Goal: Task Accomplishment & Management: Use online tool/utility

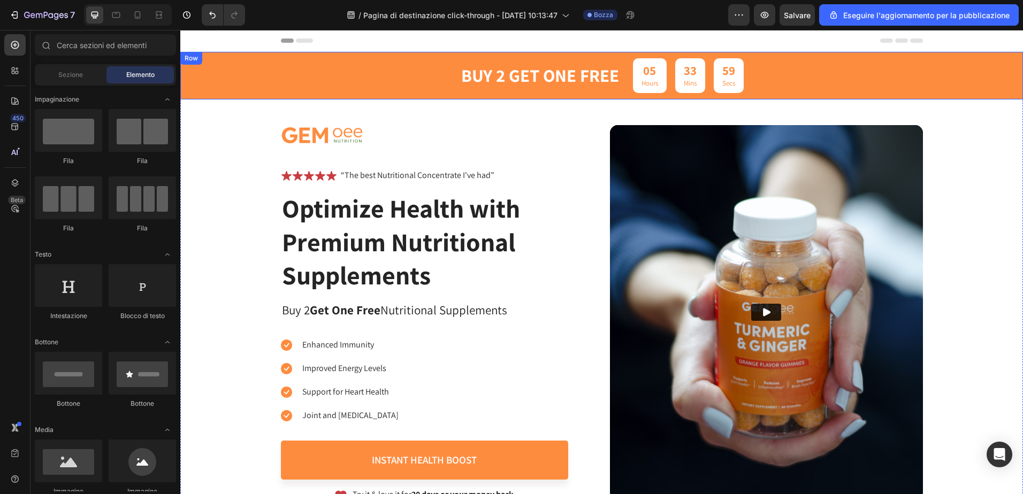
click at [250, 70] on div "buy 2 get one free Text Block 05 Hours 33 Mins 59 Secs Countdown Timer Row" at bounding box center [601, 76] width 842 height 48
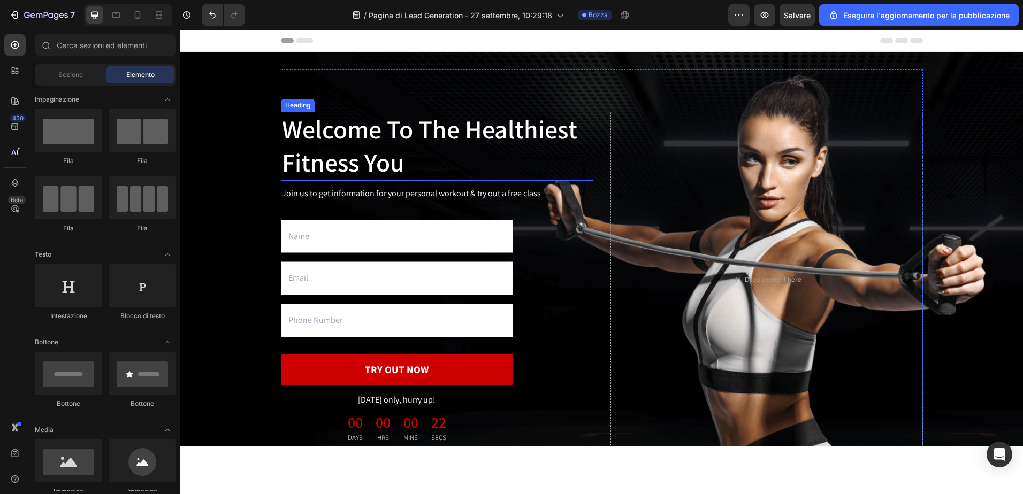
click at [435, 154] on p "Welcome To The Healthiest Fitness You" at bounding box center [437, 146] width 310 height 67
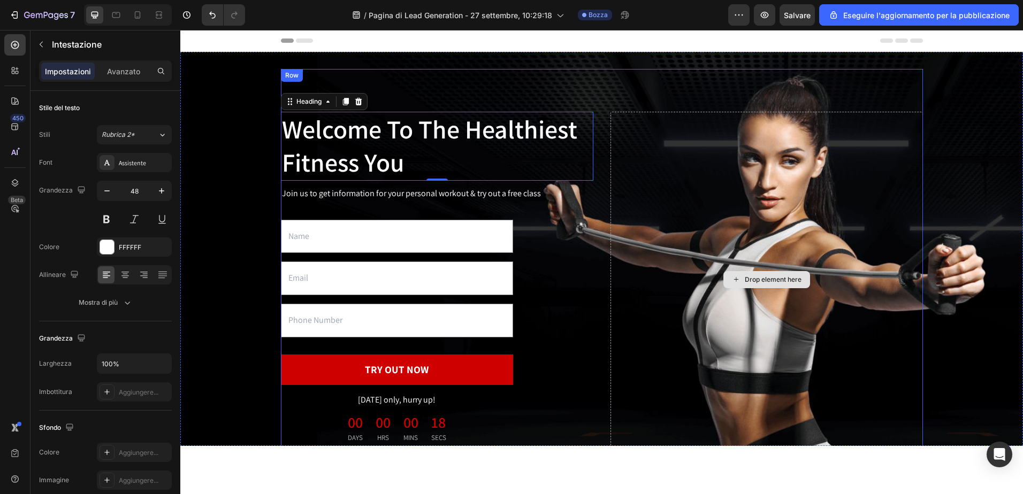
click at [816, 195] on div "Drop element here" at bounding box center [766, 279] width 312 height 335
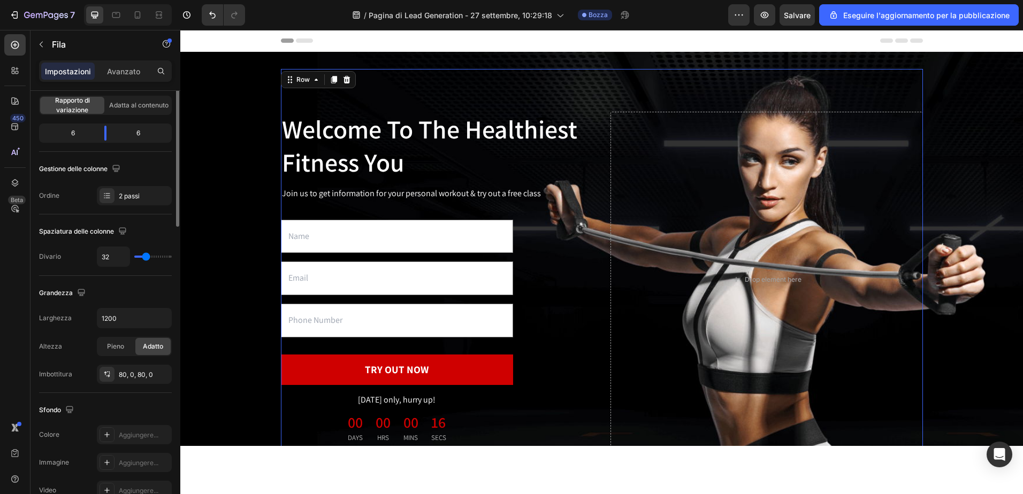
scroll to position [214, 0]
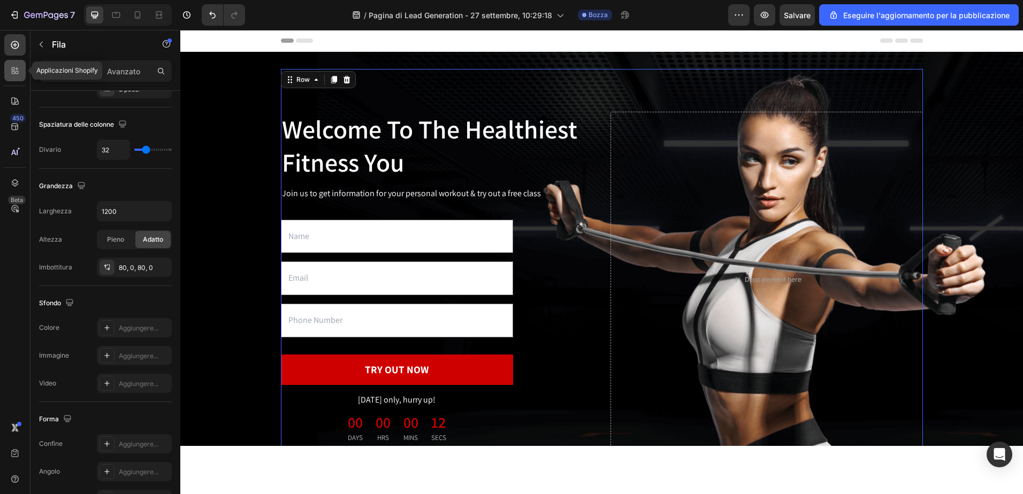
click at [14, 68] on icon at bounding box center [13, 68] width 3 height 3
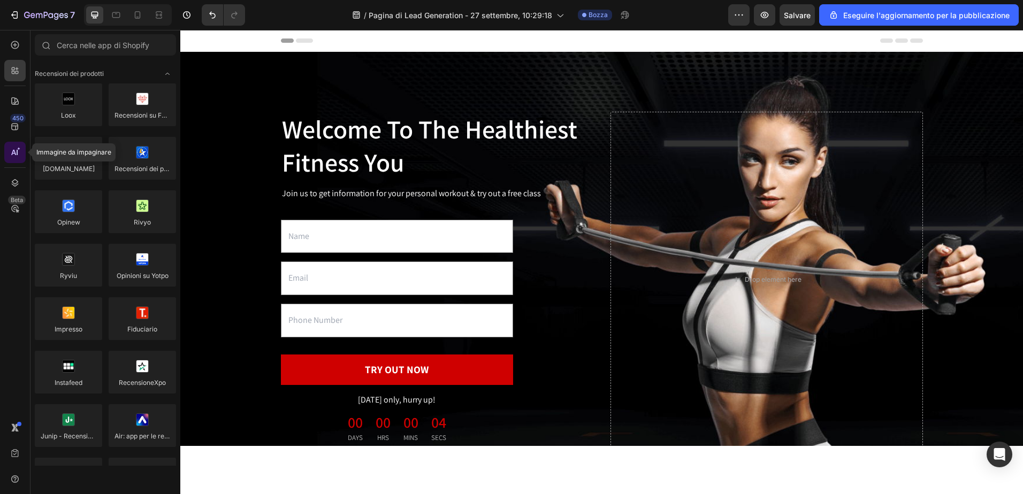
click at [10, 151] on icon at bounding box center [15, 152] width 11 height 11
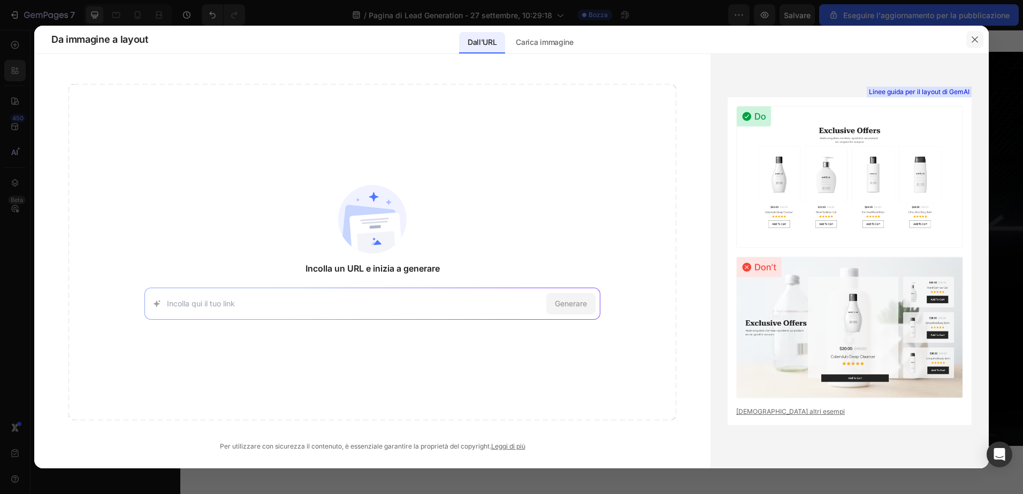
drag, startPoint x: 975, startPoint y: 38, endPoint x: 792, endPoint y: 12, distance: 185.3
click at [975, 38] on icon "button" at bounding box center [974, 39] width 9 height 9
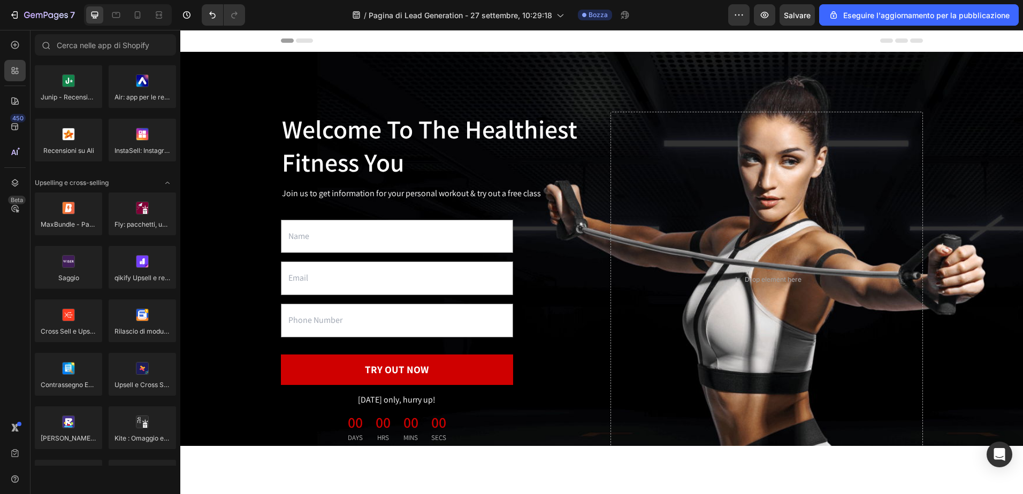
scroll to position [0, 0]
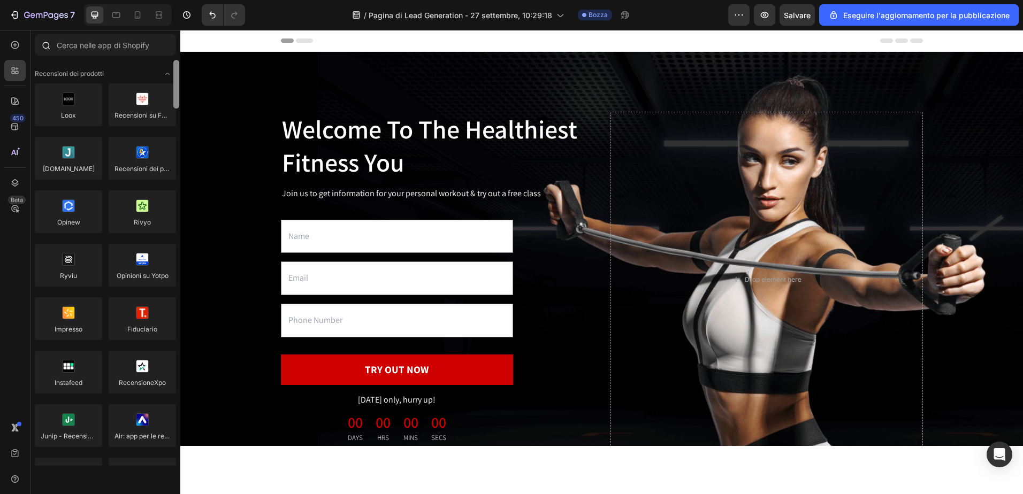
drag, startPoint x: 178, startPoint y: 154, endPoint x: 159, endPoint y: 56, distance: 99.7
click at [159, 56] on div "Sections(18) Elements(83) Hero Section Product Detail Brands Trusted Badges Gua…" at bounding box center [105, 250] width 150 height 432
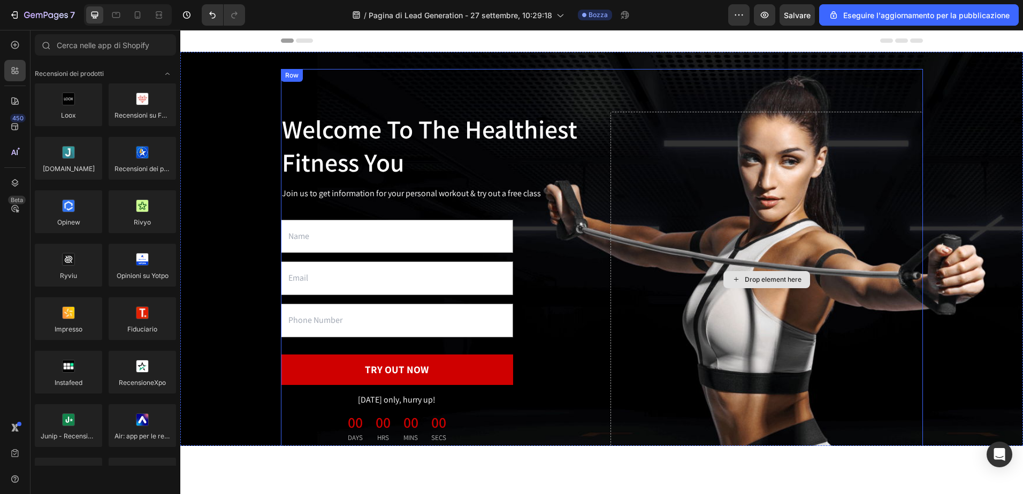
click at [768, 193] on div "Drop element here" at bounding box center [766, 279] width 312 height 335
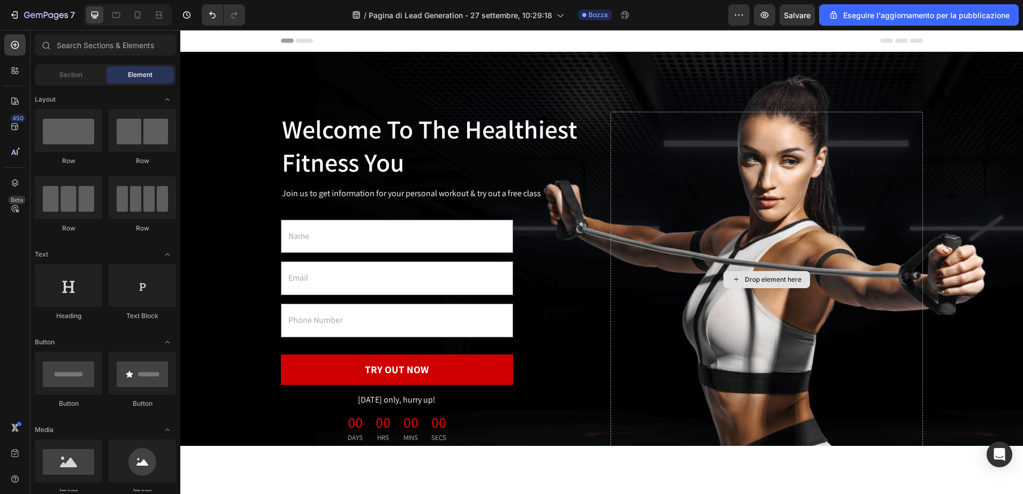
click at [771, 279] on div "Drop element here" at bounding box center [773, 279] width 57 height 9
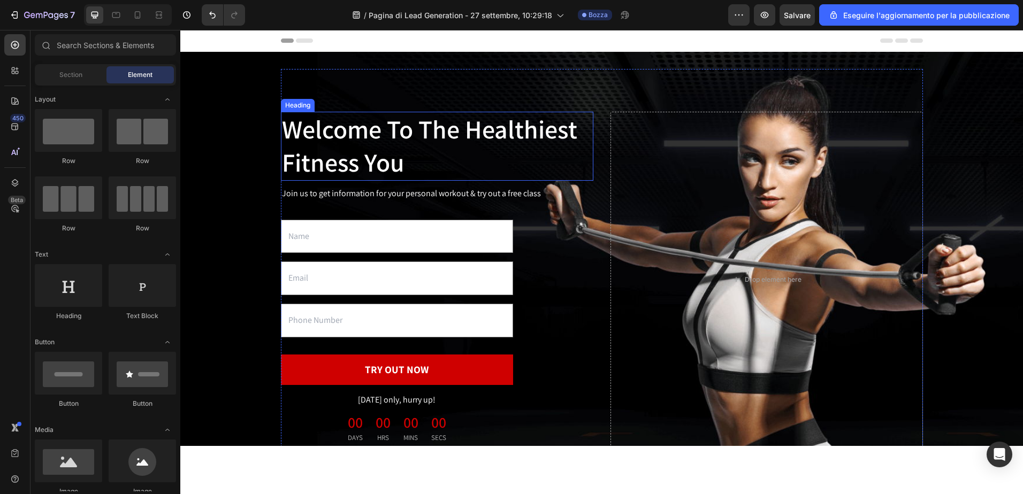
click at [344, 134] on p "Welcome To The Healthiest Fitness You" at bounding box center [437, 146] width 310 height 67
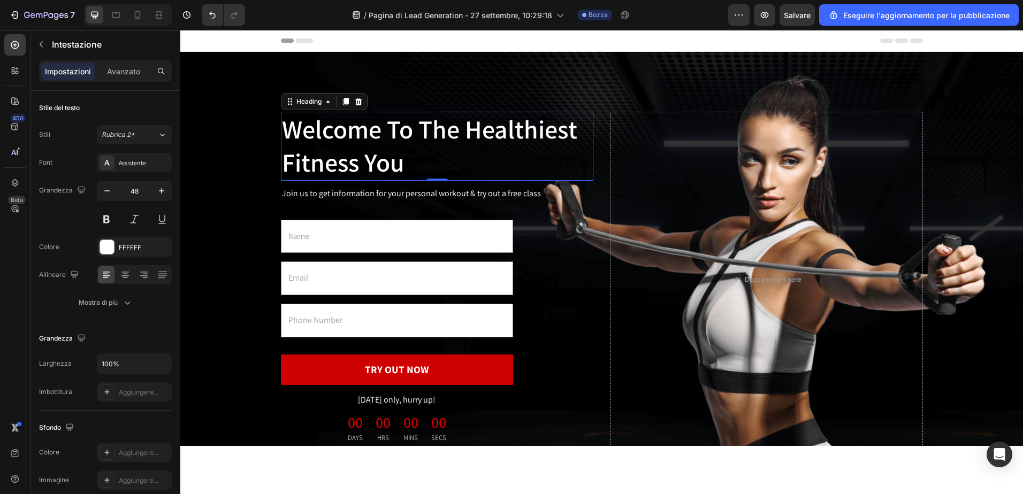
click at [404, 160] on p "Welcome To The Healthiest Fitness You" at bounding box center [437, 146] width 310 height 67
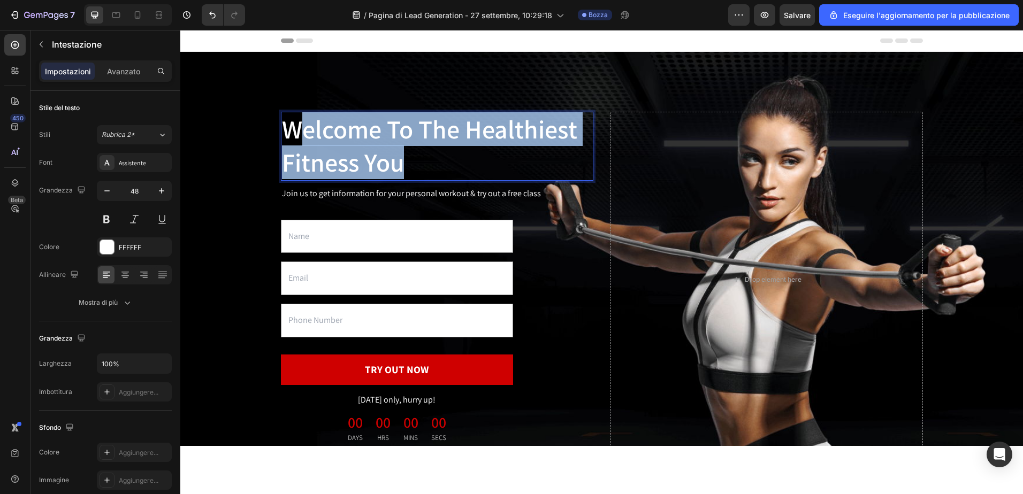
drag, startPoint x: 404, startPoint y: 167, endPoint x: 289, endPoint y: 116, distance: 125.5
click at [289, 116] on p "Welcome To The Healthiest Fitness You" at bounding box center [437, 146] width 310 height 67
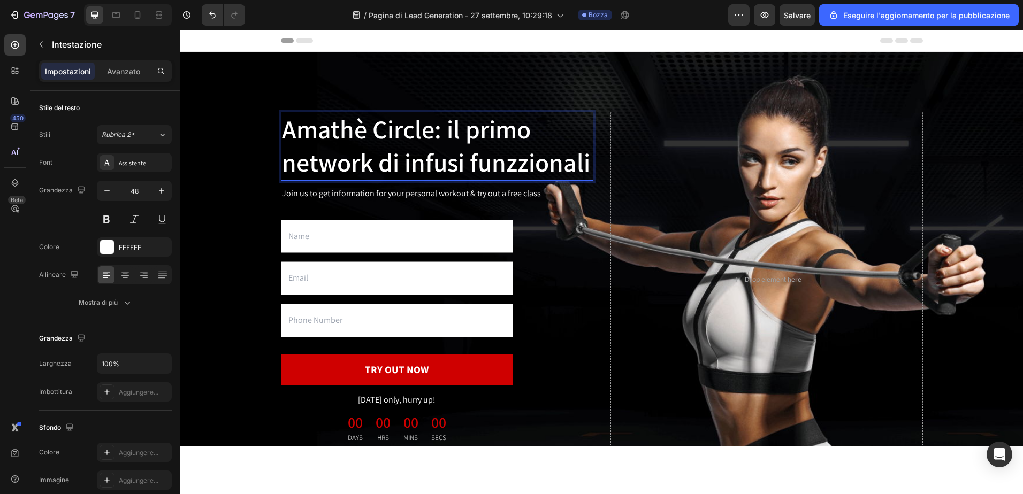
click at [510, 163] on p "Amathè Circle: il primo network di infusi funzzionali" at bounding box center [437, 146] width 310 height 67
click at [516, 190] on p "Join us to get information for your personal workout & try out a free class" at bounding box center [437, 194] width 310 height 16
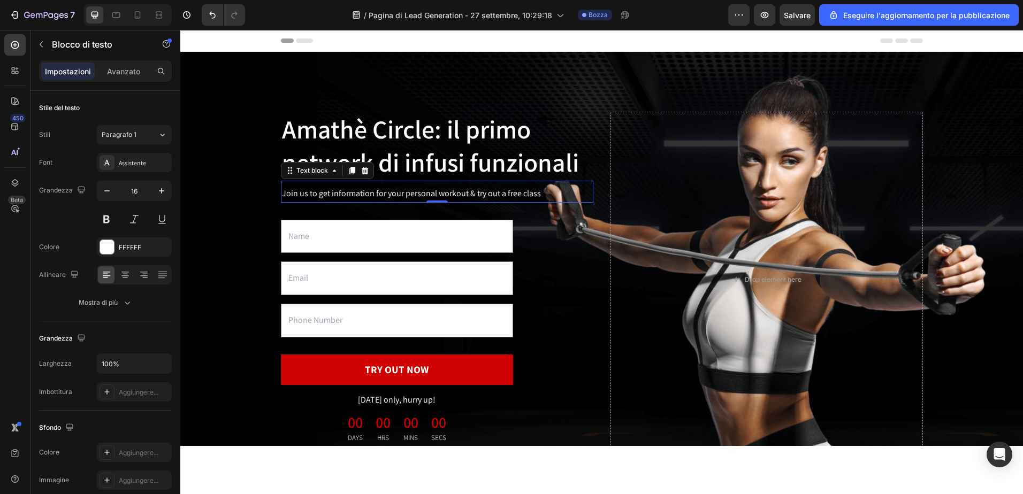
click at [541, 193] on p "Join us to get information for your personal workout & try out a free class" at bounding box center [437, 194] width 310 height 16
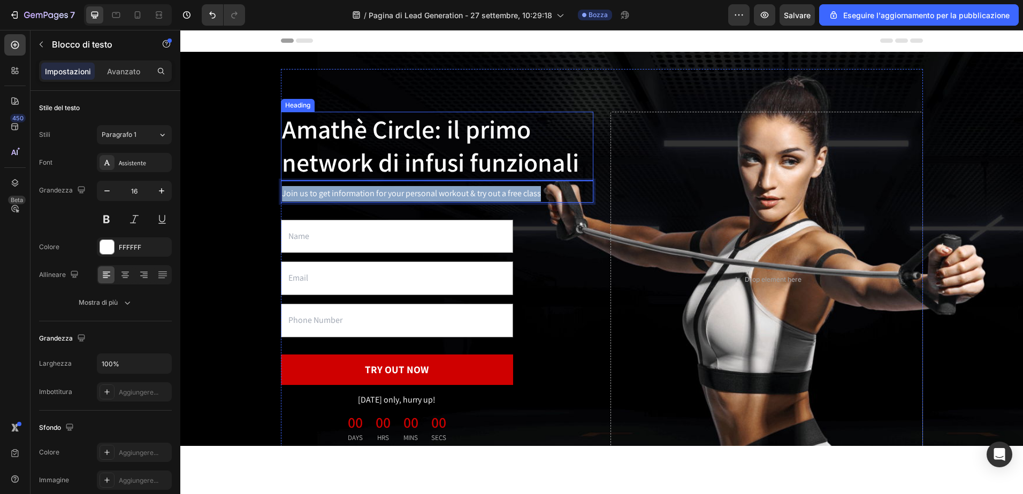
drag, startPoint x: 541, startPoint y: 193, endPoint x: 274, endPoint y: 177, distance: 267.3
click at [274, 177] on div "Amathè Circle: il primo network di infusi funzionali Heading Join us to get inf…" at bounding box center [601, 279] width 825 height 421
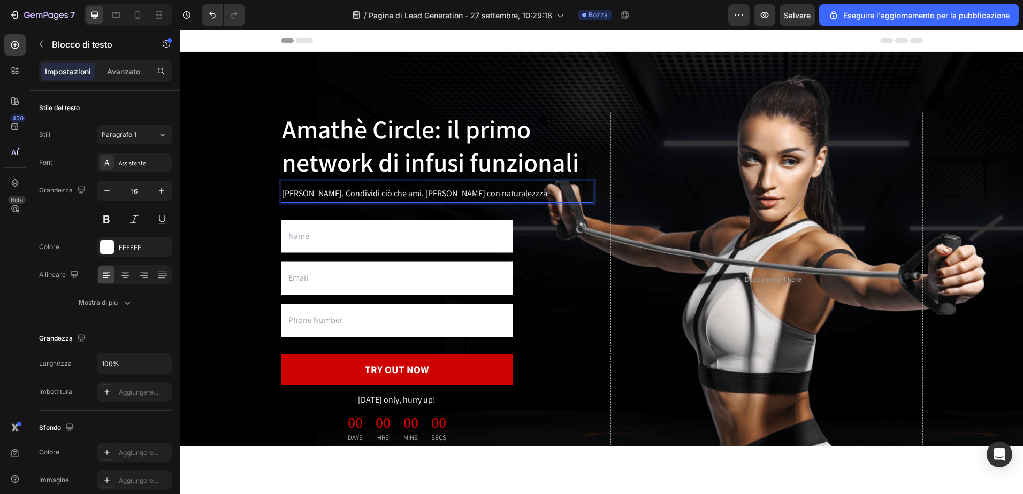
click at [484, 193] on p "Bevi bene. Condividi ciò che ami. Guadagna con naturalezzza" at bounding box center [437, 194] width 310 height 16
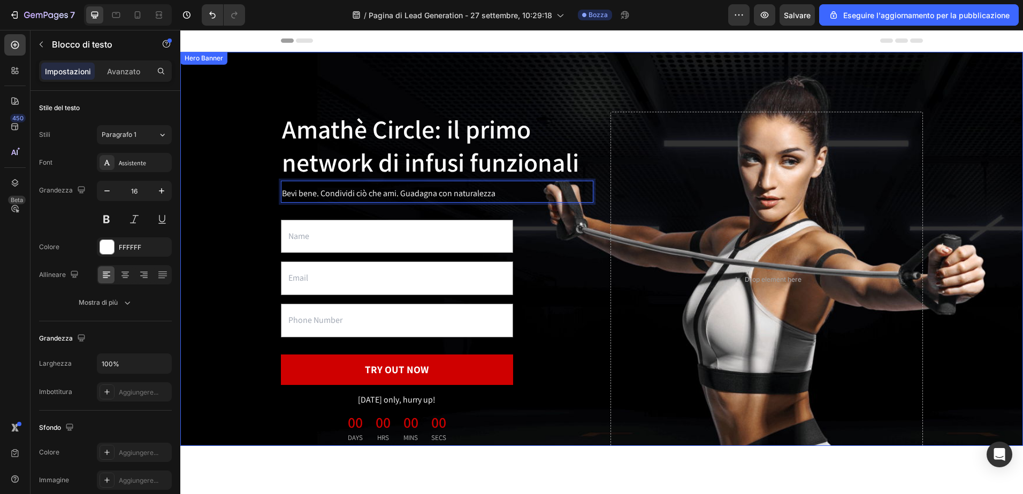
click at [227, 186] on div "Amathè Circle: il primo network di infusi funzionali Heading Bevi bene. Condivi…" at bounding box center [601, 279] width 825 height 421
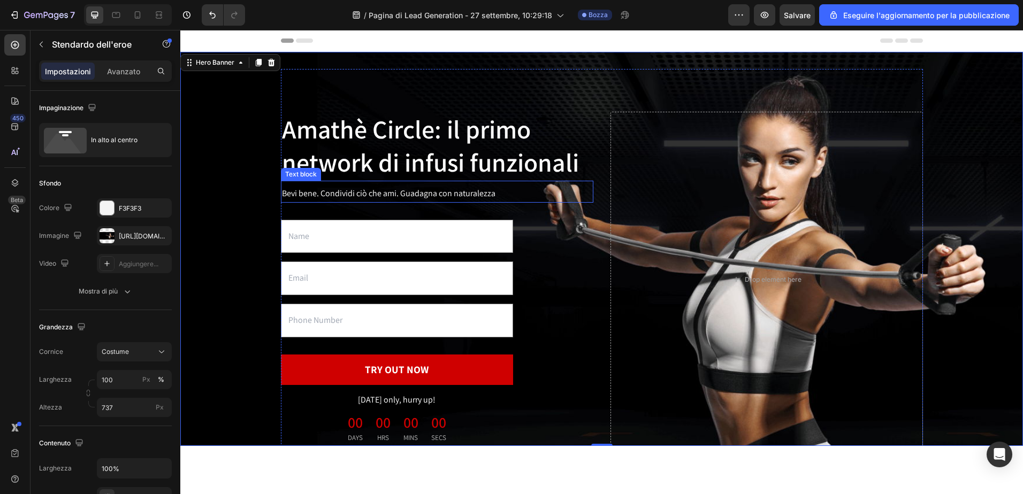
click at [314, 194] on p "Bevi bene. Condividi ciò che ami. Guadagna con naturalezza" at bounding box center [437, 194] width 310 height 16
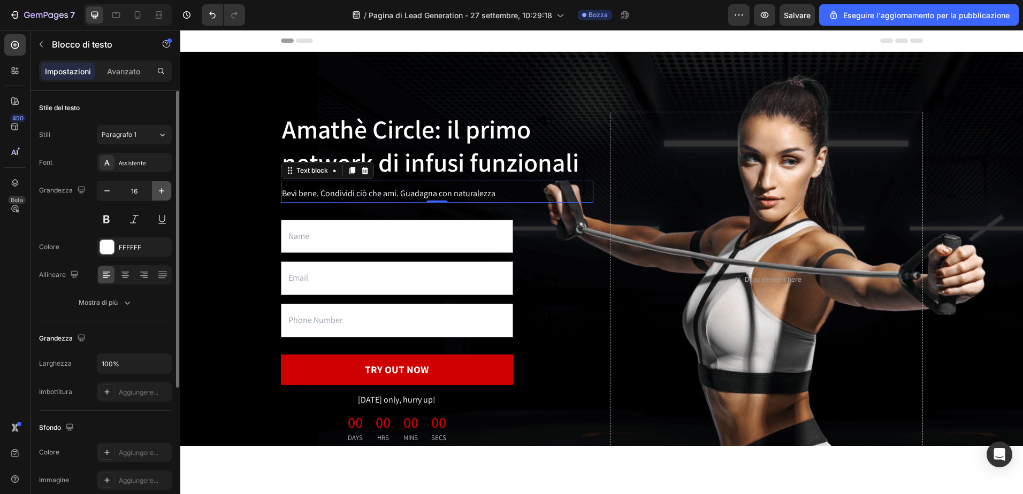
click at [163, 188] on icon "button" at bounding box center [161, 191] width 11 height 11
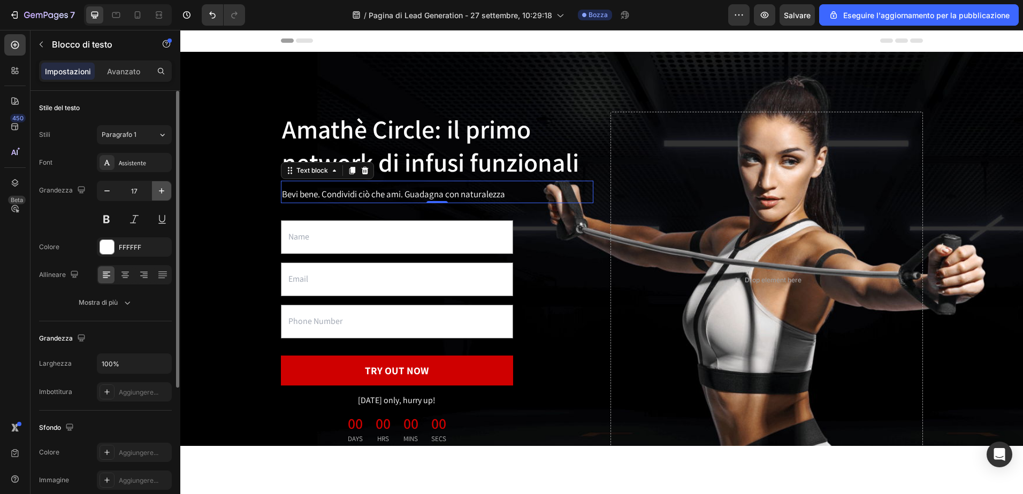
click at [163, 188] on icon "button" at bounding box center [161, 191] width 11 height 11
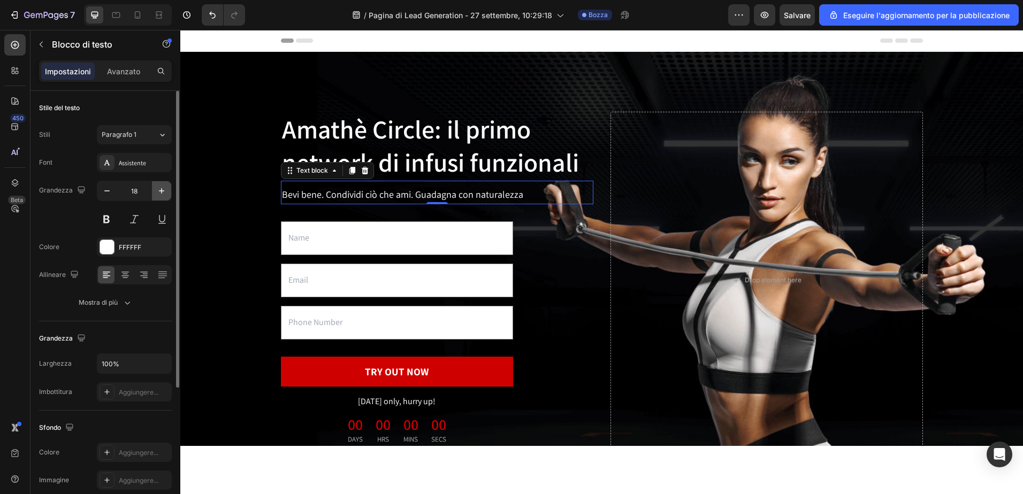
click at [163, 188] on icon "button" at bounding box center [161, 191] width 11 height 11
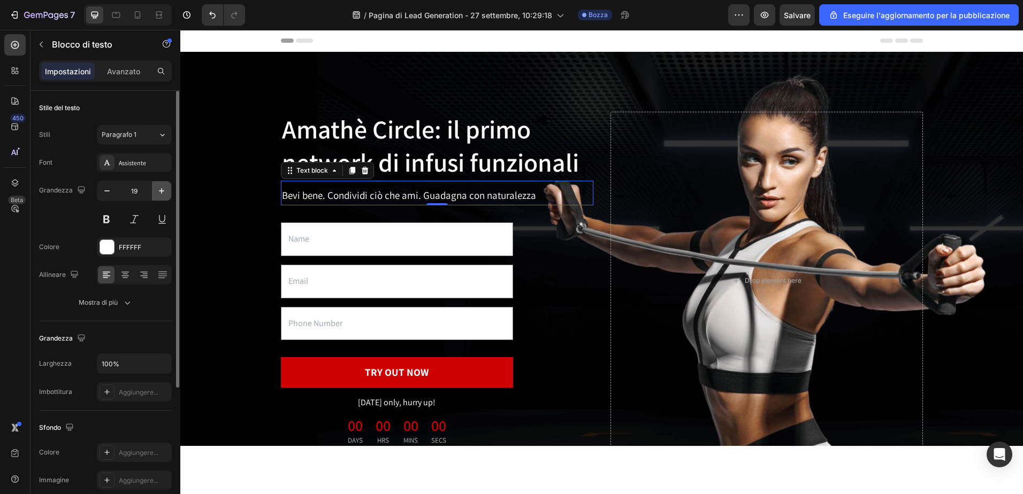
click at [163, 188] on icon "button" at bounding box center [161, 191] width 11 height 11
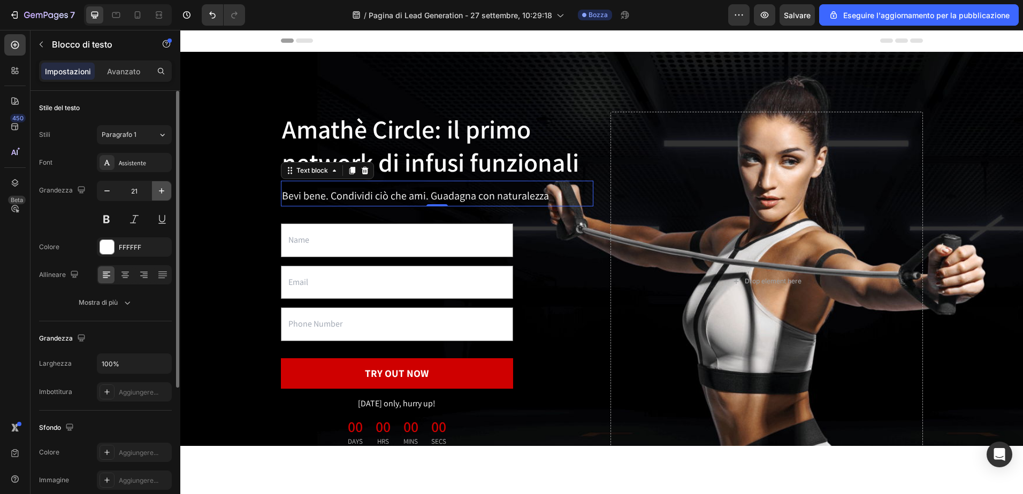
click at [163, 188] on icon "button" at bounding box center [161, 191] width 11 height 11
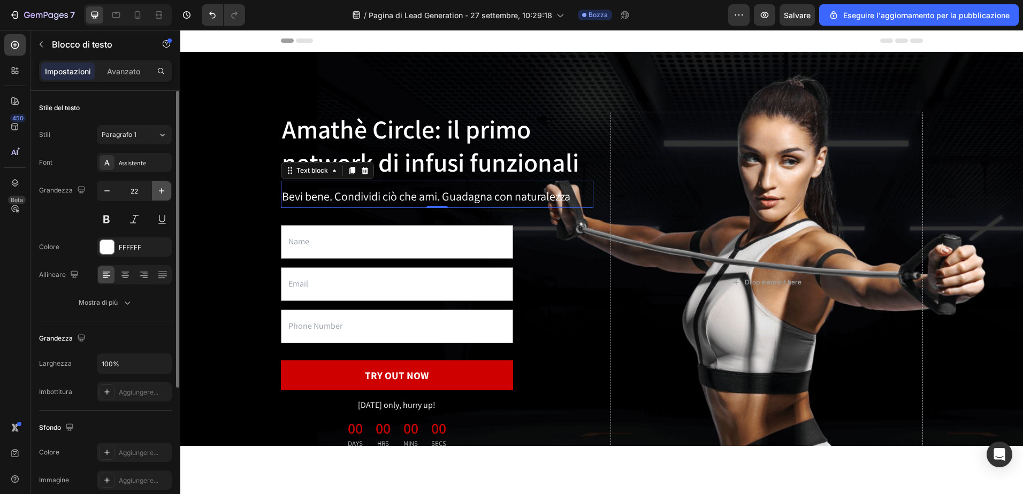
click at [163, 188] on icon "button" at bounding box center [161, 191] width 11 height 11
type input "23"
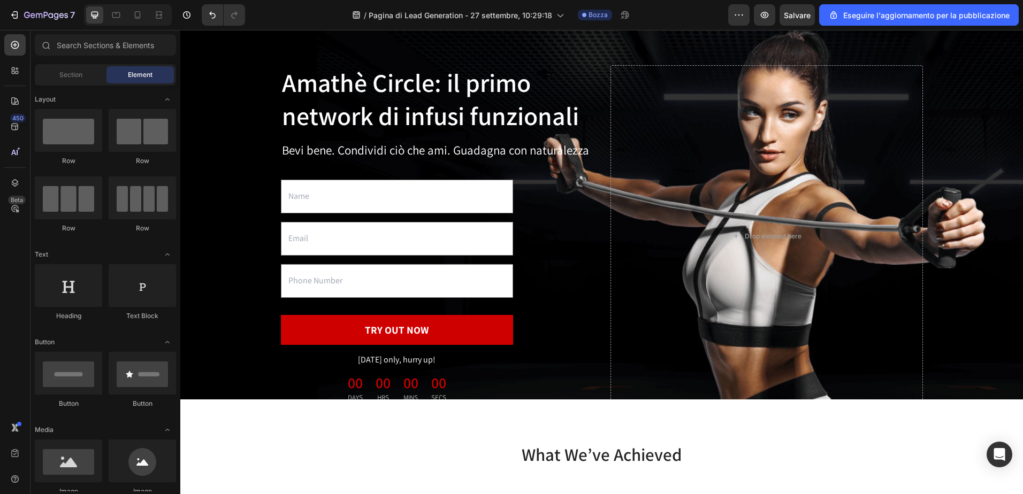
scroll to position [51, 0]
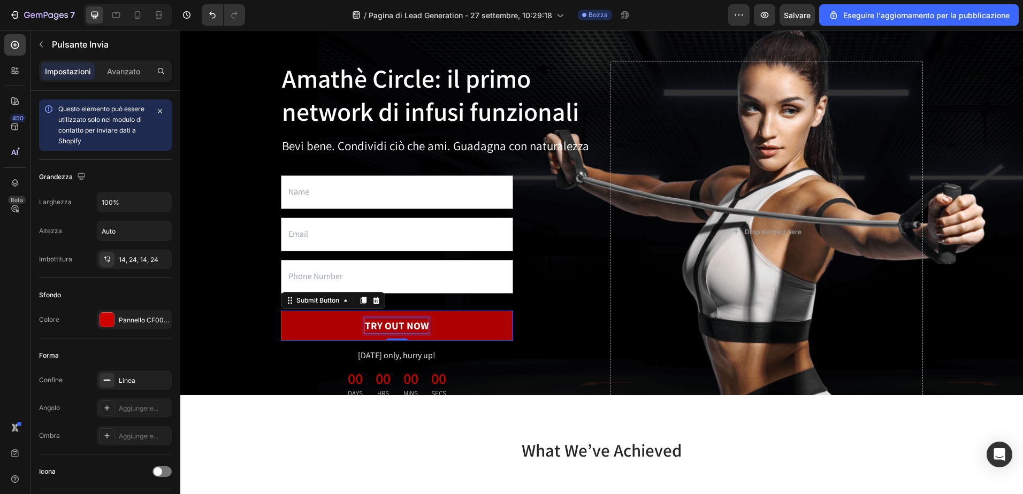
click at [413, 323] on div "TRY OUT NOW" at bounding box center [397, 326] width 64 height 16
click at [421, 324] on p "TRY OUT NOW" at bounding box center [397, 326] width 64 height 16
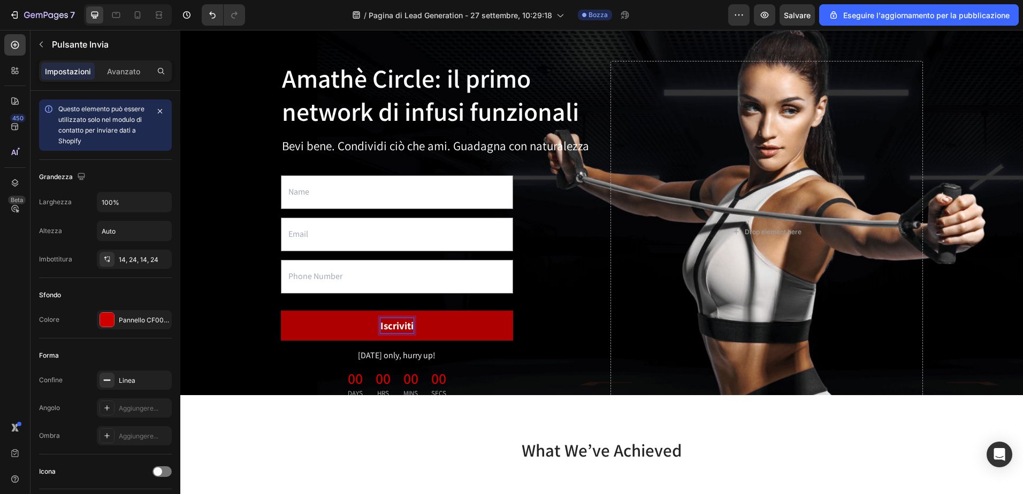
click at [281, 311] on button "Iscriviti" at bounding box center [397, 326] width 232 height 30
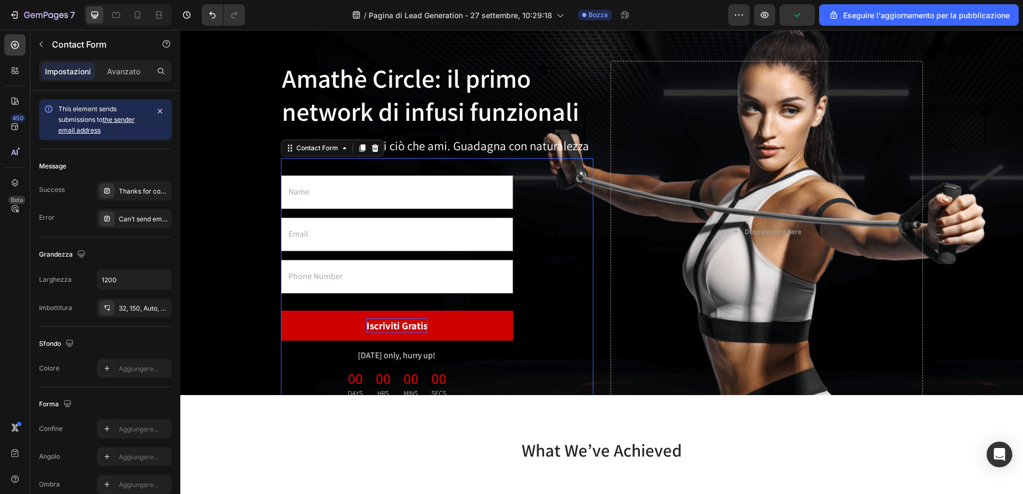
click at [555, 296] on div "Text Field Email Field Text Field Iscriviti Gratis Submit Button Today only, hu…" at bounding box center [437, 280] width 312 height 245
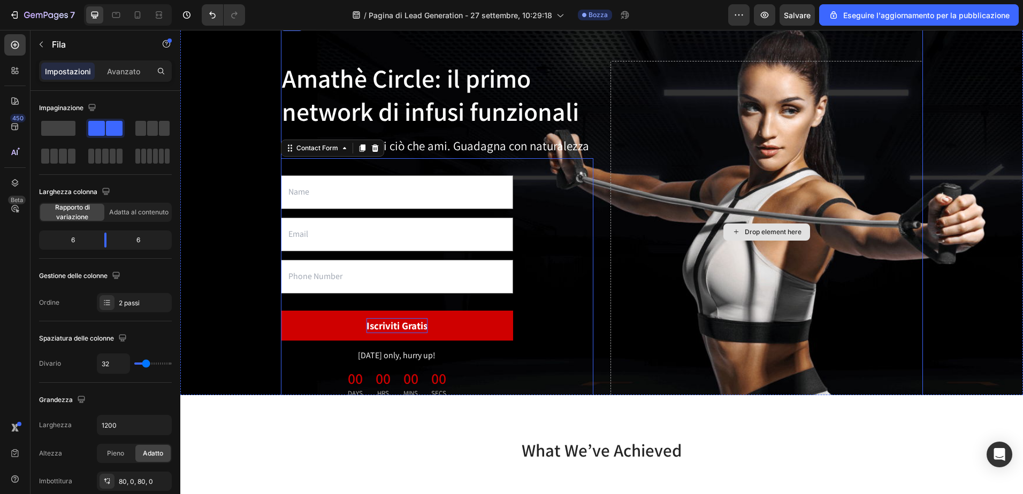
click at [832, 188] on div "Drop element here" at bounding box center [766, 232] width 312 height 342
click at [785, 236] on div "Drop element here" at bounding box center [766, 232] width 87 height 17
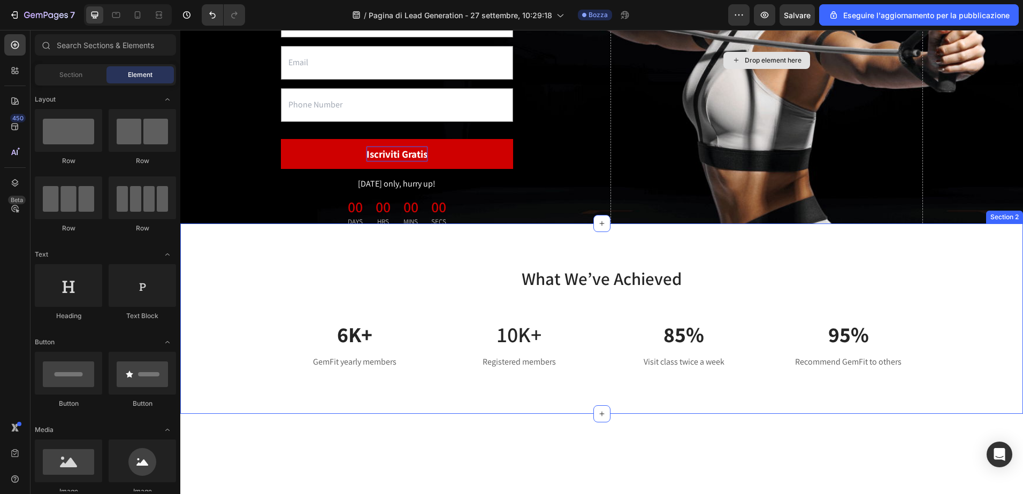
scroll to position [0, 0]
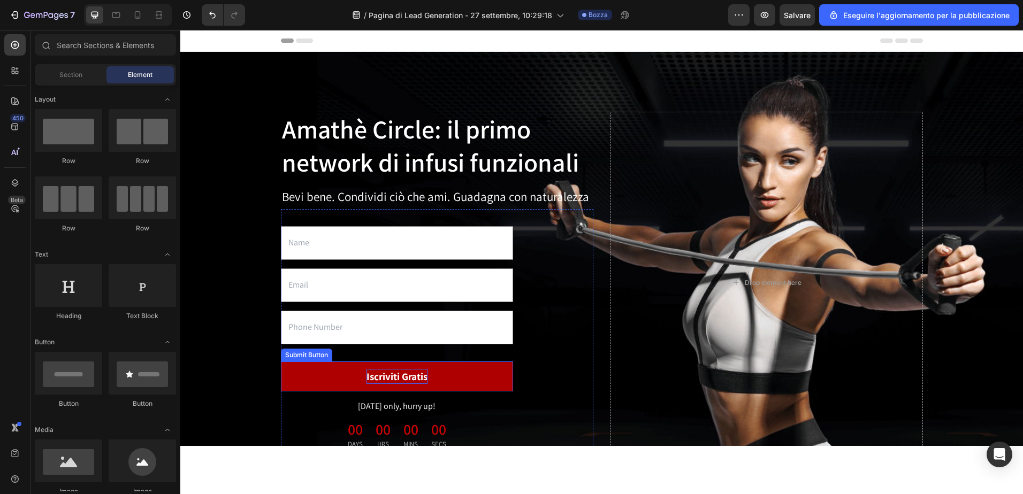
click at [332, 376] on button "Iscriviti Gratis" at bounding box center [397, 377] width 232 height 30
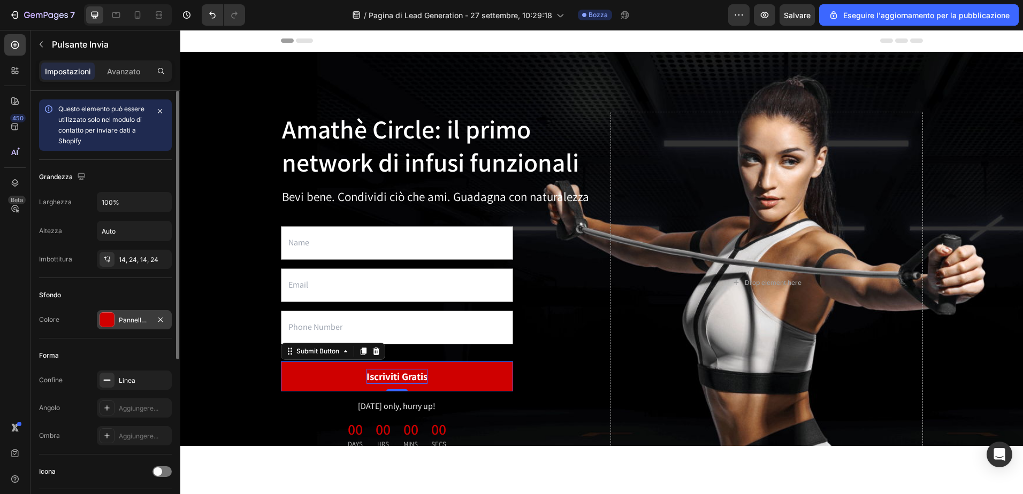
click at [109, 318] on div at bounding box center [107, 320] width 14 height 14
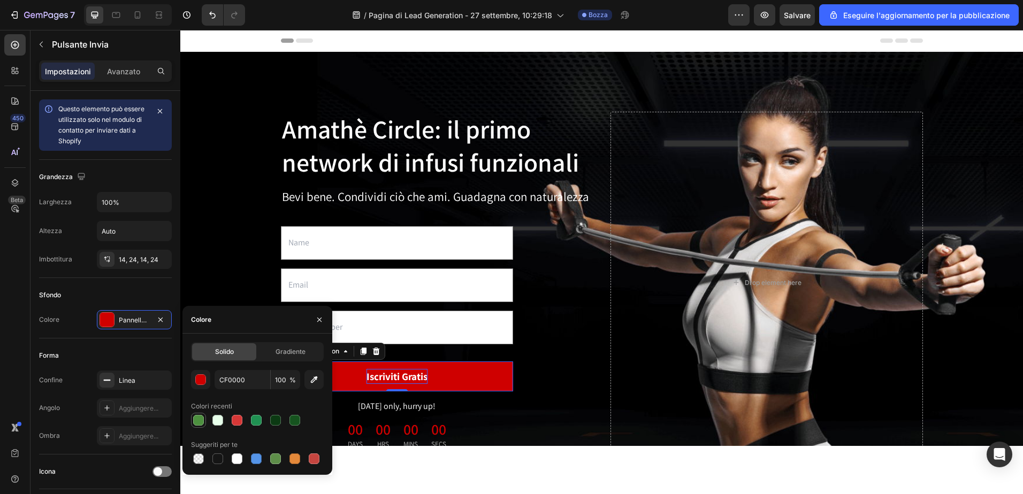
click at [196, 421] on div at bounding box center [198, 420] width 11 height 11
type input "4D903F"
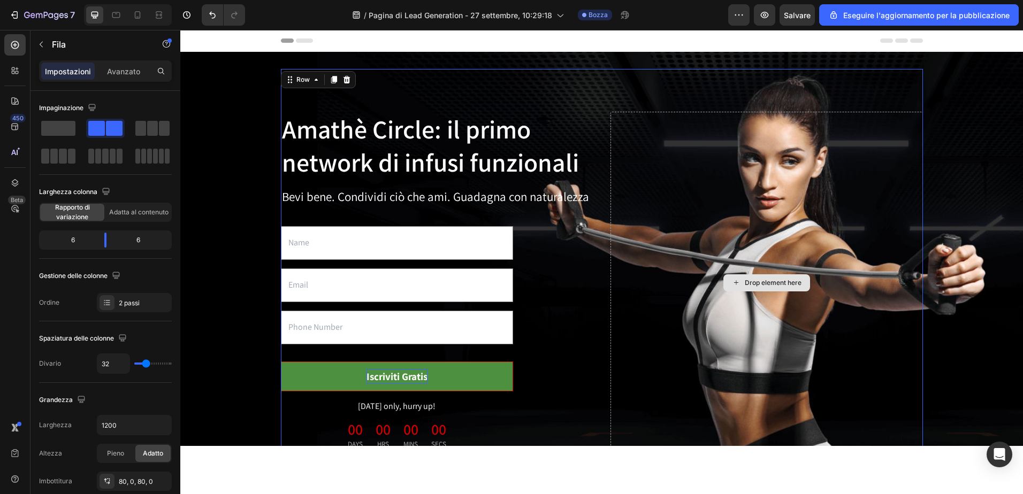
click at [803, 182] on div "Drop element here" at bounding box center [766, 283] width 312 height 342
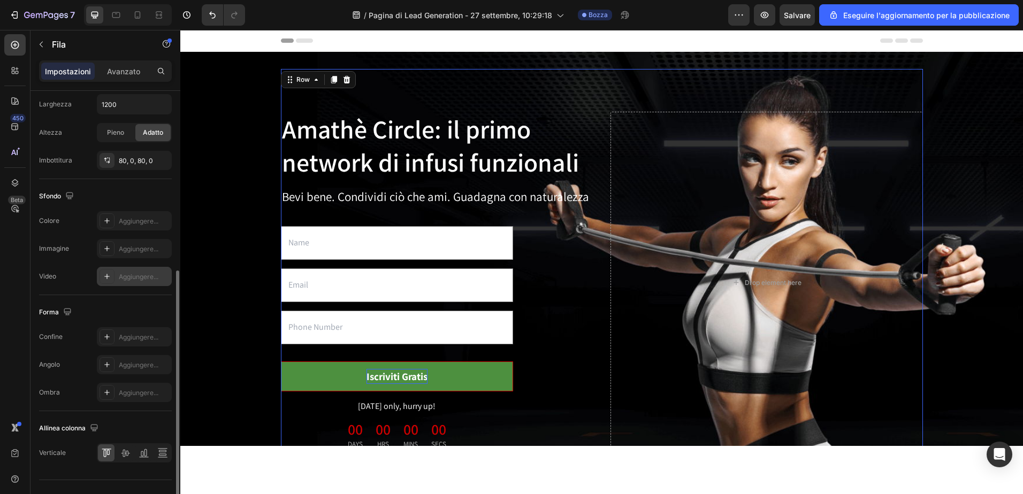
scroll to position [341, 0]
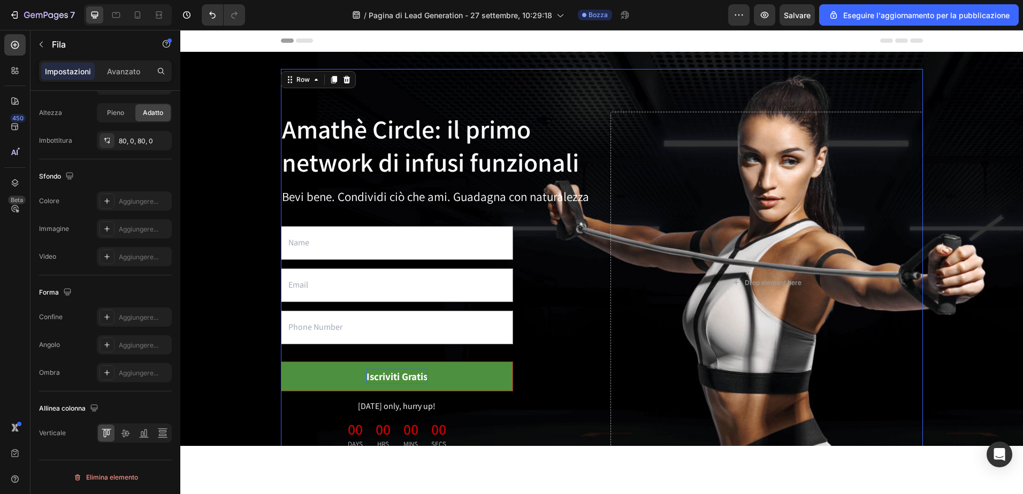
click at [740, 99] on div "Amathè Circle: il primo network di infusi funzionali Heading Bevi bene. Condivi…" at bounding box center [602, 283] width 642 height 428
click at [289, 82] on icon at bounding box center [290, 79] width 9 height 9
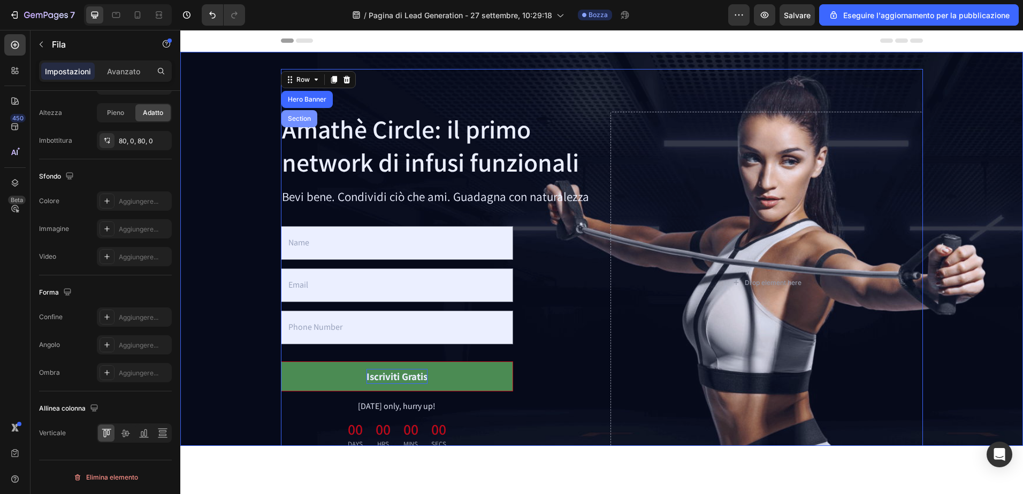
click at [295, 117] on div "Section" at bounding box center [299, 119] width 27 height 6
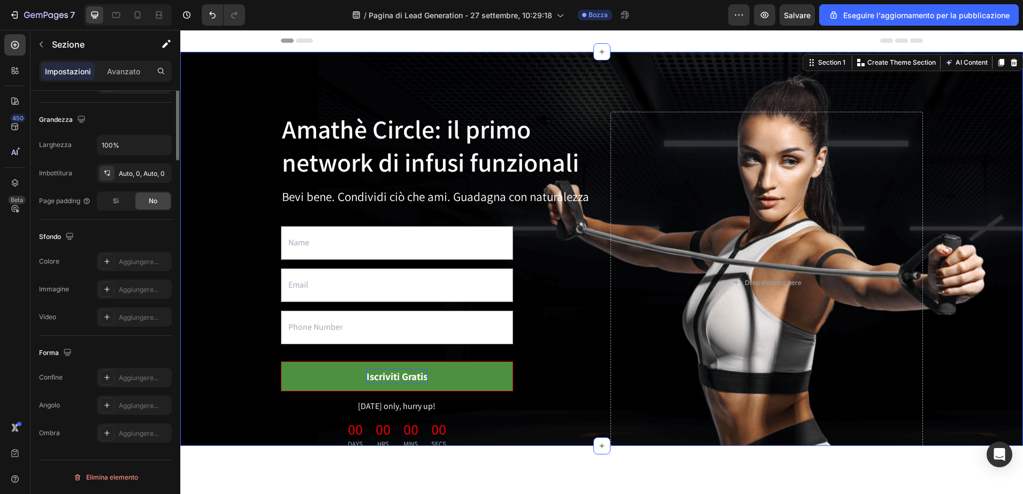
scroll to position [0, 0]
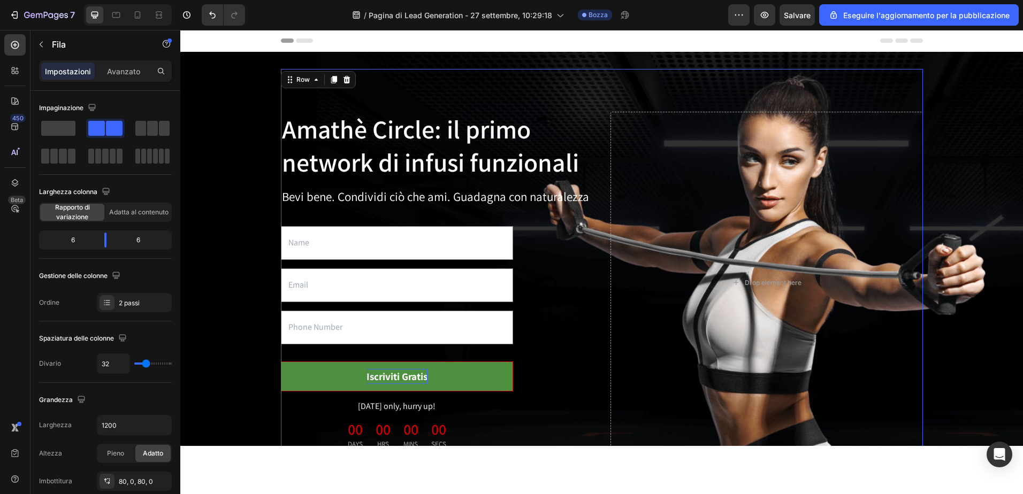
click at [297, 89] on div "Amathè Circle: il primo network di infusi funzionali Heading Bevi bene. Condivi…" at bounding box center [602, 283] width 642 height 428
click at [154, 129] on span at bounding box center [152, 128] width 11 height 15
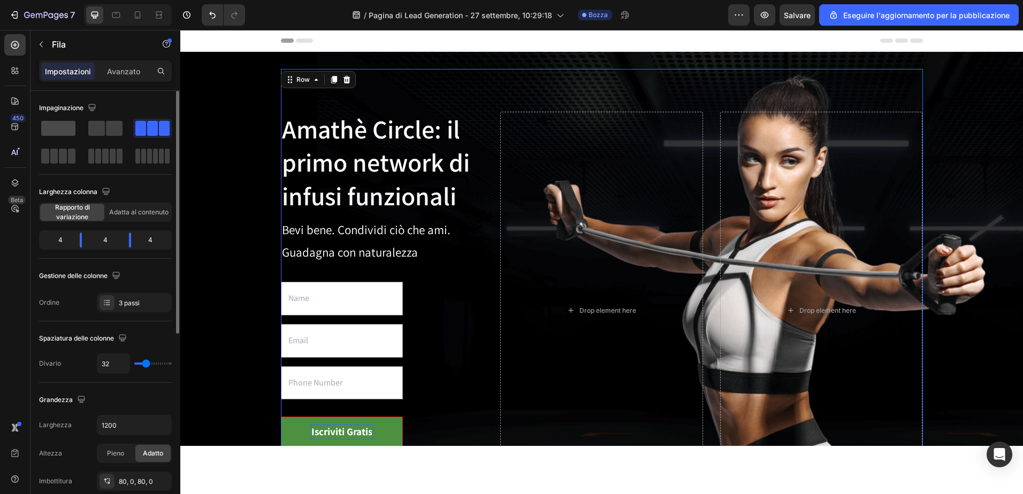
click at [55, 129] on span at bounding box center [58, 128] width 34 height 15
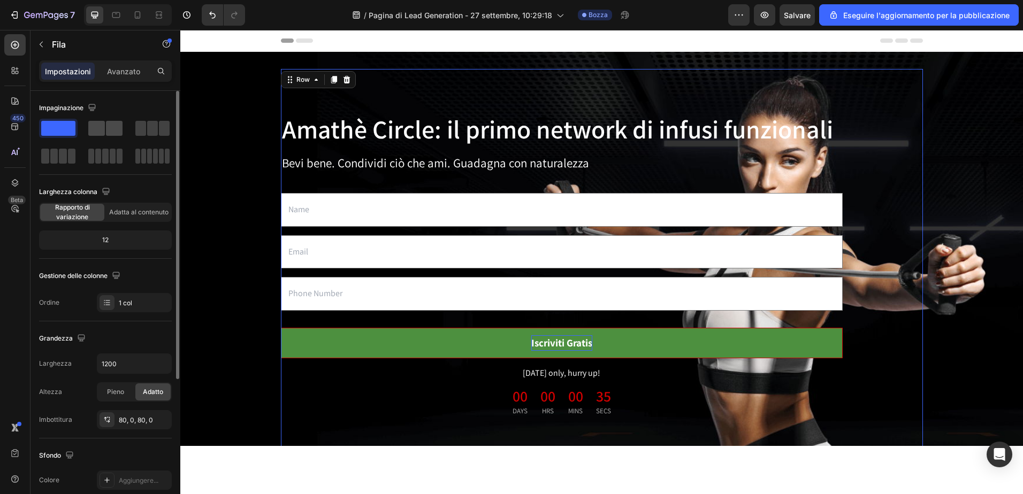
click at [97, 128] on span at bounding box center [96, 128] width 17 height 15
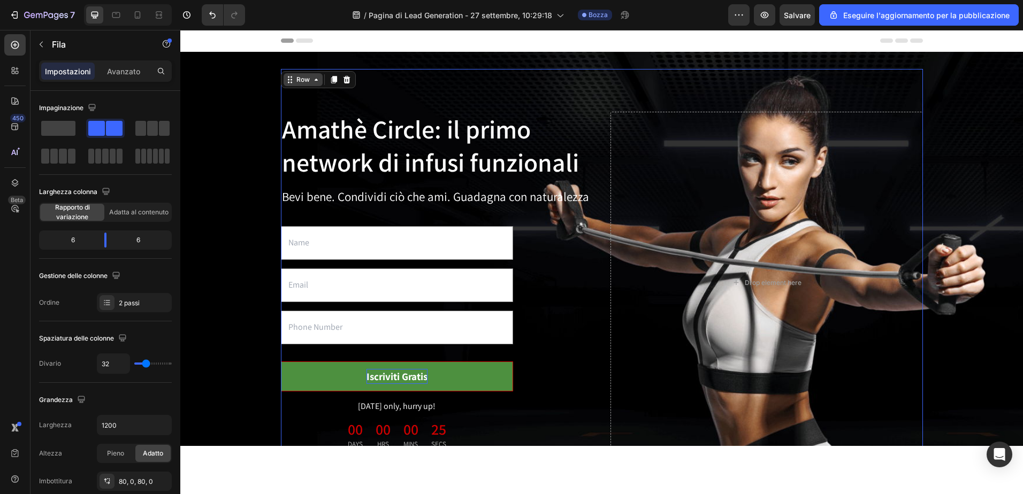
click at [312, 85] on div "Row" at bounding box center [302, 79] width 39 height 13
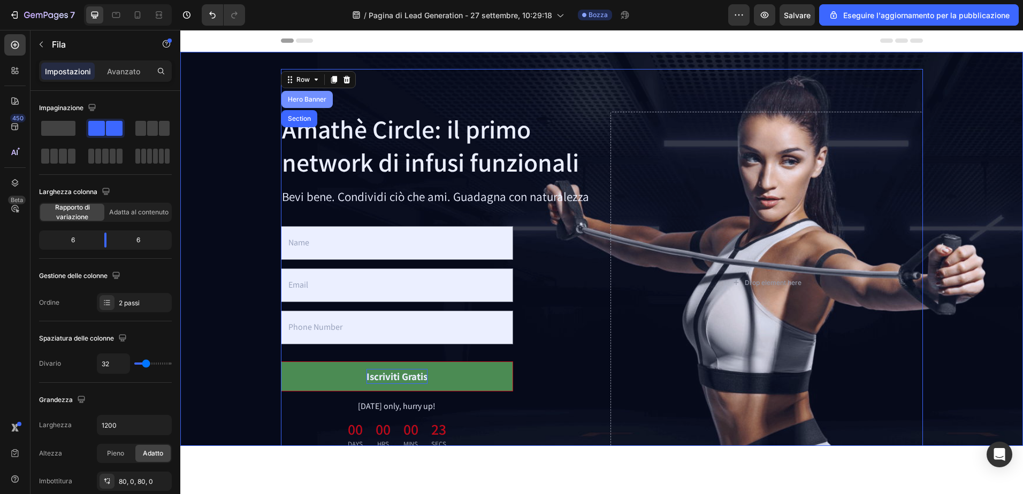
click at [306, 100] on div "Hero Banner" at bounding box center [307, 99] width 43 height 6
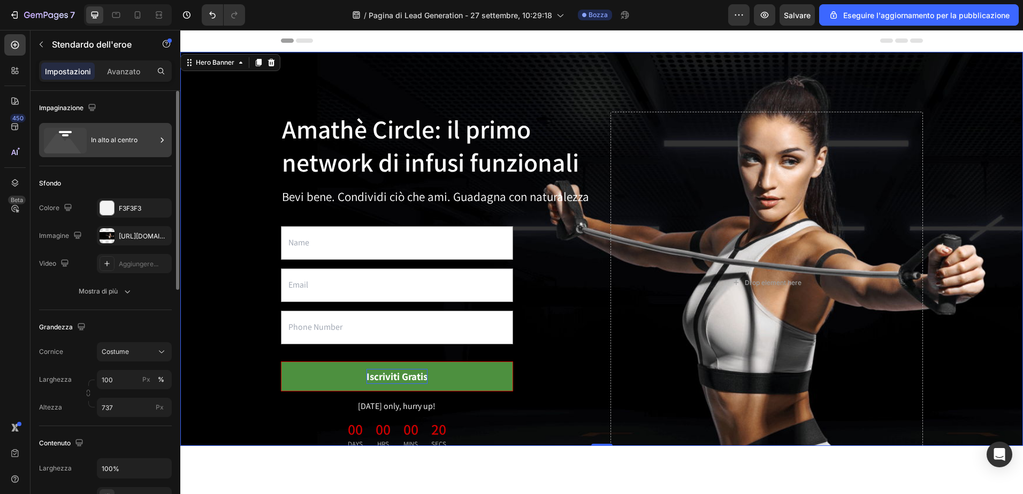
click at [94, 139] on div "In alto al centro" at bounding box center [123, 140] width 65 height 25
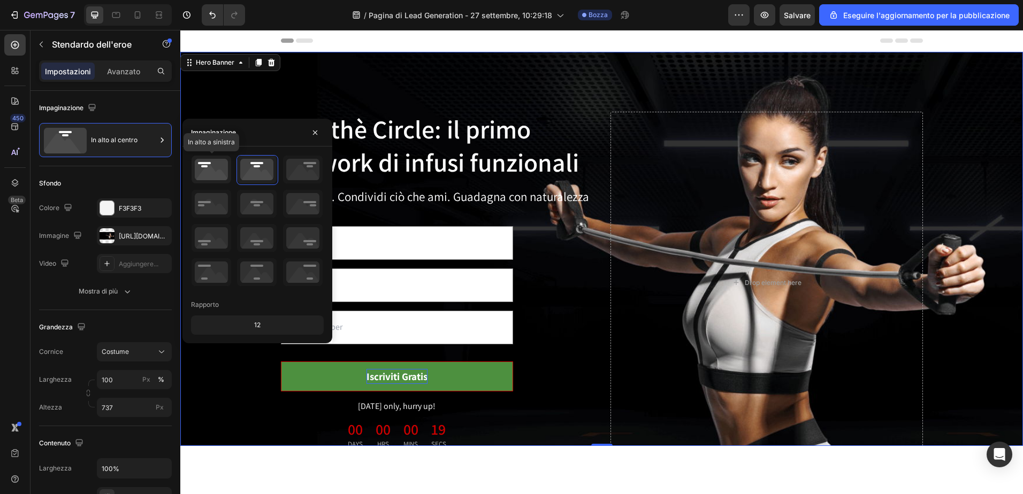
click at [219, 164] on icon at bounding box center [211, 170] width 40 height 28
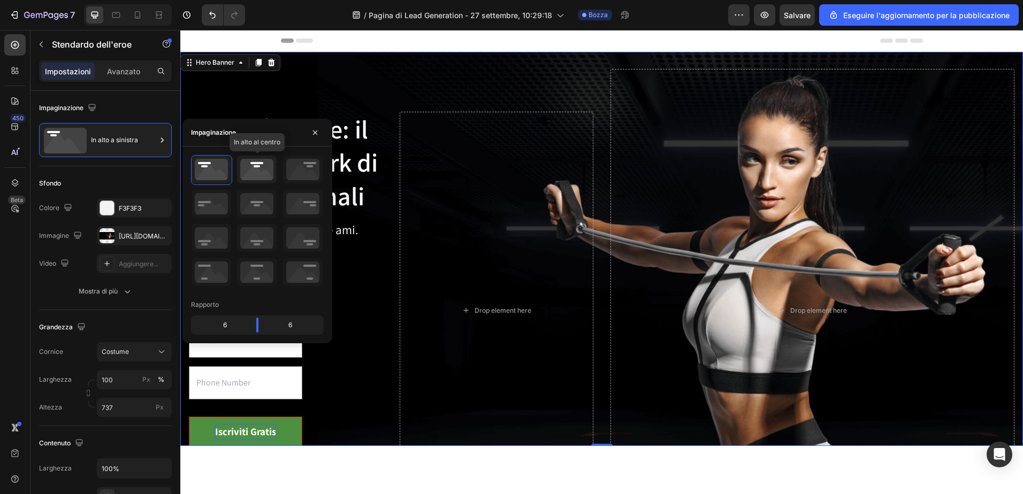
click at [255, 165] on icon at bounding box center [257, 170] width 40 height 28
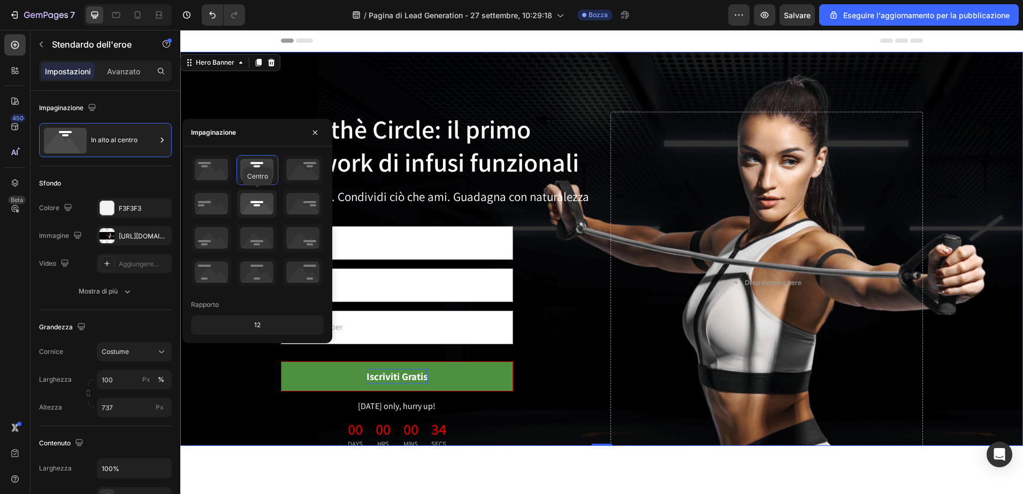
click at [259, 204] on icon at bounding box center [257, 204] width 40 height 28
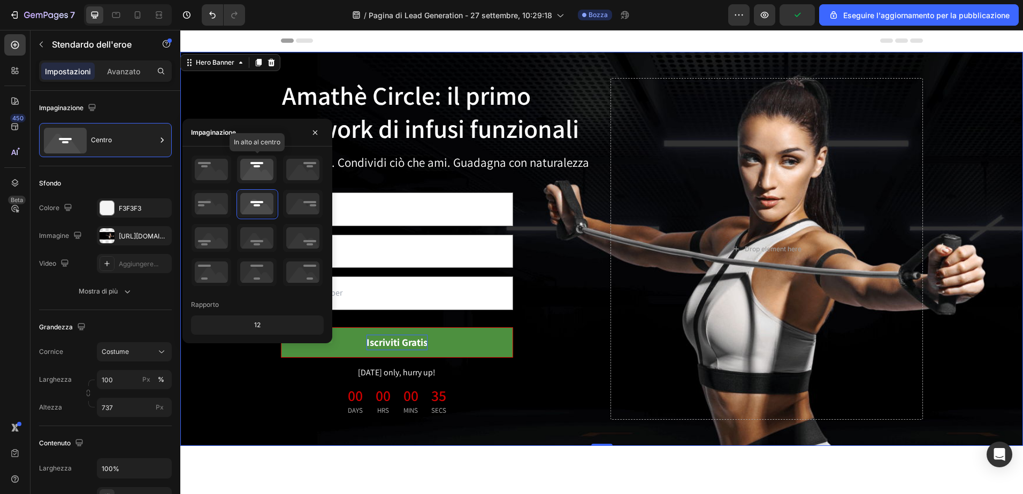
click at [259, 169] on icon at bounding box center [257, 170] width 40 height 28
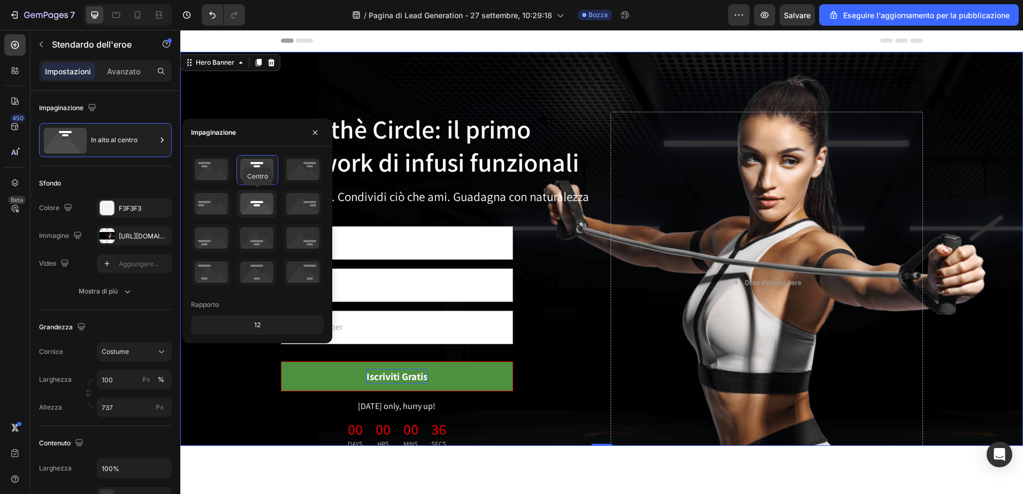
click at [252, 203] on icon at bounding box center [257, 204] width 40 height 28
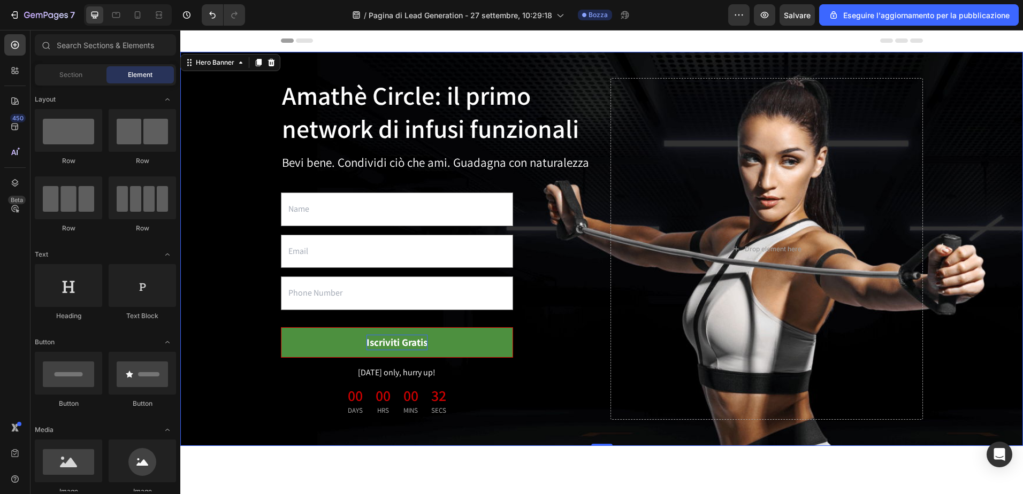
click at [523, 38] on div "Header" at bounding box center [602, 40] width 642 height 21
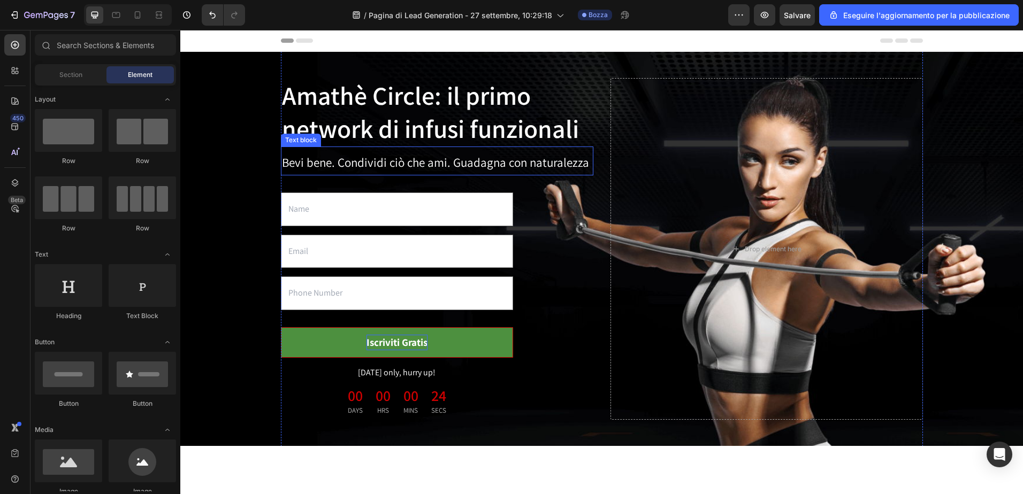
click at [539, 160] on p "Bevi bene. Condividi ciò che ami. Guadagna con naturalezza" at bounding box center [437, 163] width 310 height 22
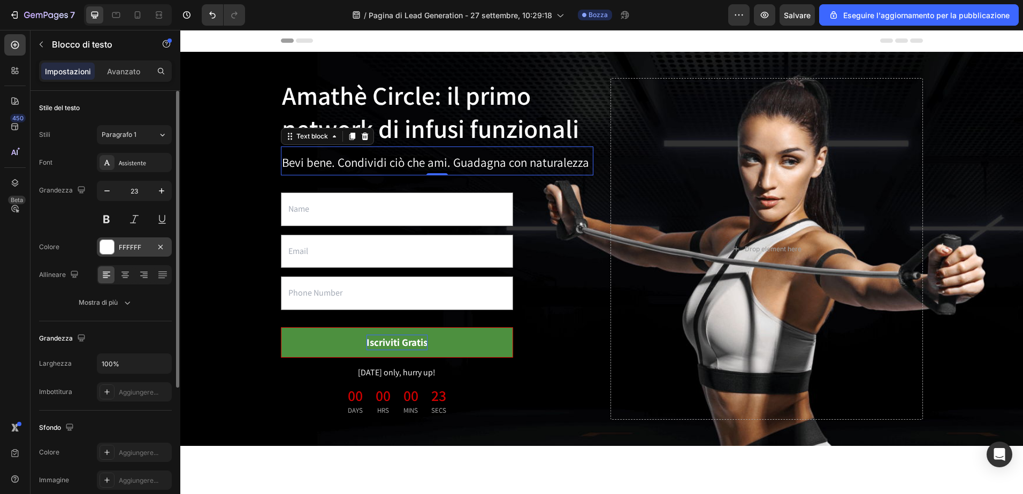
click at [103, 247] on div at bounding box center [107, 247] width 14 height 14
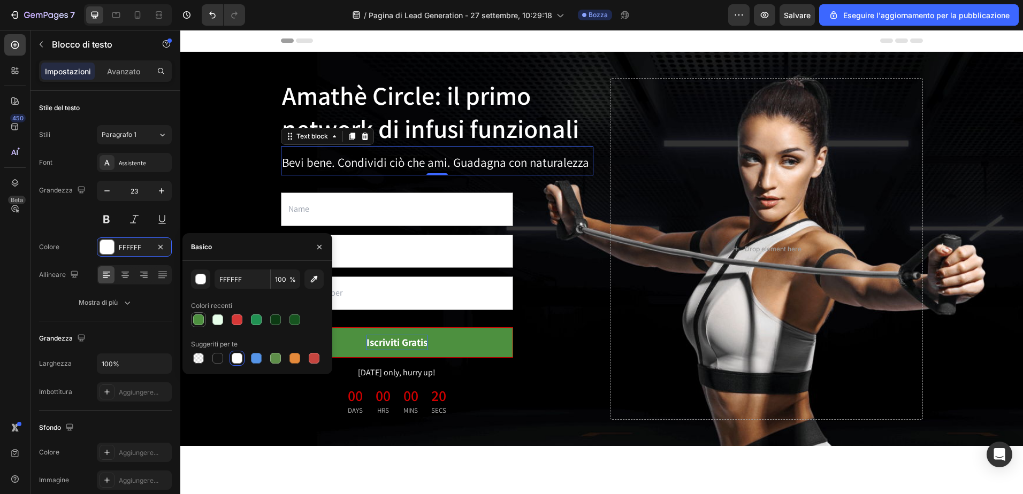
click at [200, 317] on div at bounding box center [198, 320] width 11 height 11
type input "4D903F"
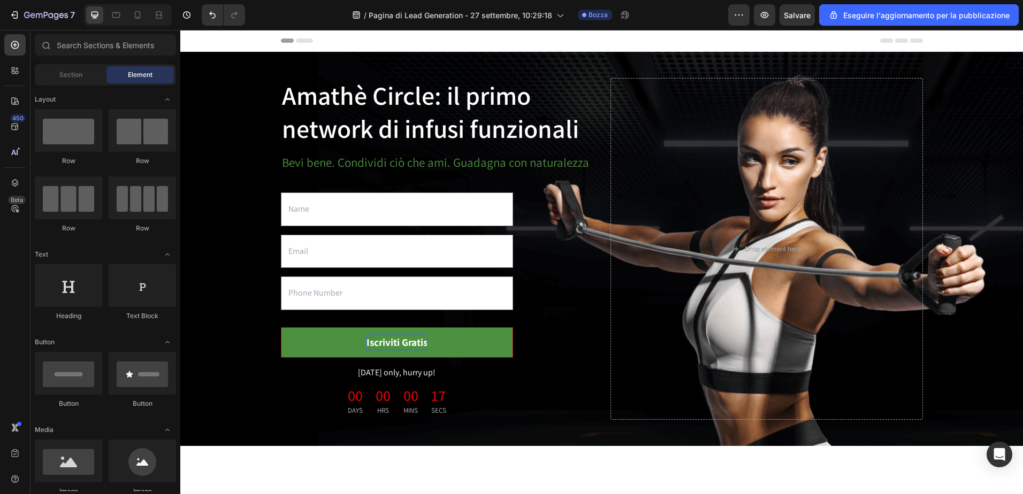
click at [355, 41] on div "Header" at bounding box center [602, 40] width 642 height 21
click at [611, 355] on div "Drop element here" at bounding box center [766, 249] width 312 height 342
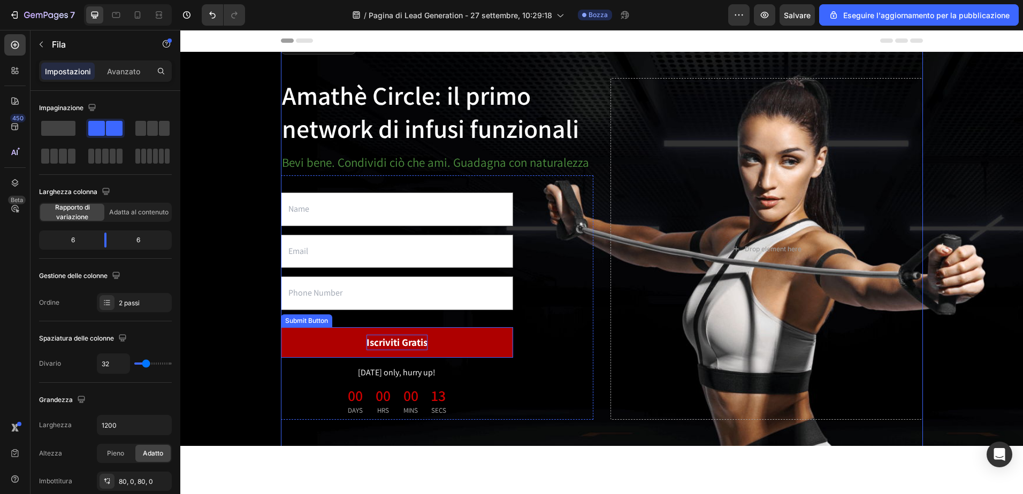
click at [502, 343] on button "Iscriviti Gratis" at bounding box center [397, 342] width 232 height 30
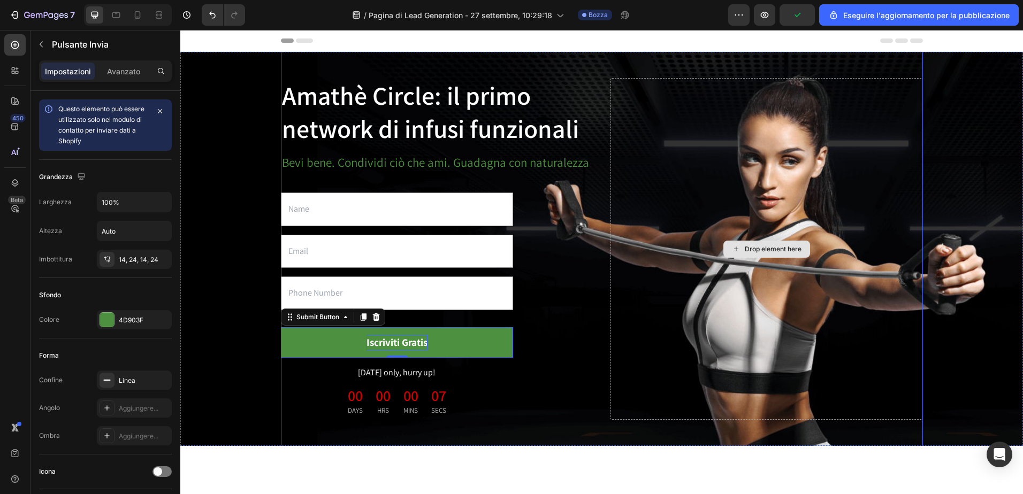
click at [752, 158] on div "Drop element here" at bounding box center [766, 249] width 312 height 342
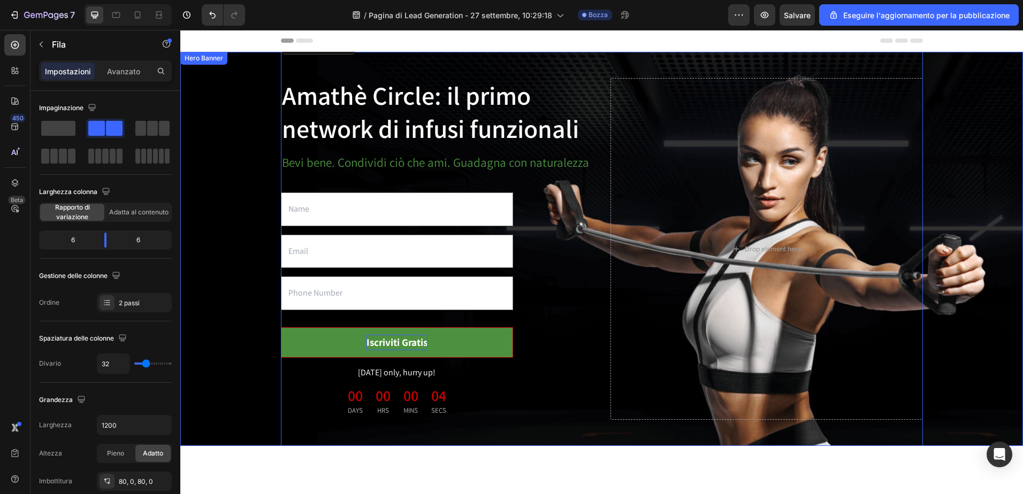
click at [234, 81] on div "Amathè Circle: il primo network di infusi funzionali Heading Bevi bene. Condivi…" at bounding box center [601, 249] width 825 height 428
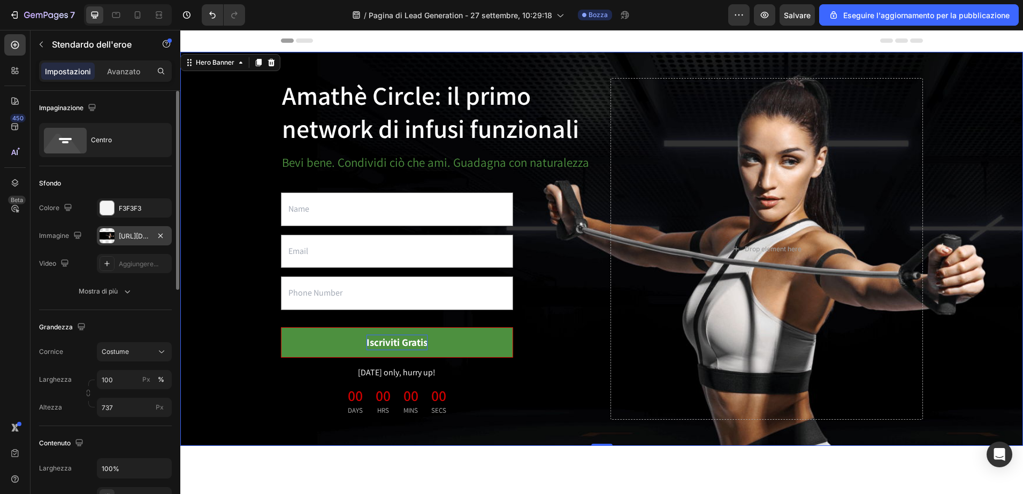
click at [108, 235] on div at bounding box center [106, 235] width 15 height 15
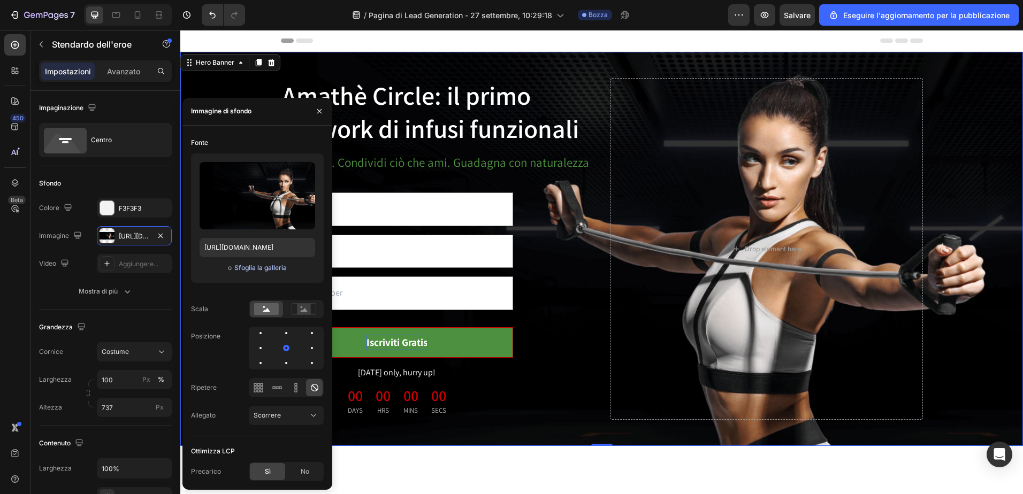
click at [269, 269] on font "Sfoglia la galleria" at bounding box center [260, 268] width 52 height 10
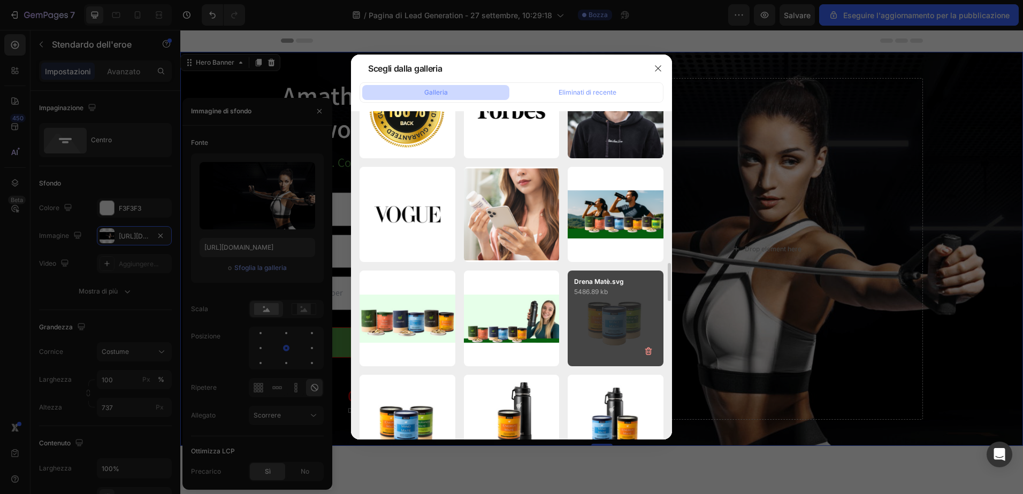
scroll to position [1253, 0]
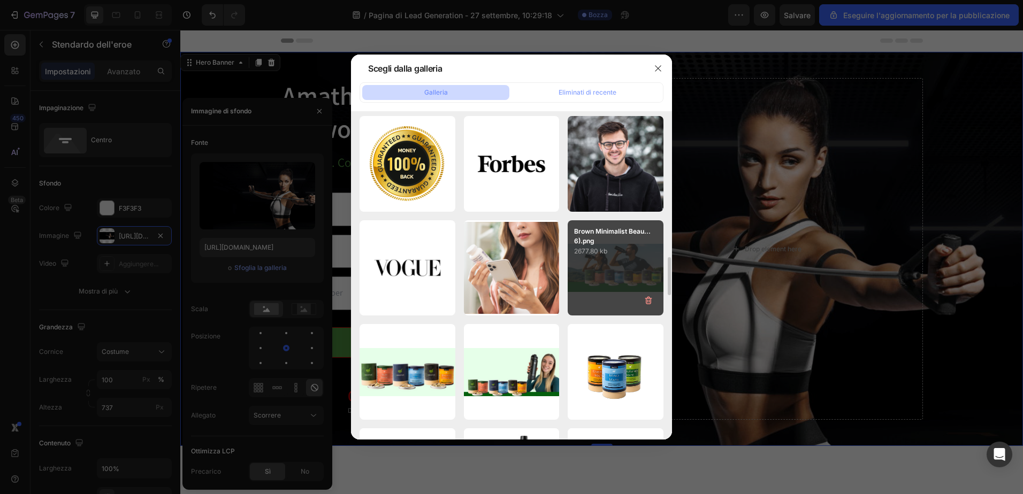
click at [604, 269] on div "Brown Minimalist Beau...6).png 2677.80 kb" at bounding box center [615, 268] width 96 height 96
type input "https://cdn.shopify.com/s/files/1/0862/6756/0261/files/gempages_505691536348939…"
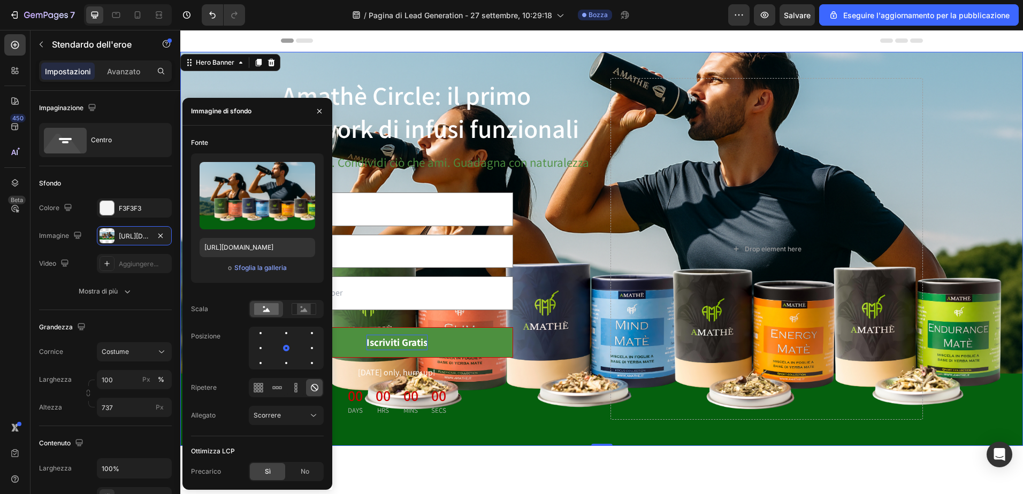
click at [473, 38] on div "Header" at bounding box center [602, 40] width 642 height 21
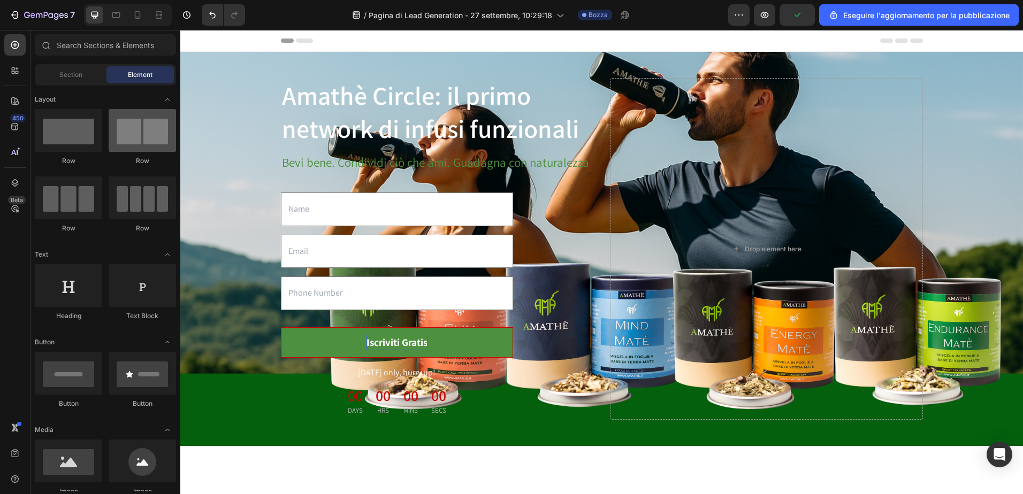
click at [139, 133] on div at bounding box center [142, 130] width 67 height 43
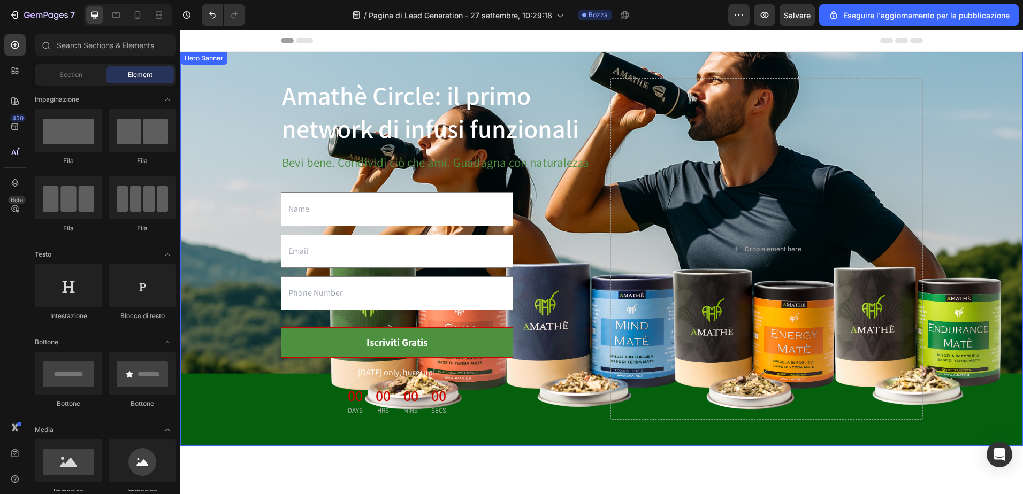
click at [220, 117] on div "Amathè Circle: il primo network di infusi funzionali Heading Bevi bene. Condivi…" at bounding box center [601, 249] width 825 height 428
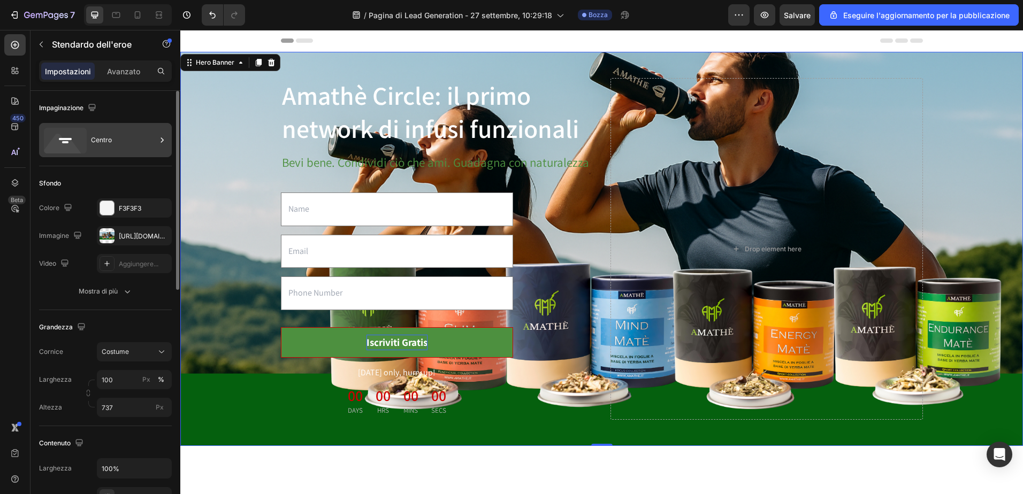
click at [105, 136] on div "Centro" at bounding box center [123, 140] width 65 height 25
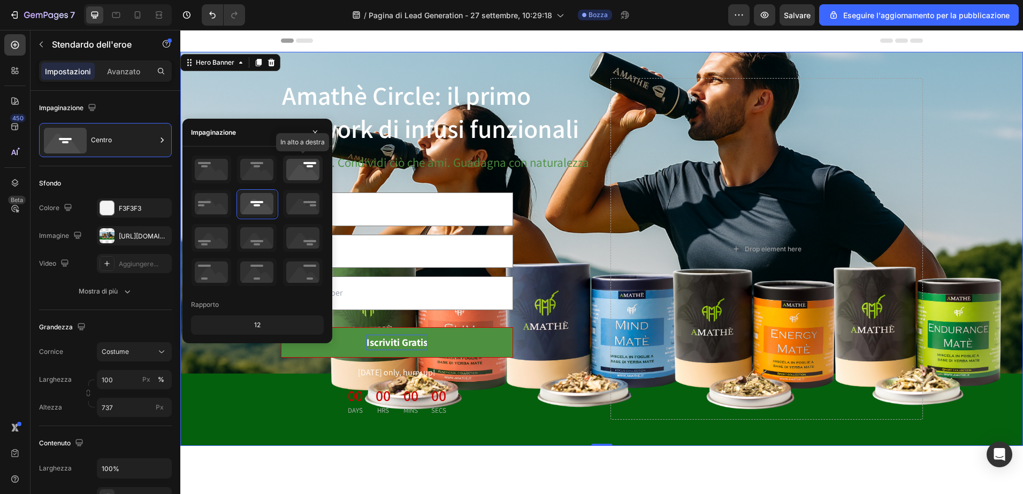
click at [311, 170] on icon at bounding box center [303, 170] width 40 height 28
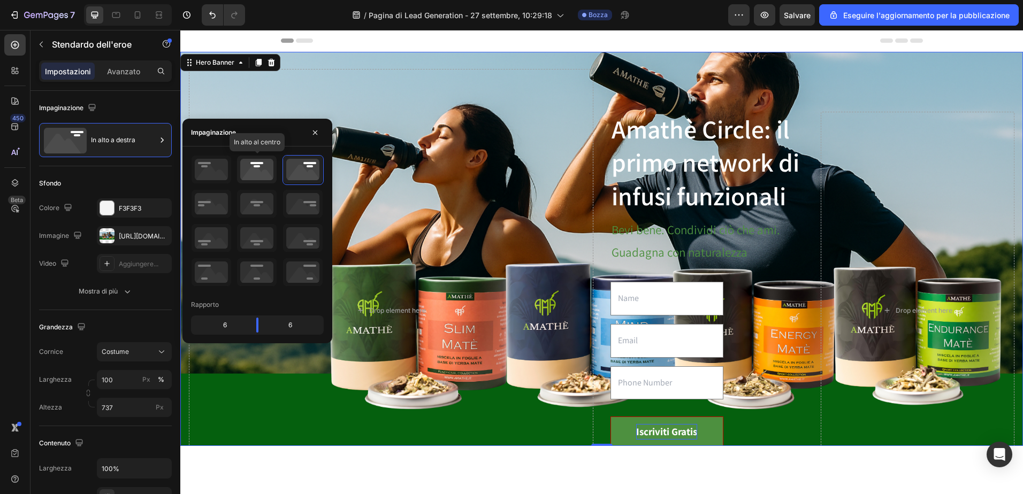
click at [248, 170] on icon at bounding box center [257, 170] width 40 height 28
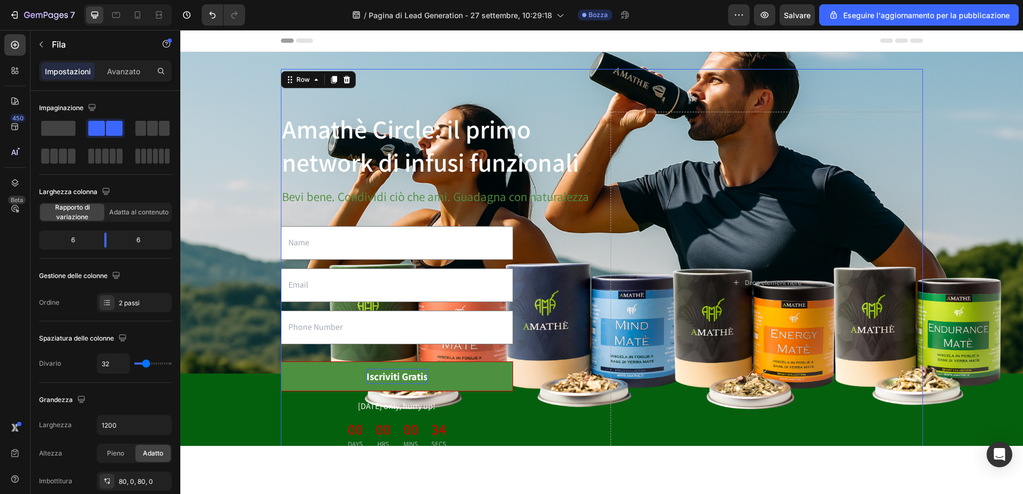
click at [315, 85] on div "Amathè Circle: il primo network di infusi funzionali Heading Bevi bene. Condivi…" at bounding box center [602, 283] width 642 height 428
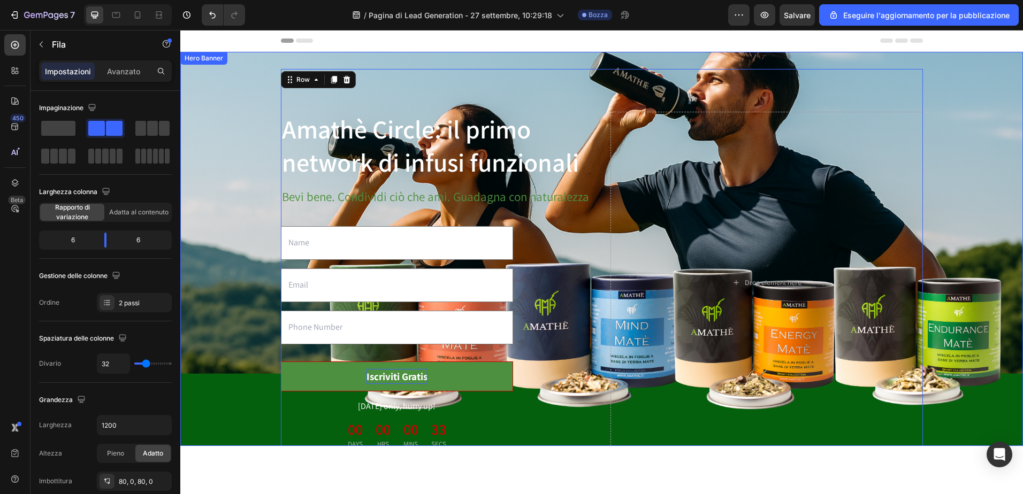
click at [242, 90] on div "Amathè Circle: il primo network di infusi funzionali Heading Bevi bene. Condivi…" at bounding box center [601, 283] width 825 height 428
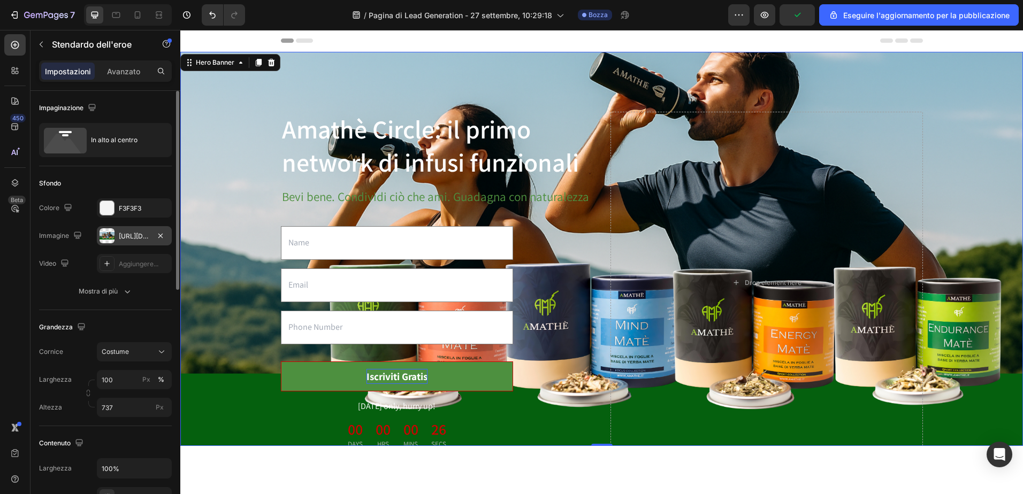
click at [108, 234] on div at bounding box center [106, 235] width 15 height 15
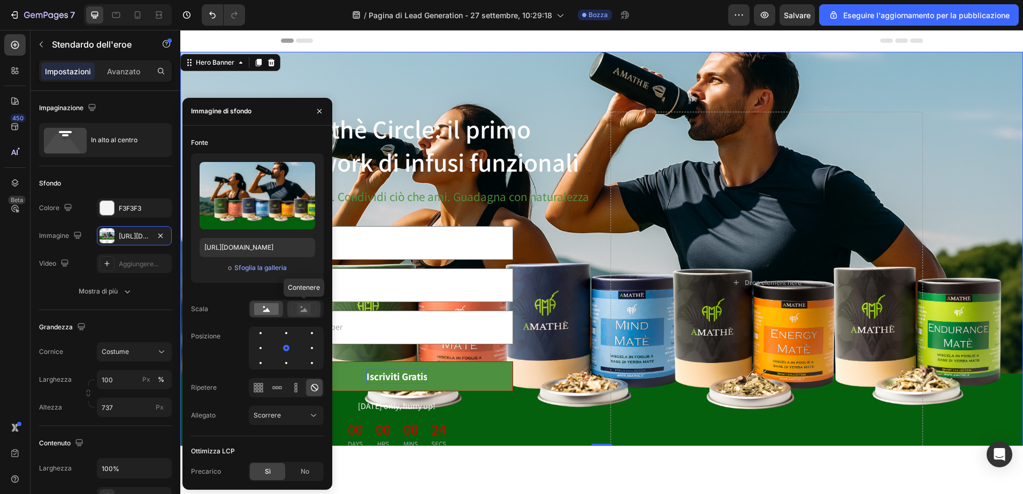
click at [302, 312] on icon at bounding box center [304, 310] width 7 height 4
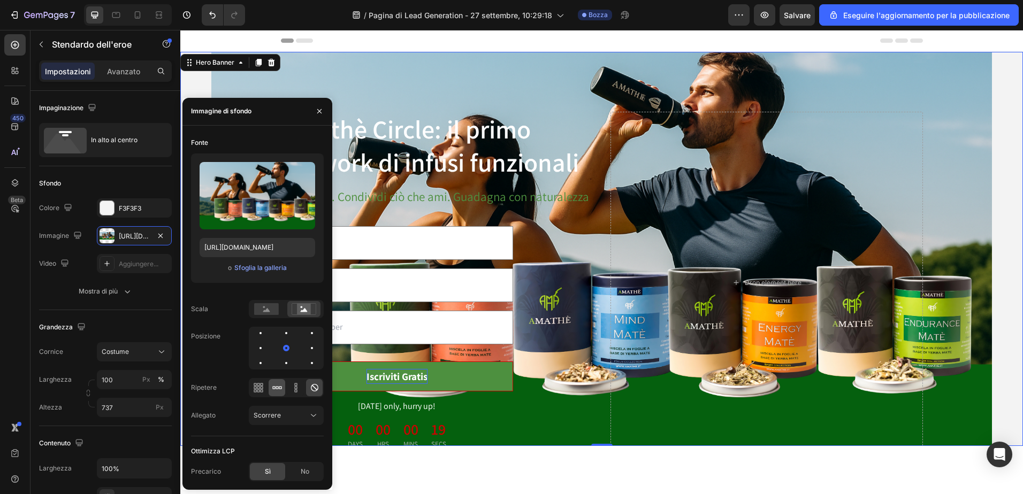
click at [277, 386] on icon at bounding box center [277, 387] width 11 height 11
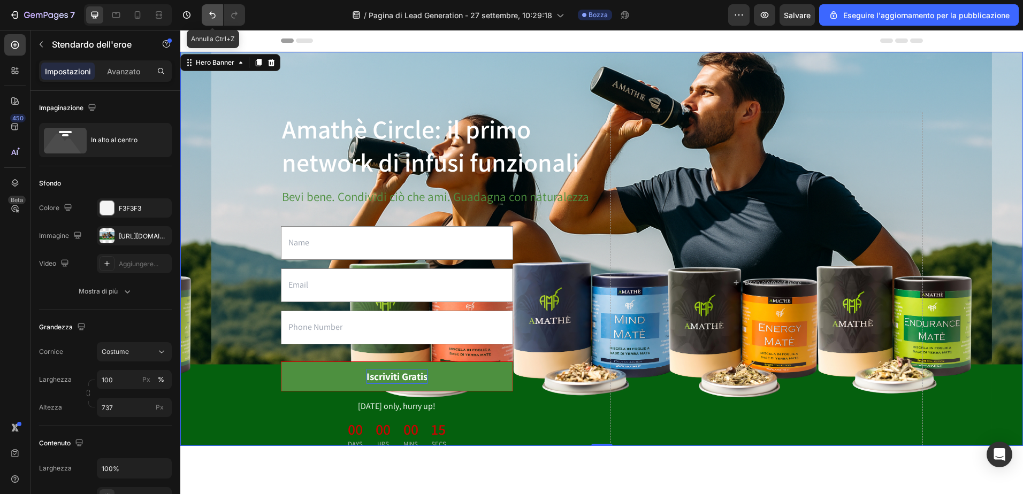
click at [209, 11] on icon "Annulla/Ripeti" at bounding box center [212, 15] width 11 height 11
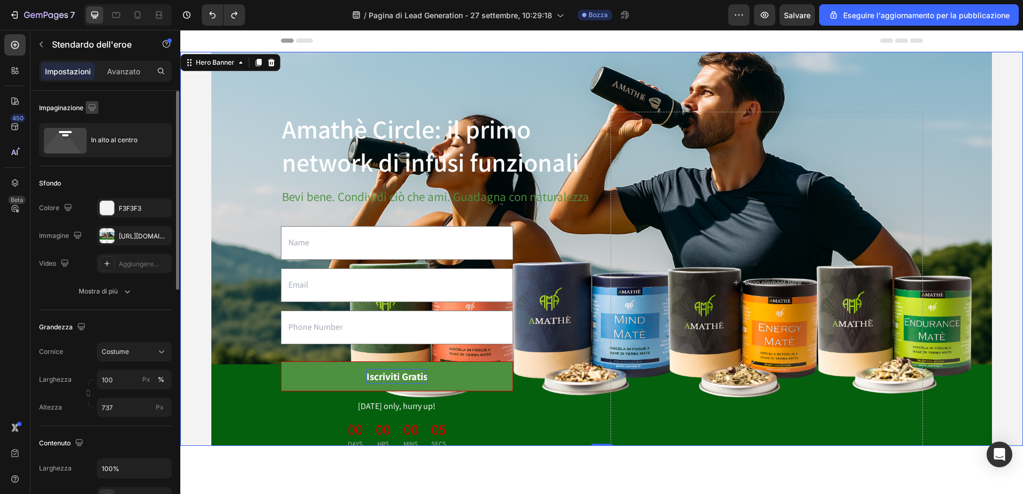
click at [93, 105] on icon "button" at bounding box center [92, 107] width 11 height 11
click at [96, 160] on icon "button" at bounding box center [94, 163] width 11 height 11
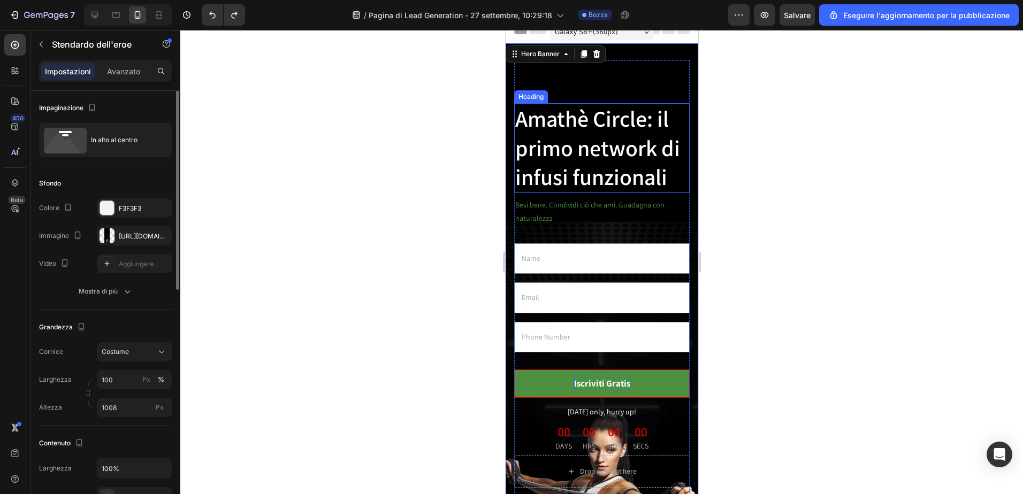
scroll to position [0, 0]
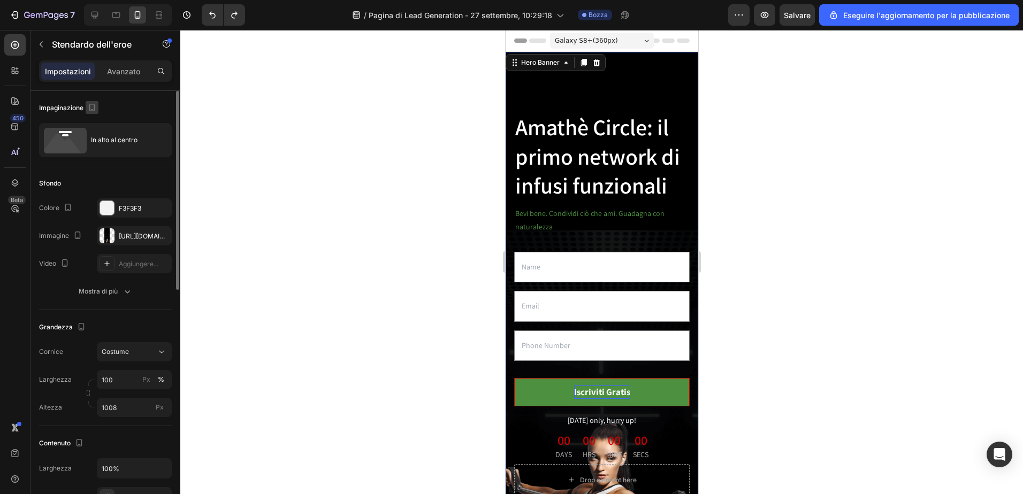
click at [93, 109] on icon "button" at bounding box center [92, 109] width 3 height 1
click at [99, 125] on icon "button" at bounding box center [94, 124] width 11 height 11
type input "737"
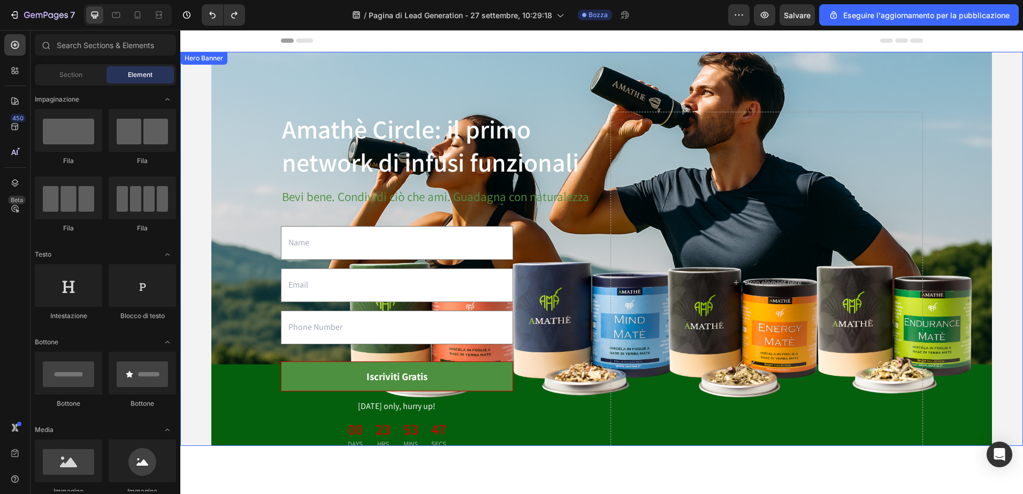
click at [254, 94] on div "Amathè Circle: il primo network di infusi funzionali Heading Bevi bene. Condivi…" at bounding box center [601, 283] width 825 height 428
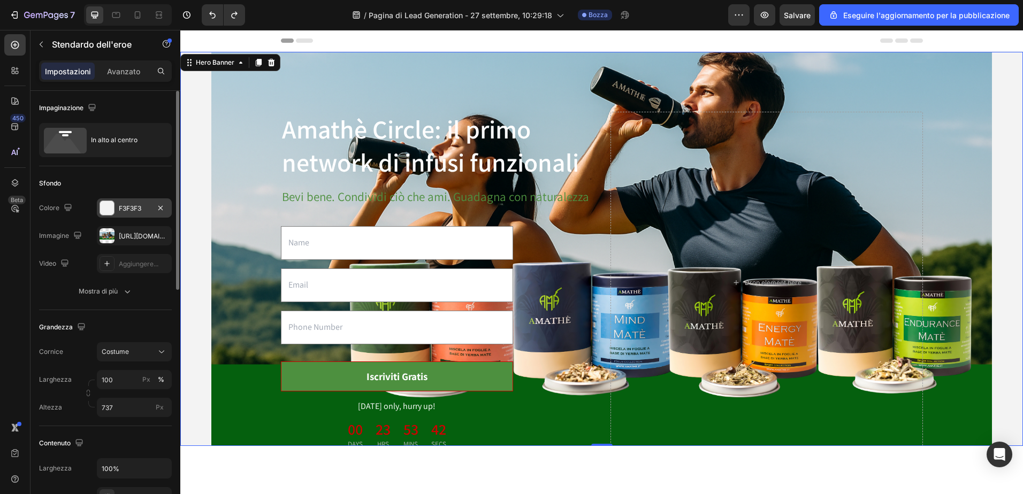
click at [105, 210] on div at bounding box center [107, 208] width 14 height 14
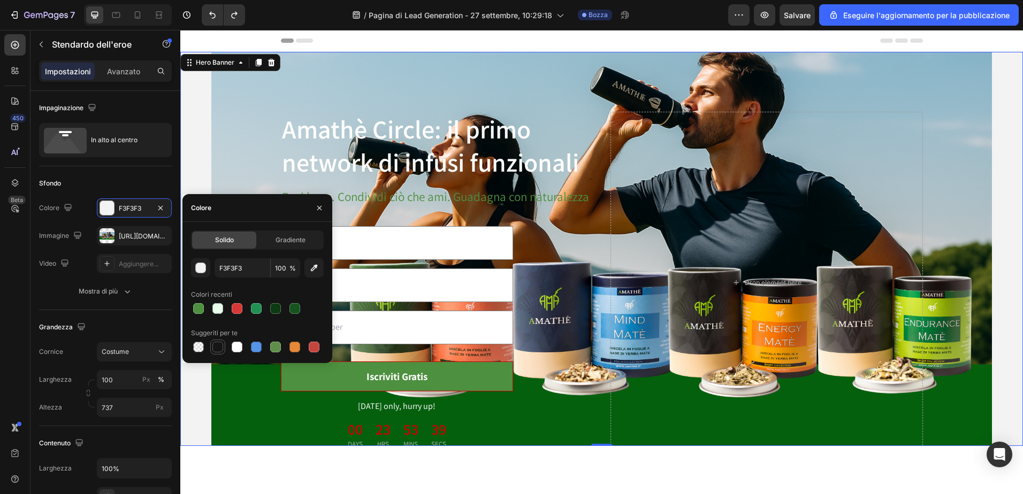
click at [218, 344] on div at bounding box center [217, 347] width 11 height 11
type input "151515"
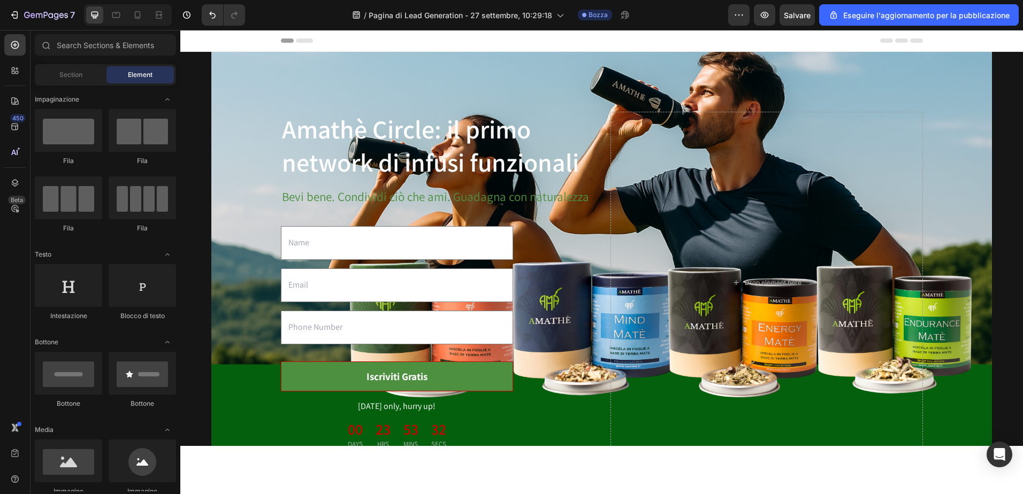
click at [200, 40] on div "Header" at bounding box center [207, 40] width 40 height 13
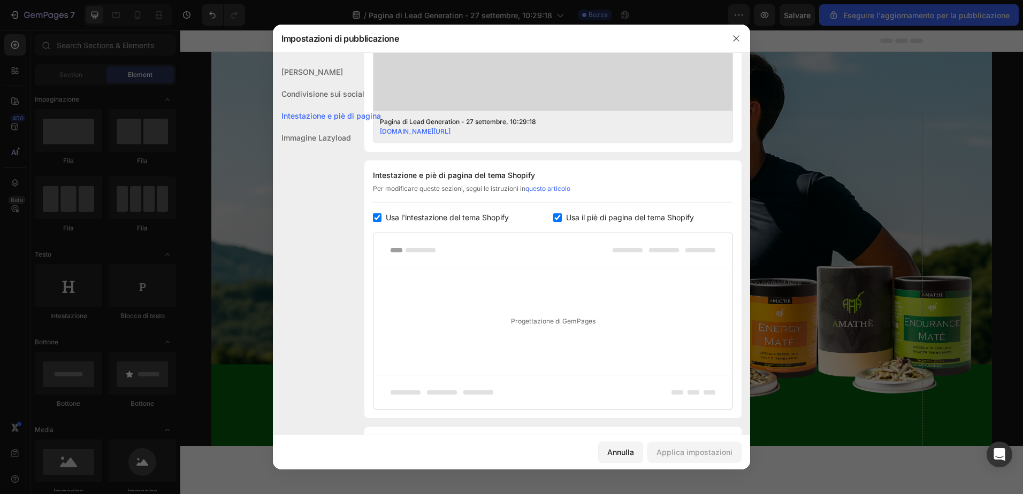
scroll to position [466, 0]
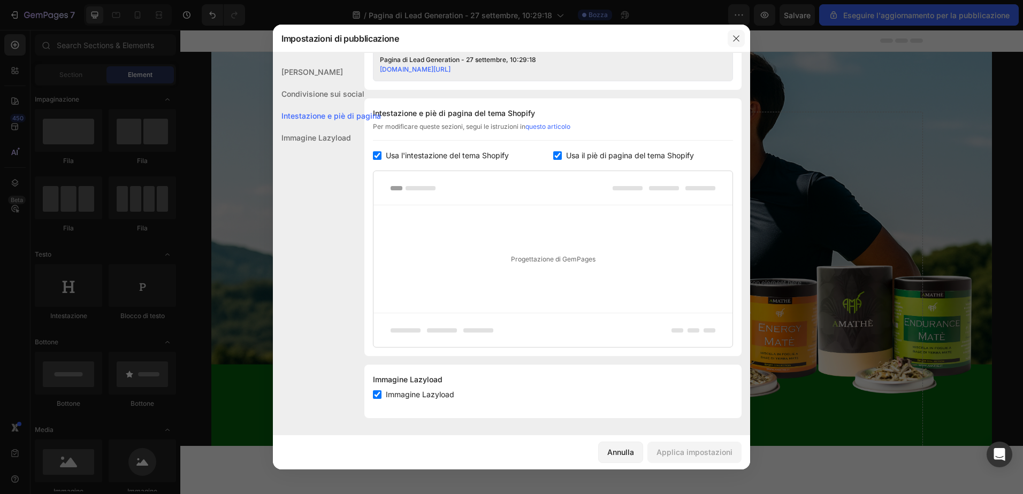
drag, startPoint x: 738, startPoint y: 36, endPoint x: 462, endPoint y: 24, distance: 276.2
click at [738, 36] on icon "button" at bounding box center [736, 38] width 6 height 6
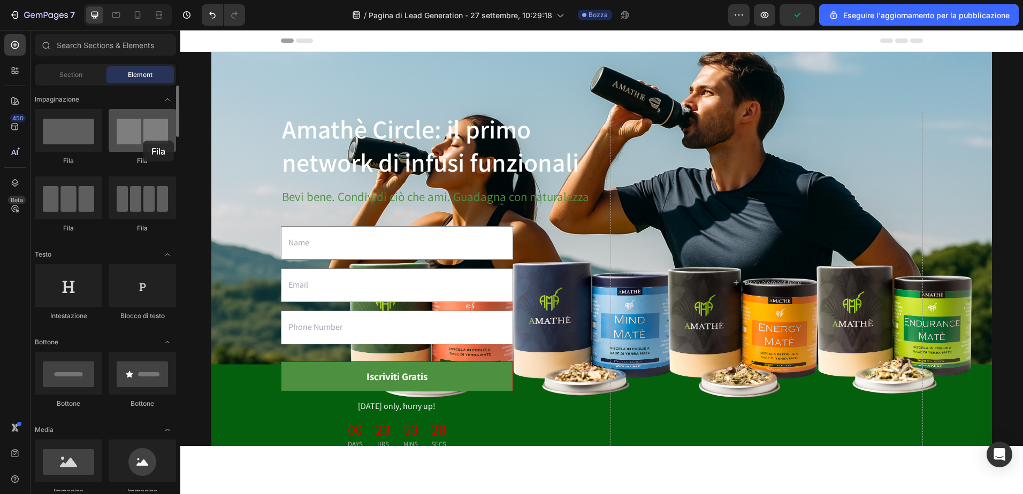
click at [143, 141] on div at bounding box center [142, 130] width 67 height 43
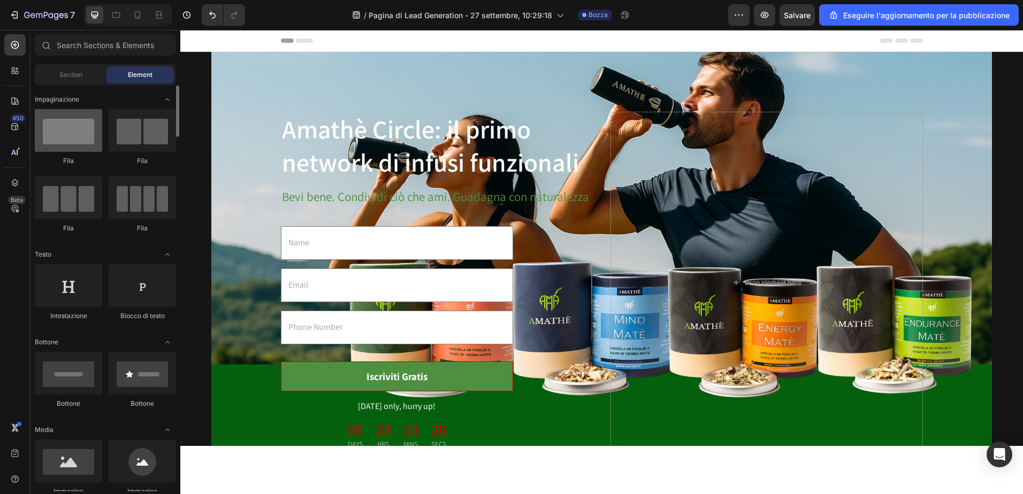
click at [86, 144] on div at bounding box center [68, 130] width 67 height 43
click at [149, 142] on div at bounding box center [142, 130] width 67 height 43
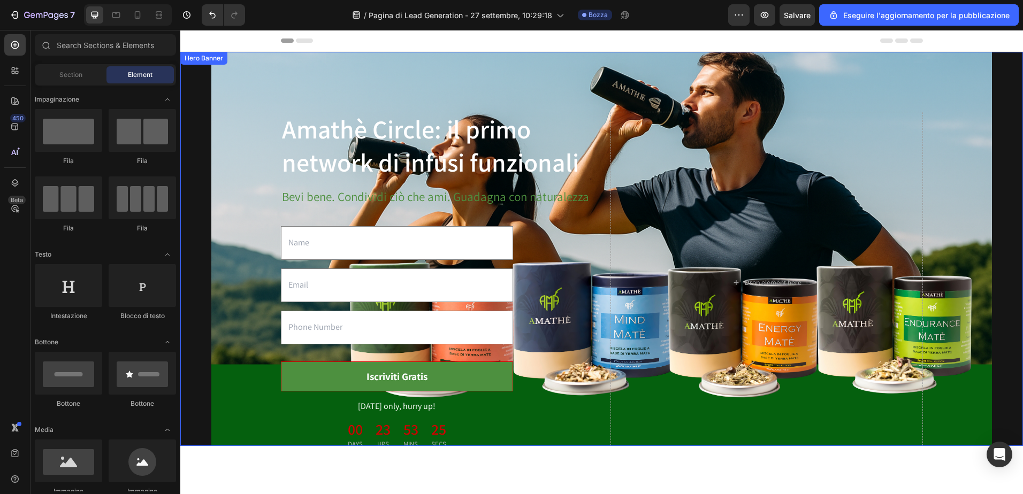
click at [257, 83] on div "Amathè Circle: il primo network di infusi funzionali Heading Bevi bene. Condivi…" at bounding box center [601, 283] width 825 height 428
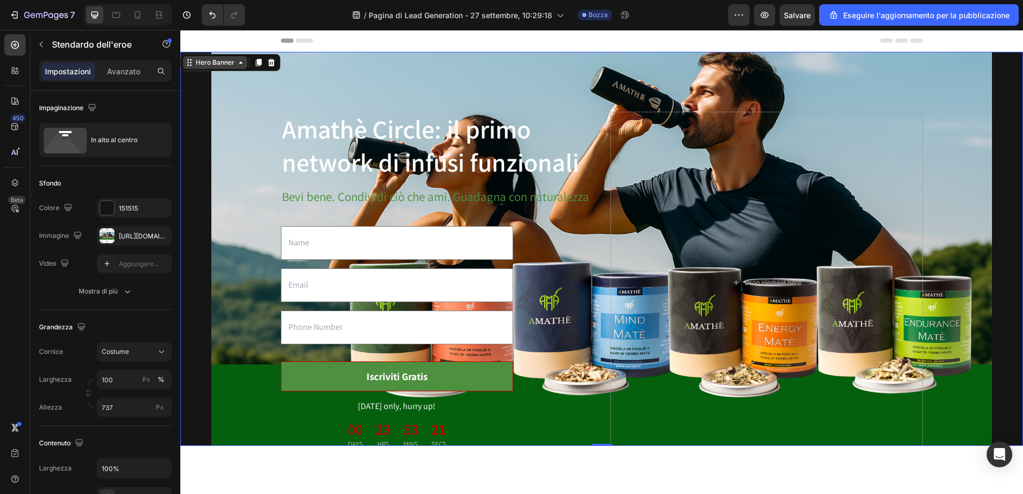
click at [242, 62] on icon at bounding box center [240, 62] width 9 height 9
click at [243, 64] on icon at bounding box center [240, 62] width 9 height 9
click at [197, 60] on div "Hero Banner" at bounding box center [215, 63] width 43 height 10
click at [143, 102] on div "Impaginazione" at bounding box center [105, 107] width 133 height 17
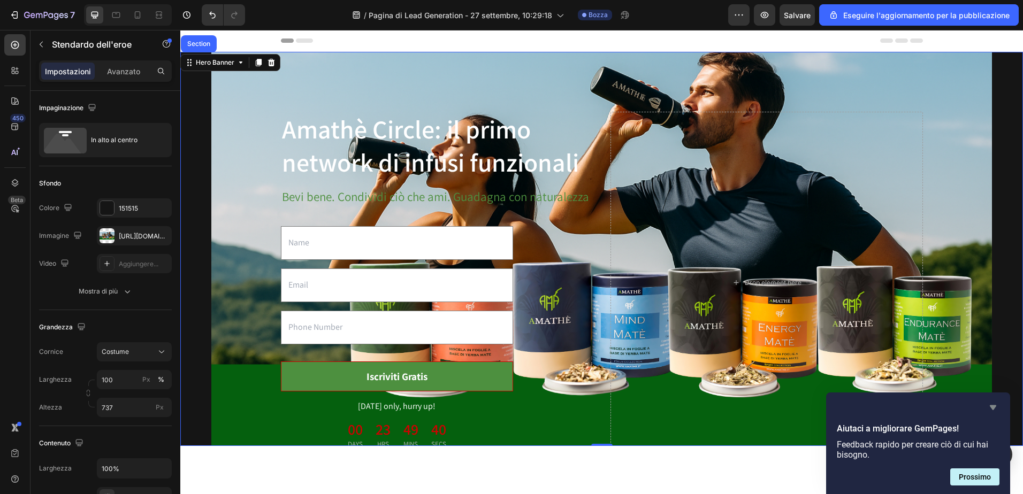
drag, startPoint x: 993, startPoint y: 407, endPoint x: 791, endPoint y: 372, distance: 205.8
click at [993, 407] on icon "Nascondi sondaggio" at bounding box center [993, 407] width 6 height 5
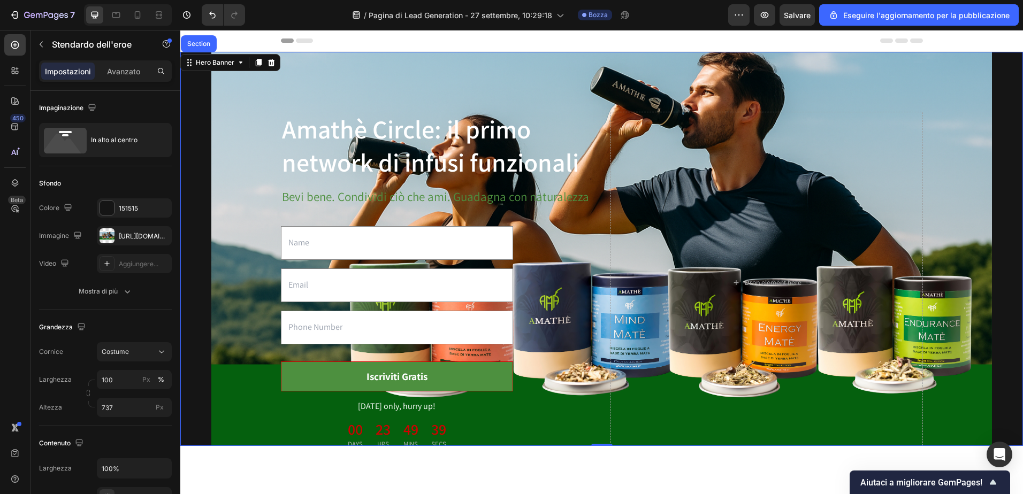
click at [227, 98] on div "Amathè Circle: il primo network di infusi funzionali Heading Bevi bene. Condivi…" at bounding box center [601, 283] width 825 height 428
click at [237, 59] on icon at bounding box center [240, 62] width 9 height 9
click at [234, 69] on div "Hero Banner" at bounding box center [230, 62] width 100 height 17
click at [241, 67] on div "Hero Banner" at bounding box center [215, 62] width 64 height 13
click at [119, 178] on div "Sfondo" at bounding box center [105, 183] width 133 height 17
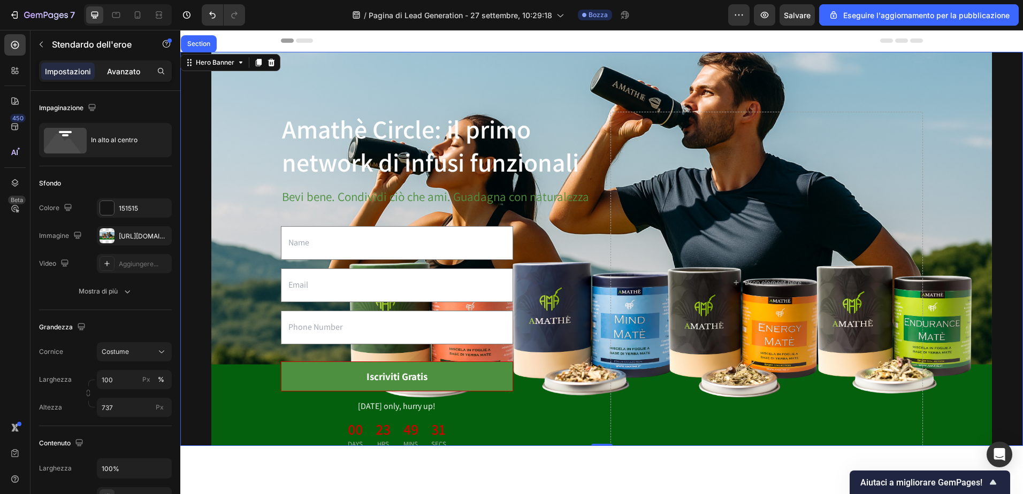
click at [126, 68] on p "Avanzato" at bounding box center [123, 71] width 33 height 11
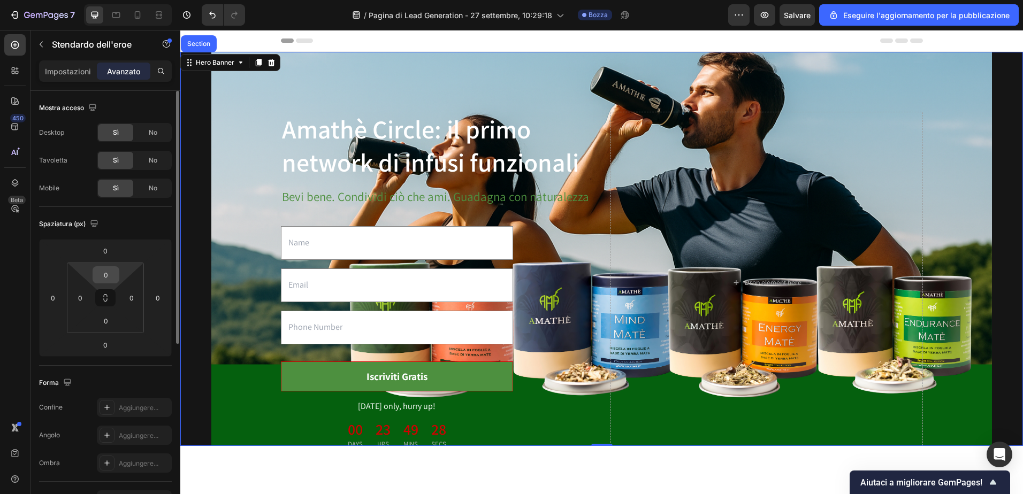
click at [106, 275] on input "0" at bounding box center [105, 275] width 21 height 16
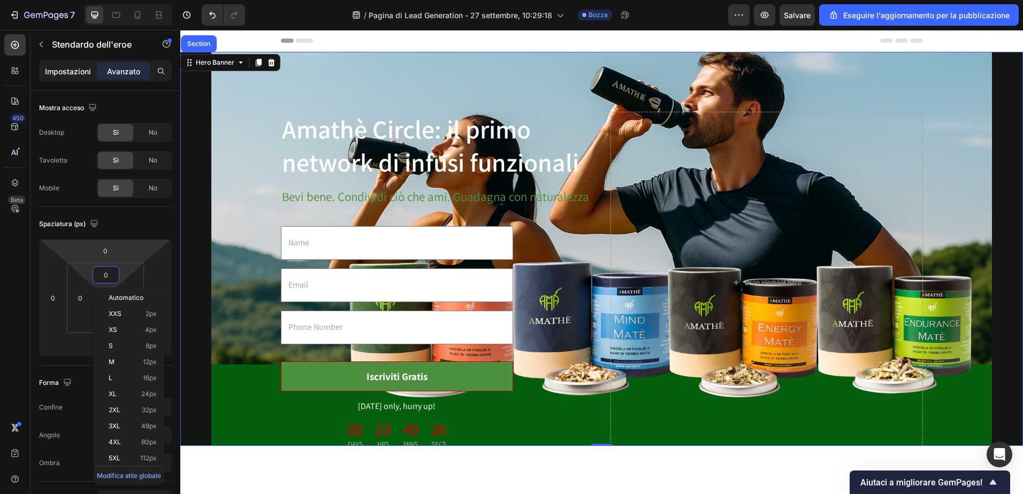
click at [67, 75] on p "Impostazioni" at bounding box center [68, 71] width 46 height 11
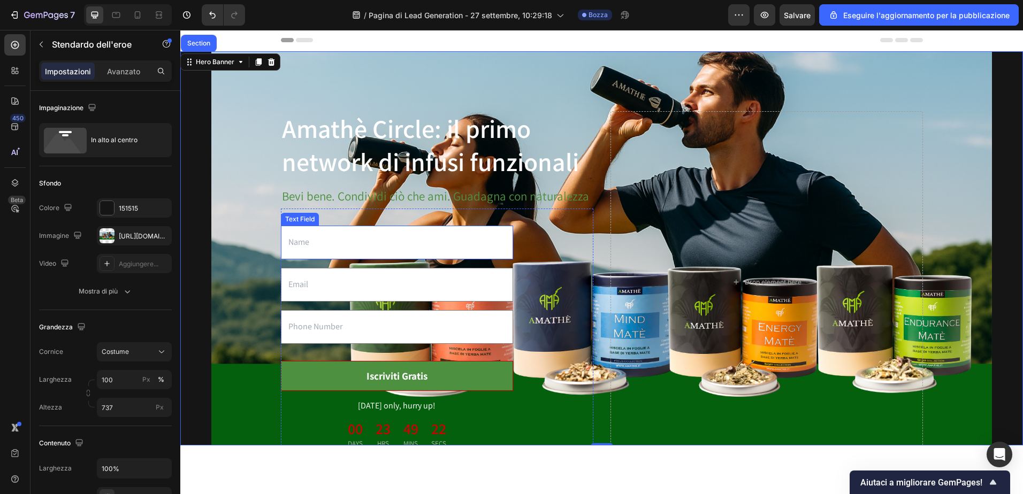
scroll to position [0, 0]
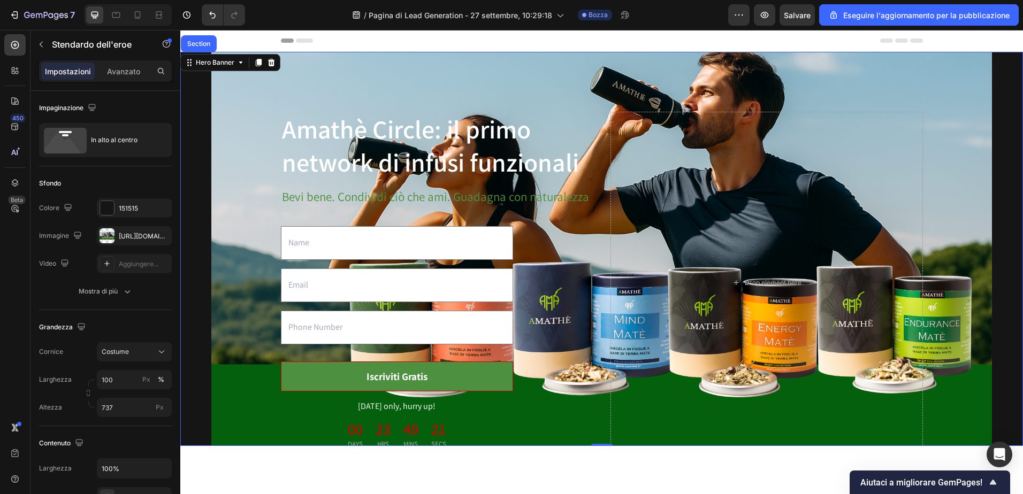
click at [220, 134] on div "Amathè Circle: il primo network di infusi funzionali Heading Bevi bene. Condivi…" at bounding box center [601, 283] width 825 height 428
click at [372, 181] on div "Bevi bene. Condividi ciò che ami. Guadagna con naturalezza Text block" at bounding box center [437, 195] width 312 height 28
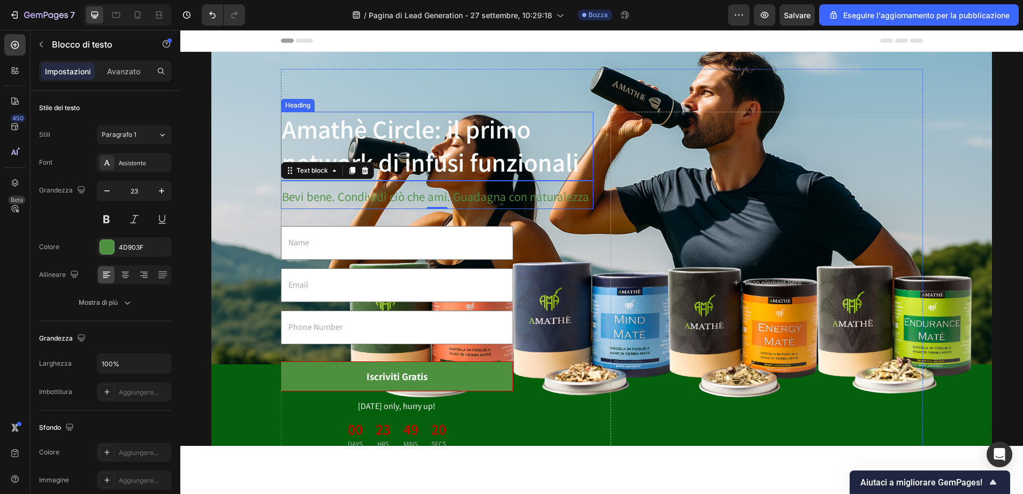
click at [384, 142] on h2 "Amathè Circle: il primo network di infusi funzionali" at bounding box center [437, 146] width 312 height 69
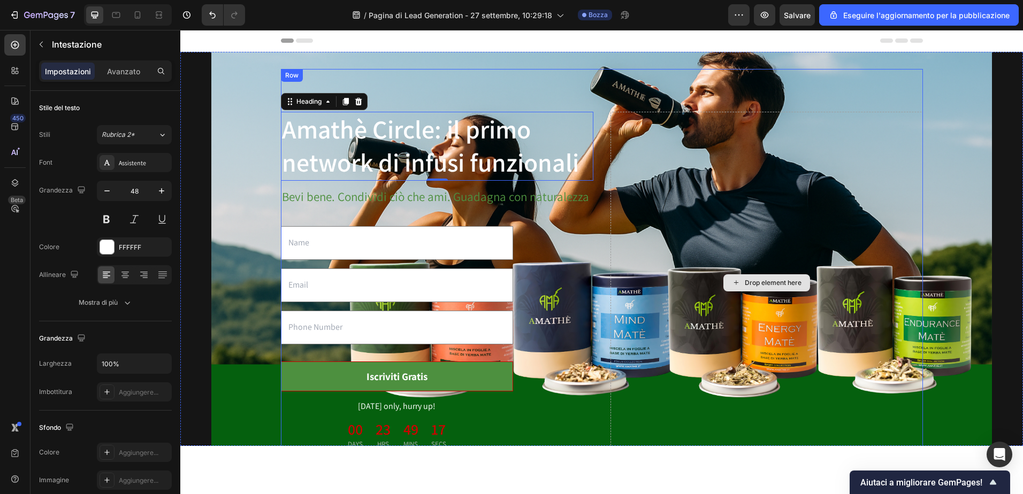
click at [676, 189] on div "Drop element here" at bounding box center [766, 283] width 312 height 342
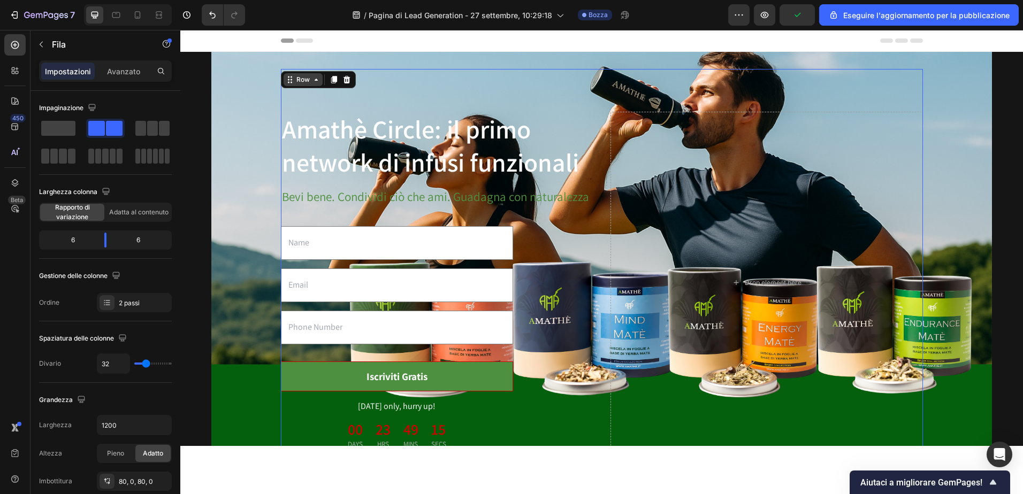
click at [316, 82] on div "Row" at bounding box center [302, 79] width 39 height 13
click at [160, 131] on span at bounding box center [164, 128] width 11 height 15
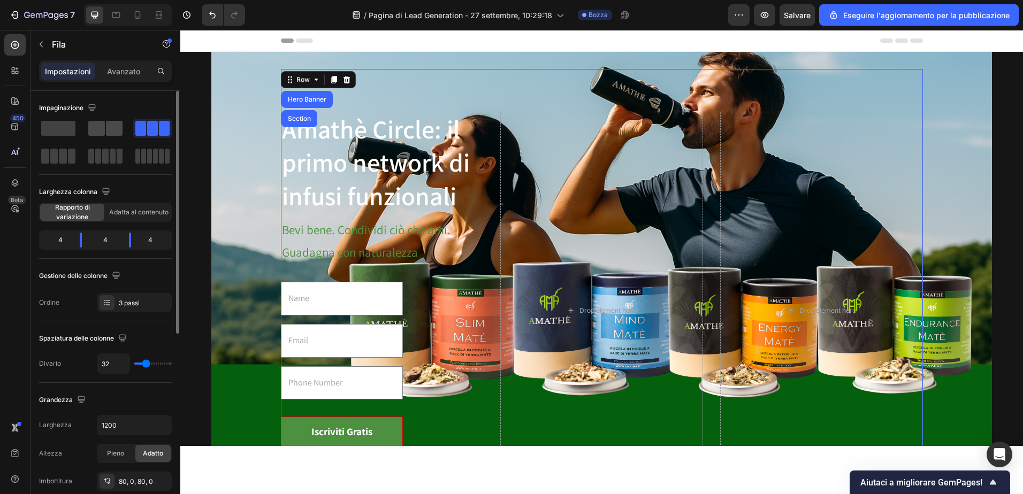
click at [119, 131] on span at bounding box center [114, 128] width 17 height 15
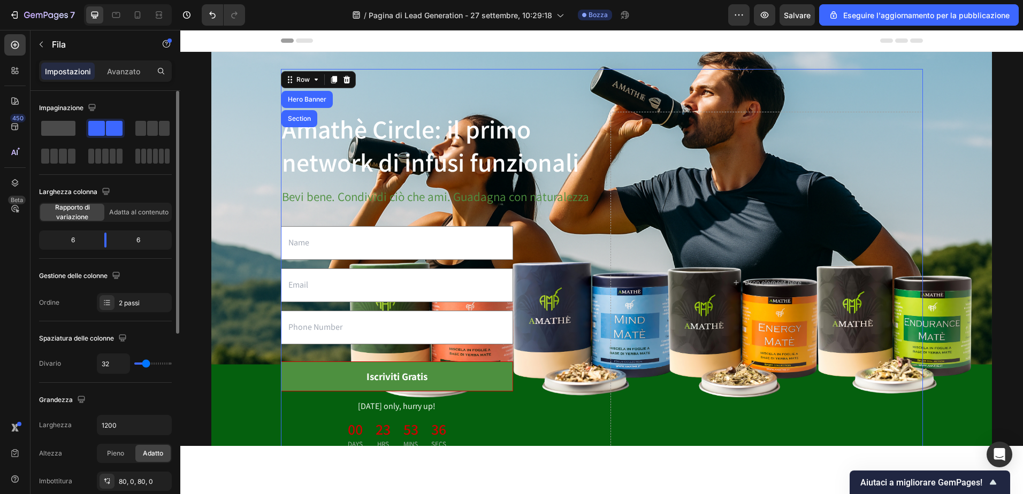
click at [64, 127] on span at bounding box center [58, 128] width 34 height 15
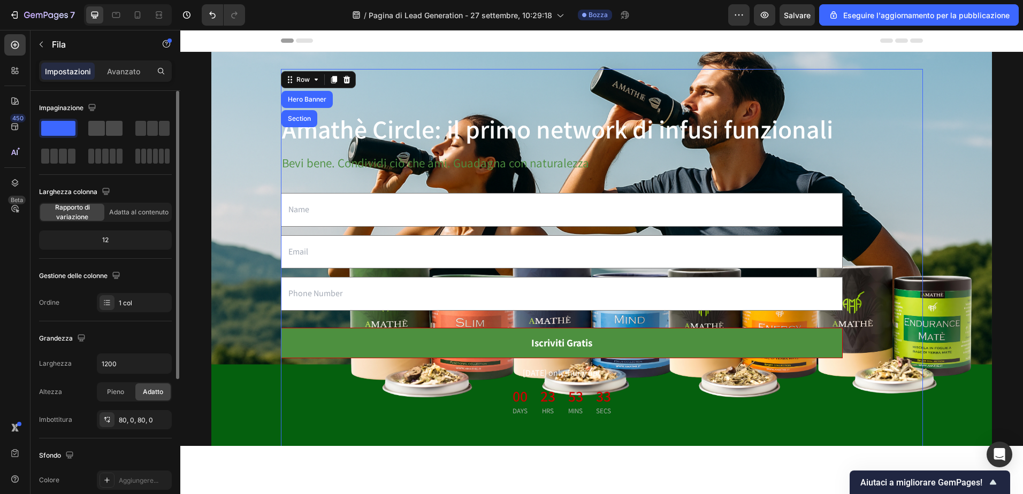
click at [109, 127] on span at bounding box center [114, 128] width 17 height 15
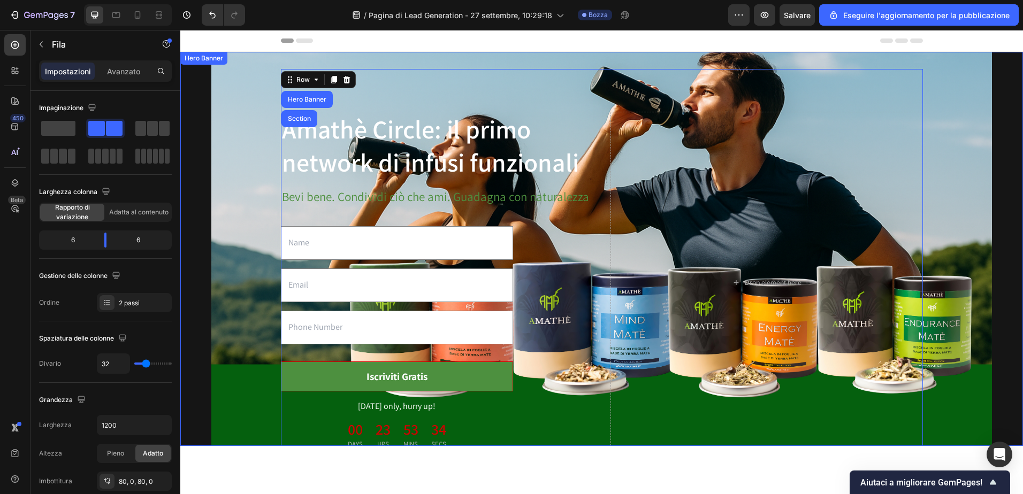
click at [243, 114] on div "Amathè Circle: il primo network di infusi funzionali Heading Bevi bene. Condivi…" at bounding box center [601, 283] width 825 height 428
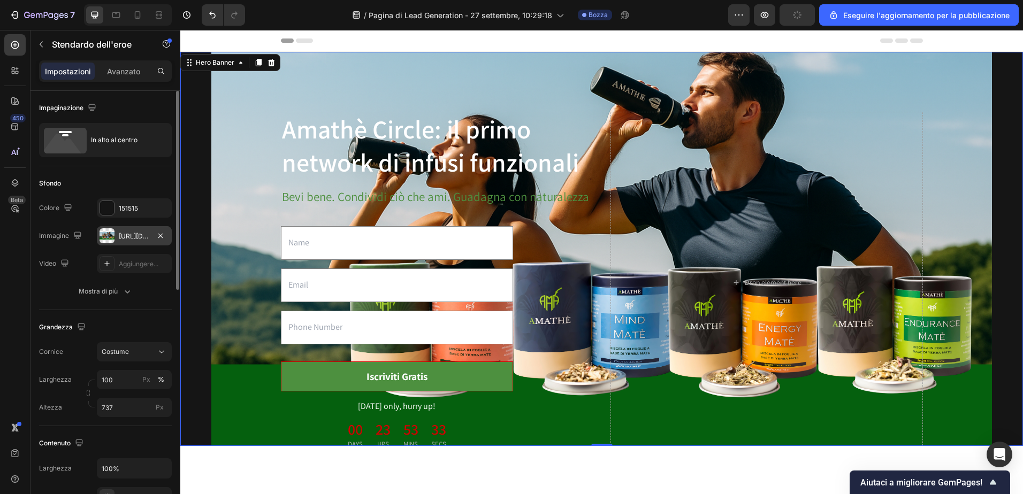
click at [127, 238] on div "https://cdn.shopify.com/s/files/1/0862/6756/0261/files/gempages_505691536348939…" at bounding box center [134, 237] width 31 height 10
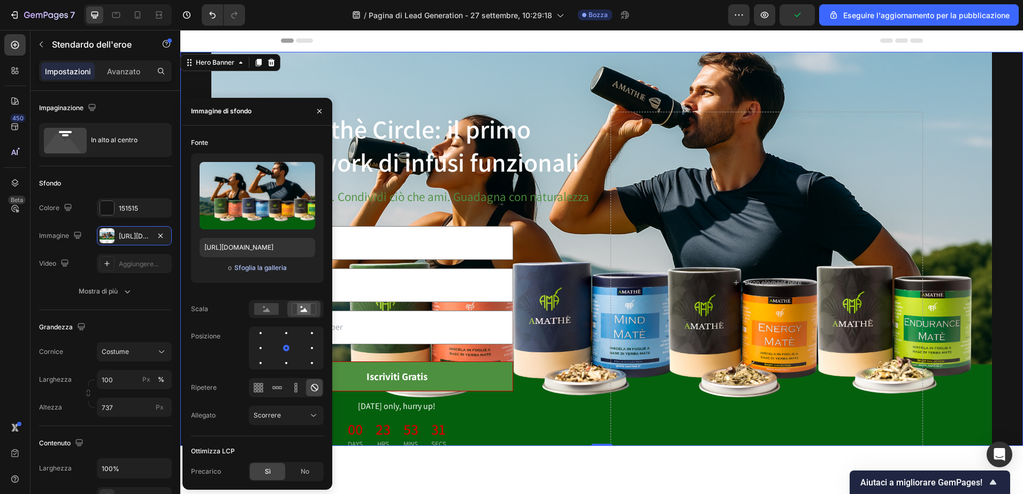
click at [269, 265] on font "Sfoglia la galleria" at bounding box center [260, 268] width 52 height 10
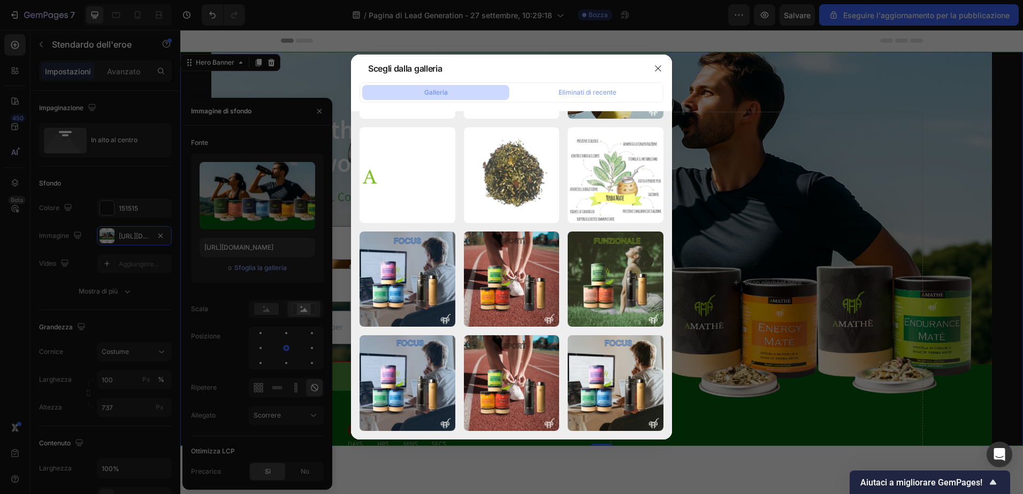
scroll to position [4232, 0]
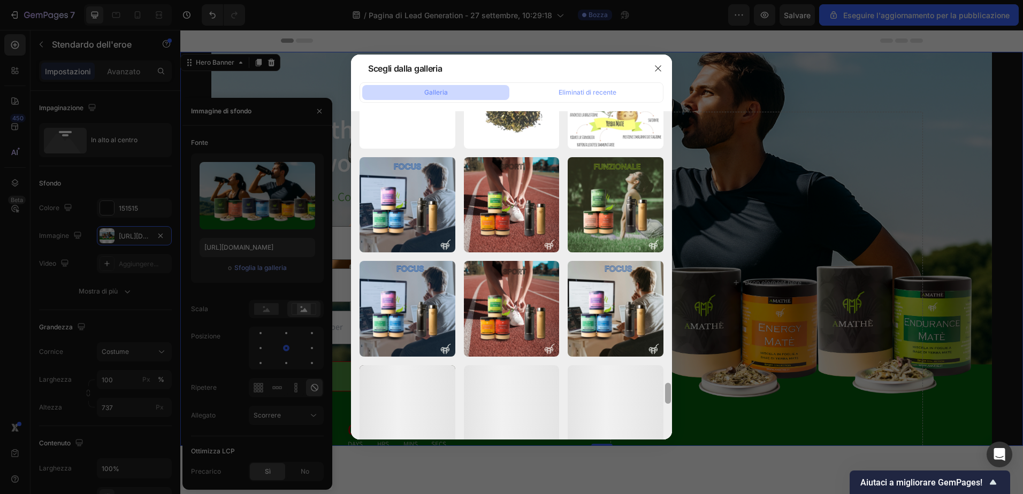
drag, startPoint x: 670, startPoint y: 379, endPoint x: 646, endPoint y: 472, distance: 95.6
click at [646, 472] on div "Scegli dalla galleria Galleria Eliminati di recente logo6.png 3.63 kb Rectangle…" at bounding box center [511, 247] width 1023 height 494
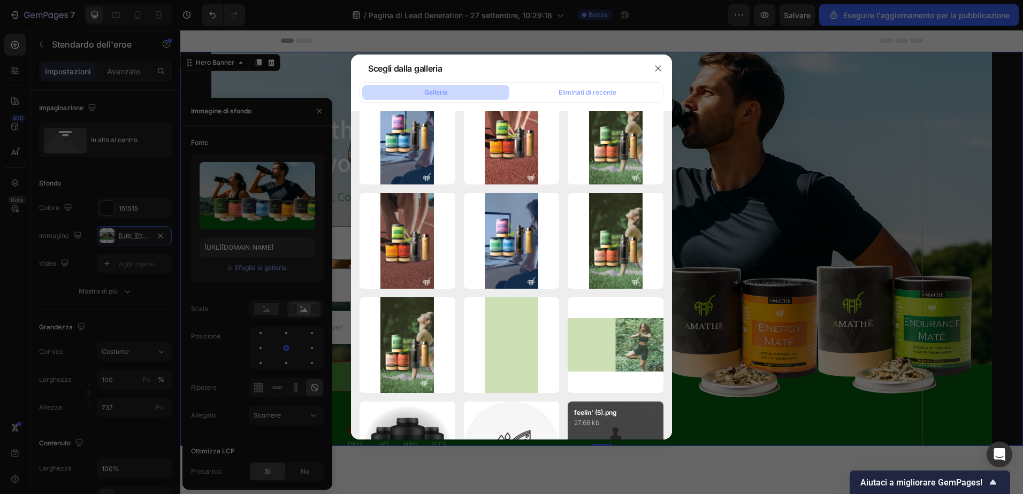
scroll to position [4662, 0]
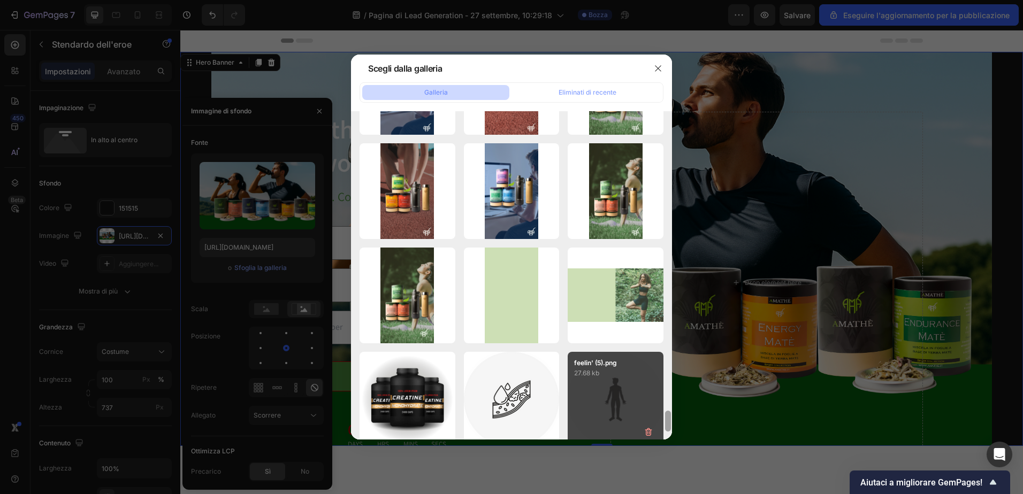
drag, startPoint x: 670, startPoint y: 408, endPoint x: 620, endPoint y: 422, distance: 51.1
click at [620, 422] on div "logo6.png 3.63 kb Rectangle 40955.png 159.11 kb MasterCard.png 10.71 kb Frame 1…" at bounding box center [511, 275] width 321 height 328
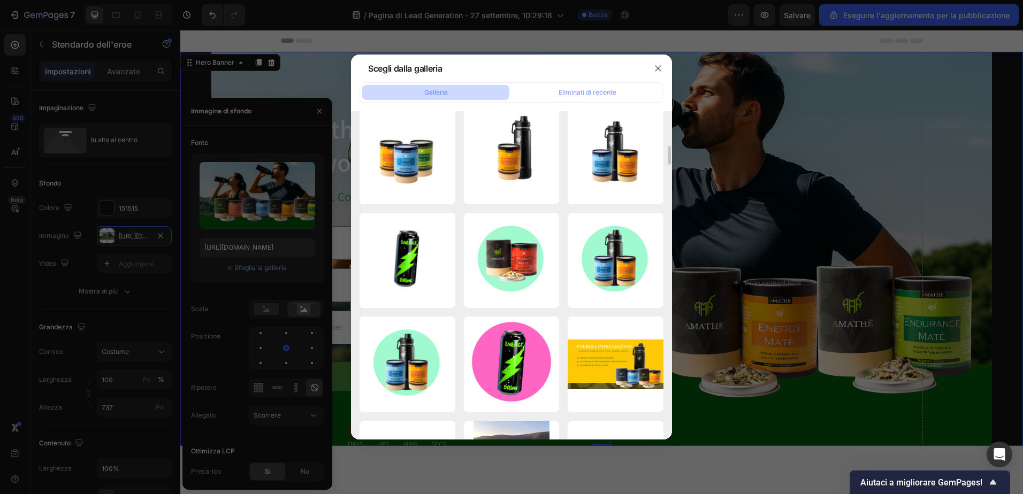
scroll to position [1520, 0]
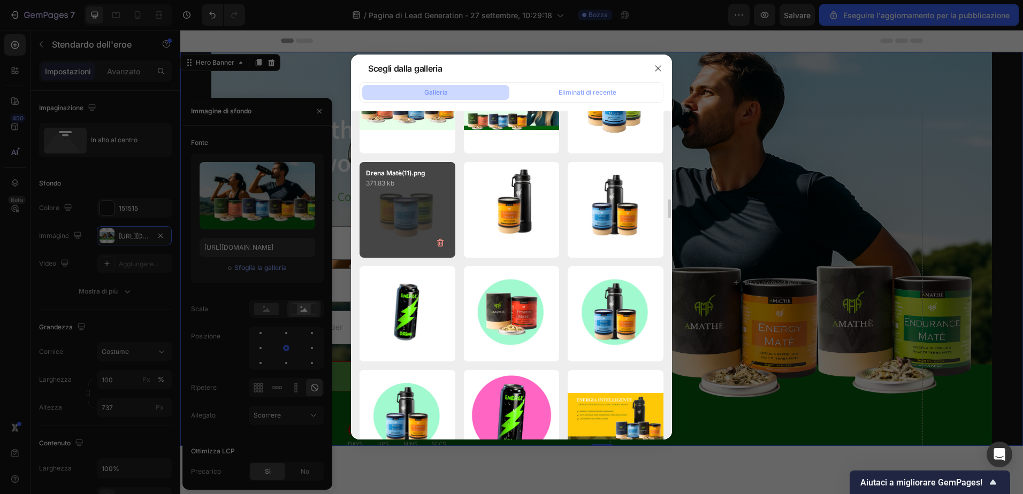
click at [422, 222] on div "Drena Matè(11).png 371.83 kb" at bounding box center [407, 210] width 96 height 96
type input "https://cdn.shopify.com/s/files/1/0862/6756/0261/files/gempages_505691536348939…"
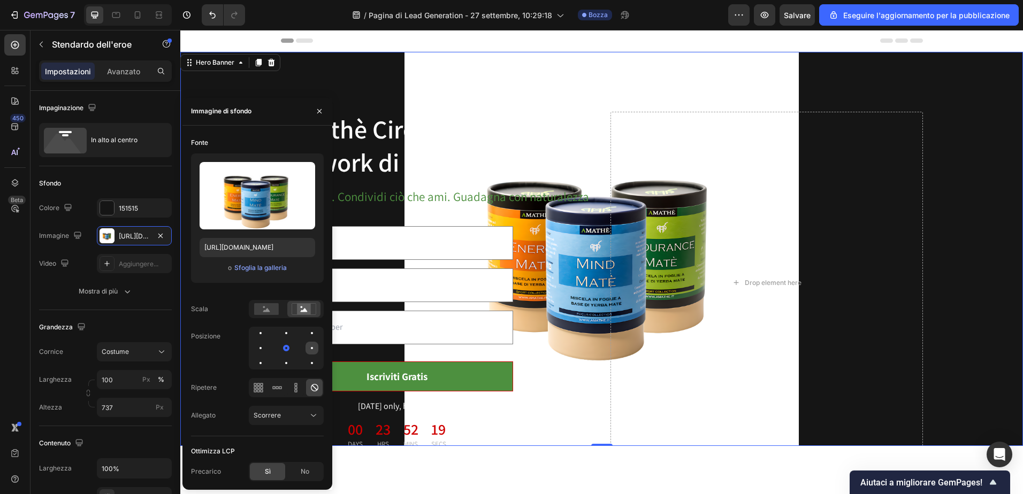
click at [312, 350] on div at bounding box center [311, 348] width 13 height 13
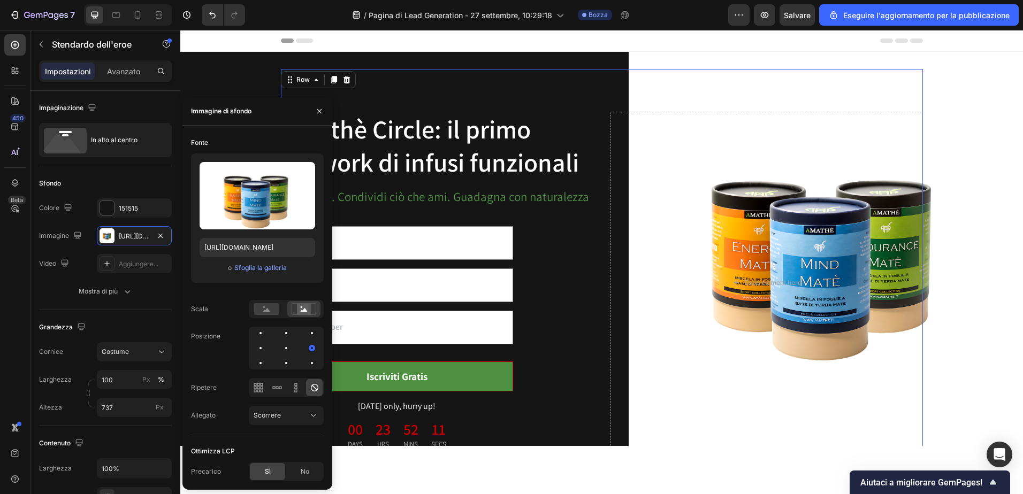
click at [390, 85] on div "Amathè Circle: il primo network di infusi funzionali Heading Bevi bene. Condivi…" at bounding box center [602, 283] width 642 height 428
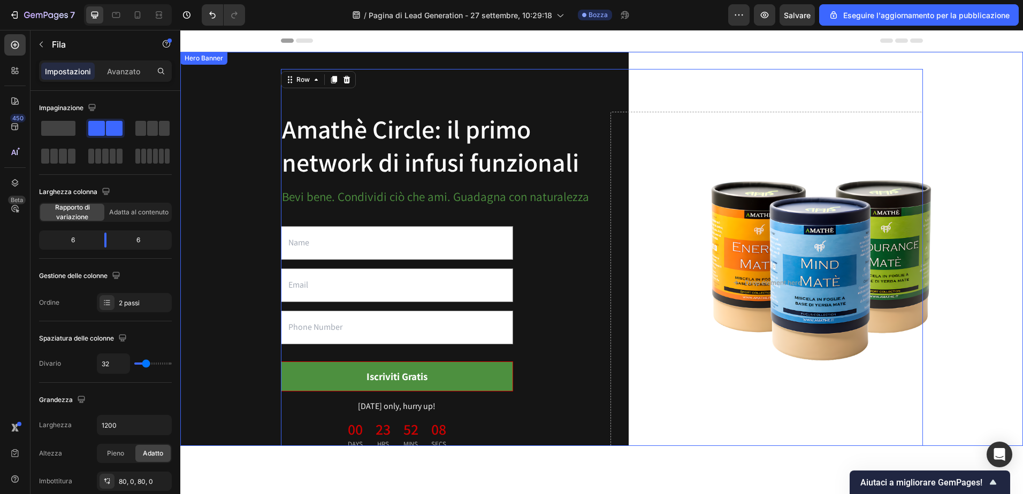
click at [251, 162] on div "Amathè Circle: il primo network di infusi funzionali Heading Bevi bene. Condivi…" at bounding box center [601, 283] width 825 height 428
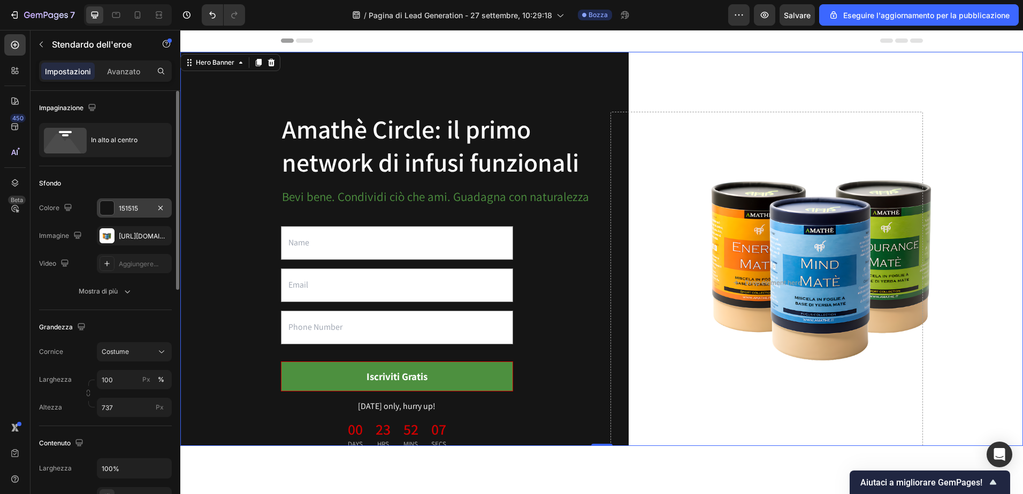
click at [109, 213] on div at bounding box center [107, 208] width 14 height 14
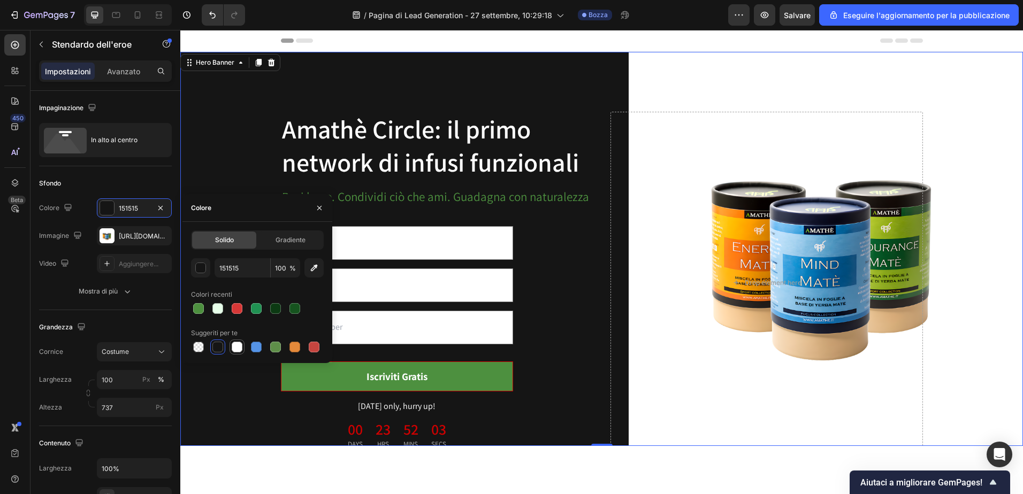
click at [233, 347] on div at bounding box center [237, 347] width 11 height 11
type input "FFFFFF"
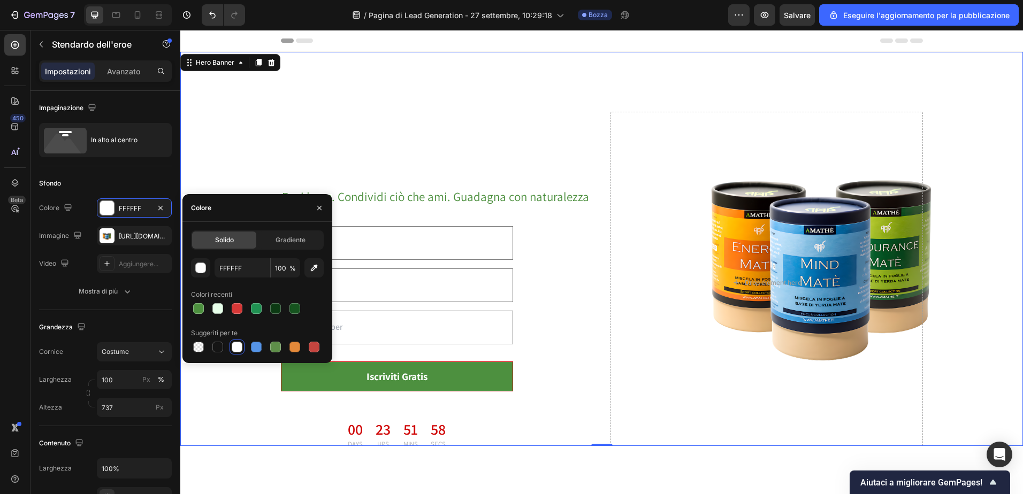
click at [967, 87] on div "Amathè Circle: il primo network di infusi funzionali Heading Bevi bene. Condivi…" at bounding box center [601, 283] width 825 height 428
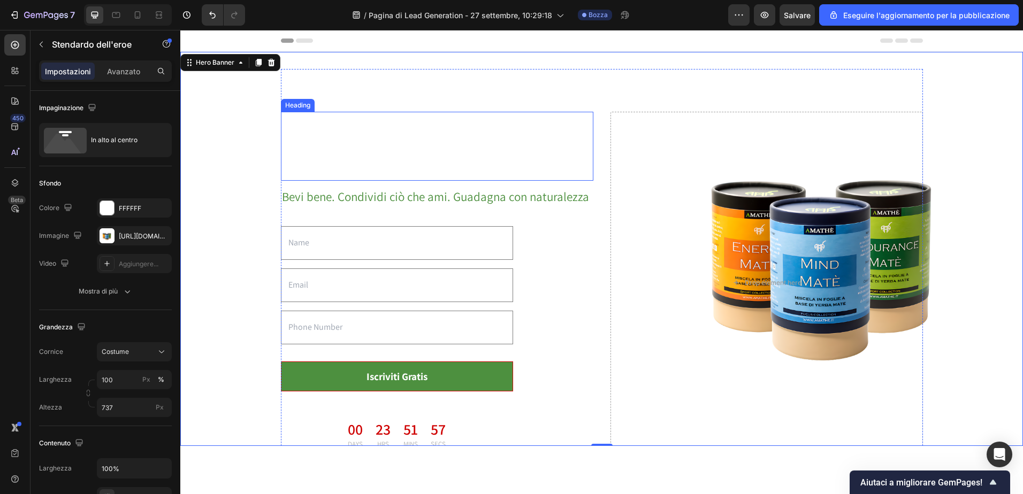
click at [406, 132] on h2 "Amathè Circle: il primo network di infusi funzionali" at bounding box center [437, 146] width 312 height 69
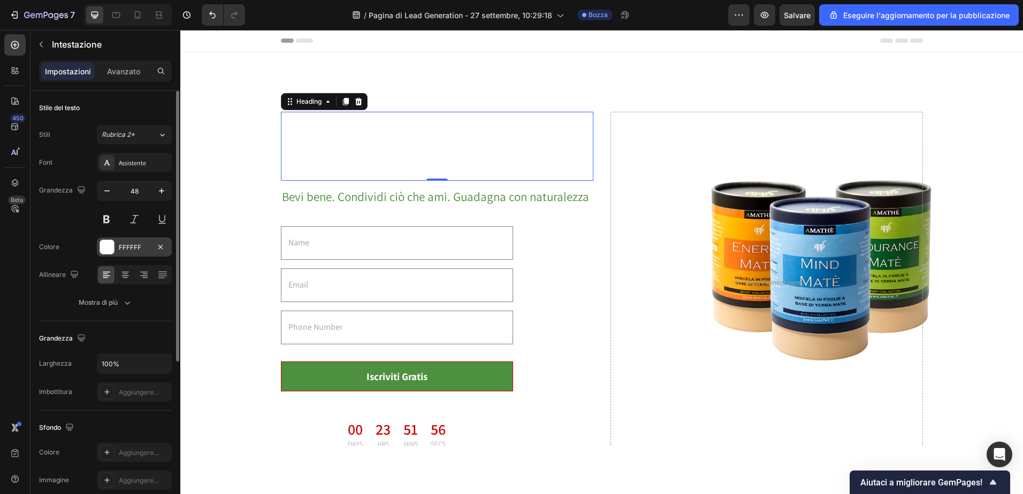
click at [109, 251] on div at bounding box center [107, 247] width 14 height 14
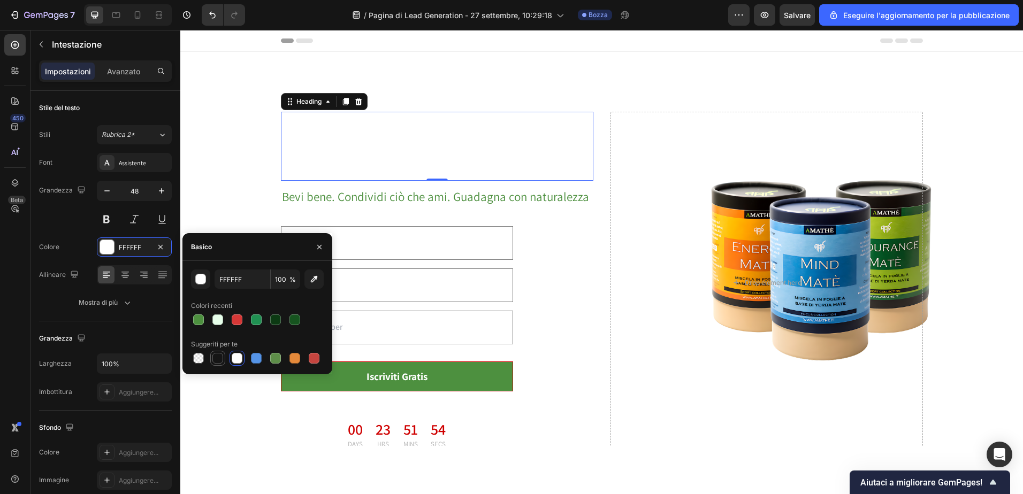
click at [218, 357] on div at bounding box center [217, 358] width 11 height 11
type input "151515"
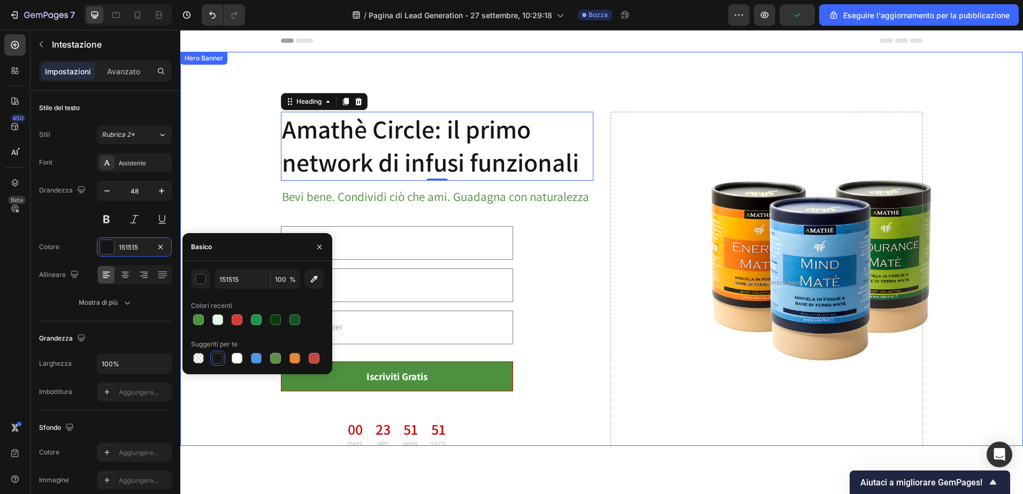
click at [195, 75] on div "Amathè Circle: il primo network di infusi funzionali Heading 0 Bevi bene. Condi…" at bounding box center [601, 283] width 825 height 428
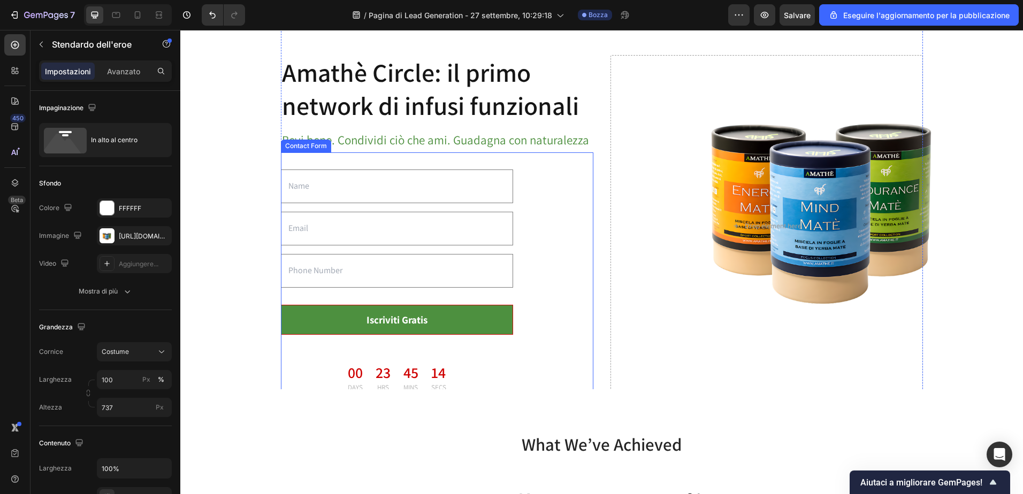
scroll to position [53, 0]
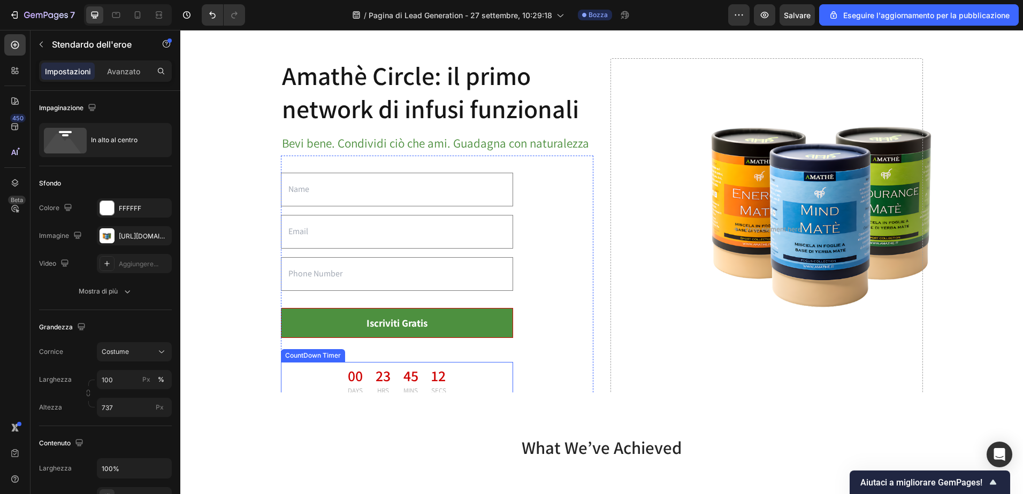
click at [397, 381] on div "45 MINS" at bounding box center [411, 381] width 28 height 39
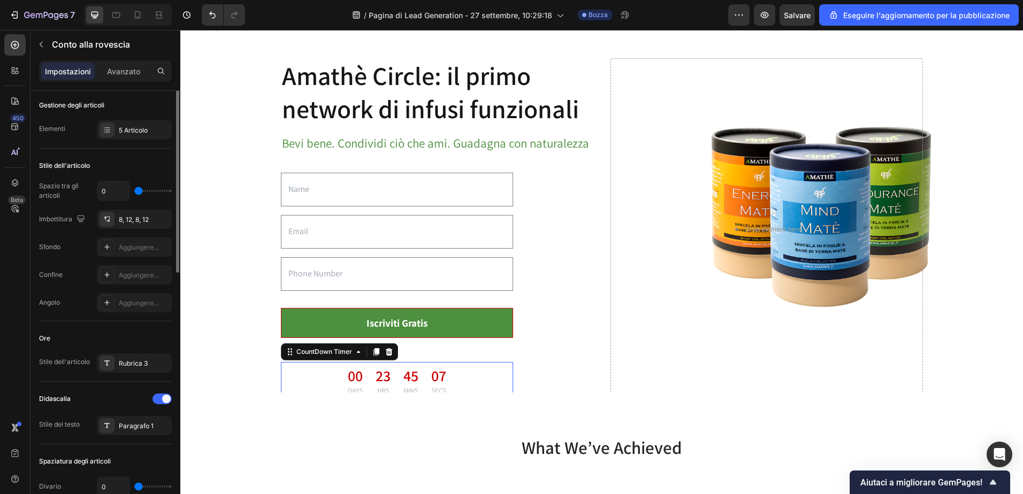
scroll to position [160, 0]
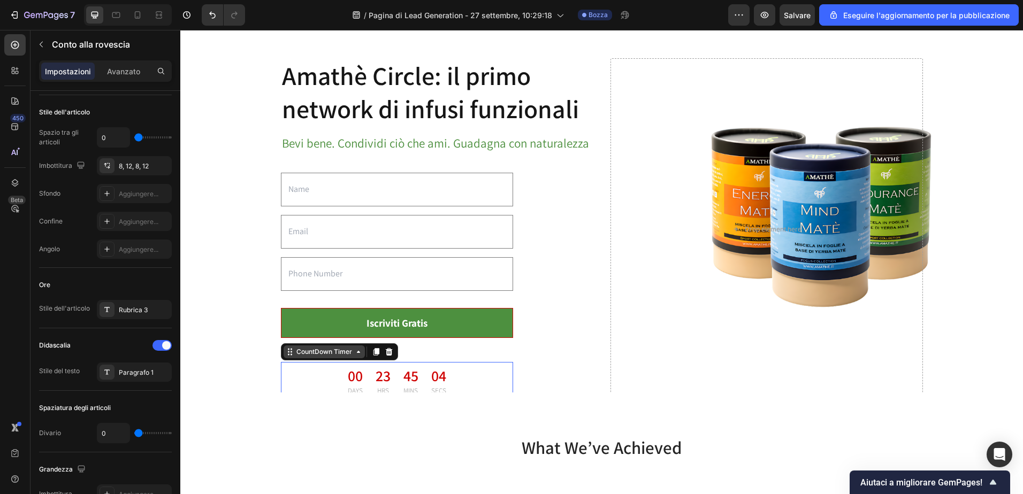
click at [354, 356] on div "CountDown Timer" at bounding box center [323, 352] width 81 height 13
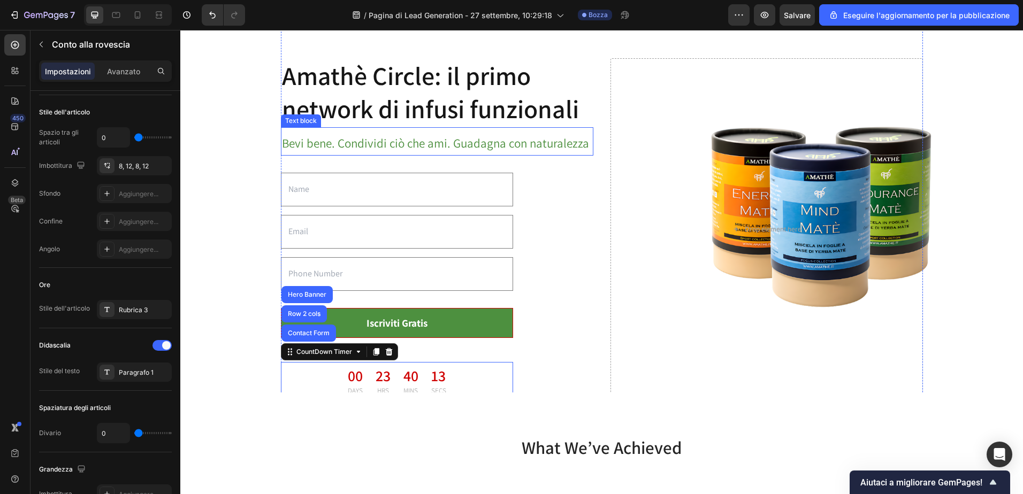
click at [452, 142] on p "Bevi bene. Condividi ciò che ami. Guadagna con naturalezza" at bounding box center [437, 144] width 310 height 22
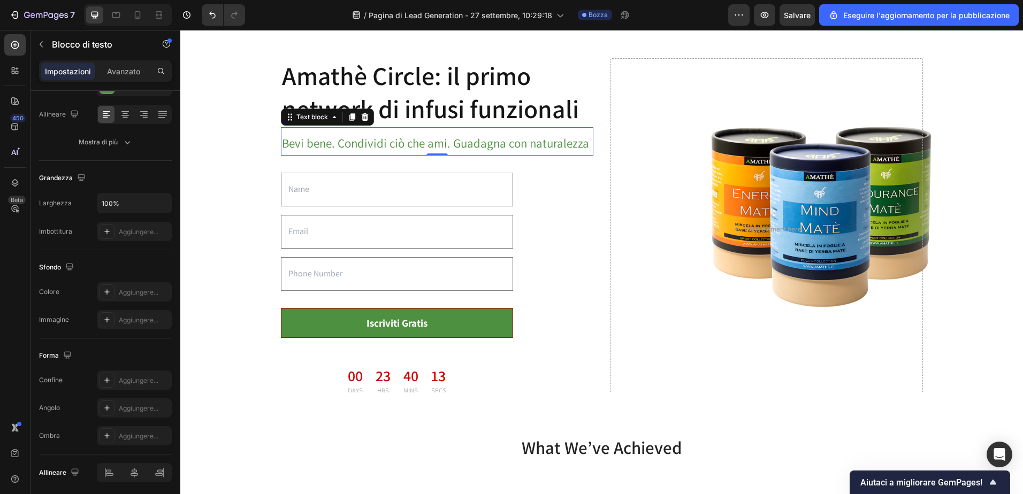
scroll to position [0, 0]
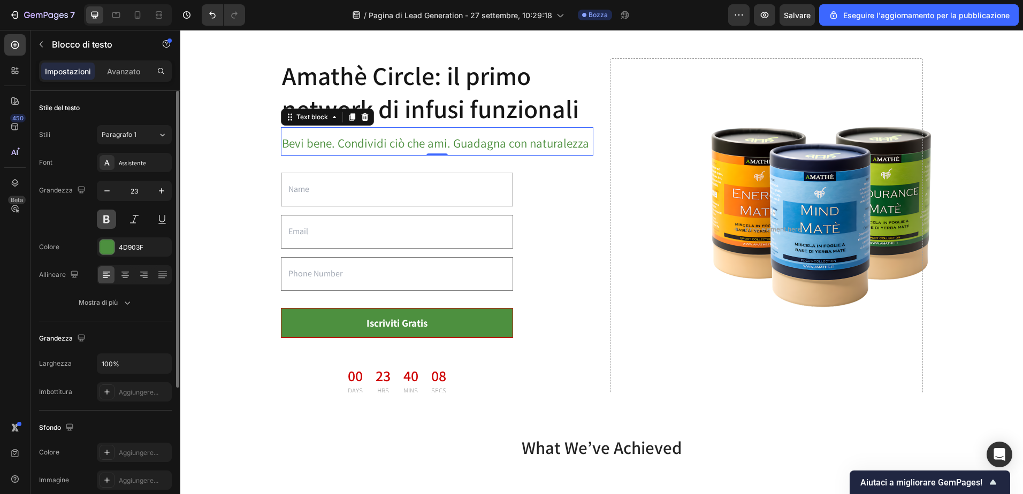
click at [108, 218] on button at bounding box center [106, 219] width 19 height 19
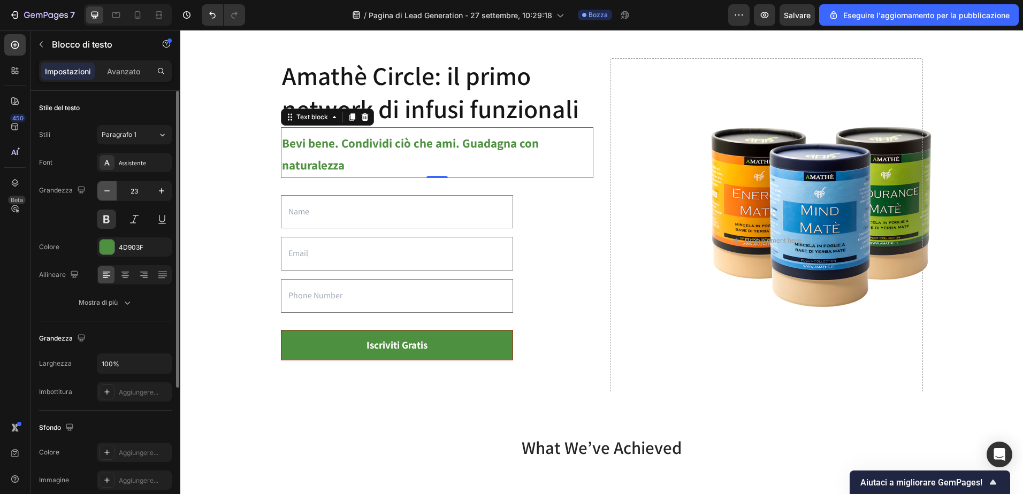
click at [108, 191] on icon "button" at bounding box center [106, 190] width 5 height 1
type input "22"
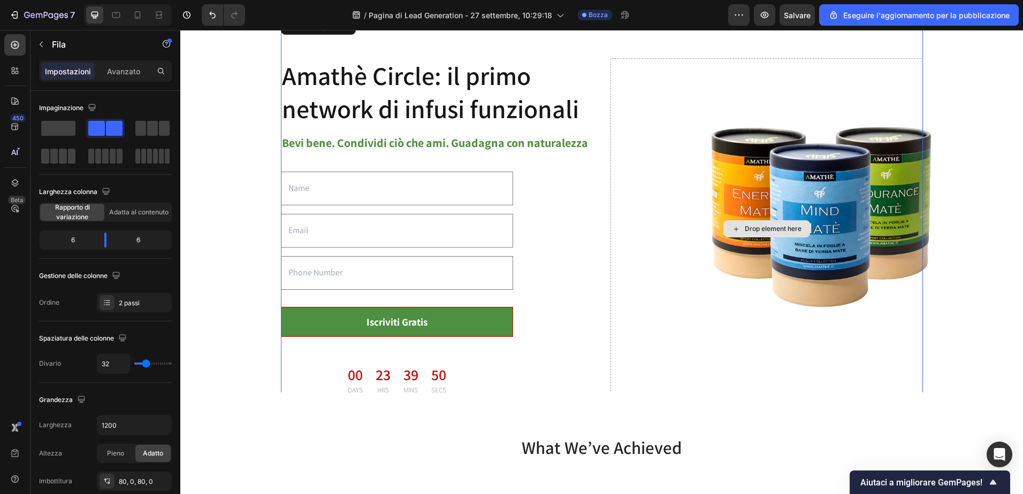
click at [767, 241] on div "Drop element here" at bounding box center [766, 228] width 312 height 341
click at [756, 195] on div "Drop element here" at bounding box center [766, 228] width 312 height 341
click at [830, 110] on div "Drop element here" at bounding box center [766, 228] width 312 height 341
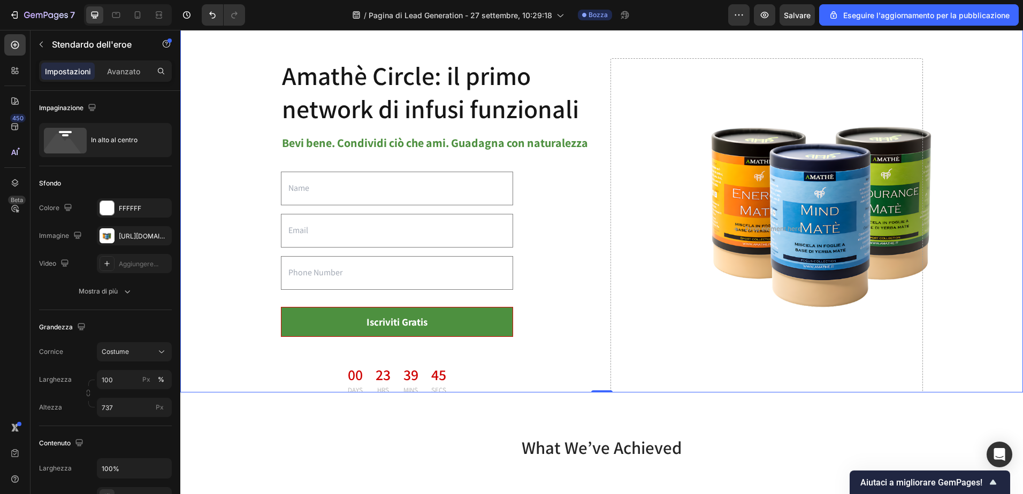
click at [242, 85] on div "Amathè Circle: il primo network di infusi funzionali Heading Bevi bene. Condivi…" at bounding box center [601, 229] width 825 height 427
click at [116, 235] on div "https://cdn.shopify.com/s/files/1/0862/6756/0261/files/gempages_505691536348939…" at bounding box center [134, 235] width 75 height 19
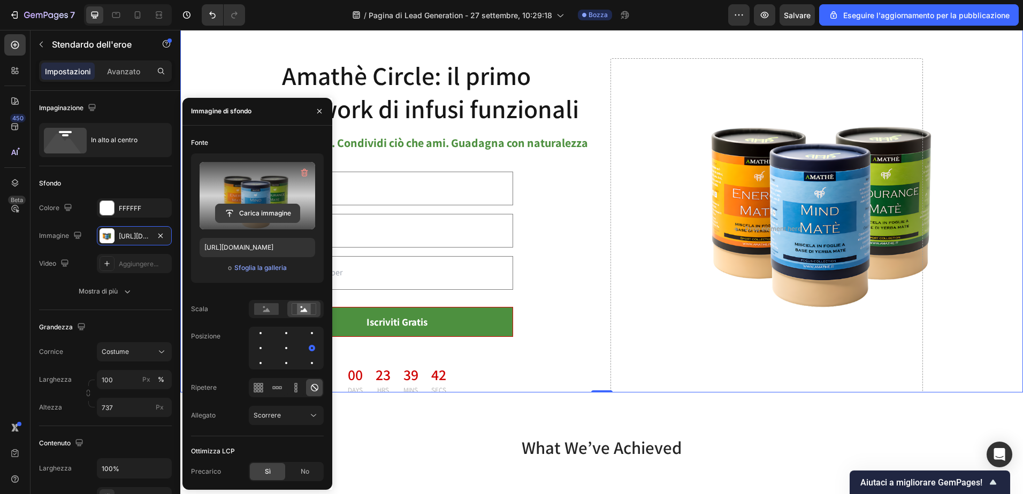
click at [264, 208] on input "file" at bounding box center [258, 213] width 84 height 18
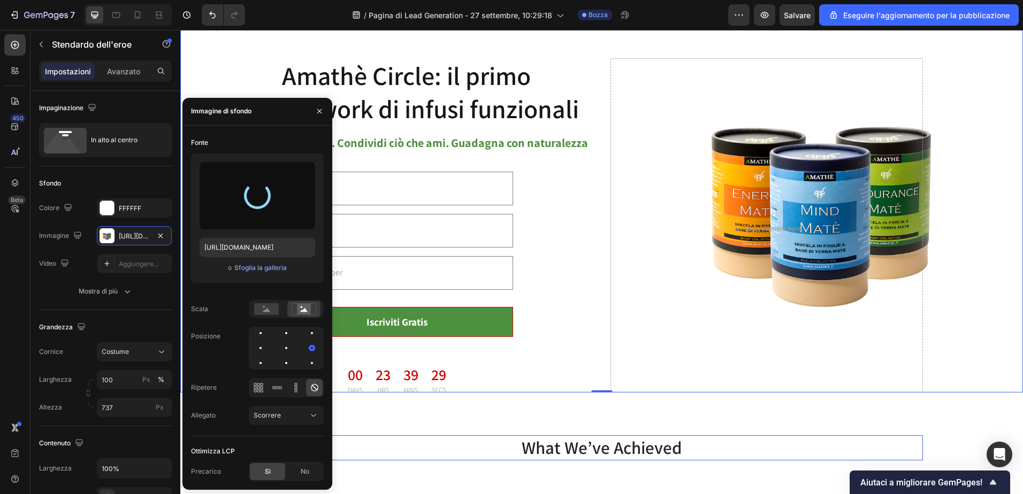
type input "[URL][DOMAIN_NAME]"
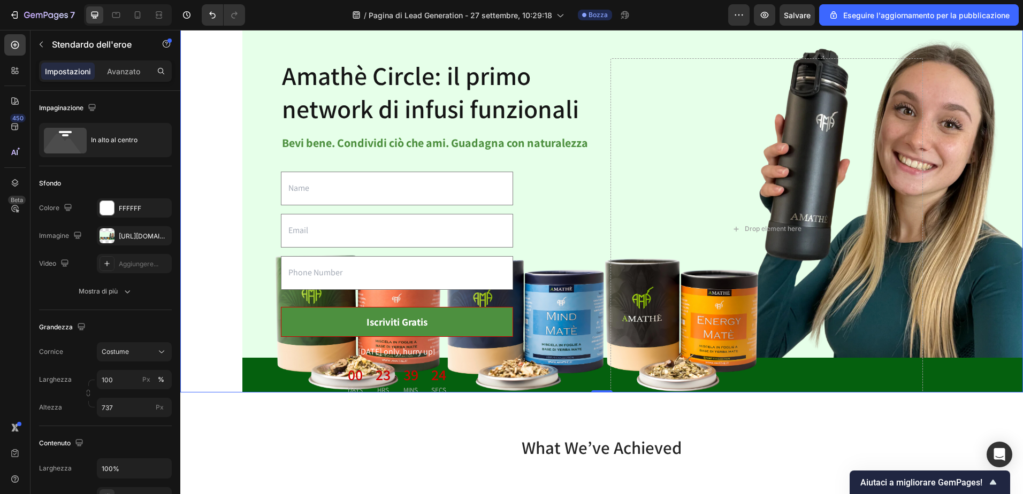
click at [206, 64] on div "Amathè Circle: il primo network di infusi funzionali Heading Bevi bene. Condivi…" at bounding box center [601, 229] width 825 height 427
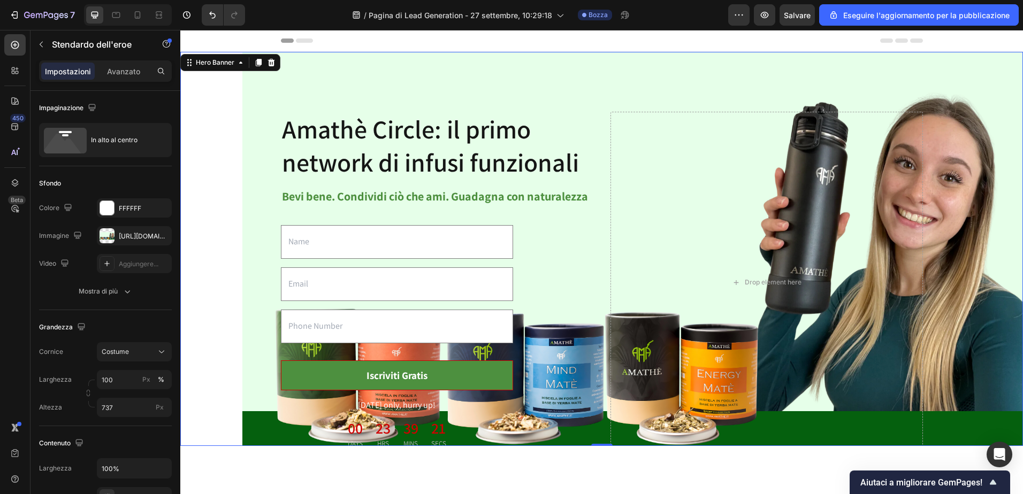
click at [198, 158] on div "Amathè Circle: il primo network di infusi funzionali Heading Bevi bene. Condivi…" at bounding box center [601, 282] width 825 height 427
click at [105, 206] on div at bounding box center [107, 208] width 14 height 14
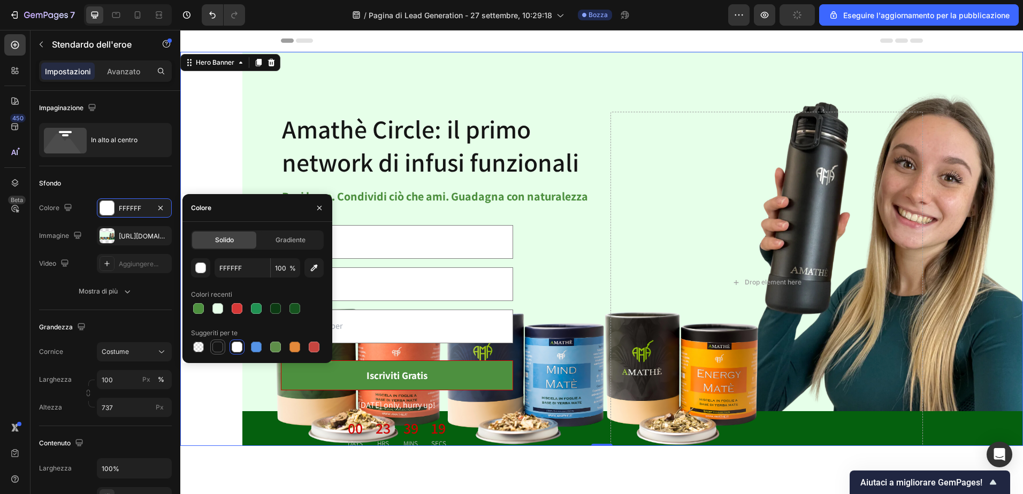
click at [217, 349] on div at bounding box center [217, 347] width 11 height 11
type input "151515"
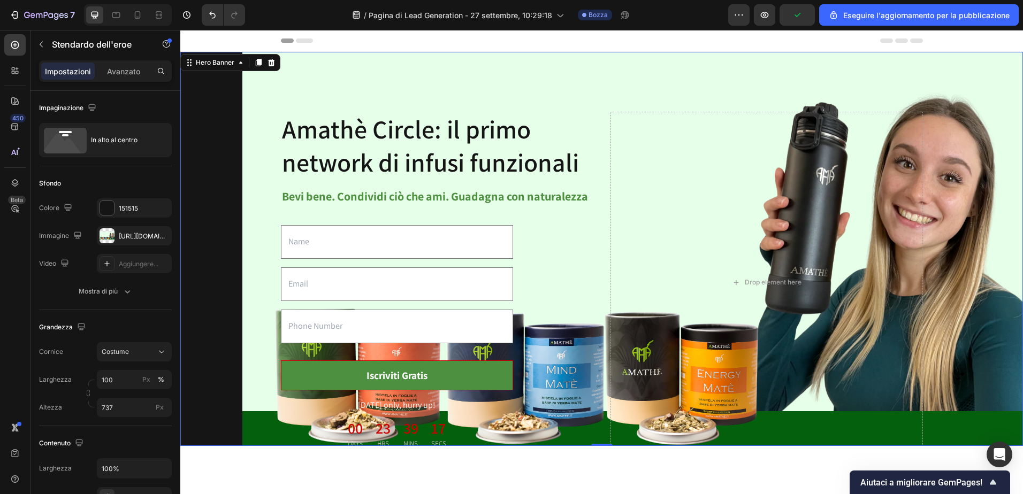
click at [428, 65] on div "Amathè Circle: il primo network di infusi funzionali Heading Bevi bene. Condivi…" at bounding box center [601, 282] width 842 height 461
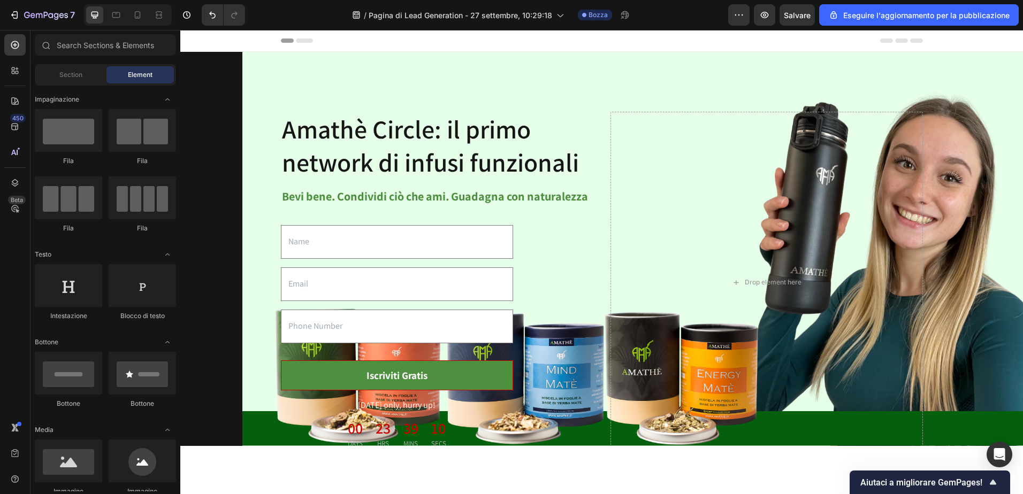
click at [442, 41] on div "Header" at bounding box center [602, 40] width 642 height 21
click at [296, 38] on div "Header" at bounding box center [602, 40] width 642 height 21
click at [283, 39] on icon at bounding box center [287, 41] width 13 height 4
click at [241, 132] on div "Amathè Circle: il primo network di infusi funzionali Heading Bevi bene. Condivi…" at bounding box center [601, 282] width 825 height 427
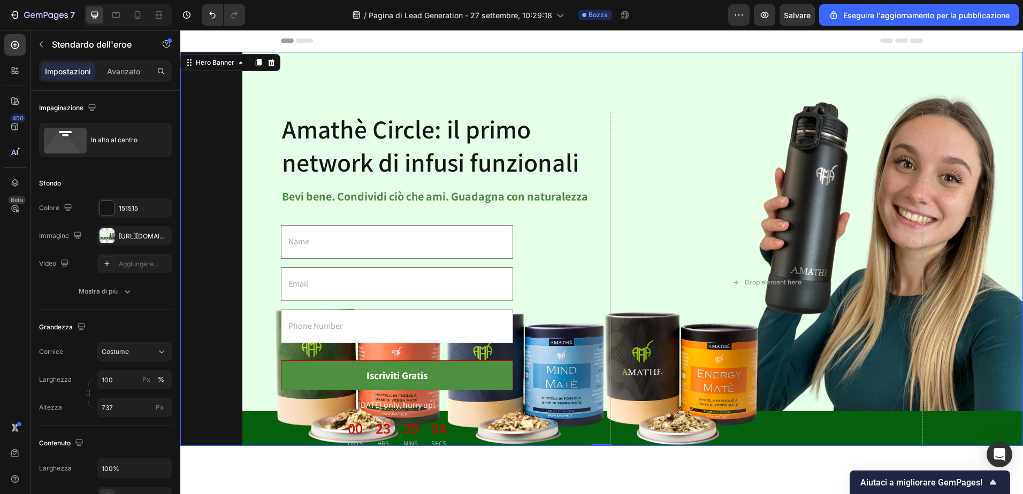
click at [222, 132] on div "Amathè Circle: il primo network di infusi funzionali Heading Bevi bene. Condivi…" at bounding box center [601, 282] width 825 height 427
click at [94, 137] on div "In alto al centro" at bounding box center [123, 140] width 65 height 25
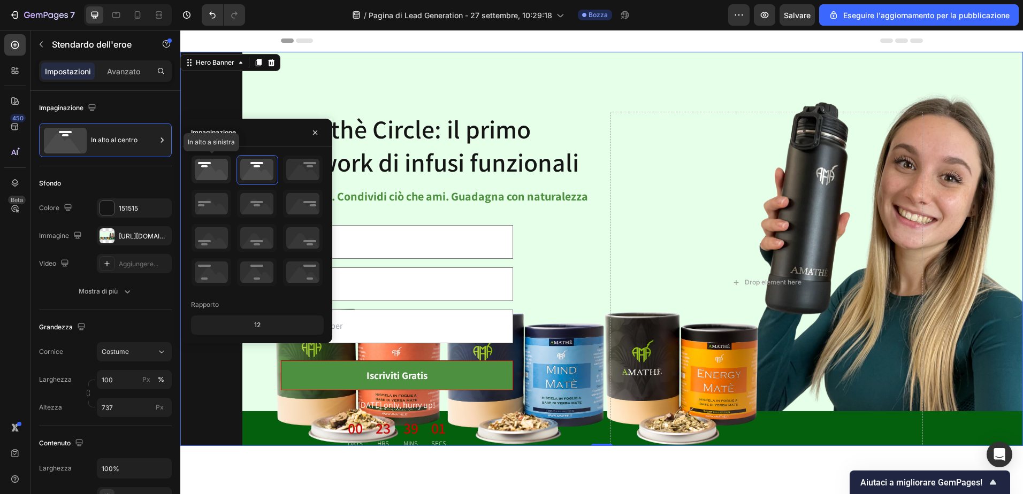
click at [206, 170] on icon at bounding box center [211, 170] width 40 height 28
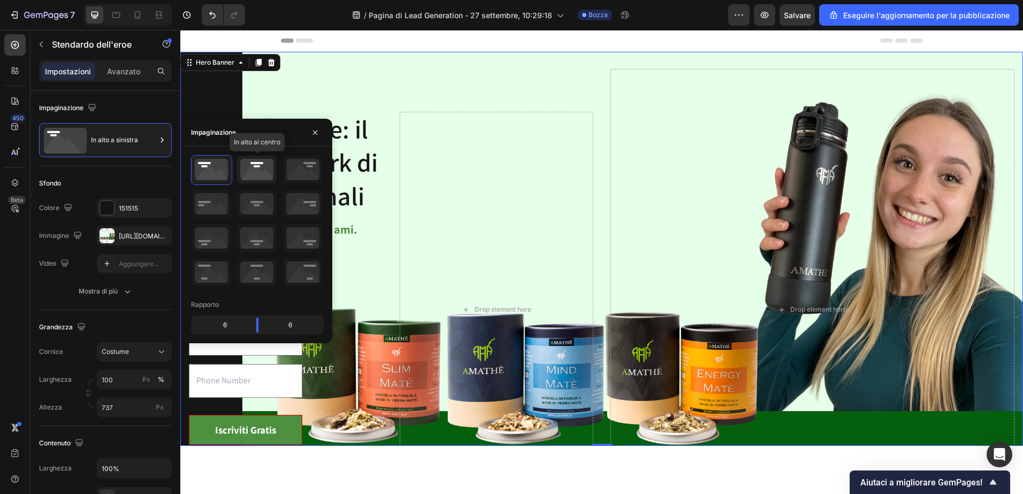
click at [252, 165] on icon at bounding box center [257, 170] width 40 height 28
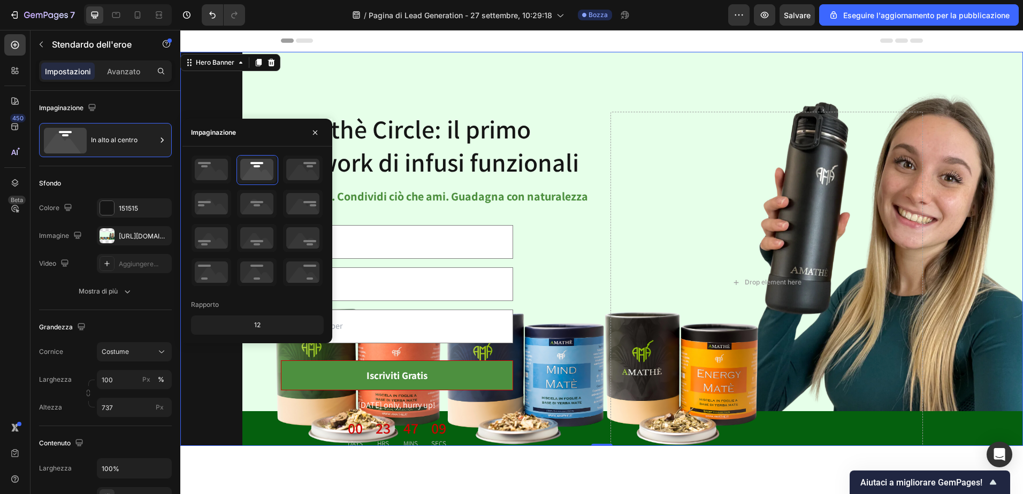
click at [406, 62] on div "Amathè Circle: il primo network di infusi funzionali Heading Bevi bene. Condivi…" at bounding box center [601, 282] width 842 height 461
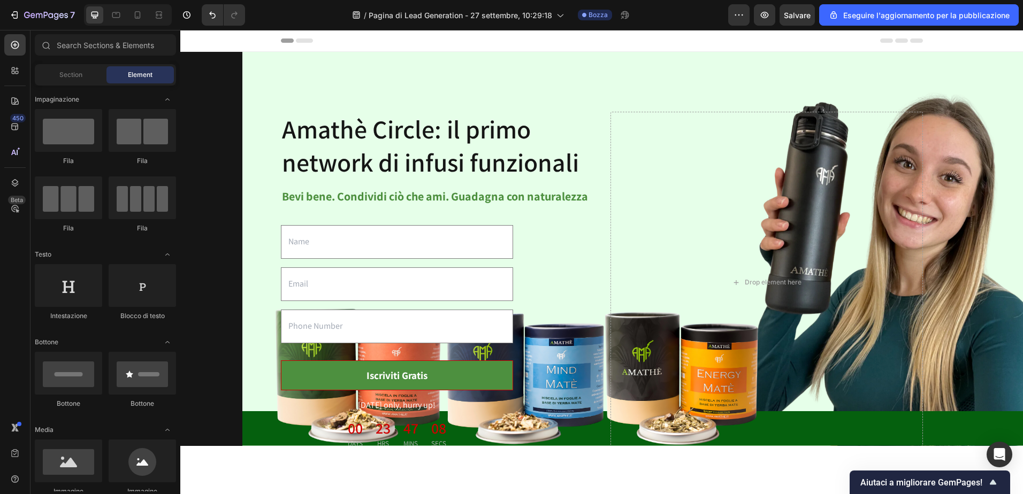
click at [443, 38] on div "Header" at bounding box center [602, 40] width 642 height 21
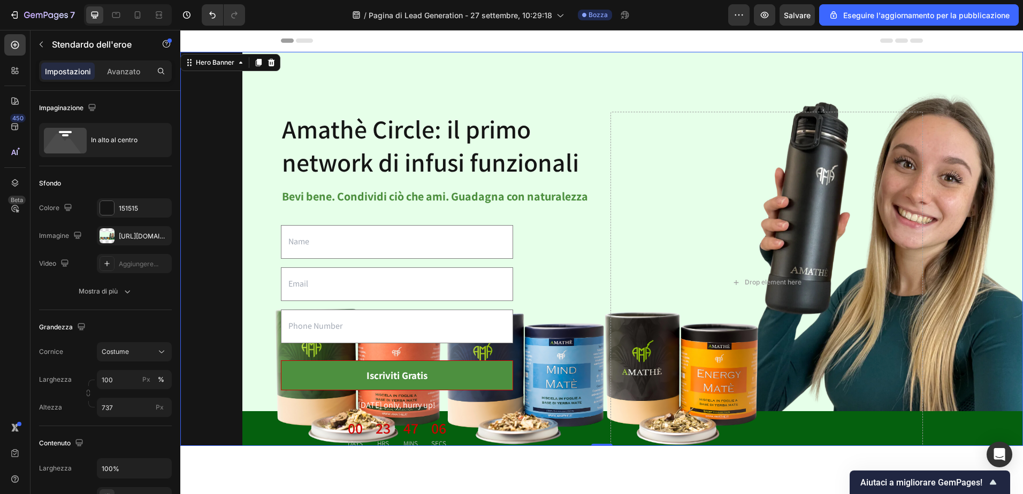
click at [953, 124] on div "Amathè Circle: il primo network di infusi funzionali Heading Bevi bene. Condivi…" at bounding box center [601, 282] width 825 height 427
click at [244, 62] on icon at bounding box center [240, 62] width 9 height 9
click at [236, 61] on div "Hero Banner" at bounding box center [215, 63] width 43 height 10
click at [235, 69] on div "Hero Banner" at bounding box center [230, 62] width 100 height 17
click at [243, 62] on icon at bounding box center [240, 62] width 9 height 9
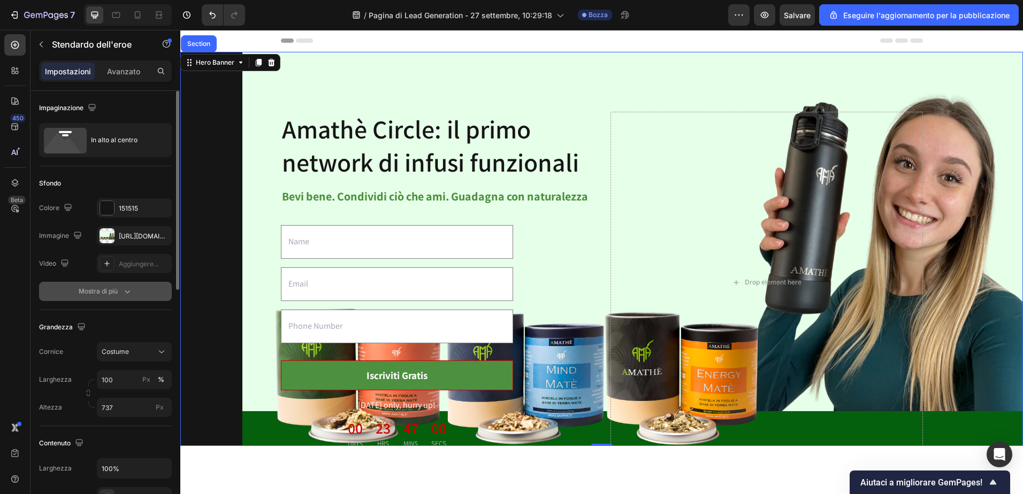
click at [125, 289] on icon "button" at bounding box center [127, 291] width 11 height 11
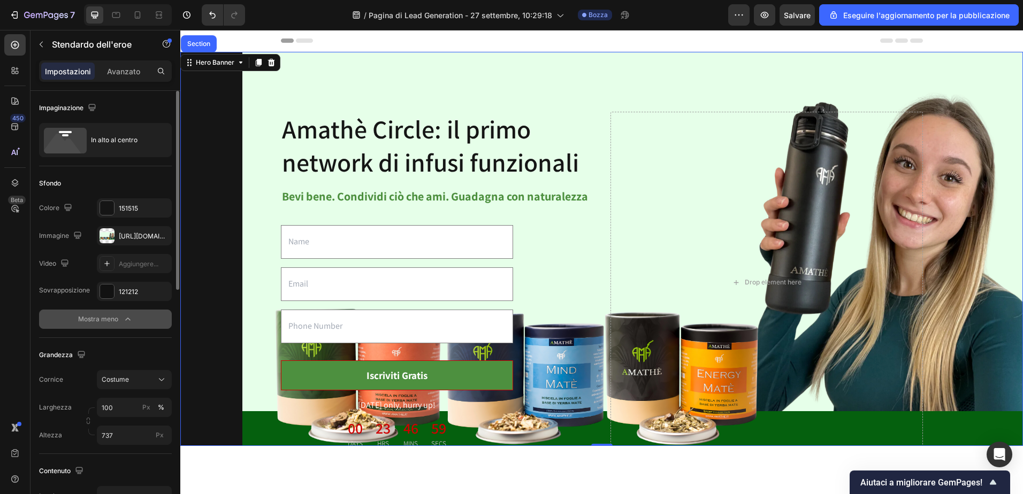
click at [242, 212] on div "Amathè Circle: il primo network di infusi funzionali Heading Bevi bene. Condivi…" at bounding box center [601, 282] width 825 height 427
click at [228, 215] on div "Amathè Circle: il primo network di infusi funzionali Heading Bevi bene. Condivi…" at bounding box center [601, 282] width 825 height 427
click at [227, 216] on div "Amathè Circle: il primo network di infusi funzionali Heading Bevi bene. Condivi…" at bounding box center [601, 282] width 825 height 427
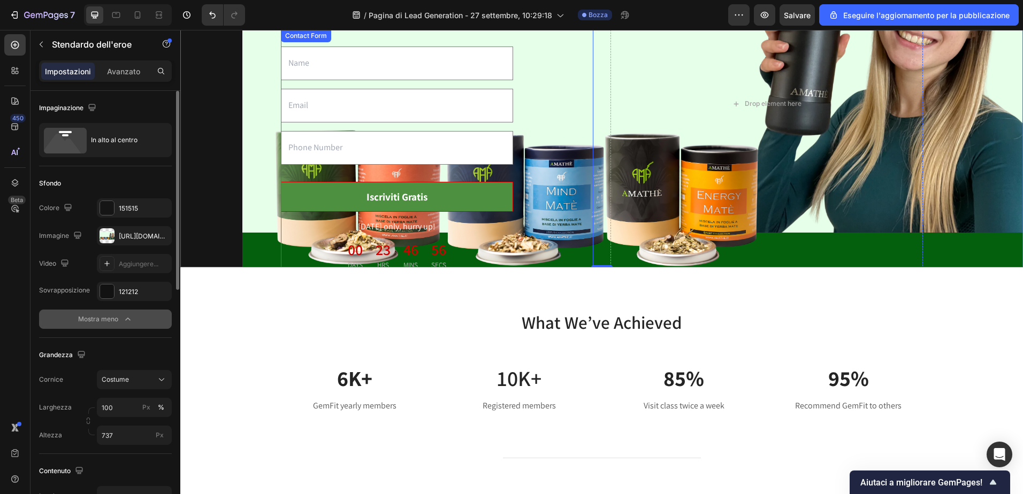
scroll to position [107, 0]
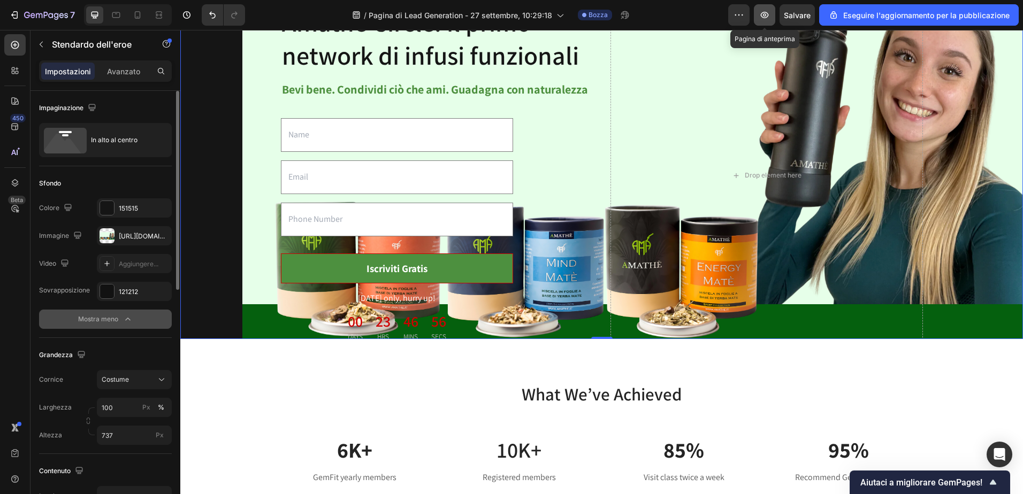
click at [763, 14] on icon "button" at bounding box center [764, 14] width 3 height 3
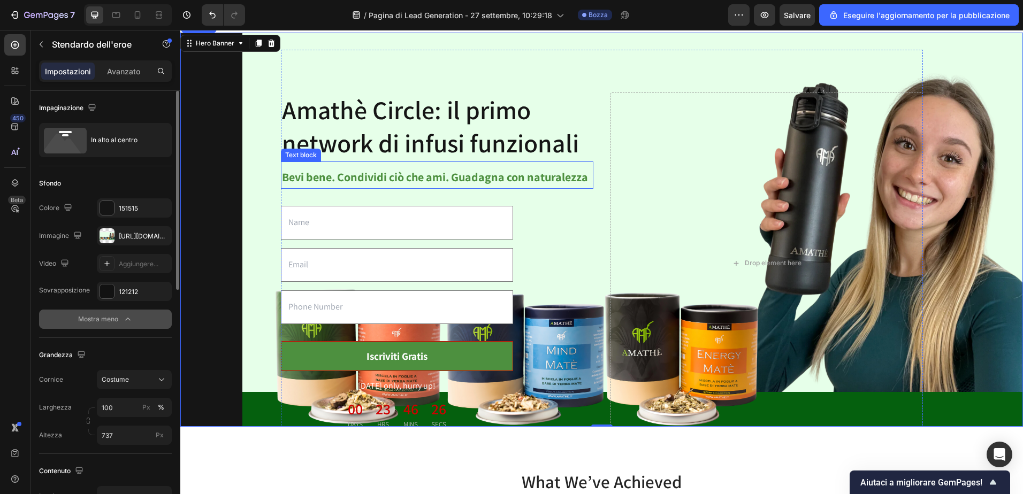
scroll to position [0, 0]
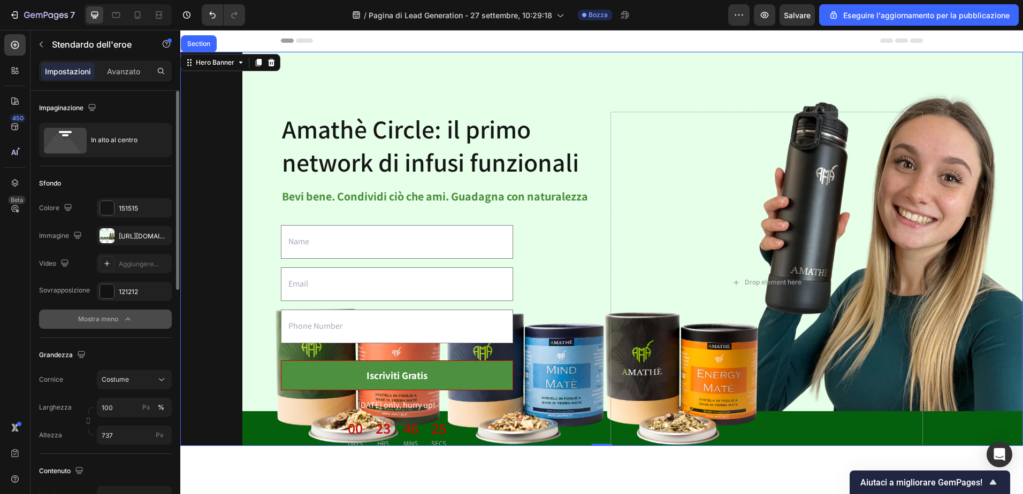
click at [212, 134] on div "Amathè Circle: il primo network di infusi funzionali Heading Bevi bene. Condivi…" at bounding box center [601, 282] width 825 height 427
click at [98, 138] on div "In alto al centro" at bounding box center [123, 140] width 65 height 25
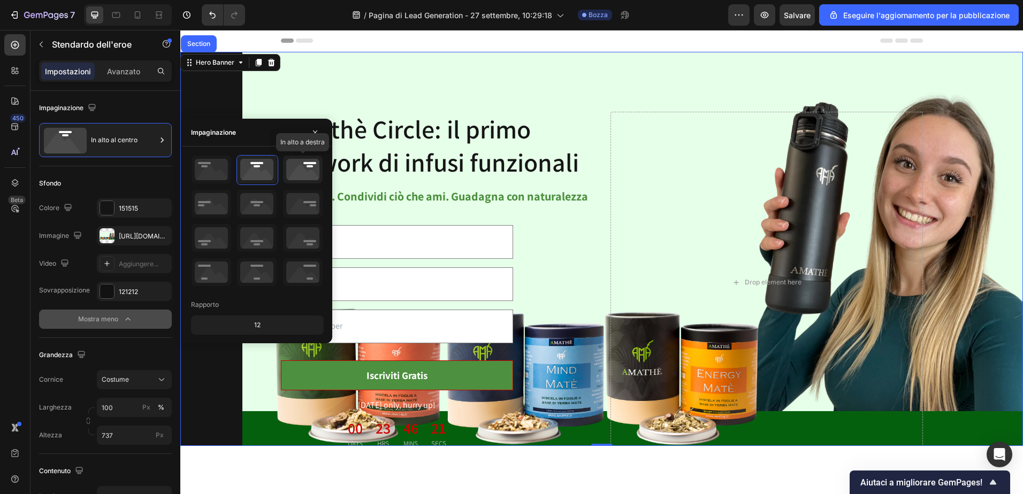
click at [305, 168] on icon at bounding box center [303, 170] width 40 height 28
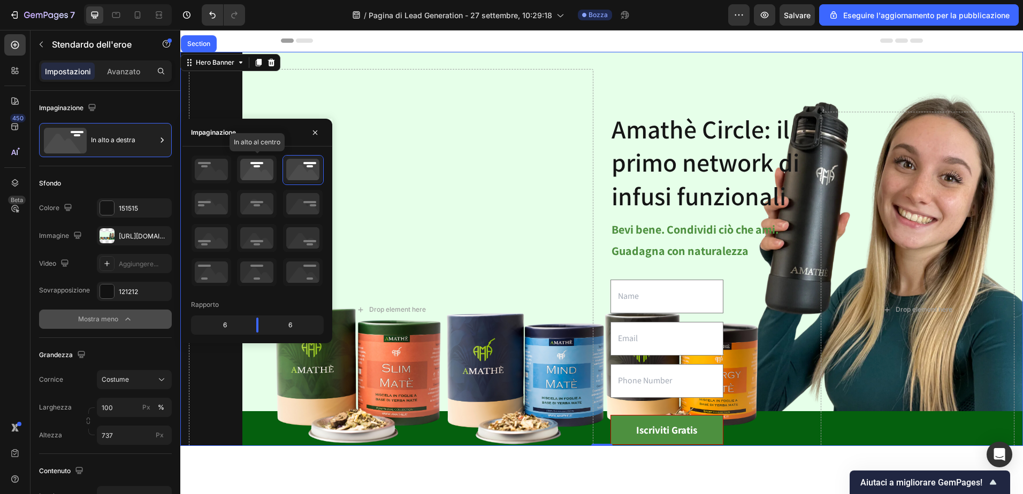
click at [263, 164] on icon at bounding box center [257, 170] width 40 height 28
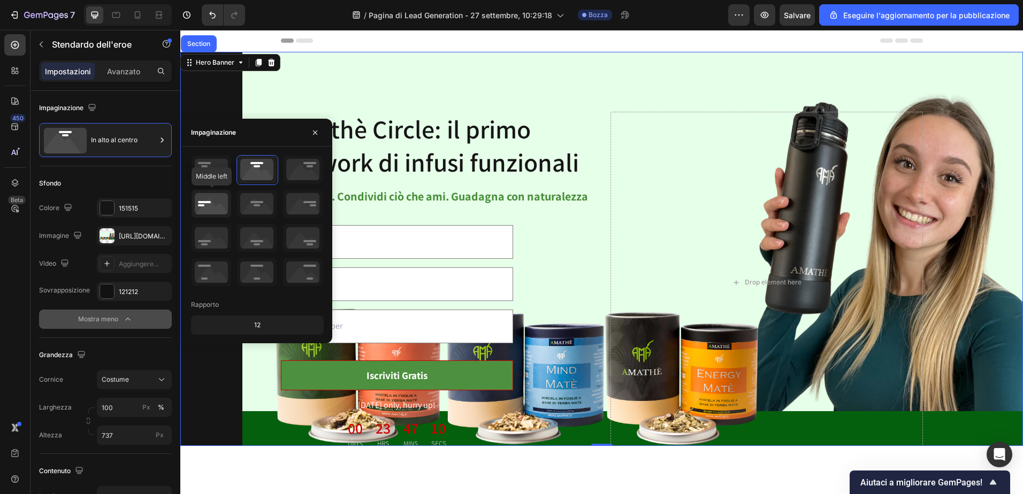
click at [219, 201] on icon at bounding box center [211, 204] width 40 height 28
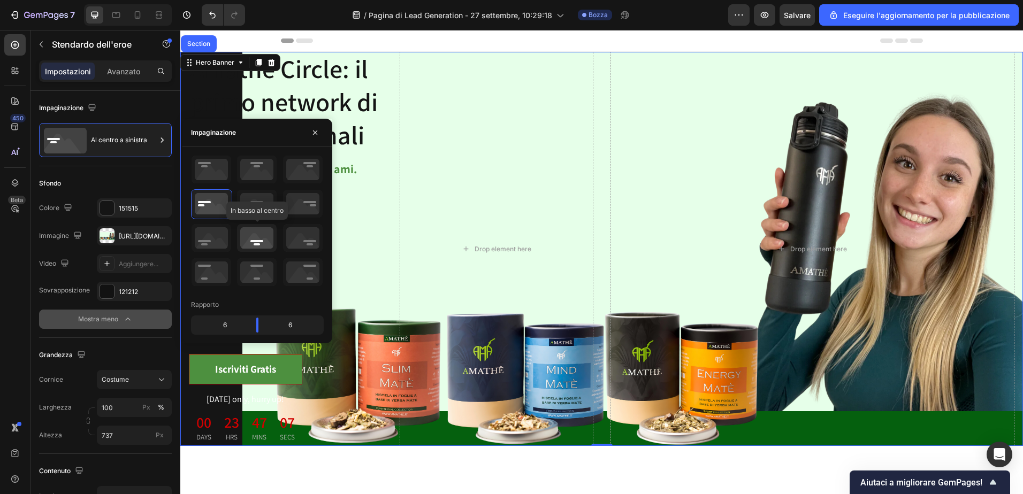
click at [259, 244] on icon at bounding box center [257, 238] width 40 height 28
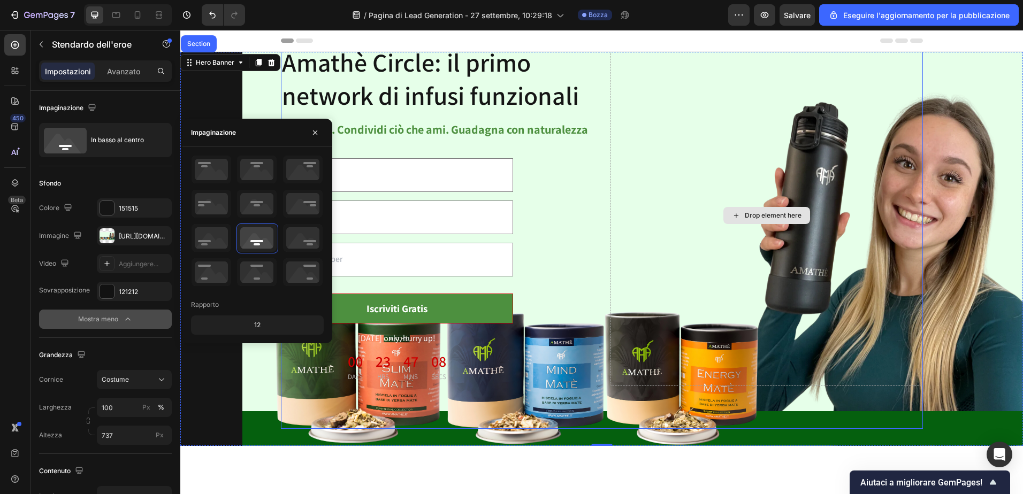
click at [760, 212] on div "Drop element here" at bounding box center [773, 215] width 57 height 9
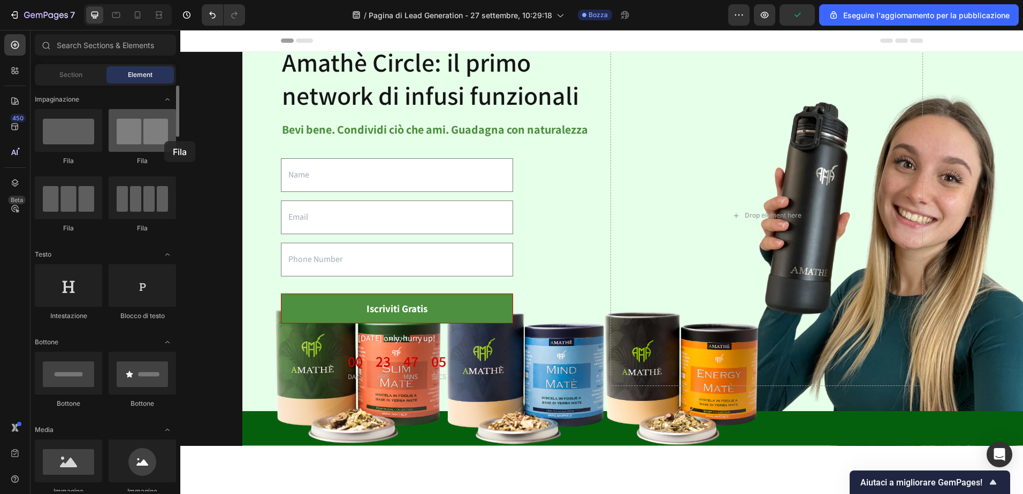
click at [164, 141] on div at bounding box center [142, 130] width 67 height 43
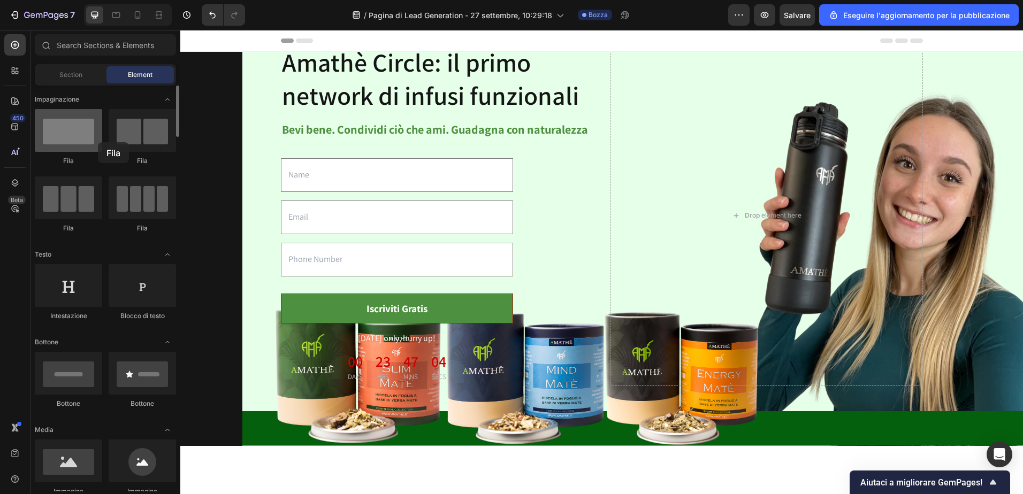
click at [98, 142] on div at bounding box center [68, 130] width 67 height 43
click at [237, 42] on div "Header" at bounding box center [601, 41] width 842 height 22
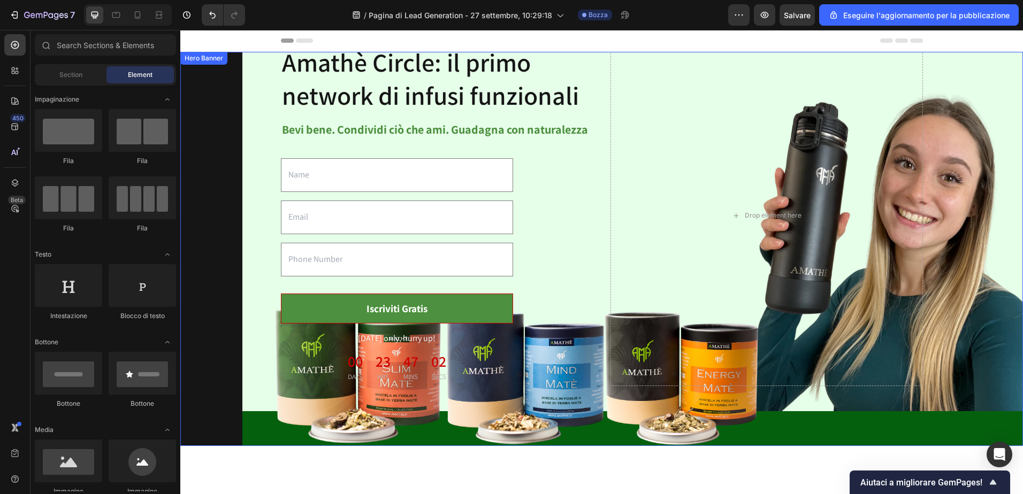
click at [262, 97] on div "Amathè Circle: il primo network di infusi funzionali Heading Bevi bene. Condivi…" at bounding box center [601, 215] width 825 height 427
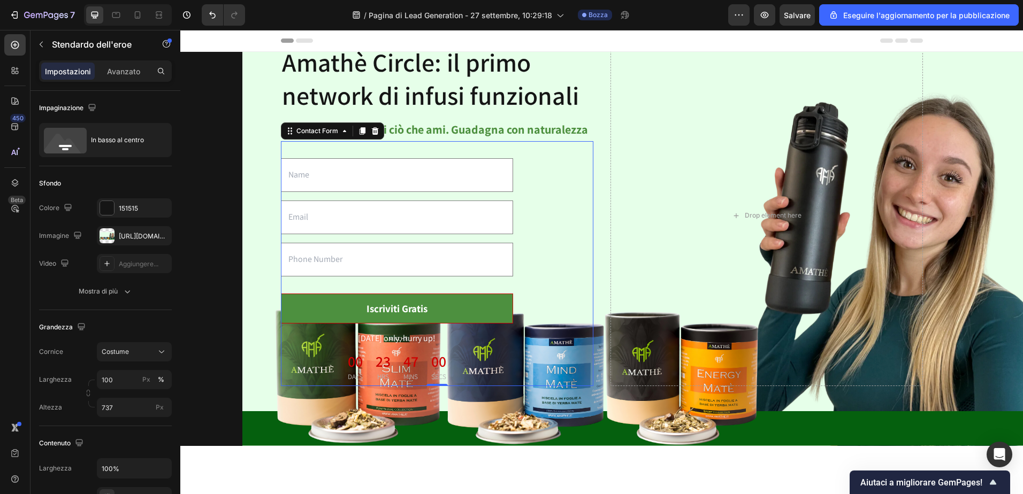
drag, startPoint x: 539, startPoint y: 156, endPoint x: 762, endPoint y: 179, distance: 224.3
click at [543, 155] on div "Text Field Email Field Text Field Iscriviti Gratis Submit Button Today only, hu…" at bounding box center [437, 263] width 312 height 245
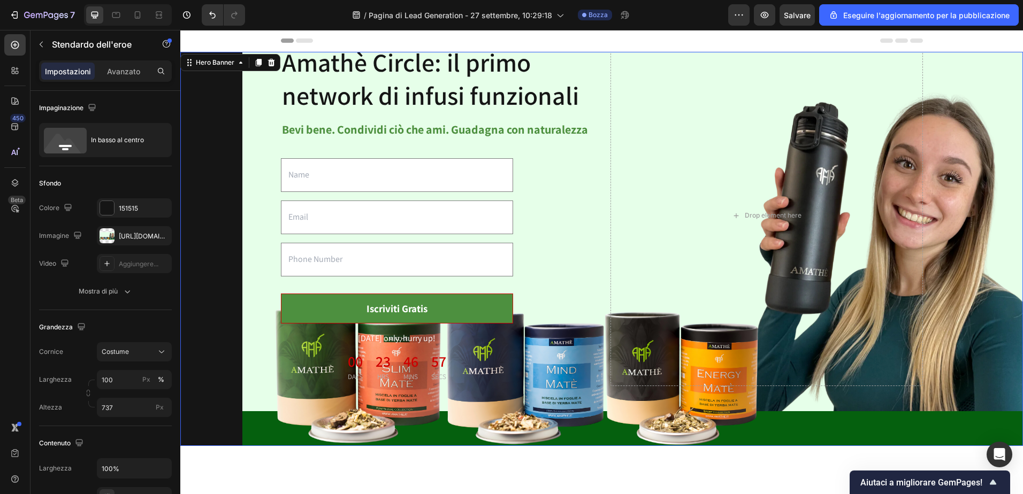
click at [261, 115] on div "Amathè Circle: il primo network di infusi funzionali Heading Bevi bene. Condivi…" at bounding box center [601, 215] width 825 height 427
click at [108, 208] on div at bounding box center [107, 208] width 14 height 14
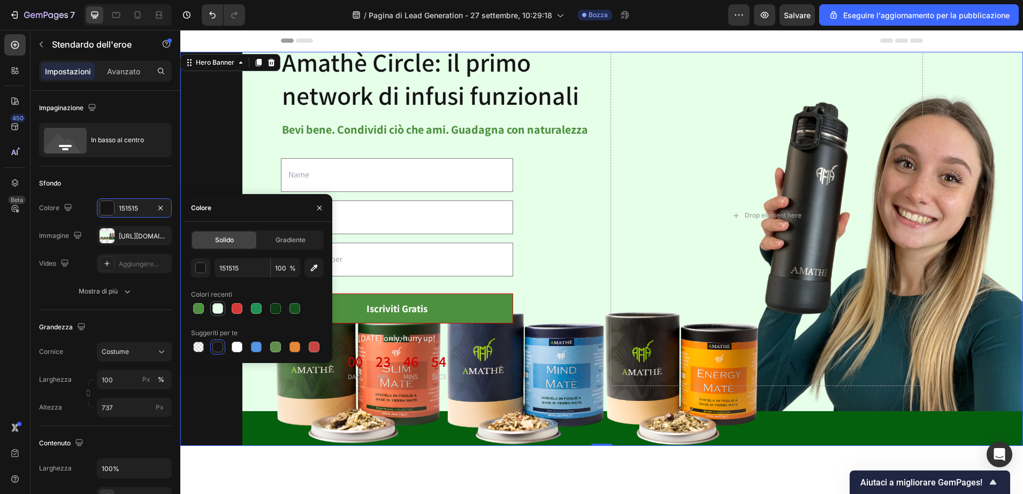
click at [215, 311] on div at bounding box center [217, 308] width 11 height 11
type input "E7FFEA"
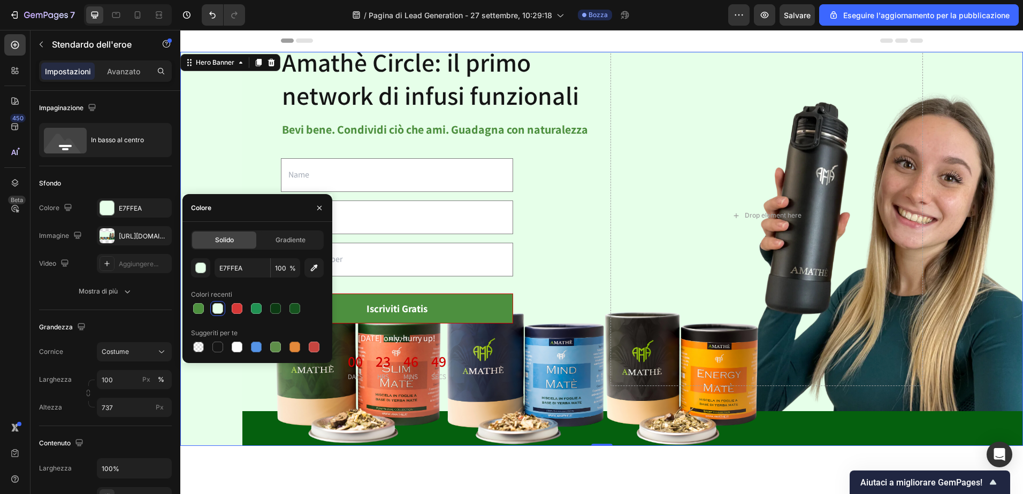
click at [544, 35] on div "Header" at bounding box center [602, 40] width 642 height 21
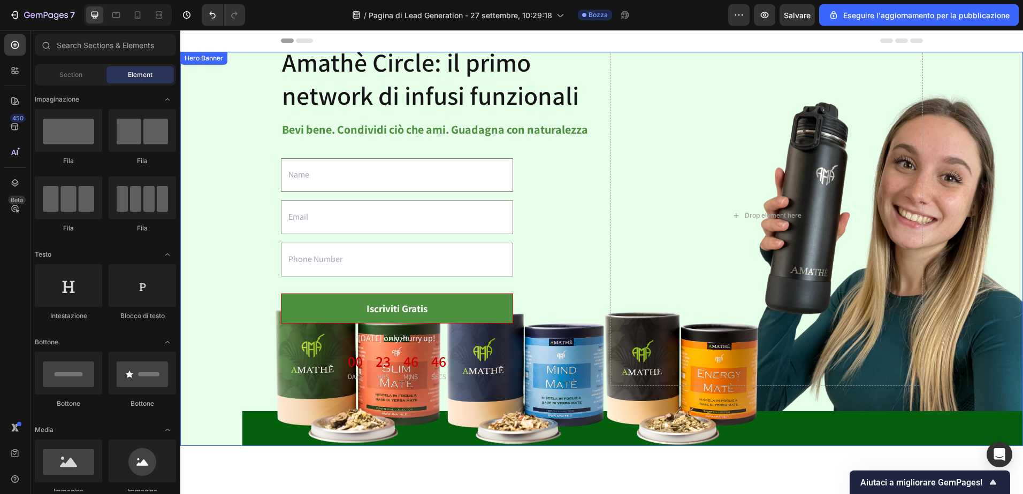
click at [221, 435] on div "Amathè Circle: il primo network di infusi funzionali Heading Bevi bene. Condivi…" at bounding box center [601, 215] width 842 height 461
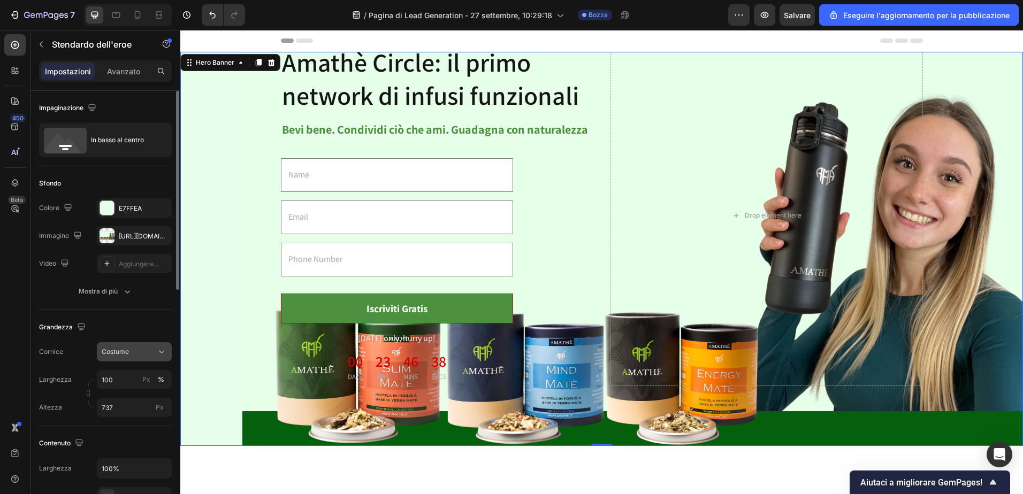
click at [163, 348] on icon at bounding box center [161, 352] width 11 height 11
click at [125, 385] on span "Come sorgente banner" at bounding box center [132, 382] width 62 height 19
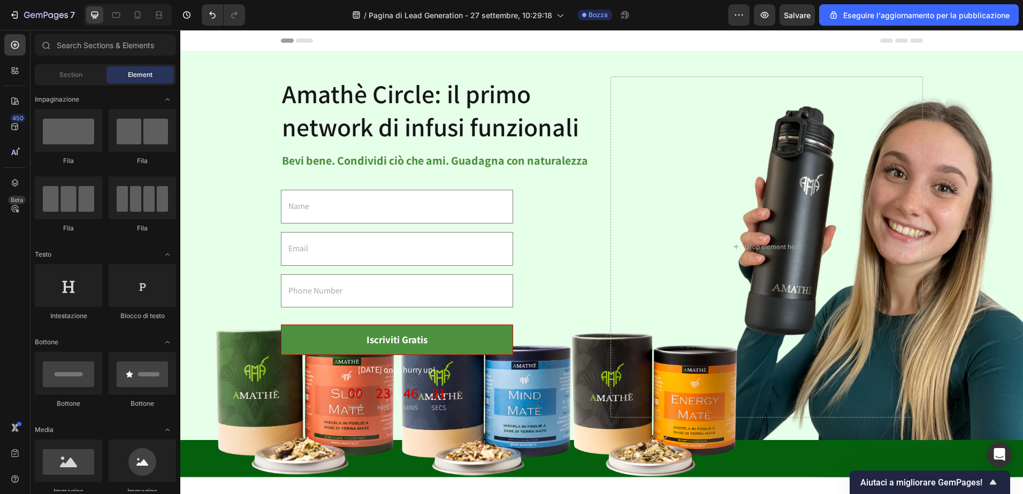
click at [517, 36] on div "Header" at bounding box center [602, 40] width 642 height 21
click at [765, 12] on icon "button" at bounding box center [764, 15] width 11 height 11
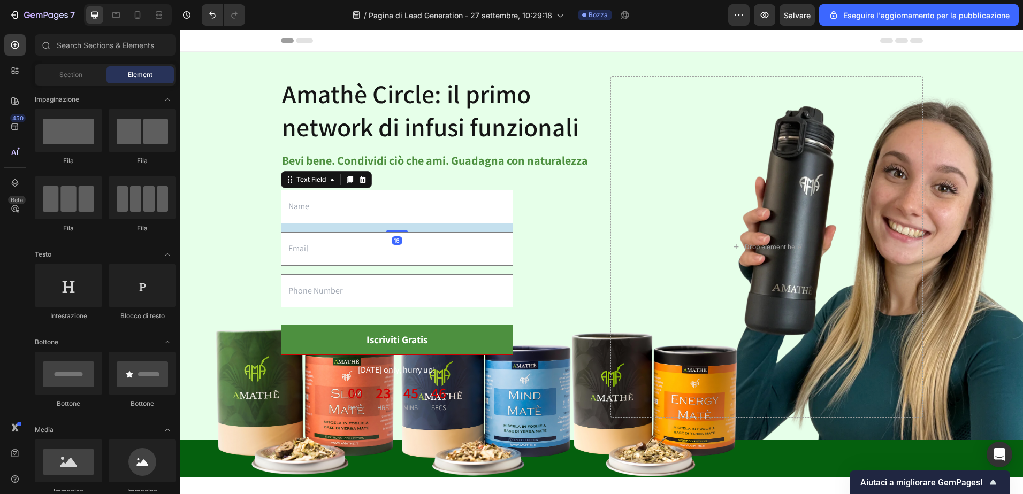
click at [368, 202] on input "text" at bounding box center [397, 207] width 232 height 34
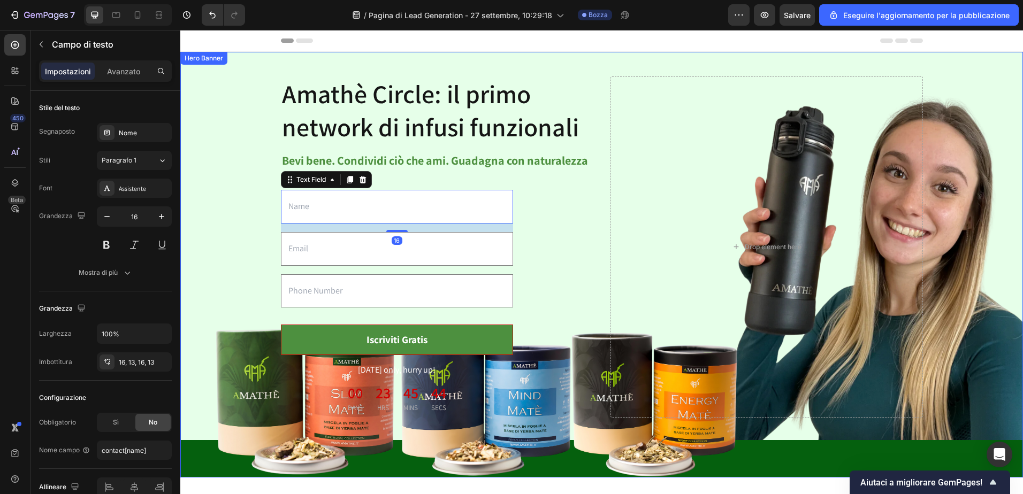
click at [205, 150] on div "Amathè Circle: il primo network di infusi funzionali Heading Bevi bene. Condivi…" at bounding box center [601, 247] width 825 height 427
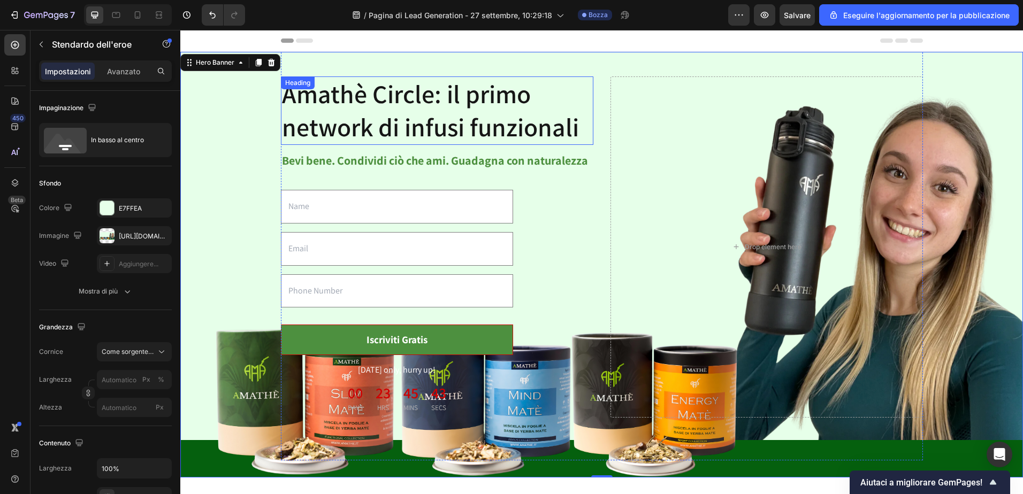
click at [341, 129] on h2 "Amathè Circle: il primo network di infusi funzionali" at bounding box center [437, 110] width 312 height 69
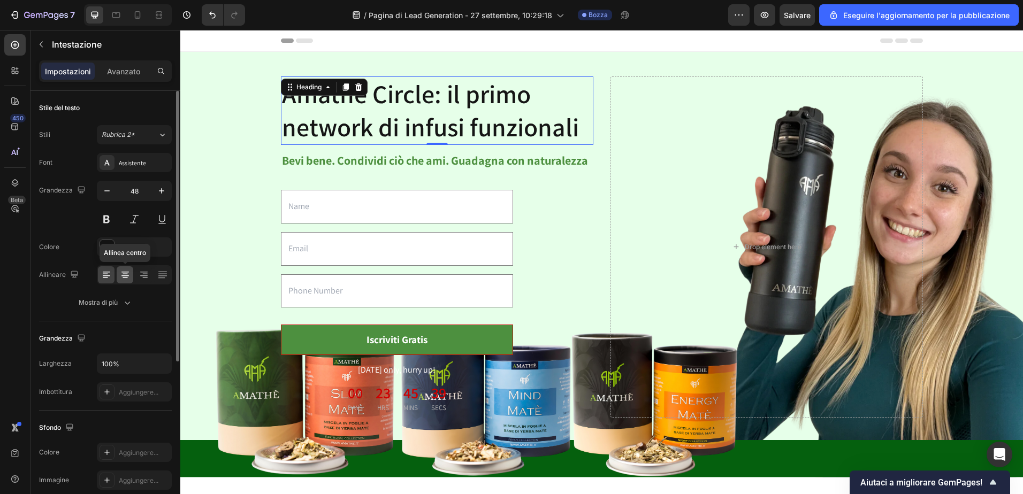
click at [126, 273] on icon at bounding box center [125, 275] width 11 height 11
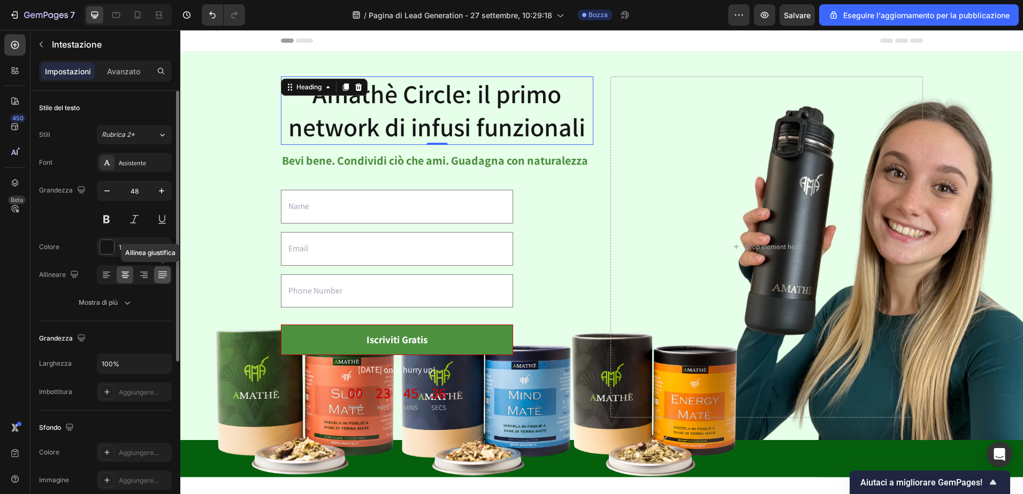
click at [158, 278] on icon at bounding box center [162, 275] width 11 height 11
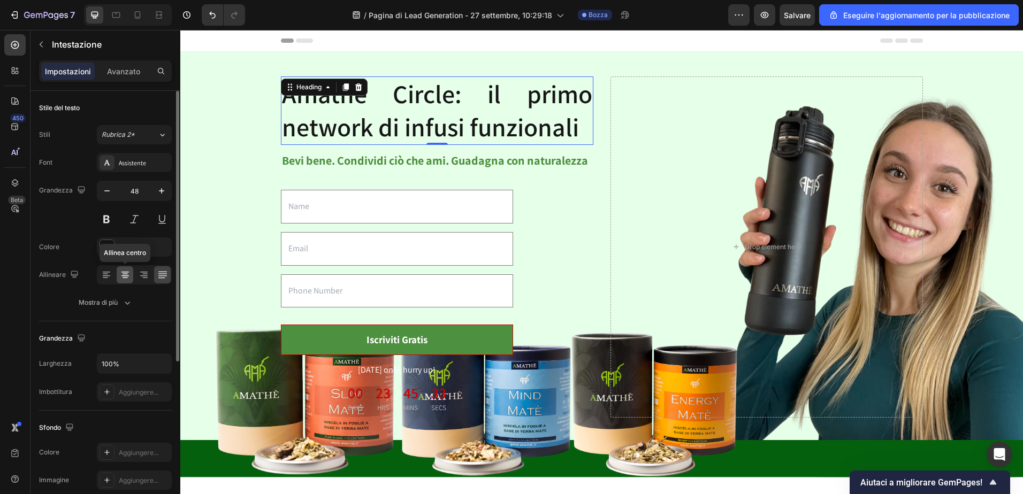
click at [129, 274] on icon at bounding box center [125, 275] width 11 height 11
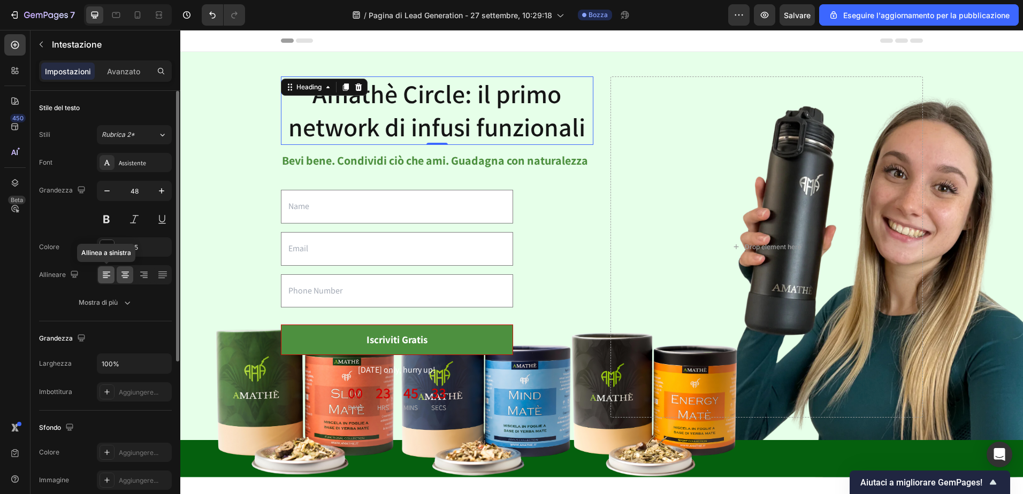
click at [109, 272] on icon at bounding box center [106, 272] width 7 height 1
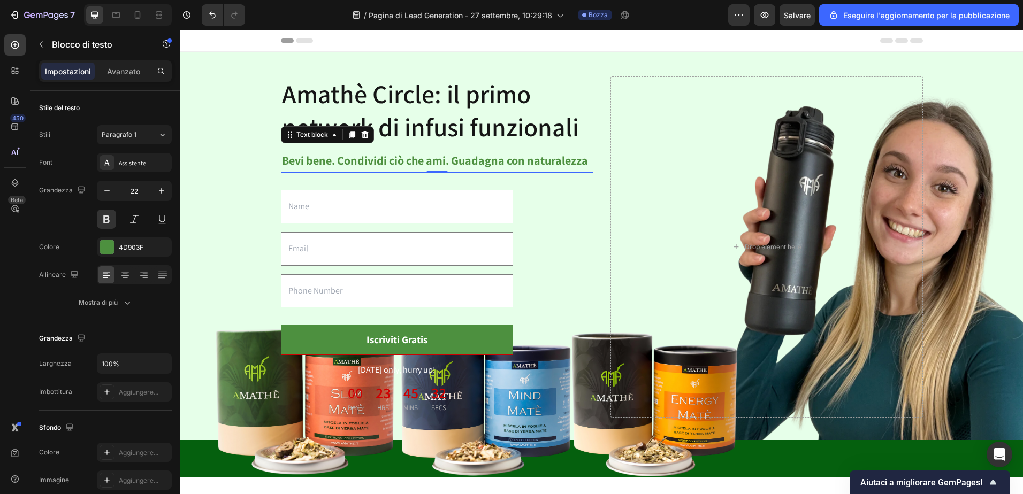
click at [350, 163] on p "Bevi bene. Condividi ciò che ami. Guadagna con naturalezza" at bounding box center [437, 160] width 310 height 21
click at [111, 192] on icon "button" at bounding box center [107, 191] width 11 height 11
type input "21"
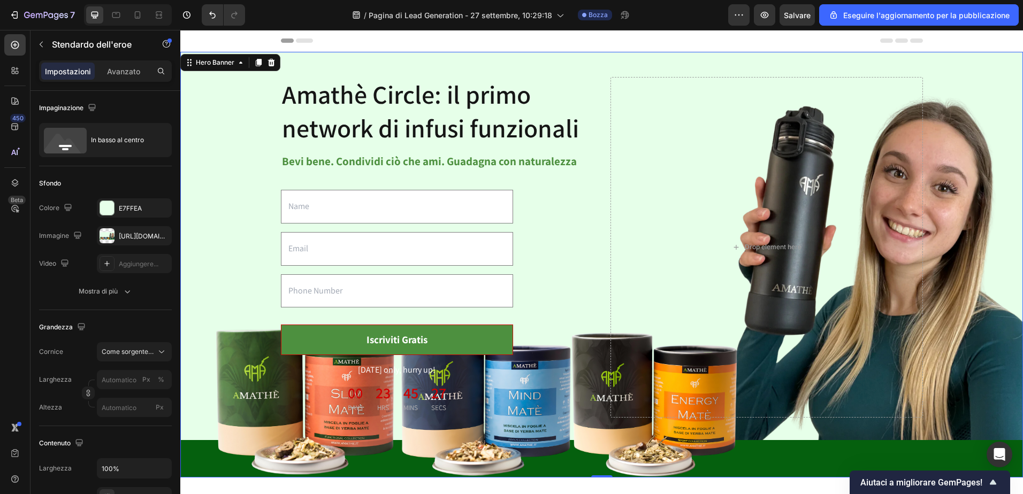
click at [212, 134] on div "Amathè Circle: il primo network di infusi funzionali Heading Bevi bene. Condivi…" at bounding box center [601, 247] width 825 height 426
click at [497, 130] on h2 "Amathè Circle: il primo network di infusi funzionali" at bounding box center [437, 111] width 312 height 69
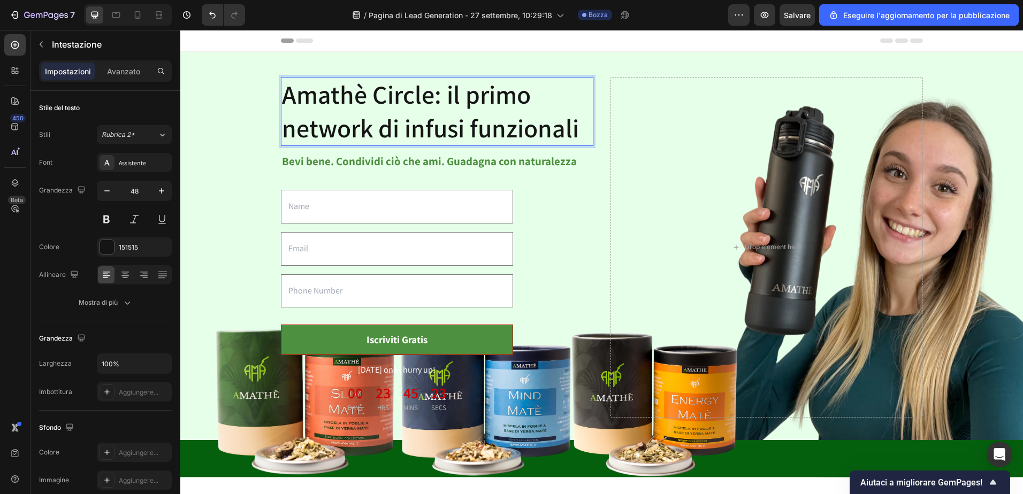
click at [562, 126] on h2 "Amathè Circle: il primo network di infusi funzionali" at bounding box center [437, 111] width 312 height 69
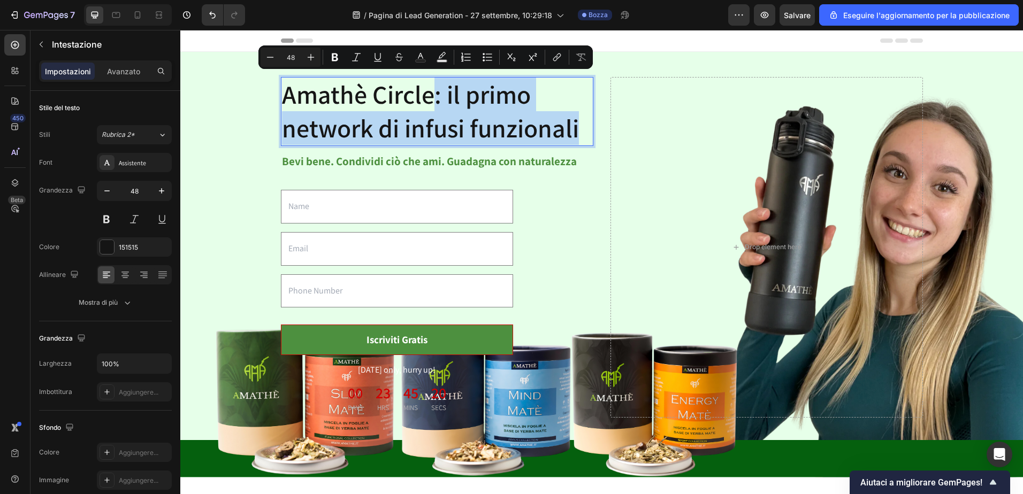
drag, startPoint x: 576, startPoint y: 127, endPoint x: 432, endPoint y: 92, distance: 148.5
click at [432, 92] on p "Amathè Circle: il primo network di infusi funzionali" at bounding box center [437, 111] width 310 height 67
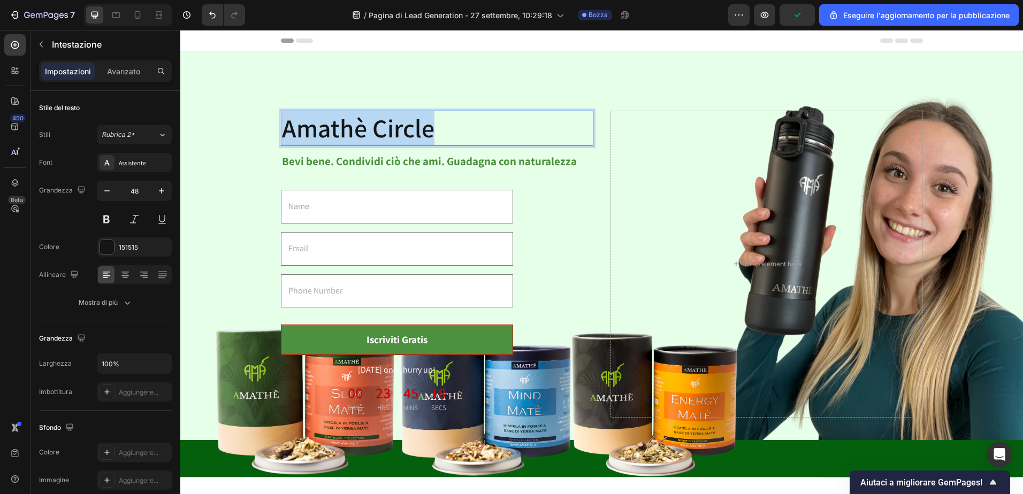
drag, startPoint x: 427, startPoint y: 121, endPoint x: 273, endPoint y: 121, distance: 153.5
click at [273, 121] on div "Amathè Circle Heading 0 Bevi bene. Condividi ciò che ami. Guadagna con naturale…" at bounding box center [601, 264] width 825 height 393
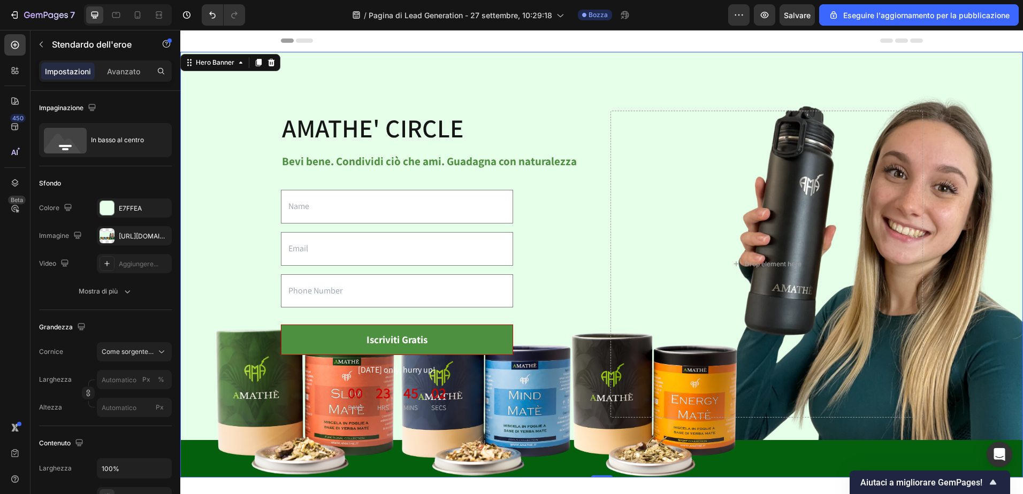
click at [219, 127] on div "AMATHE' CIRCLE Heading Bevi bene. Condividi ciò che ami. Guadagna con naturalez…" at bounding box center [601, 264] width 825 height 393
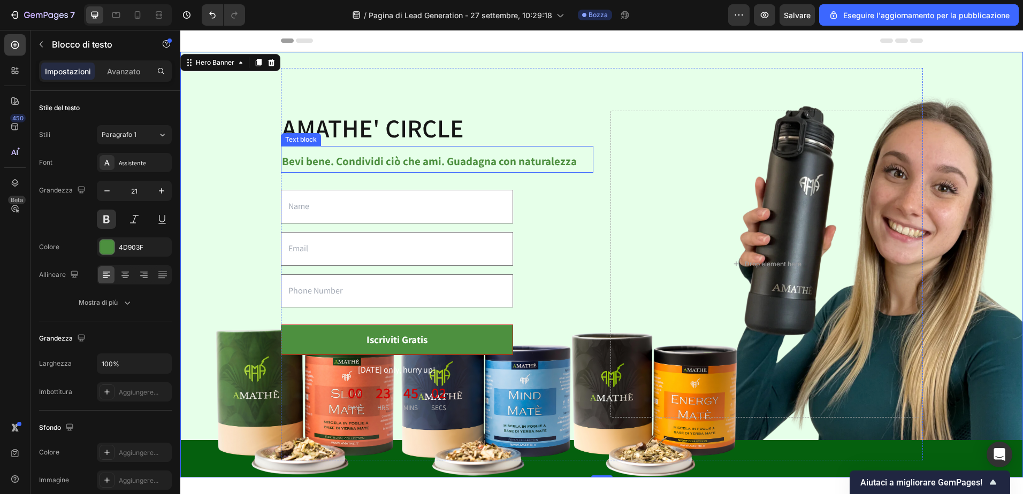
click at [338, 156] on p "Bevi bene. Condividi ciò che ami. Guadagna con naturalezza" at bounding box center [437, 161] width 310 height 20
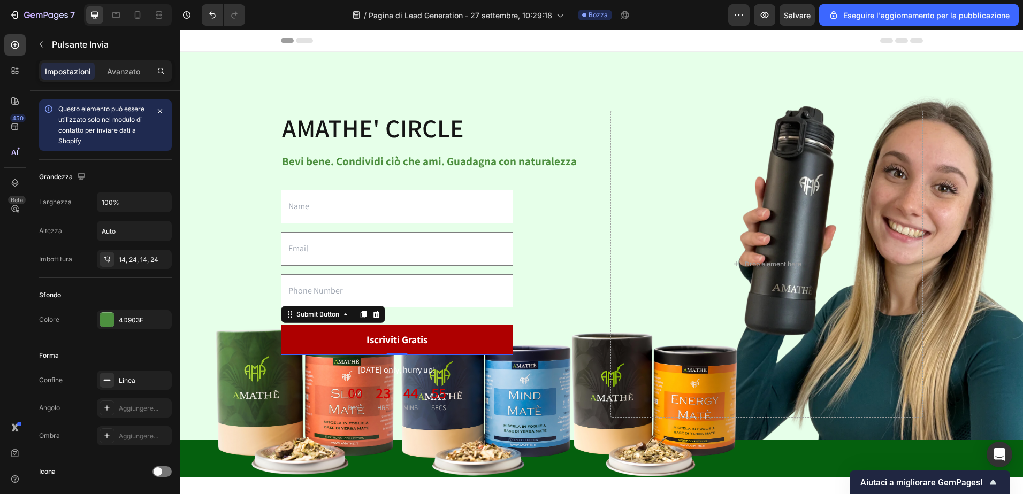
click at [352, 328] on button "Iscriviti Gratis" at bounding box center [397, 340] width 232 height 30
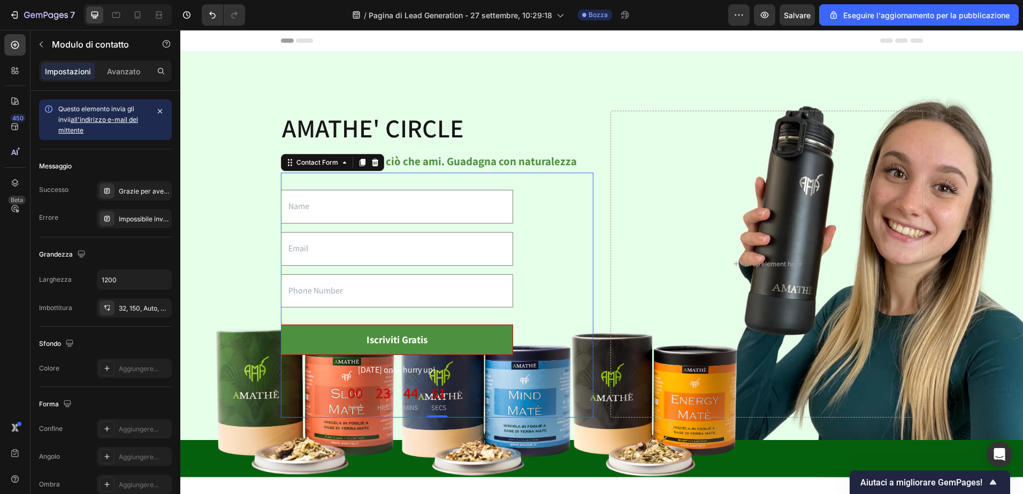
click at [349, 175] on div "Text Field Email Field Text Field Iscriviti Gratis Submit Button Today only, hu…" at bounding box center [437, 295] width 312 height 245
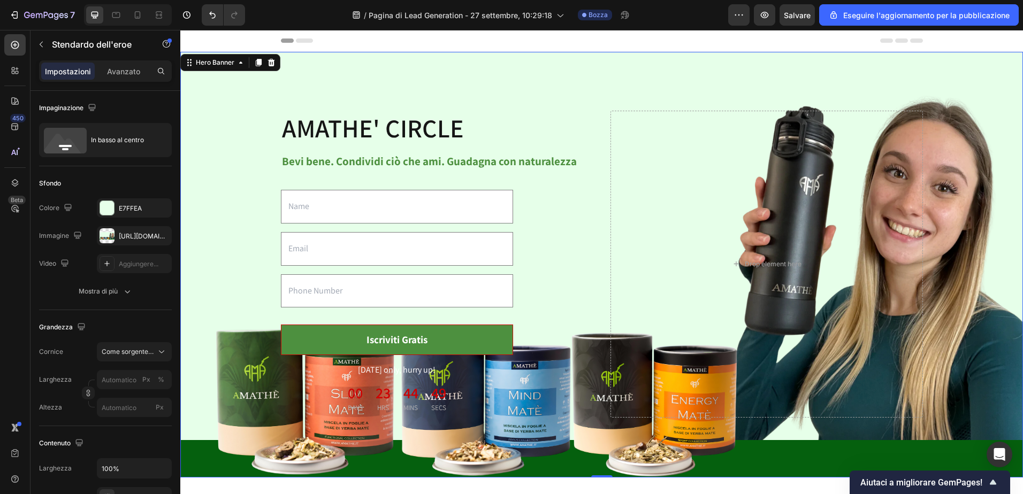
click at [220, 99] on div "AMATHE' CIRCLE Heading Bevi bene. Condividi ciò che ami. Guadagna con naturalez…" at bounding box center [601, 264] width 825 height 393
click at [112, 141] on div "In basso al centro" at bounding box center [123, 140] width 65 height 25
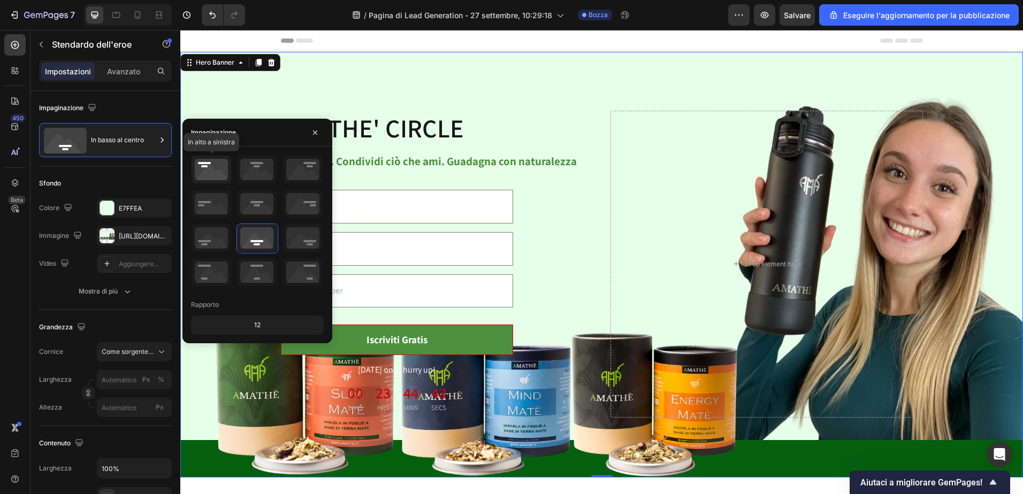
click at [212, 173] on icon at bounding box center [211, 170] width 40 height 28
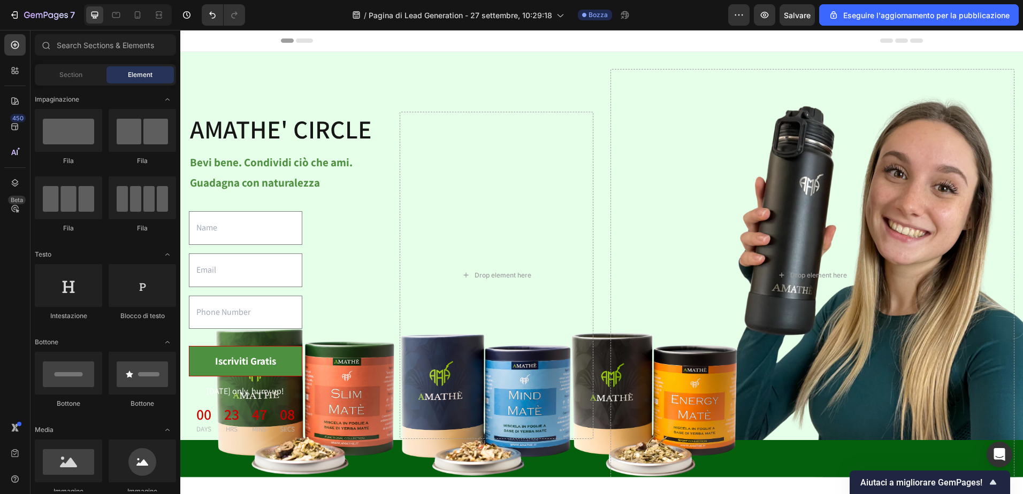
click at [543, 50] on div "Header" at bounding box center [602, 40] width 642 height 21
click at [243, 189] on p "Bevi bene. Condividi ciò che ami. Guadagna con naturalezza" at bounding box center [285, 172] width 191 height 41
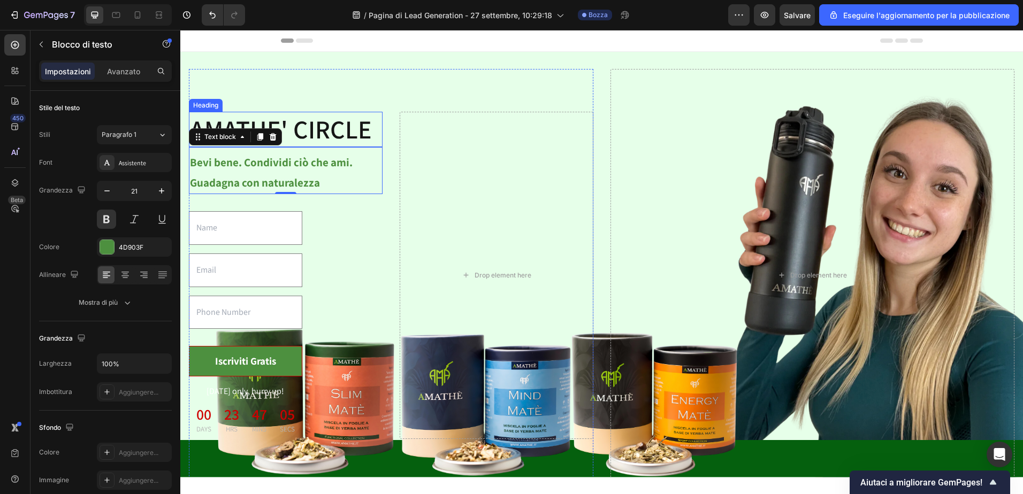
click at [257, 124] on p "AMATHE' CIRCLE" at bounding box center [285, 129] width 191 height 33
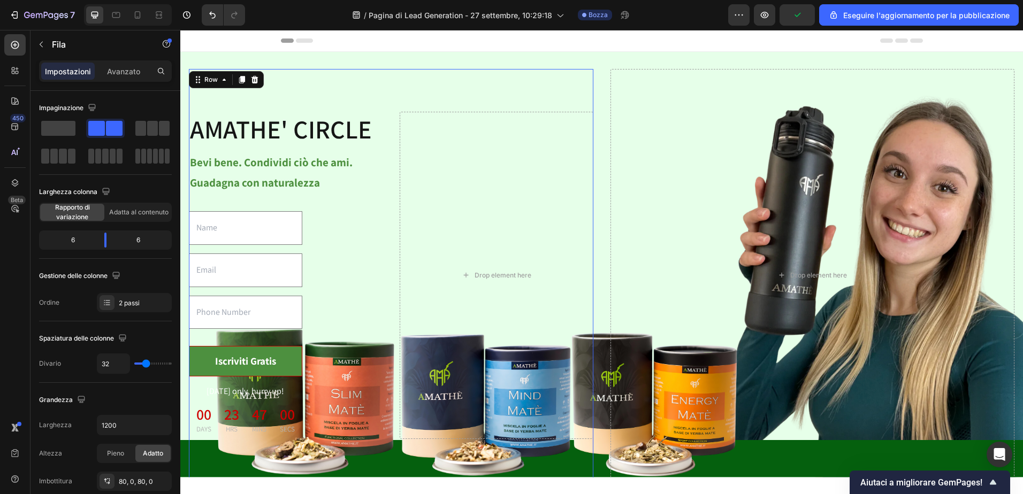
click at [425, 99] on div "AMATHE' CIRCLE Heading Bevi bene. Condividi ciò che ami. Guadagna con naturalez…" at bounding box center [391, 275] width 404 height 413
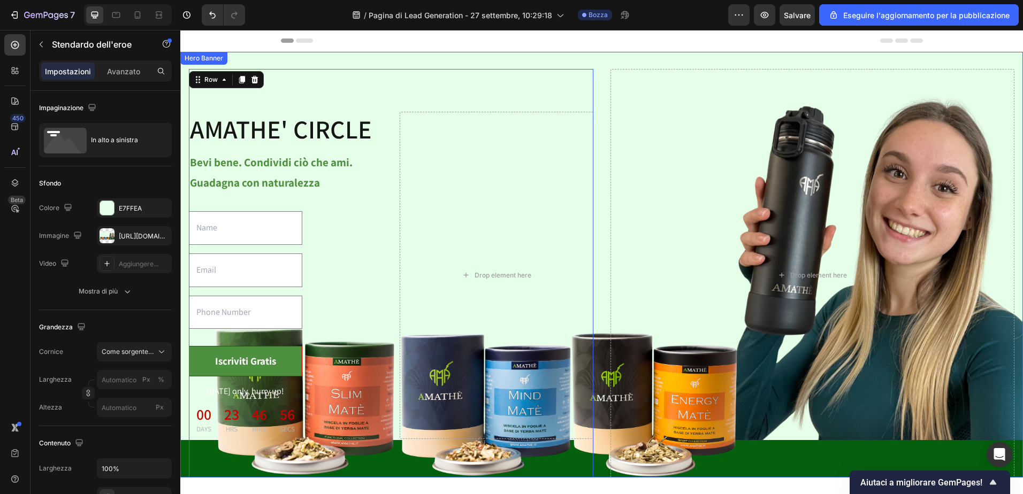
click at [286, 59] on div "AMATHE' CIRCLE Heading Bevi bene. Condividi ciò che ami. Guadagna con naturalez…" at bounding box center [601, 275] width 842 height 447
click at [457, 121] on div "Drop element here" at bounding box center [497, 275] width 194 height 327
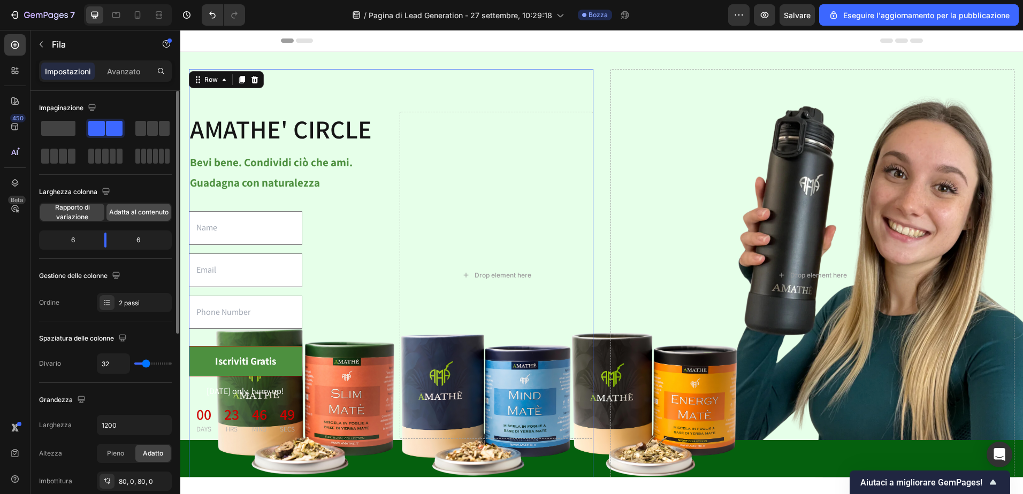
click at [139, 211] on span "Adatta al contenuto" at bounding box center [138, 213] width 59 height 10
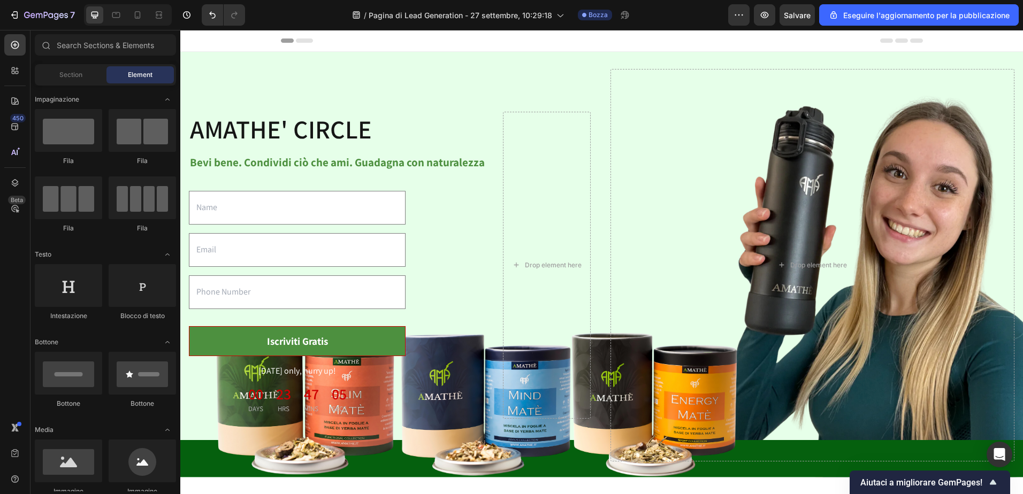
click at [432, 46] on div "Header" at bounding box center [602, 40] width 642 height 21
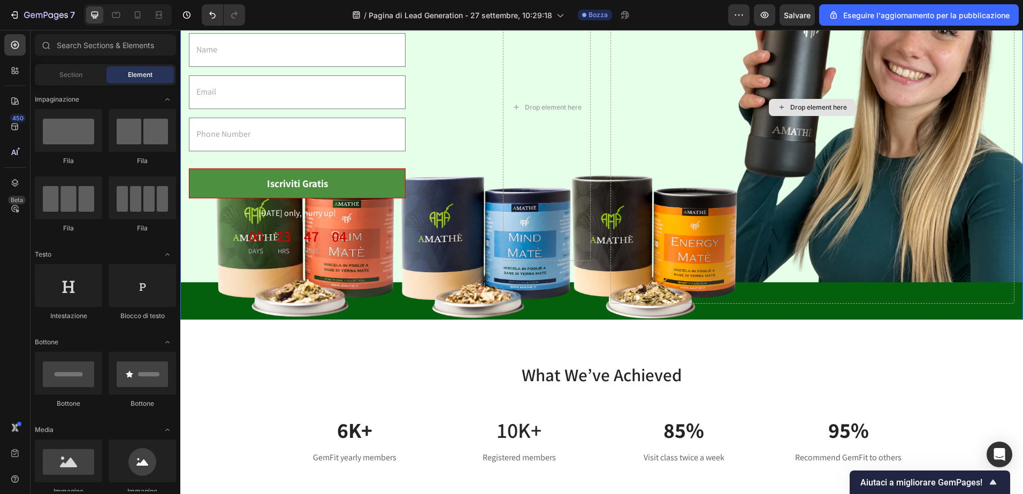
scroll to position [160, 0]
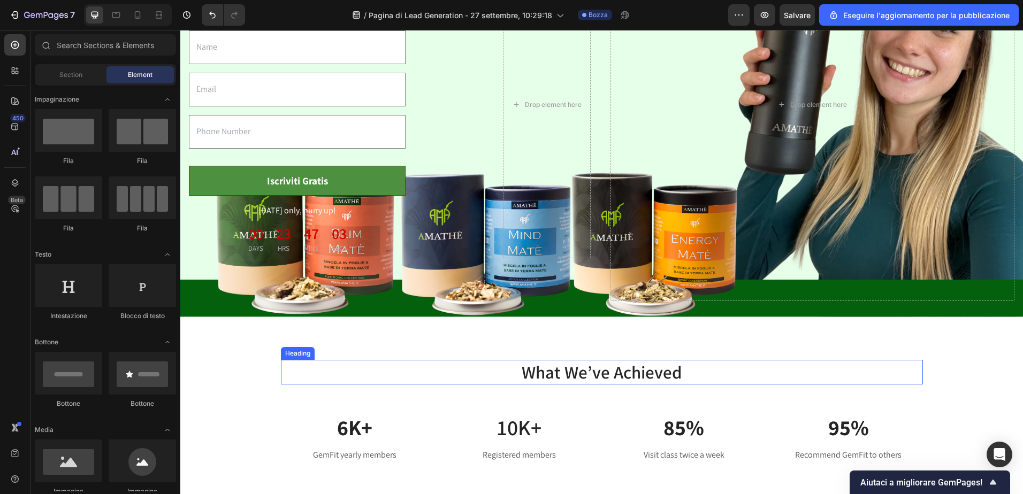
click at [795, 354] on div "What We’ve Achieved Heading Row 6K+ Text block GemFit yearly members Text block…" at bounding box center [601, 412] width 842 height 190
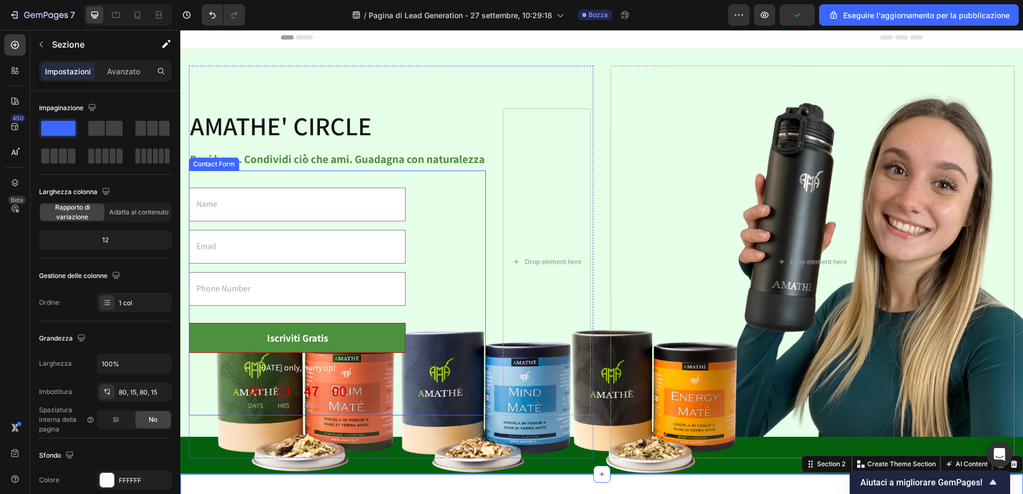
scroll to position [0, 0]
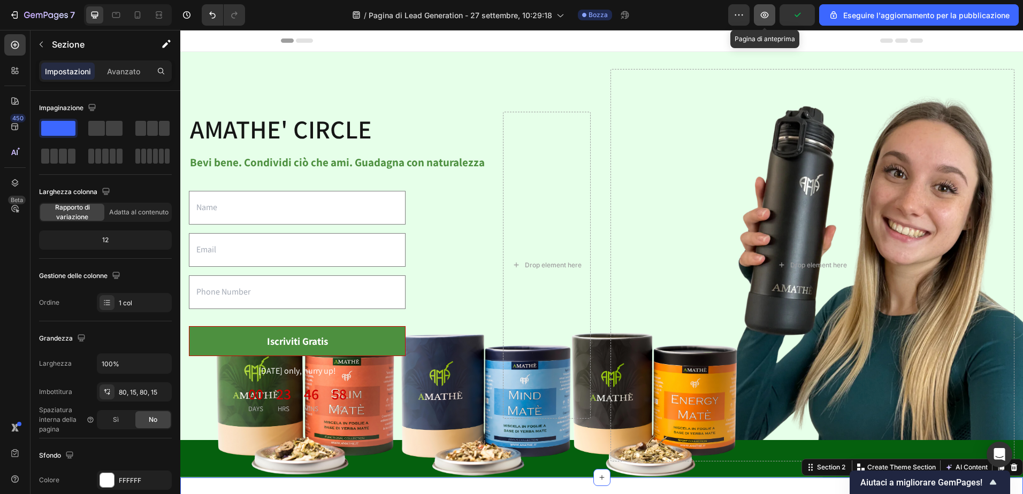
click at [769, 10] on icon "button" at bounding box center [764, 15] width 11 height 11
click at [293, 138] on p "AMATHE' CIRCLE" at bounding box center [337, 129] width 295 height 33
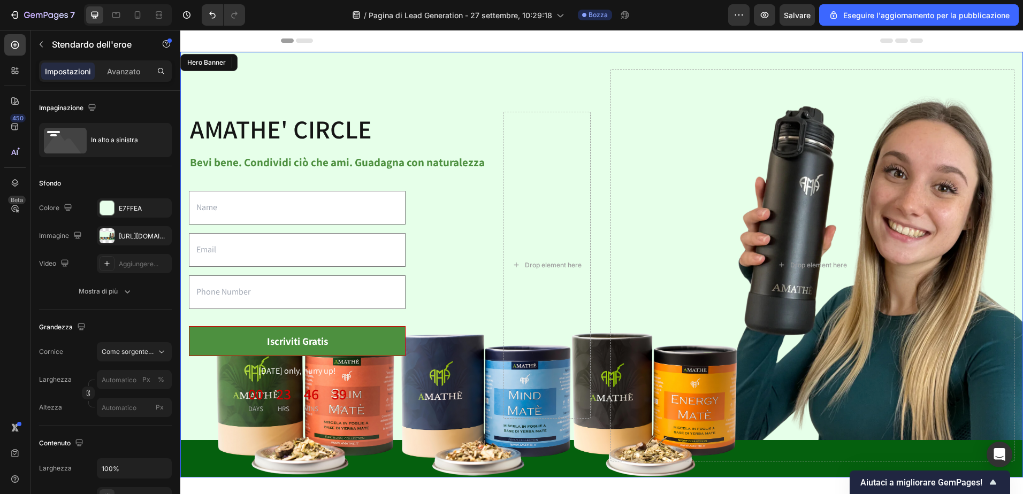
click at [331, 66] on div "AMATHE' CIRCLE Heading 0 Bevi bene. Condividi ciò che ami. Guadagna con natural…" at bounding box center [601, 265] width 842 height 427
click at [293, 243] on input "email" at bounding box center [297, 250] width 217 height 34
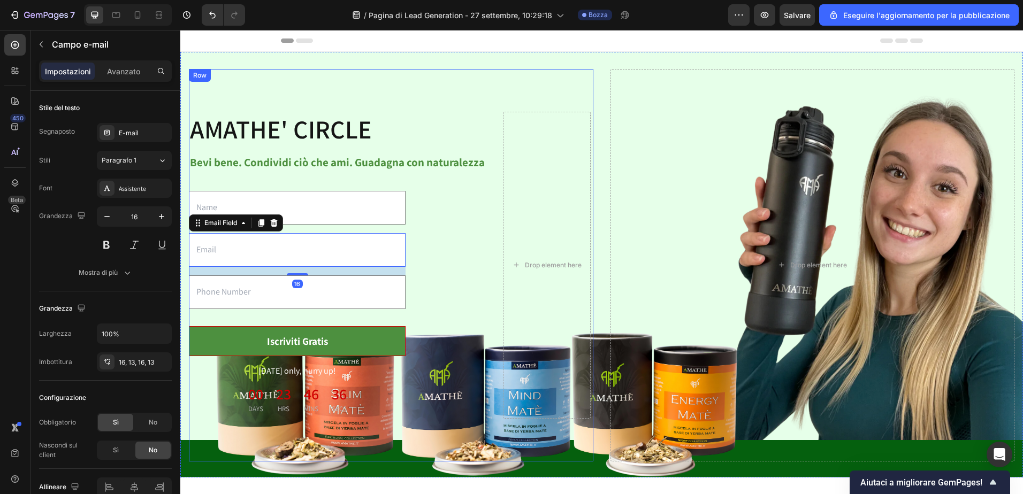
click at [306, 104] on div "AMATHE' CIRCLE Heading Bevi bene. Condividi ciò che ami. Guadagna con naturalez…" at bounding box center [391, 265] width 404 height 393
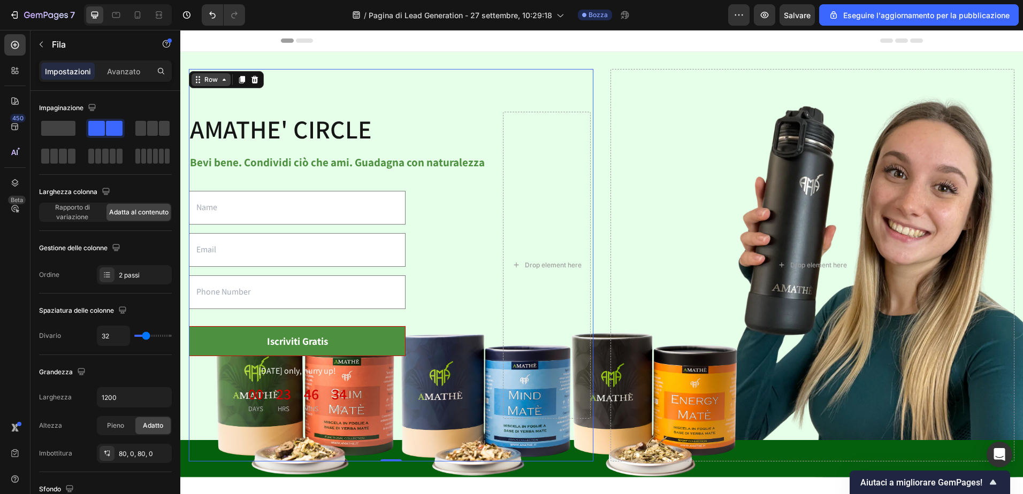
click at [223, 80] on icon at bounding box center [224, 80] width 3 height 2
click at [327, 105] on div "AMATHE' CIRCLE Heading Bevi bene. Condividi ciò che ami. Guadagna con naturalez…" at bounding box center [391, 265] width 404 height 393
click at [325, 87] on div "AMATHE' CIRCLE Heading Bevi bene. Condividi ciò che ami. Guadagna con naturalez…" at bounding box center [391, 265] width 404 height 393
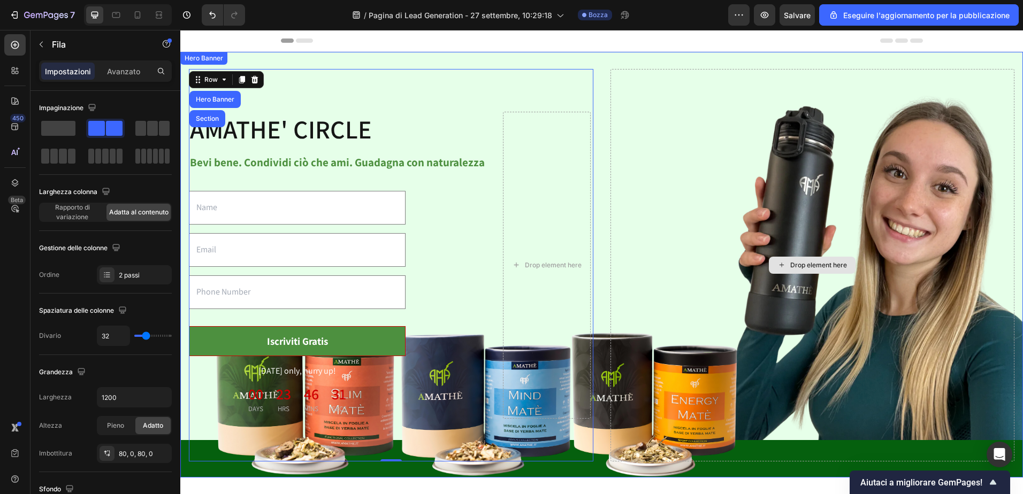
click at [613, 72] on div "Drop element here" at bounding box center [812, 265] width 404 height 393
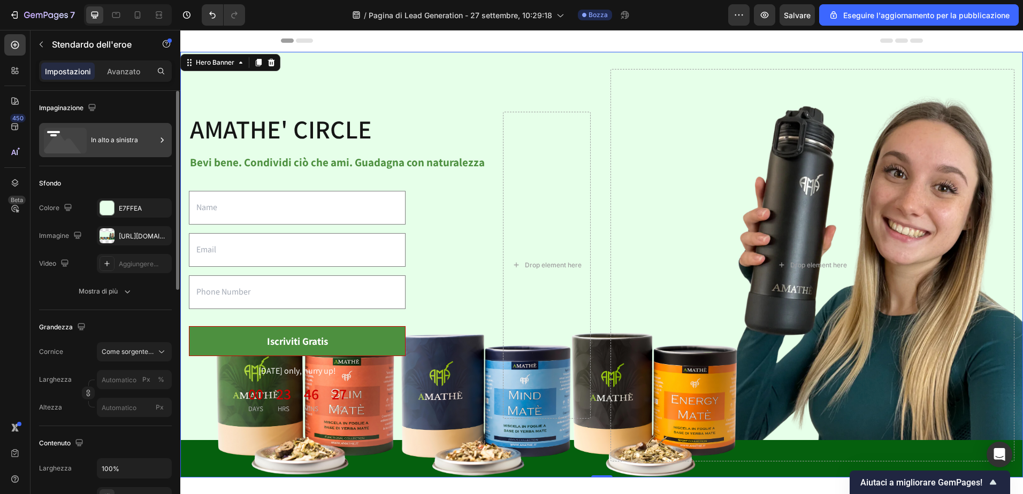
click at [104, 139] on div "In alto a sinistra" at bounding box center [123, 140] width 65 height 25
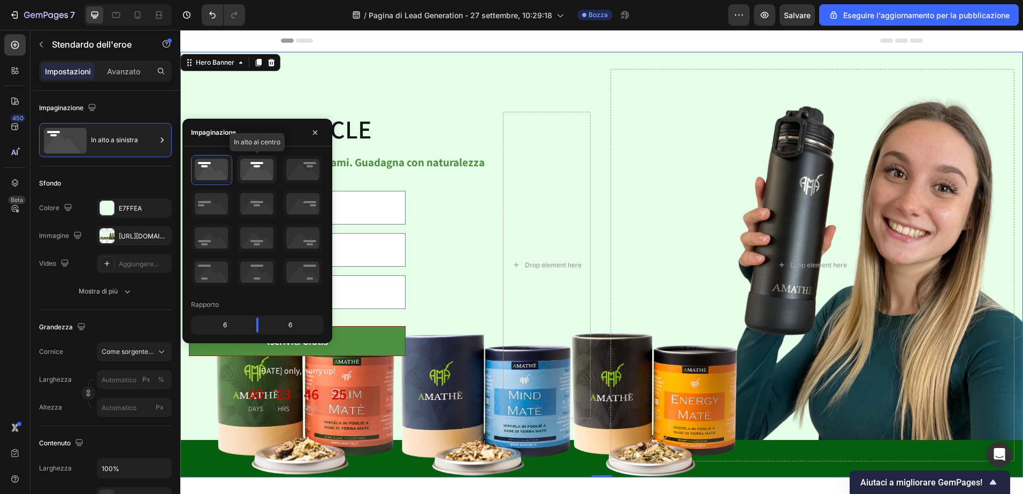
click at [250, 165] on icon at bounding box center [257, 170] width 40 height 28
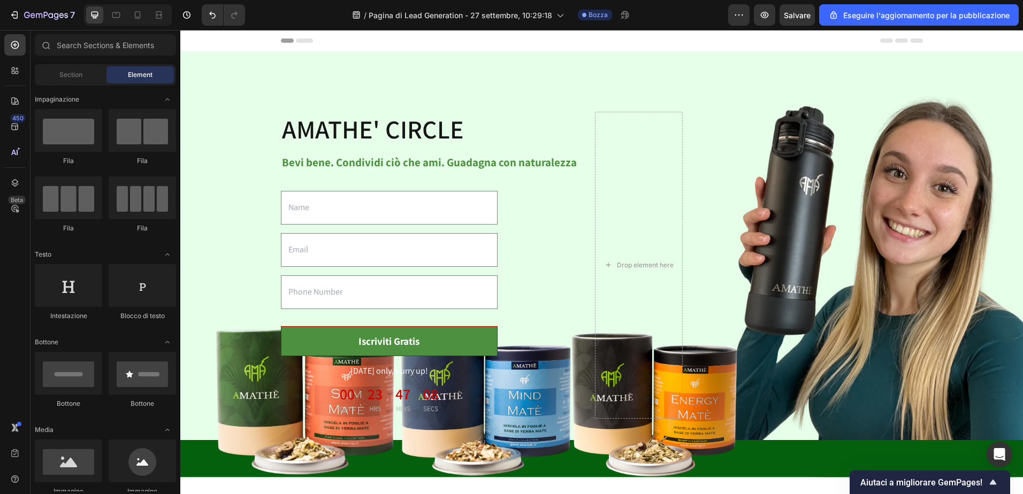
click at [466, 44] on div "Header" at bounding box center [602, 40] width 642 height 21
click at [269, 107] on div "AMATHE' CIRCLE Heading Bevi bene. Condividi ciò che ami. Guadagna con naturalez…" at bounding box center [601, 265] width 825 height 393
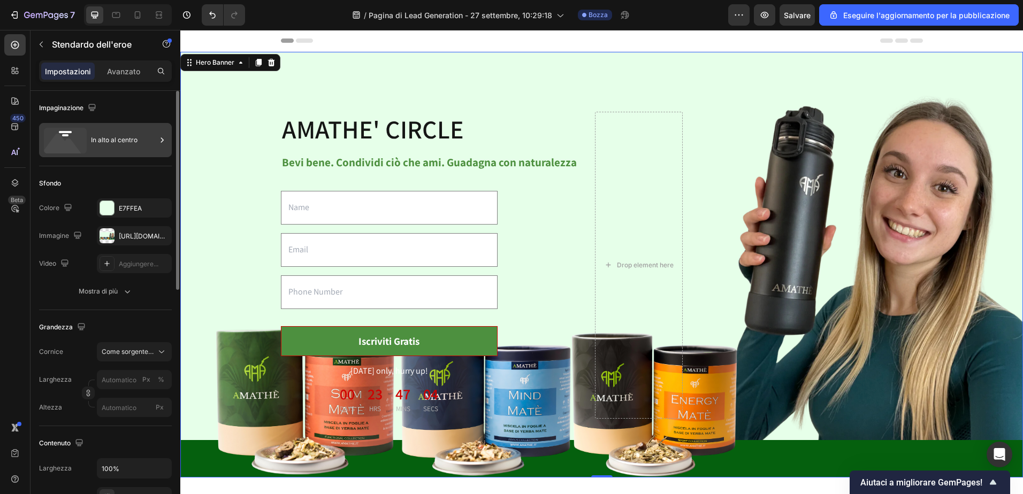
click at [109, 133] on div "In alto al centro" at bounding box center [123, 140] width 65 height 25
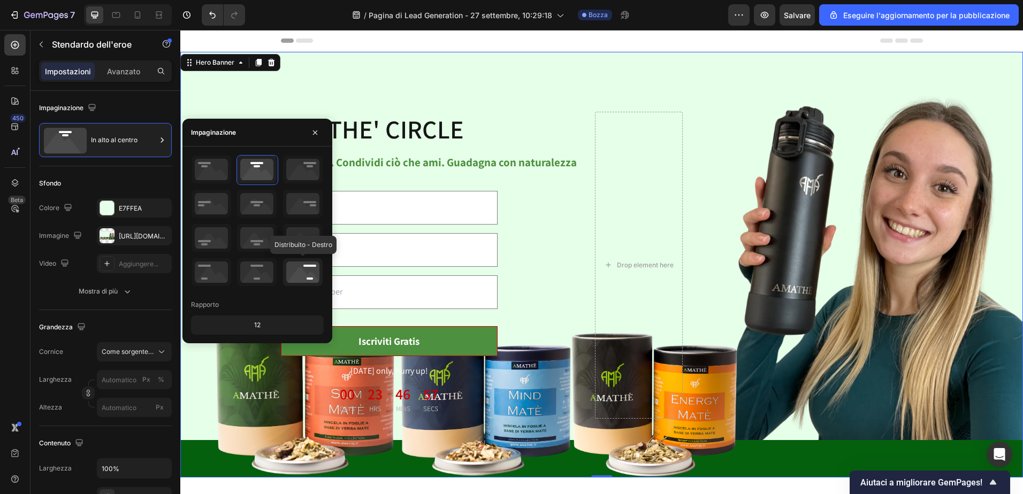
click at [309, 274] on icon at bounding box center [303, 272] width 40 height 28
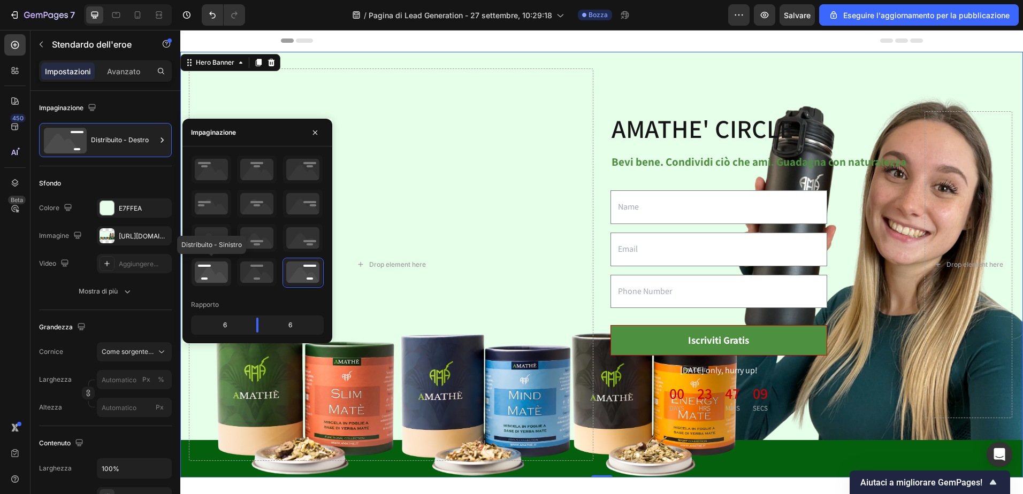
click at [216, 271] on icon at bounding box center [211, 272] width 40 height 28
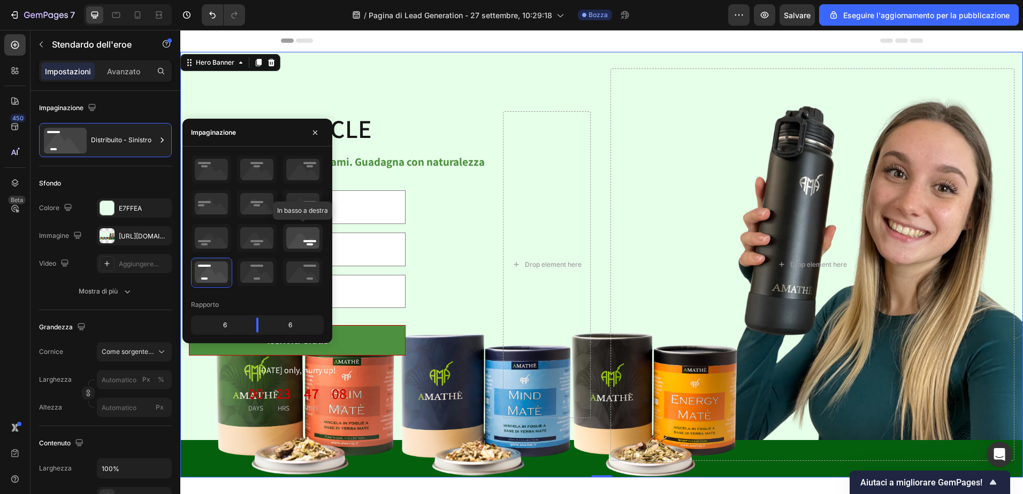
click at [301, 239] on icon at bounding box center [303, 238] width 40 height 28
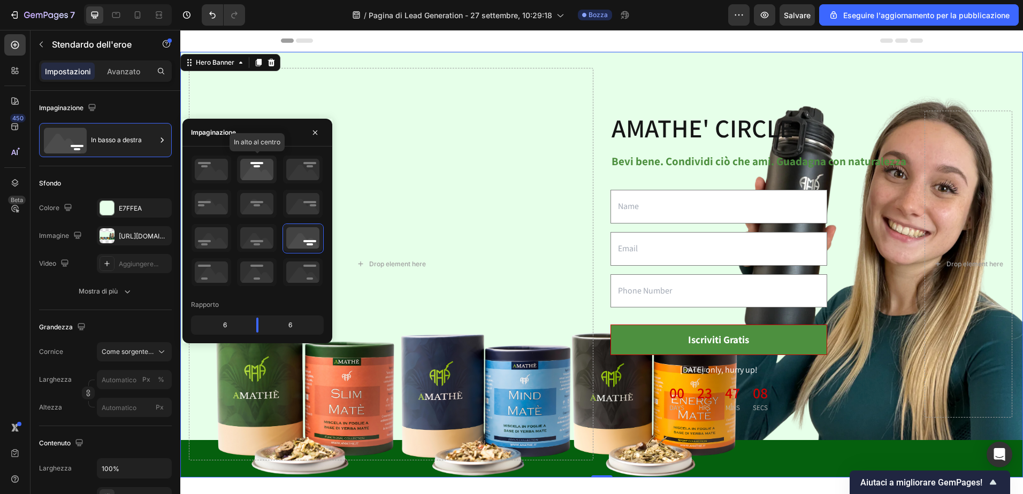
click at [273, 170] on icon at bounding box center [257, 170] width 40 height 28
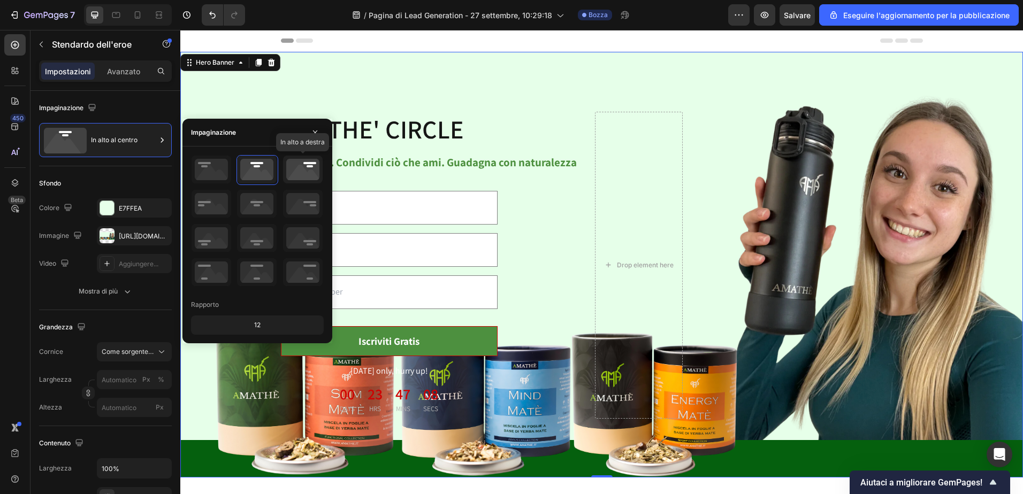
click at [299, 170] on icon at bounding box center [303, 170] width 40 height 28
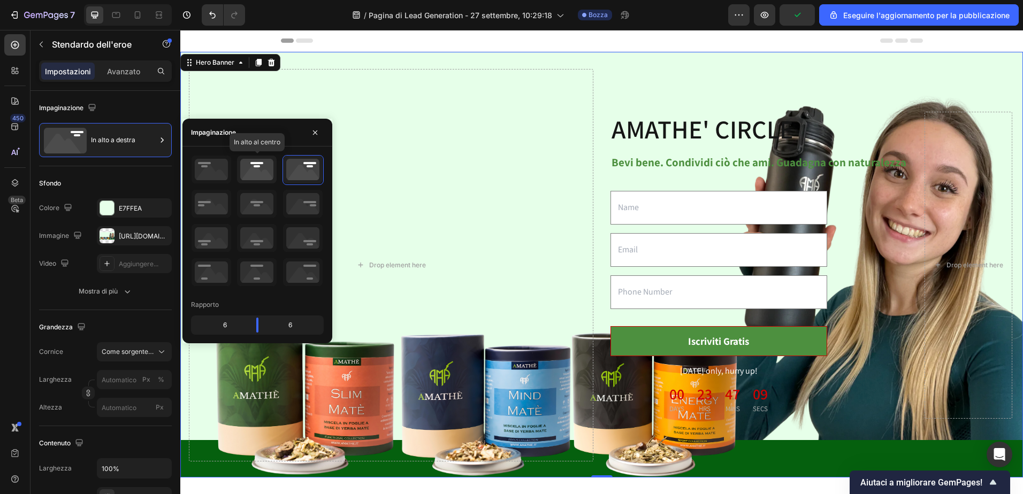
click at [271, 170] on icon at bounding box center [257, 170] width 40 height 28
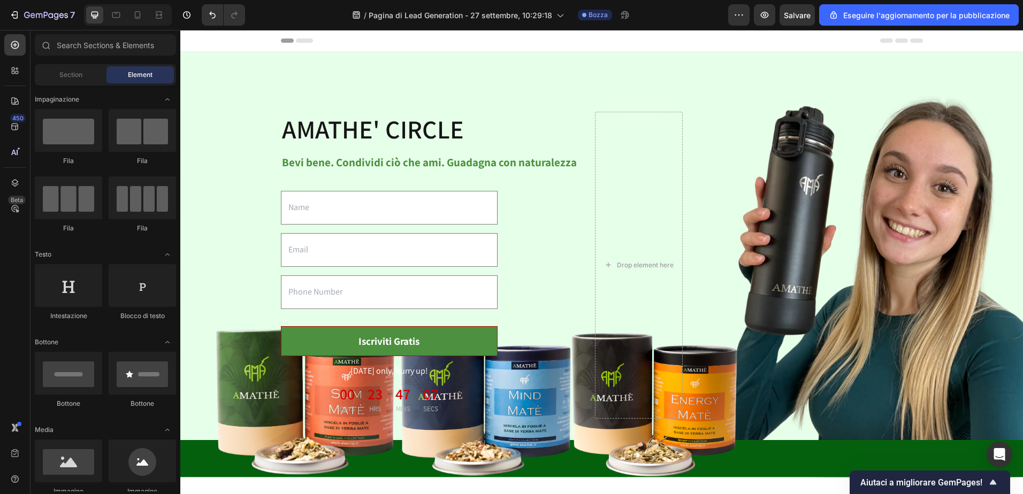
click at [393, 43] on div "Header" at bounding box center [602, 40] width 642 height 21
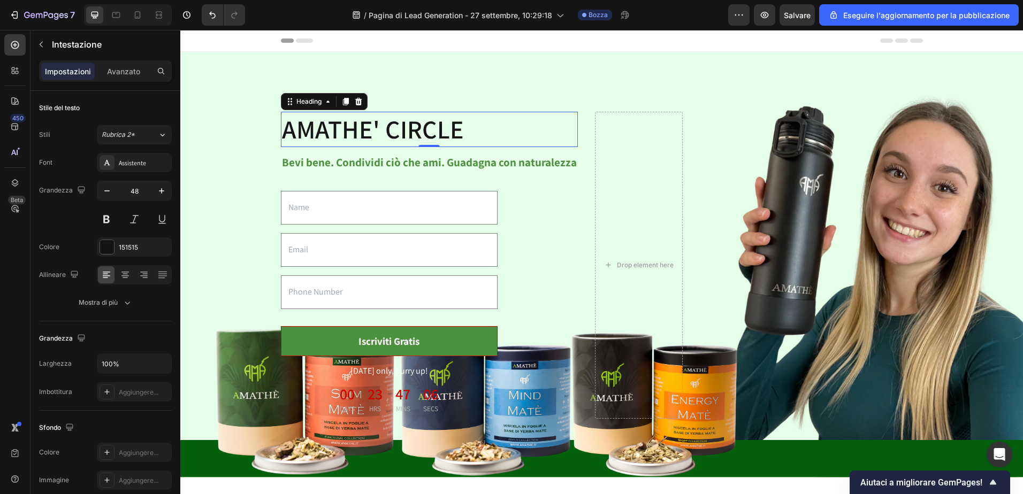
click at [383, 140] on p "AMATHE' CIRCLE" at bounding box center [429, 129] width 295 height 33
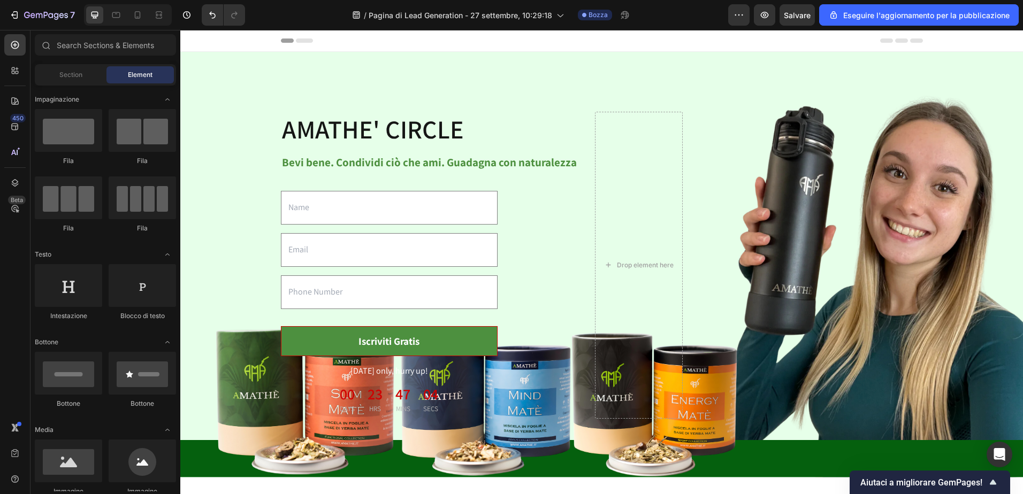
click at [424, 40] on div "Header" at bounding box center [602, 40] width 642 height 21
click at [643, 269] on div "Drop element here" at bounding box center [645, 265] width 57 height 9
click at [621, 264] on div "Drop element here" at bounding box center [645, 265] width 57 height 9
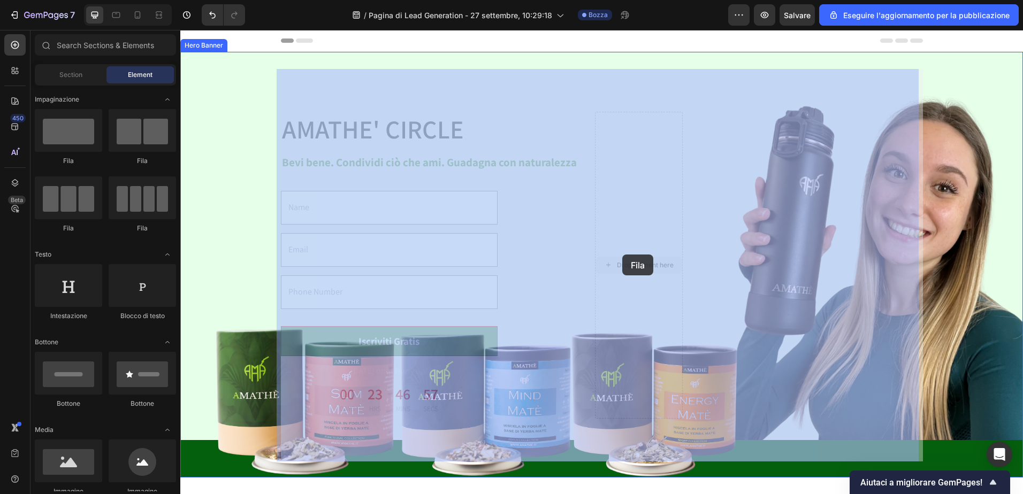
drag, startPoint x: 620, startPoint y: 264, endPoint x: 622, endPoint y: 255, distance: 9.8
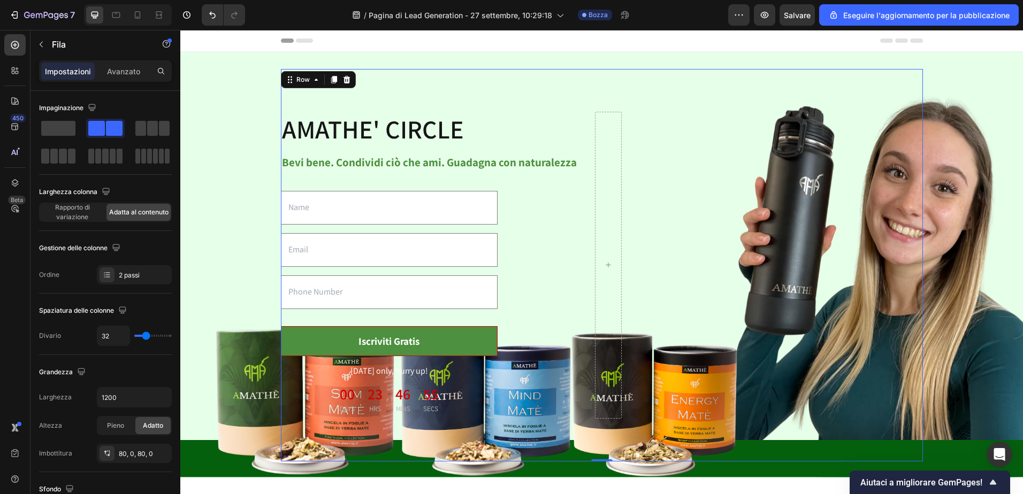
click at [610, 42] on div "Header" at bounding box center [602, 40] width 642 height 21
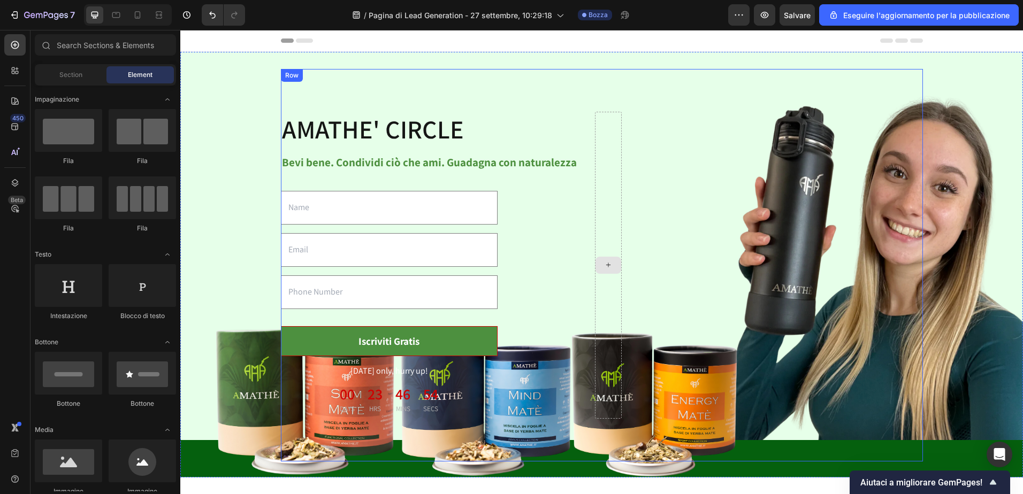
click at [605, 263] on icon at bounding box center [608, 264] width 9 height 9
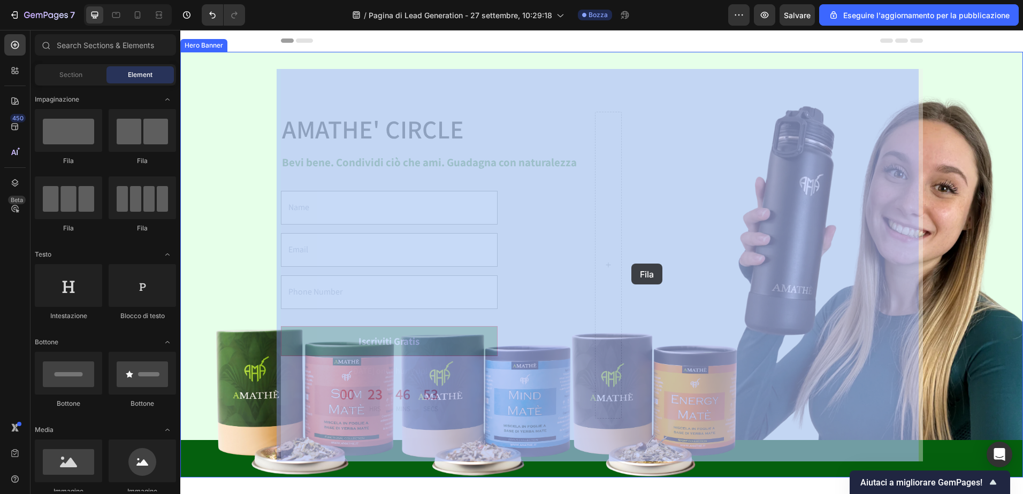
drag, startPoint x: 612, startPoint y: 263, endPoint x: 632, endPoint y: 264, distance: 19.3
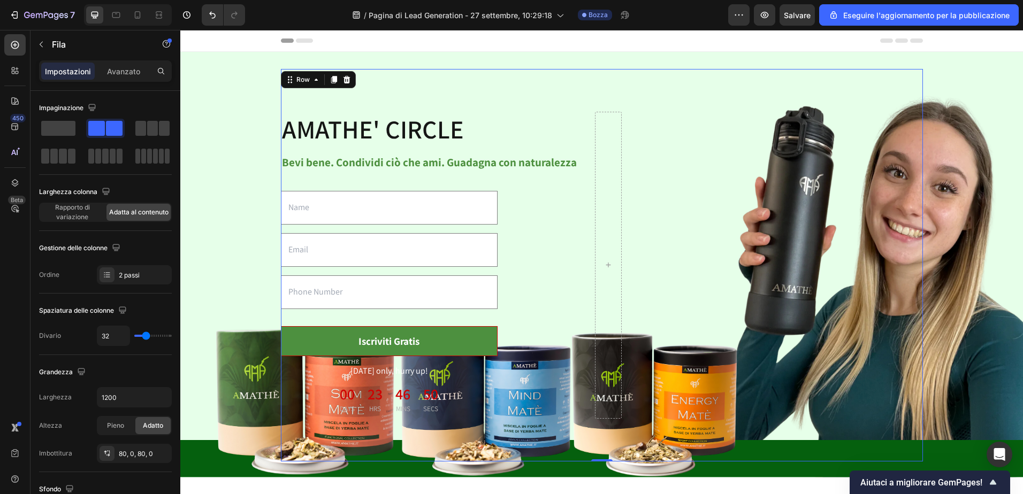
click at [507, 84] on div "AMATHE' CIRCLE Heading Bevi bene. Condividi ciò che ami. Guadagna con naturalez…" at bounding box center [602, 265] width 642 height 393
click at [75, 210] on span "Rapporto di variazione" at bounding box center [72, 212] width 64 height 19
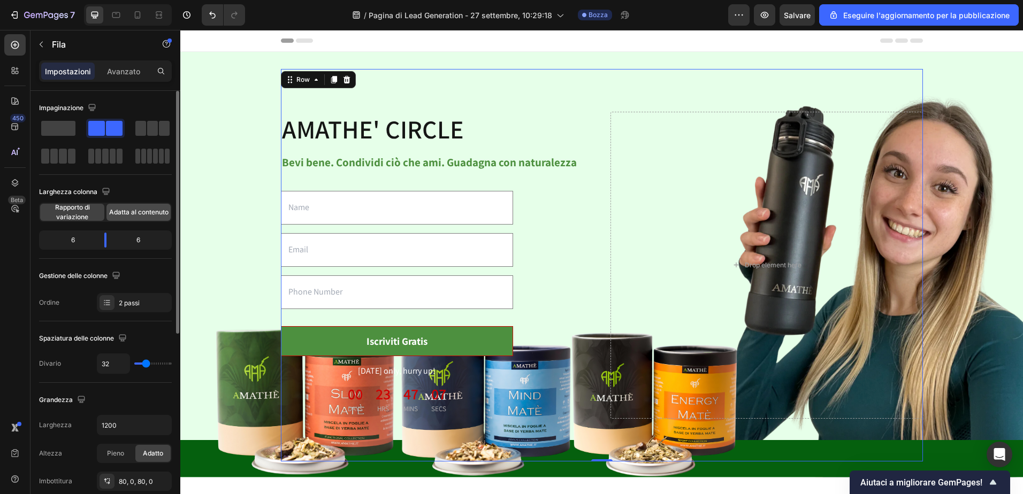
click at [147, 210] on span "Adatta al contenuto" at bounding box center [138, 213] width 59 height 10
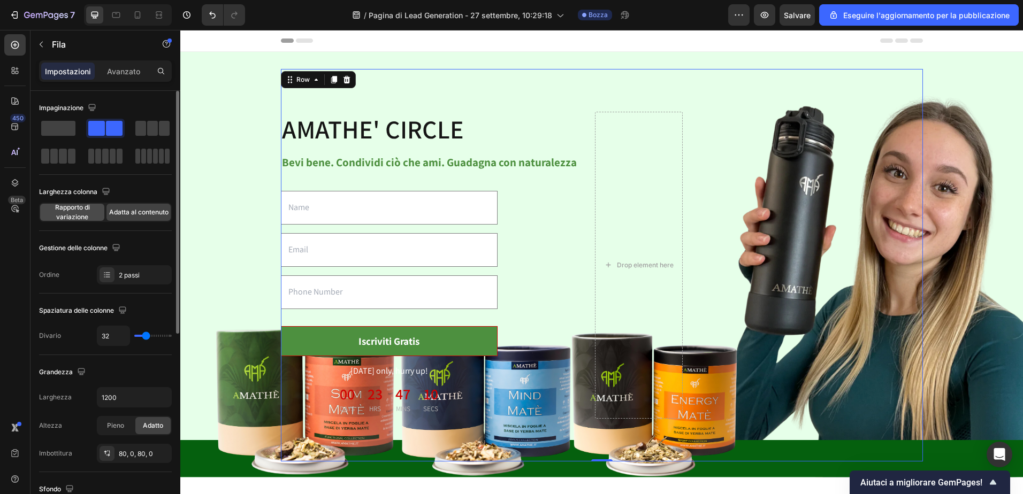
click at [88, 210] on span "Rapporto di variazione" at bounding box center [72, 212] width 64 height 19
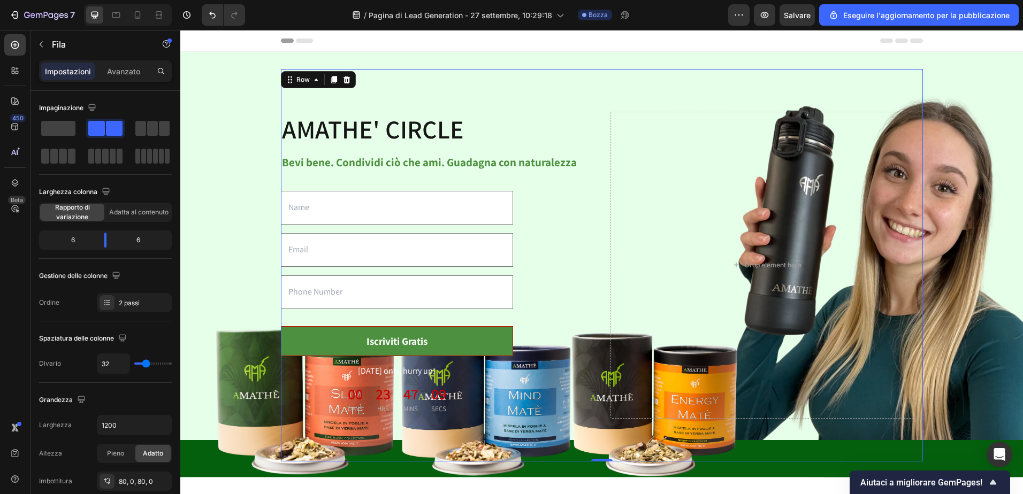
click at [207, 44] on span "Header" at bounding box center [213, 40] width 24 height 11
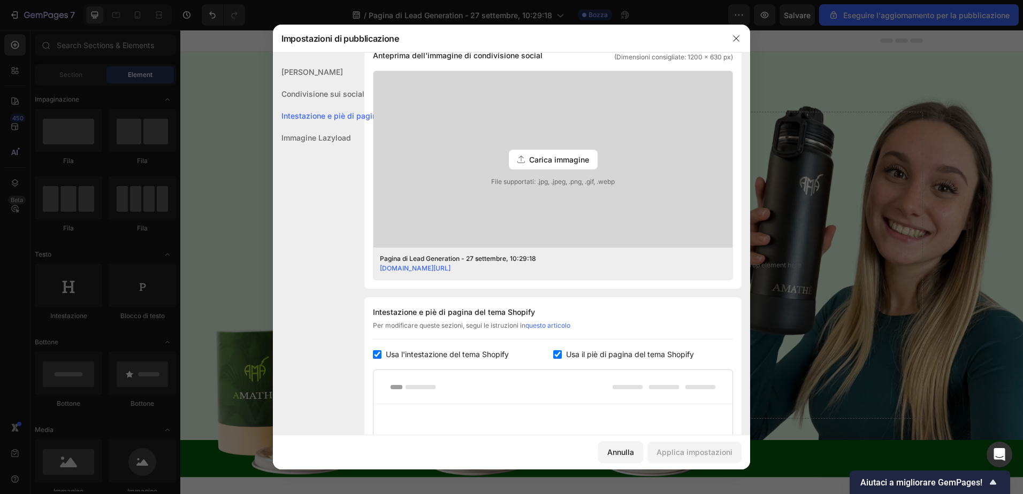
scroll to position [466, 0]
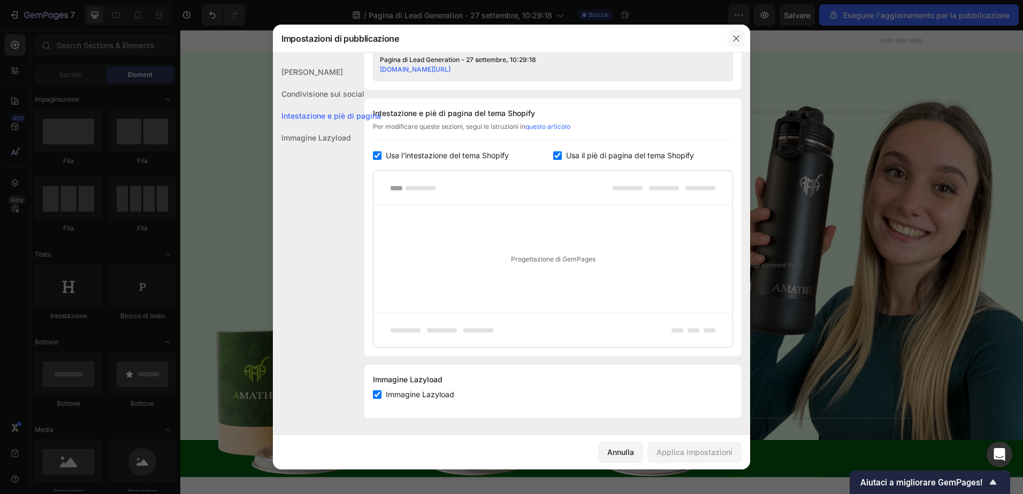
click at [733, 38] on icon "button" at bounding box center [736, 38] width 9 height 9
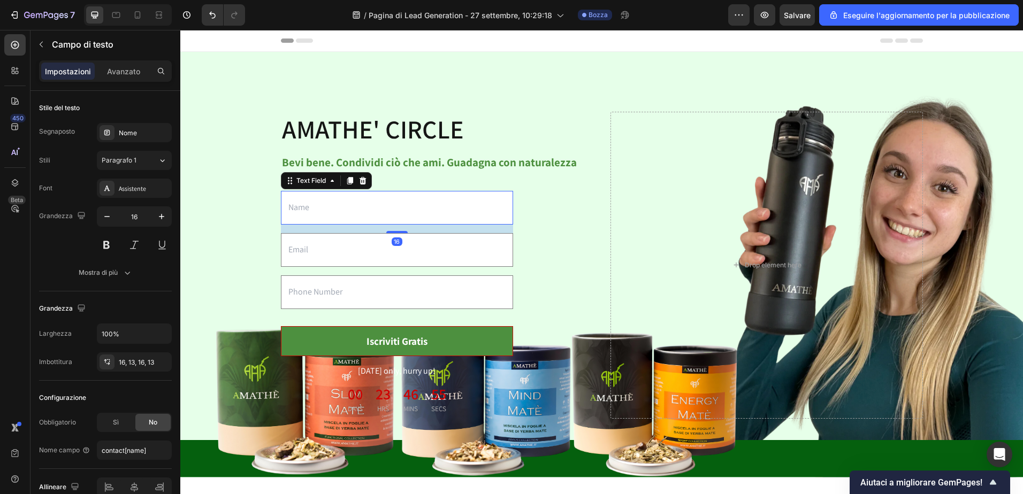
click at [369, 212] on input "text" at bounding box center [397, 208] width 232 height 34
click at [228, 180] on div "AMATHE' CIRCLE Heading Bevi bene. Condividi ciò che ami. Guadagna con naturalez…" at bounding box center [601, 265] width 825 height 393
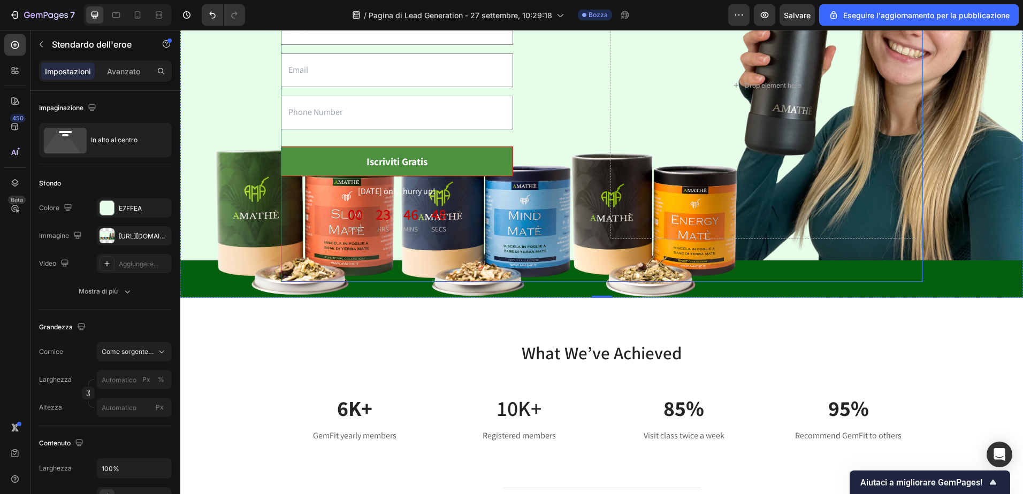
scroll to position [267, 0]
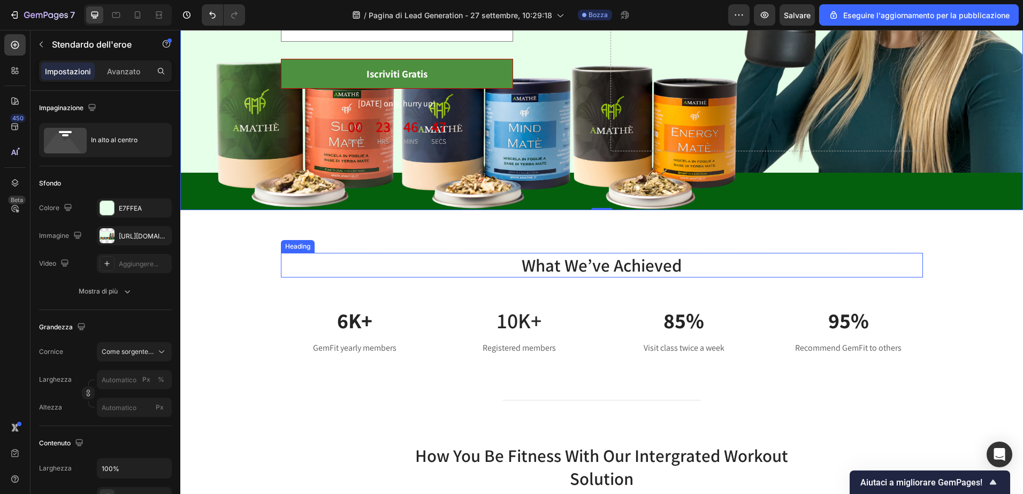
click at [622, 267] on p "What We’ve Achieved" at bounding box center [602, 265] width 640 height 23
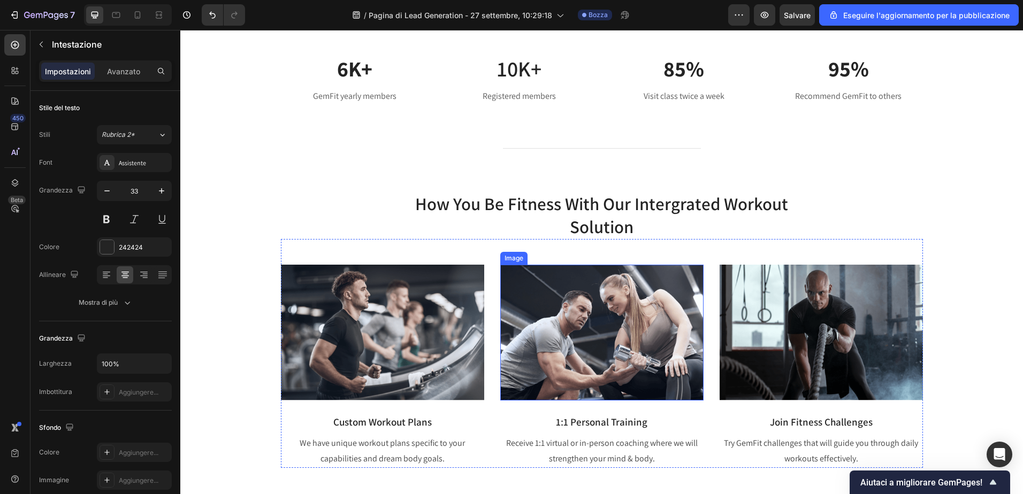
scroll to position [588, 0]
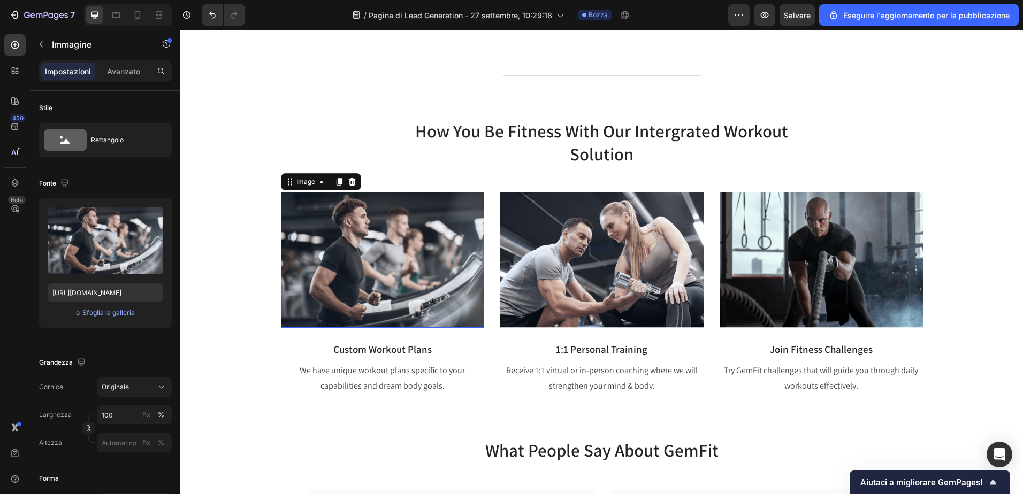
click at [393, 234] on img at bounding box center [382, 259] width 203 height 135
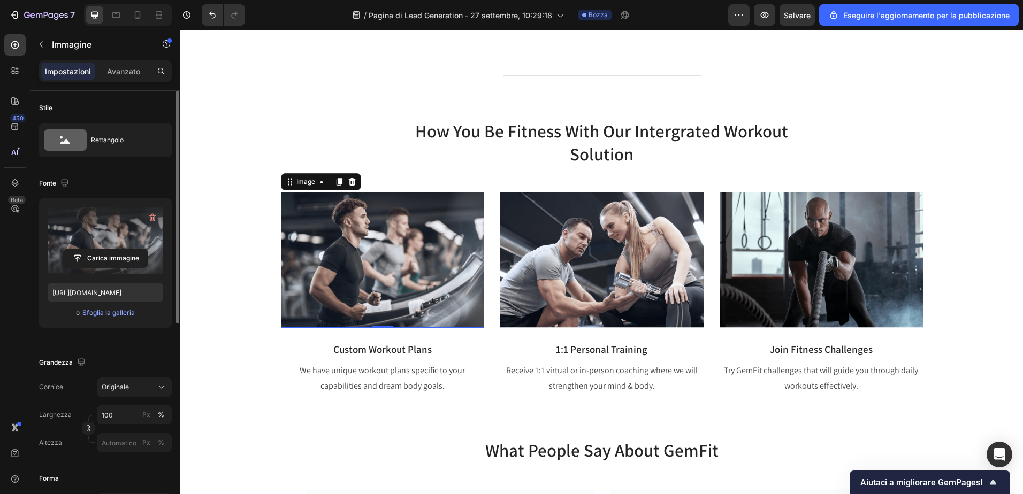
scroll to position [53, 0]
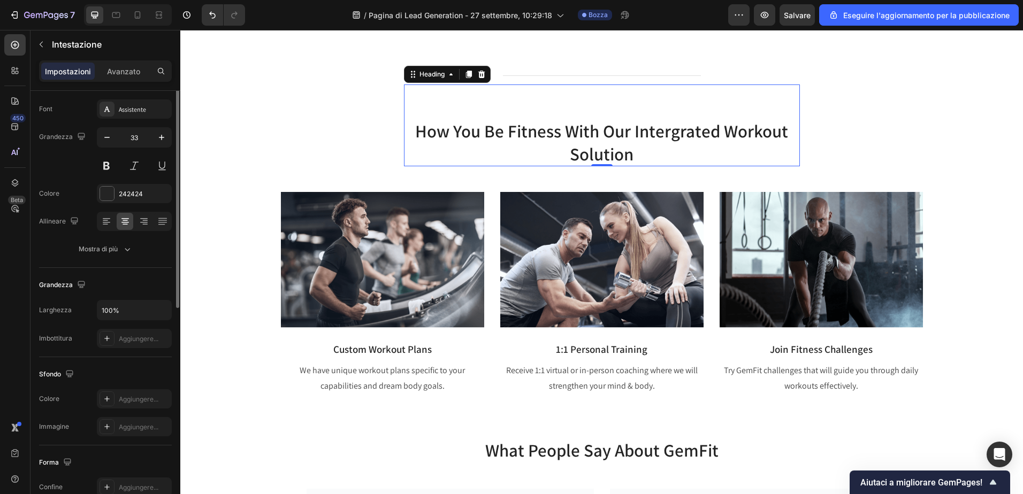
click at [588, 135] on p "how you be fitness with our intergrated workout solution" at bounding box center [602, 143] width 394 height 46
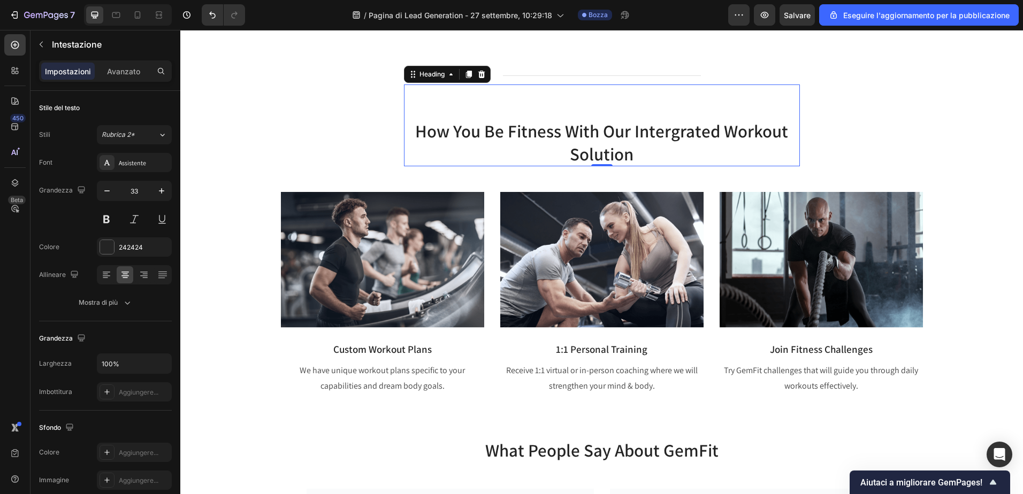
click at [588, 135] on p "how you be fitness with our intergrated workout solution" at bounding box center [602, 143] width 394 height 46
click at [633, 155] on p "how you be fitness with our intergrated workout solution" at bounding box center [602, 143] width 394 height 46
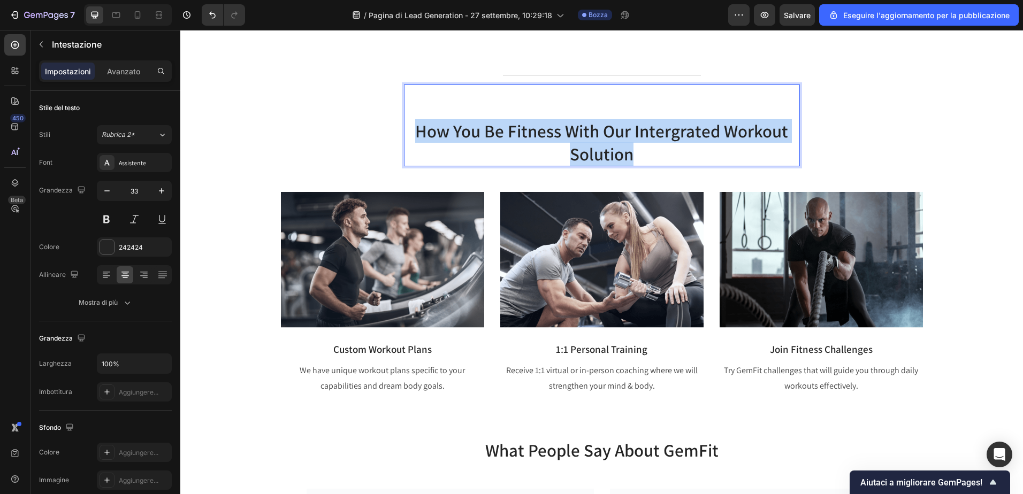
drag, startPoint x: 633, startPoint y: 155, endPoint x: 393, endPoint y: 124, distance: 242.2
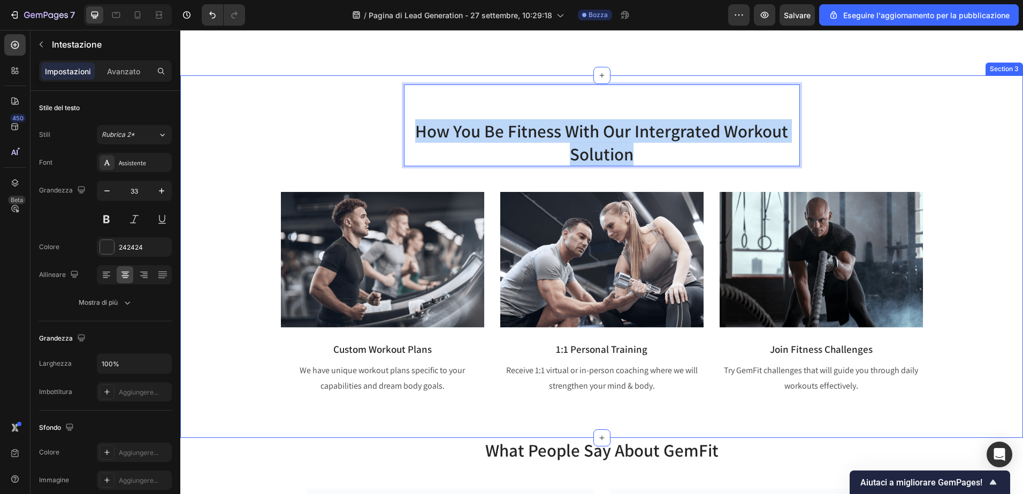
click at [393, 124] on div "Title Line how you be fitness with our intergrated workout solution Heading 0 R…" at bounding box center [601, 235] width 826 height 320
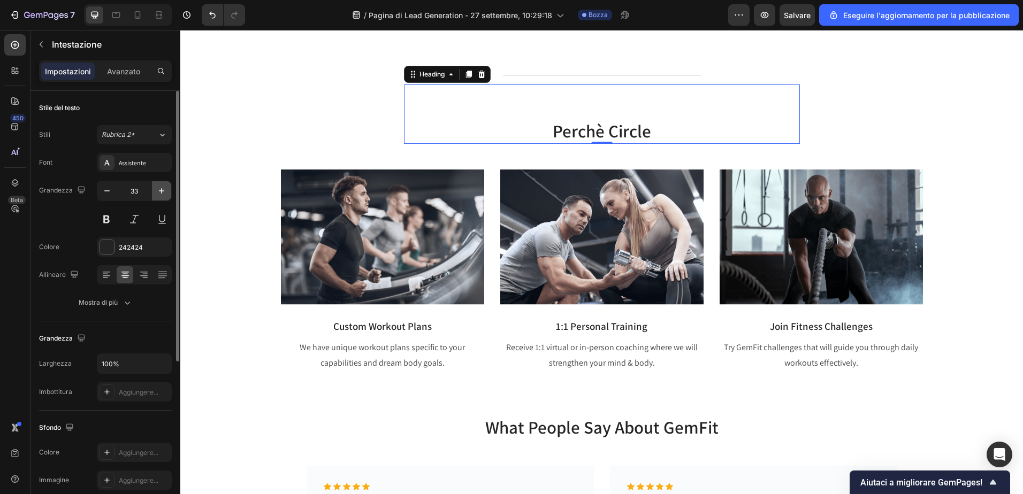
click at [159, 194] on icon "button" at bounding box center [161, 191] width 11 height 11
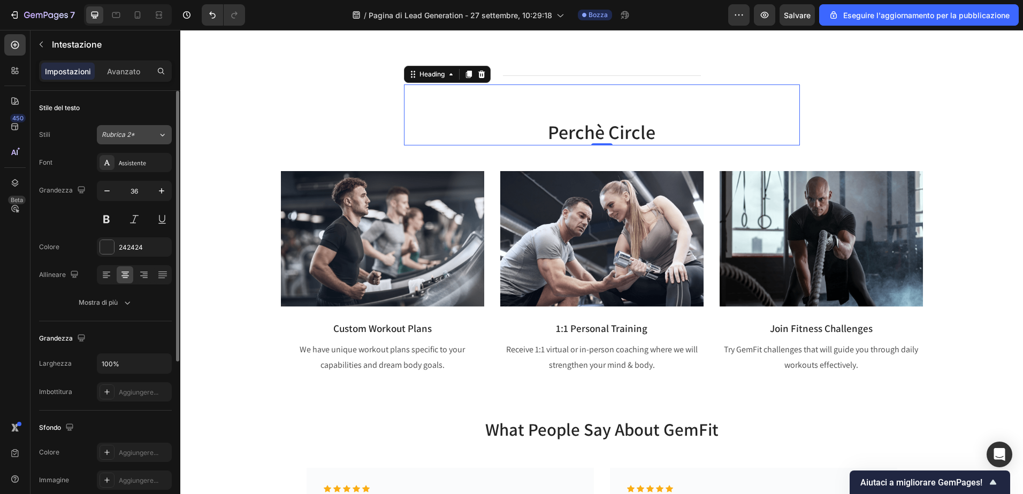
click at [161, 134] on icon at bounding box center [162, 134] width 9 height 11
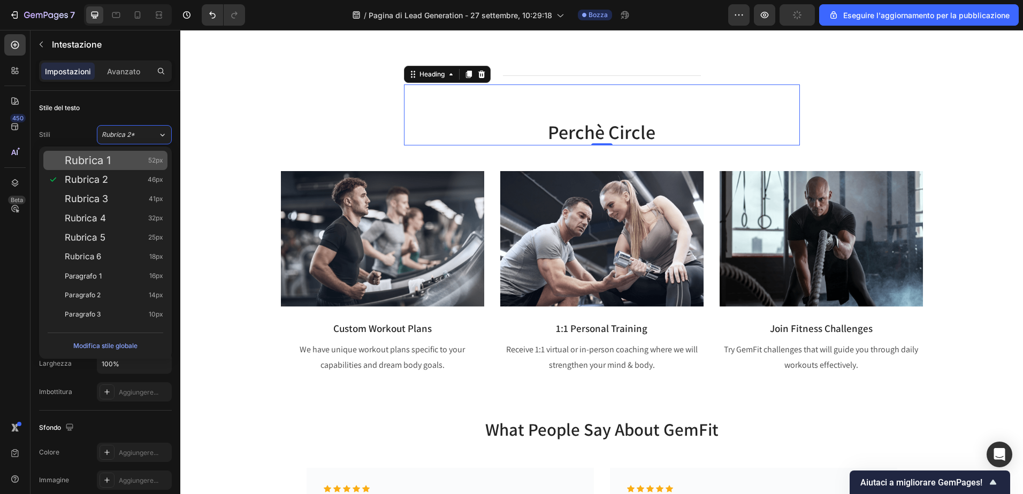
click at [98, 156] on span "Rubrica 1" at bounding box center [88, 160] width 46 height 11
type input "52"
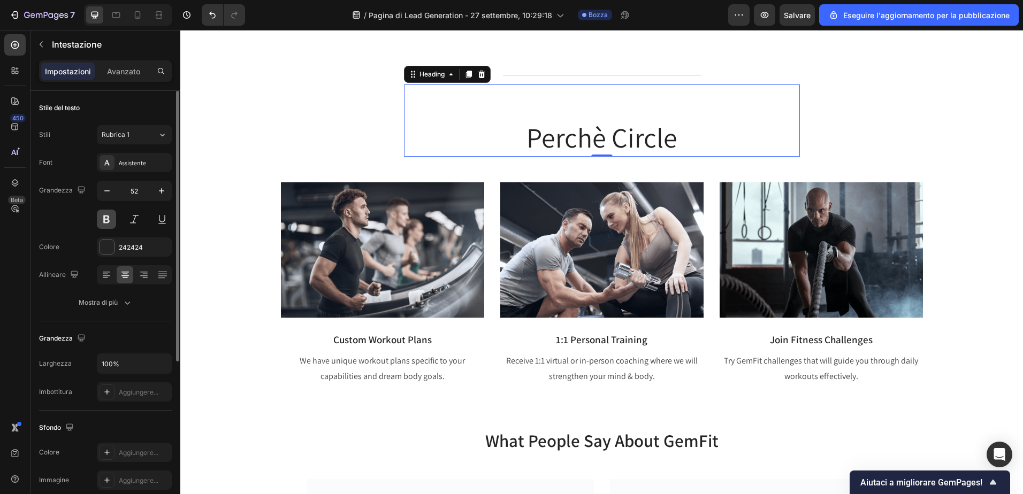
click at [111, 220] on button at bounding box center [106, 219] width 19 height 19
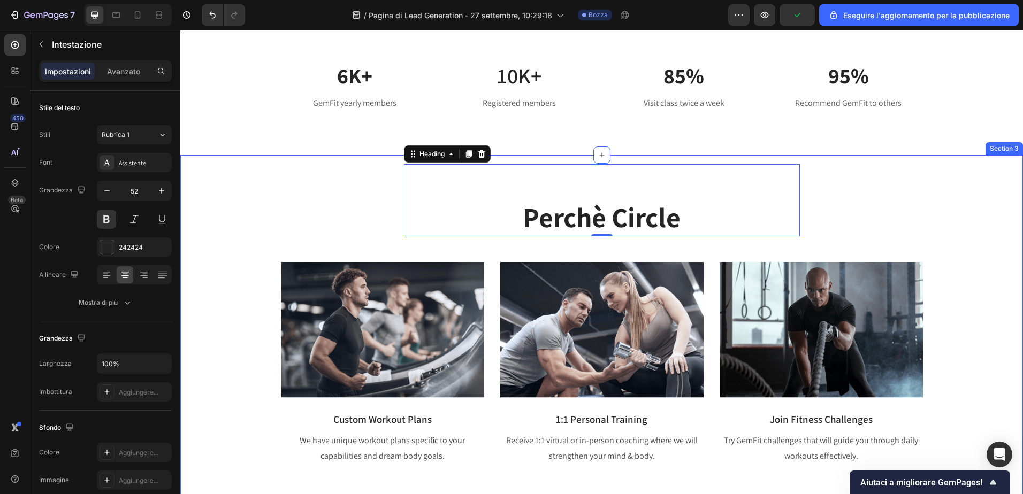
scroll to position [588, 0]
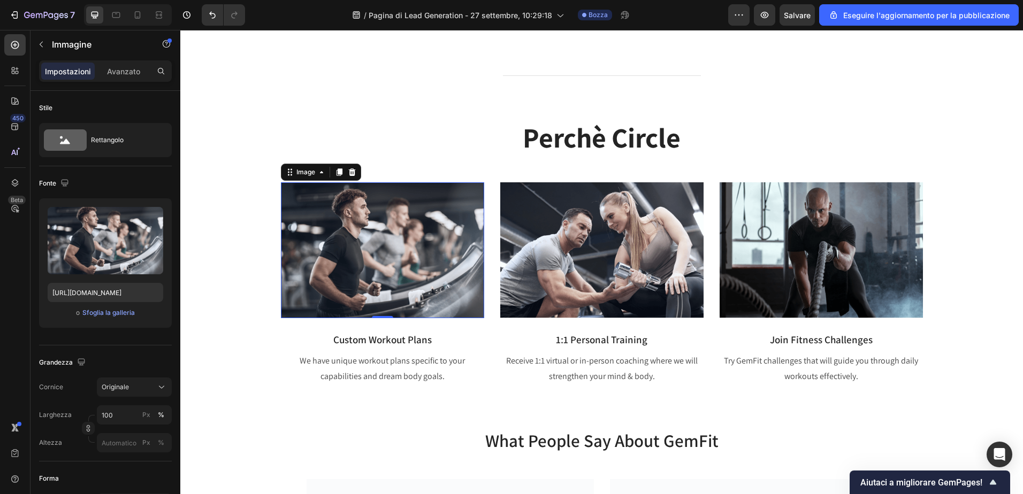
click at [369, 263] on img at bounding box center [382, 249] width 203 height 135
click at [108, 309] on font "Sfoglia la galleria" at bounding box center [108, 313] width 52 height 10
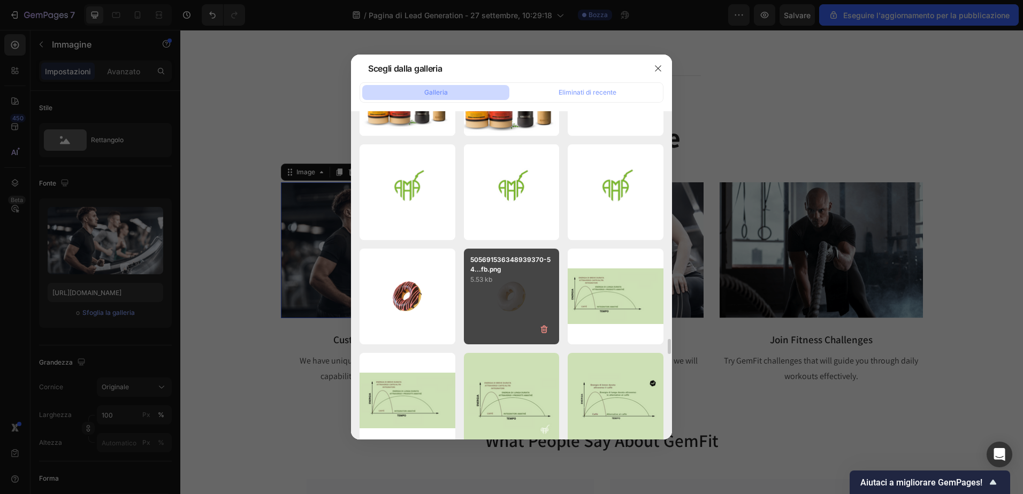
scroll to position [6169, 0]
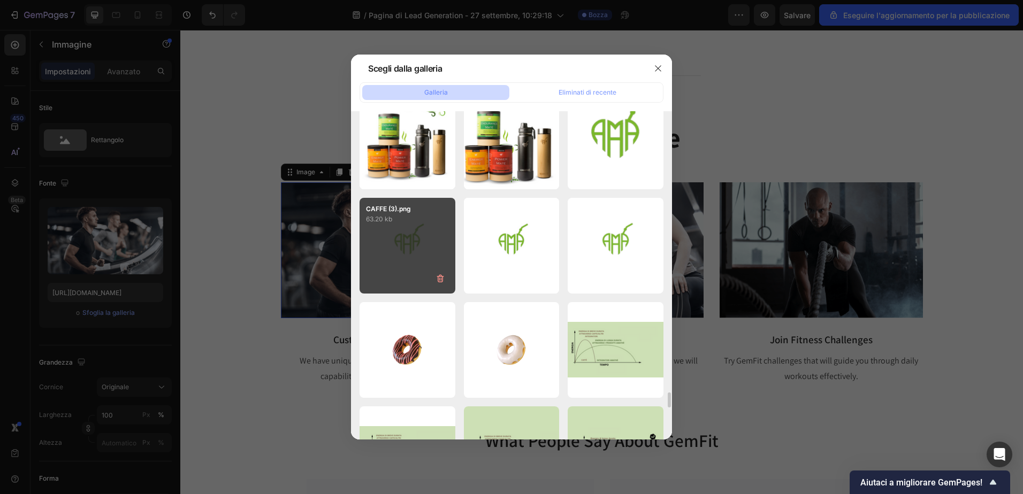
click at [402, 243] on div "CAFFE (3).png 63.20 kb" at bounding box center [407, 246] width 96 height 96
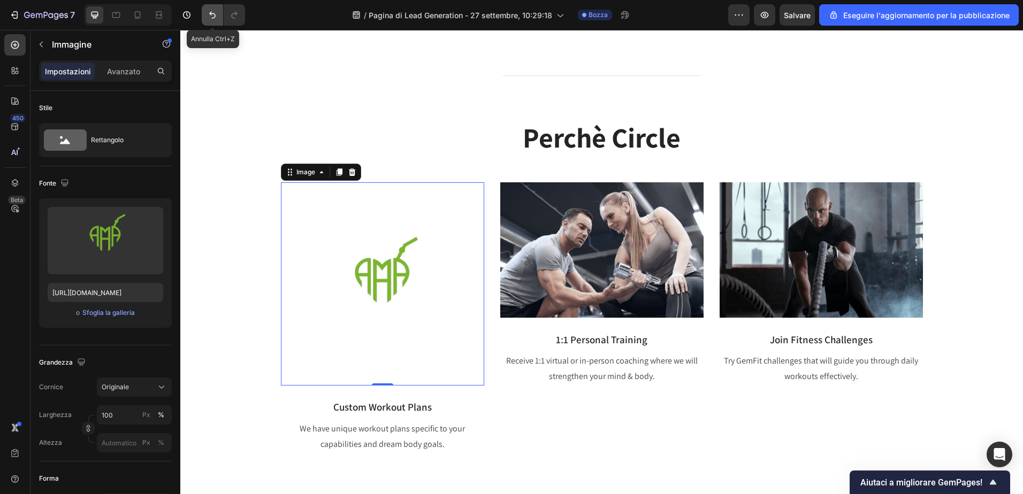
click at [213, 11] on icon "Annulla/Ripeti" at bounding box center [212, 15] width 11 height 11
type input "https://ucarecdn.com/5dc47488-3544-49d4-89b7-eb2c7f9c66a5/-/format/auto/"
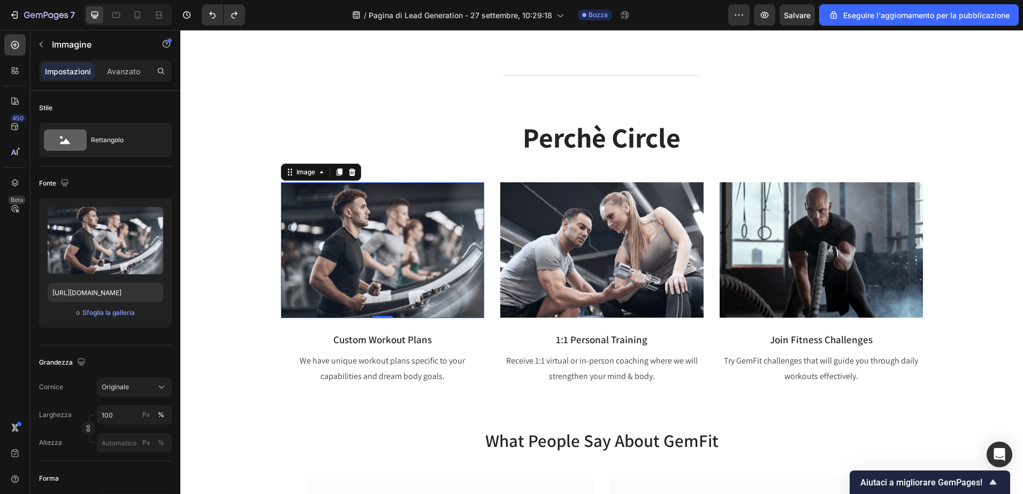
click at [411, 262] on img at bounding box center [382, 249] width 203 height 135
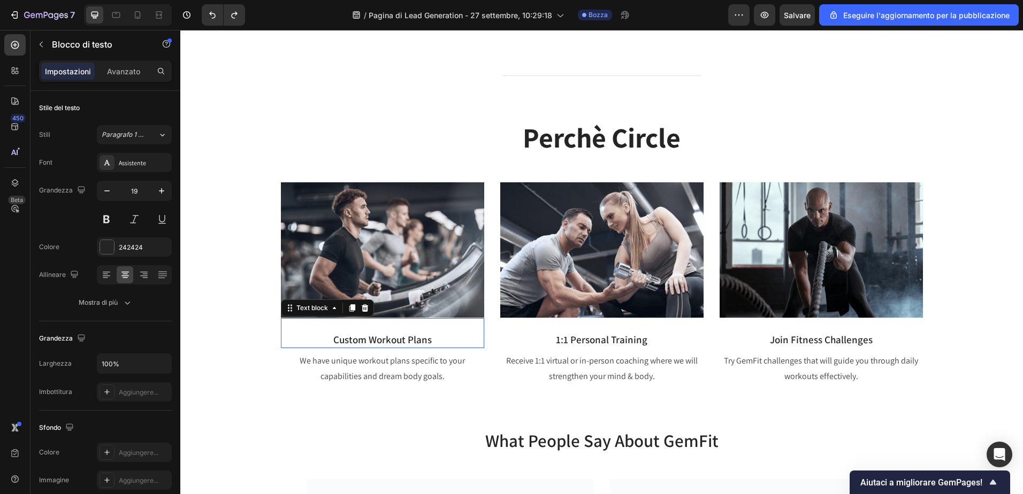
click at [389, 340] on p "Custom Workout Plans" at bounding box center [382, 340] width 201 height 16
click at [434, 345] on p "Custom Workout Plans" at bounding box center [382, 340] width 201 height 16
drag, startPoint x: 423, startPoint y: 342, endPoint x: 313, endPoint y: 342, distance: 109.6
click at [313, 342] on p "Custom Workout Plans" at bounding box center [382, 340] width 201 height 16
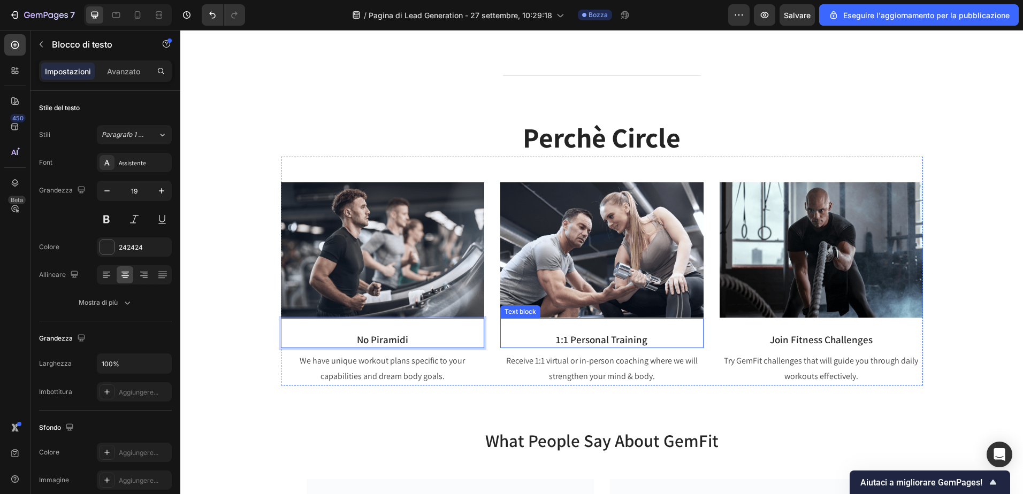
click at [598, 336] on p "1:1 Personal Training" at bounding box center [601, 340] width 201 height 16
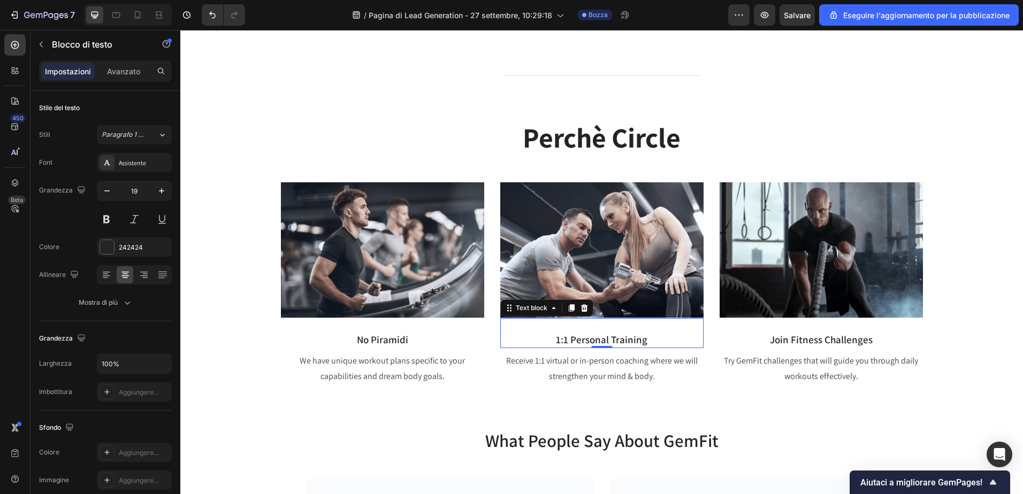
click at [643, 343] on p "1:1 Personal Training" at bounding box center [601, 340] width 201 height 16
drag, startPoint x: 645, startPoint y: 343, endPoint x: 551, endPoint y: 338, distance: 93.8
click at [551, 338] on p "1:1 Personal Training" at bounding box center [601, 340] width 201 height 16
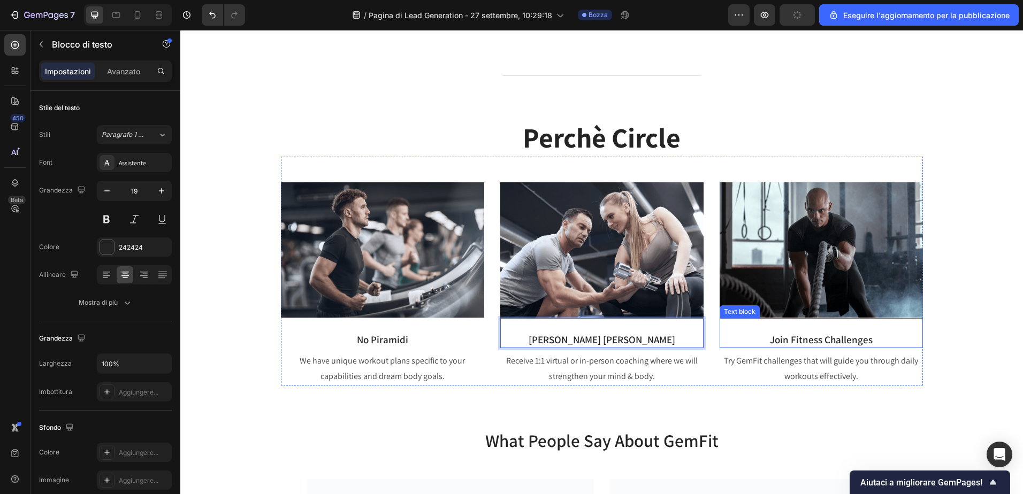
click at [816, 331] on div "Join Fitness Challenges" at bounding box center [820, 340] width 203 height 18
click at [842, 339] on p "Join Fitness Challenges" at bounding box center [820, 340] width 201 height 16
click at [862, 338] on p "Join Fitness Challenges" at bounding box center [820, 340] width 201 height 16
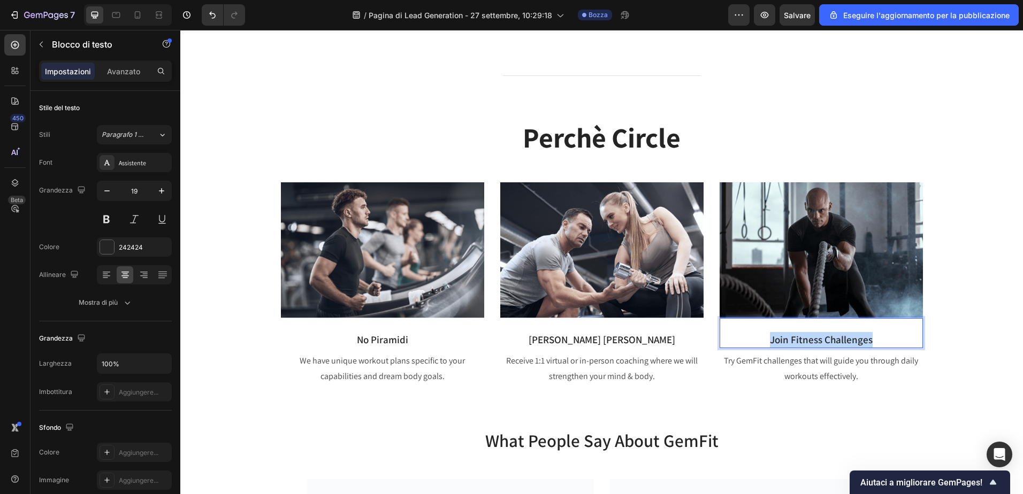
drag, startPoint x: 867, startPoint y: 338, endPoint x: 765, endPoint y: 338, distance: 102.2
click at [765, 338] on p "Join Fitness Challenges" at bounding box center [820, 340] width 201 height 16
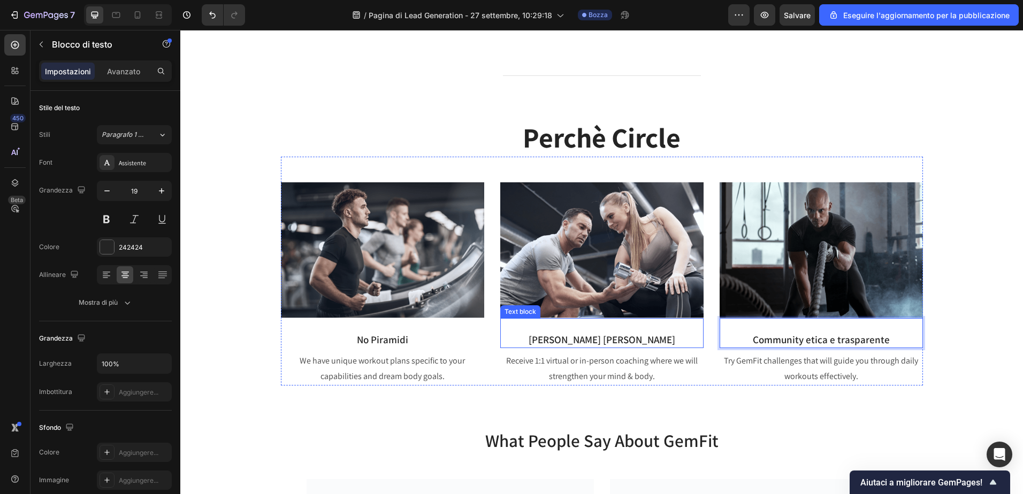
click at [622, 340] on p "Guadagni reali" at bounding box center [601, 340] width 201 height 16
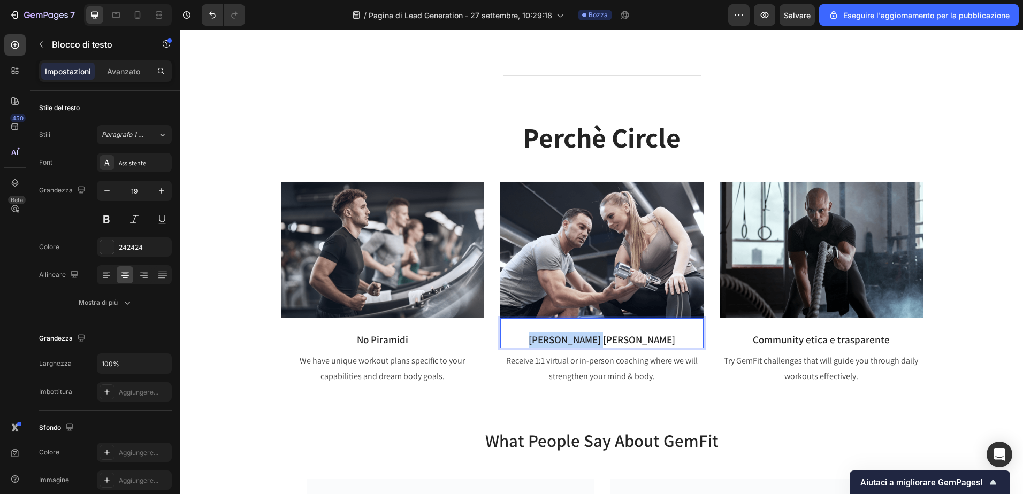
drag, startPoint x: 634, startPoint y: 338, endPoint x: 569, endPoint y: 335, distance: 65.8
click at [569, 335] on p "Guadagni reali" at bounding box center [601, 340] width 201 height 16
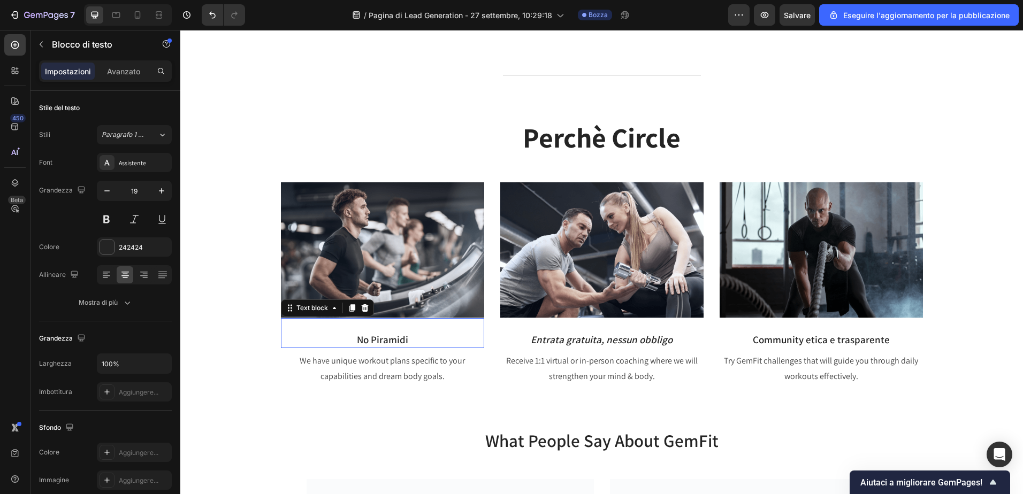
click at [357, 342] on p "No Piramidi" at bounding box center [382, 340] width 201 height 16
click at [411, 338] on p "Un cerchio e non una Piramidi" at bounding box center [382, 340] width 201 height 16
click at [448, 336] on p "Un cerchio e non una piramidi" at bounding box center [382, 340] width 201 height 16
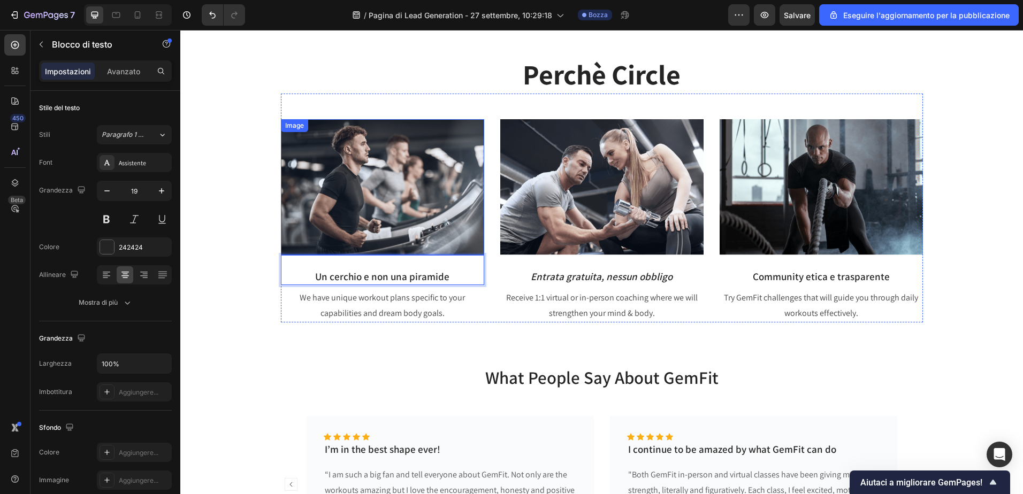
scroll to position [642, 0]
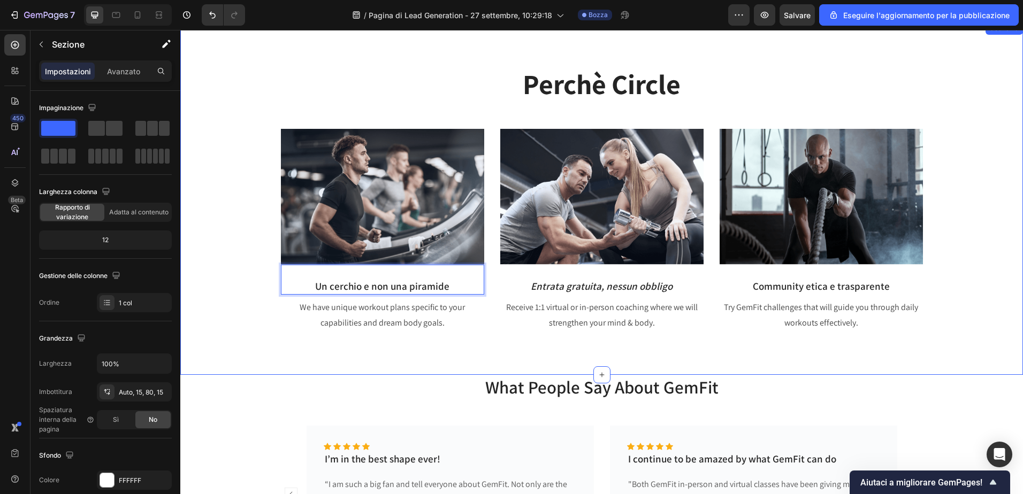
click at [316, 369] on div "Title Line Perchè Circle Heading Row Image Un cerchio e non una piramide Text b…" at bounding box center [601, 198] width 842 height 353
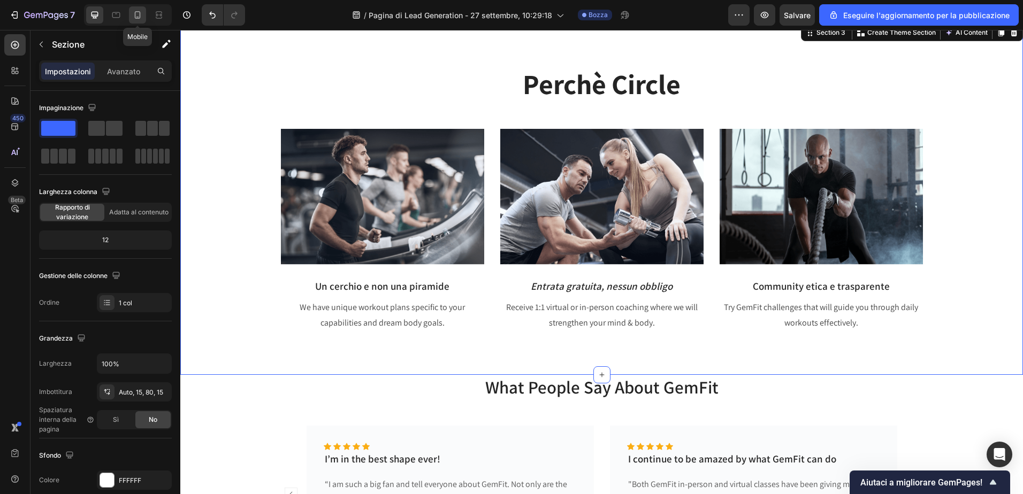
click at [138, 10] on icon at bounding box center [137, 15] width 11 height 11
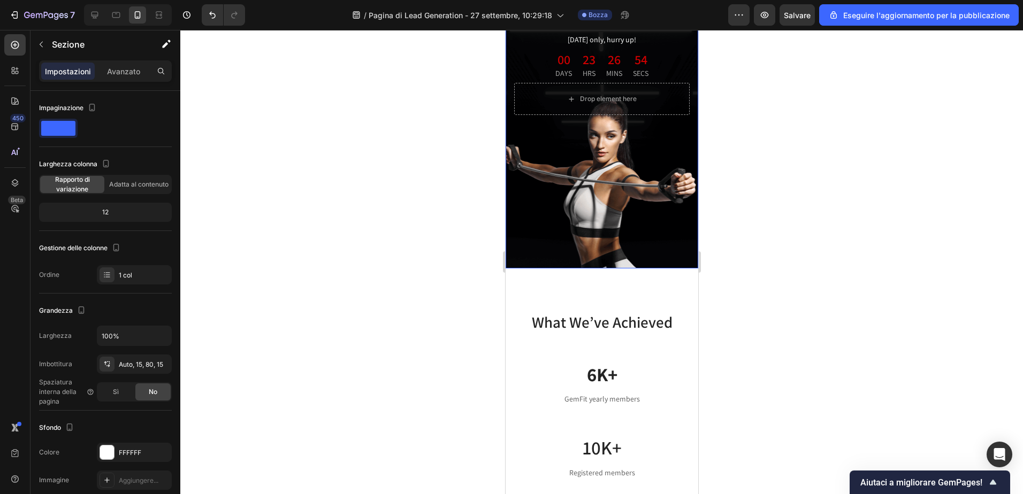
scroll to position [321, 0]
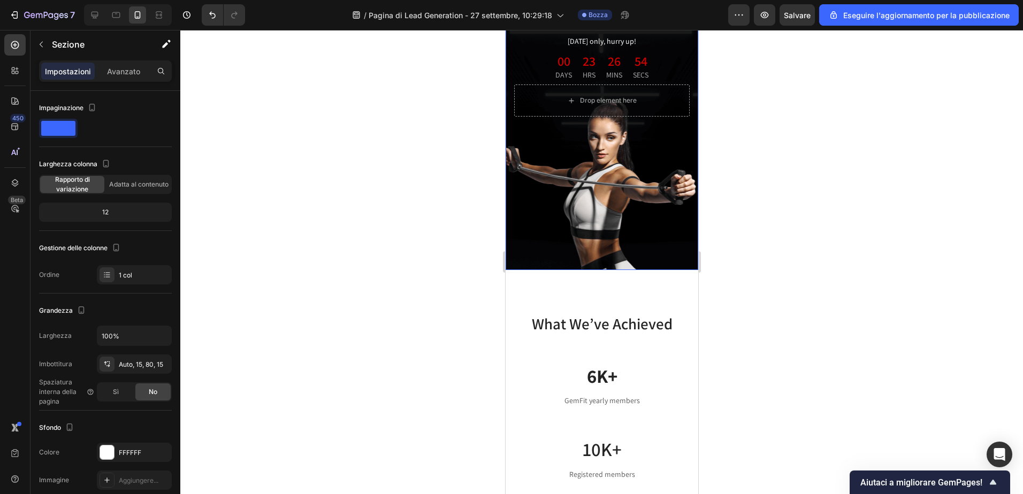
click at [612, 188] on div "Overlay" at bounding box center [601, 0] width 193 height 539
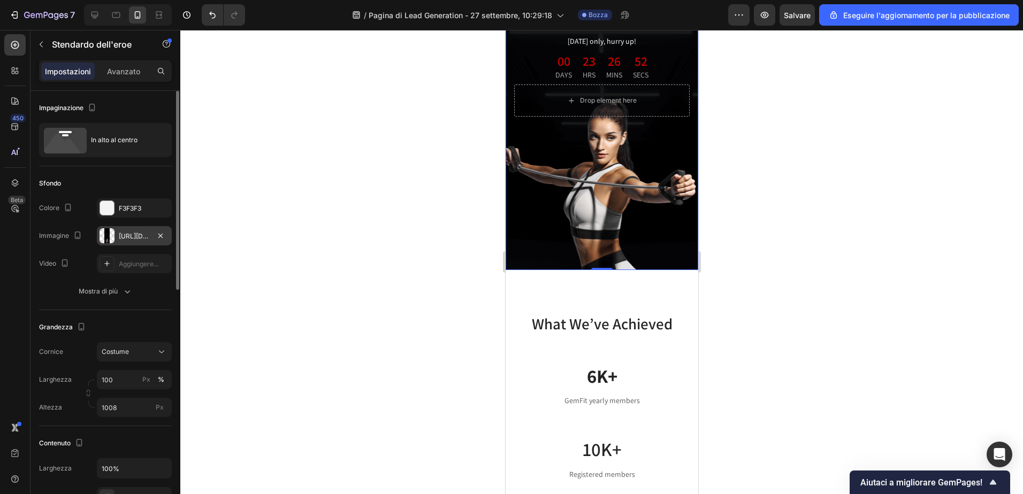
click at [112, 237] on div at bounding box center [106, 235] width 15 height 15
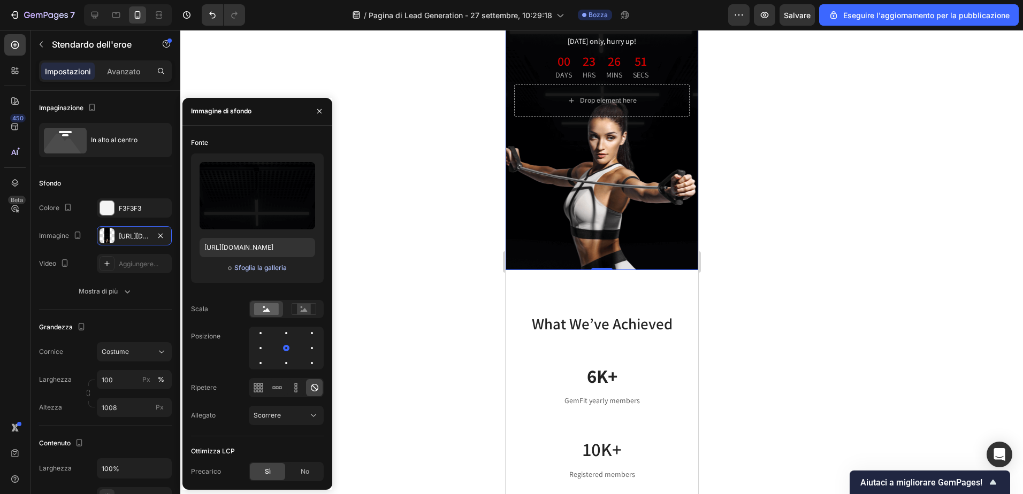
click at [257, 269] on font "Sfoglia la galleria" at bounding box center [260, 268] width 52 height 10
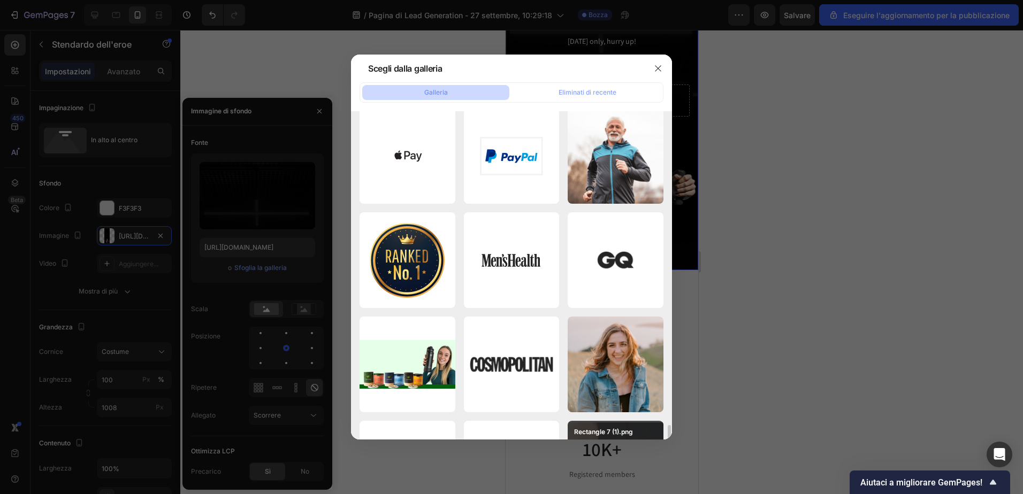
scroll to position [588, 0]
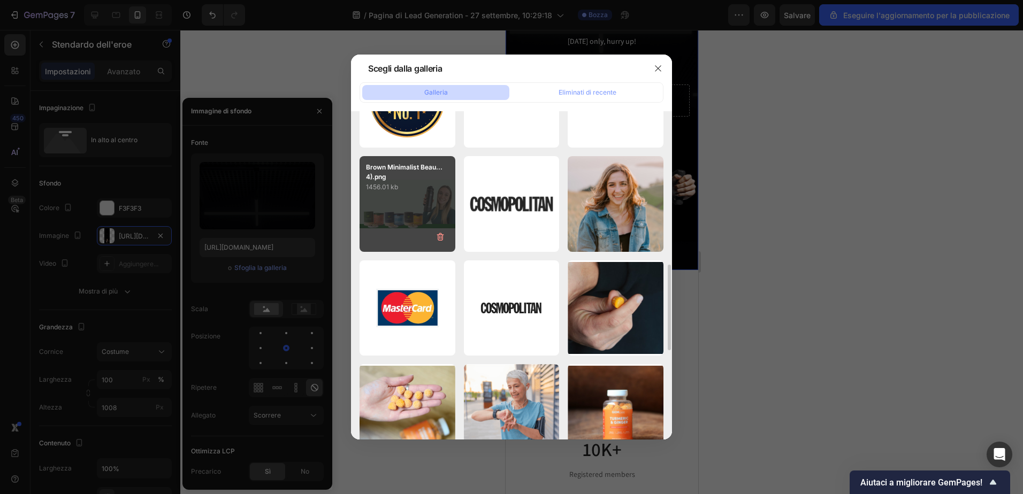
click at [425, 217] on div "Brown Minimalist Beau...4).png 1456.01 kb" at bounding box center [407, 204] width 96 height 96
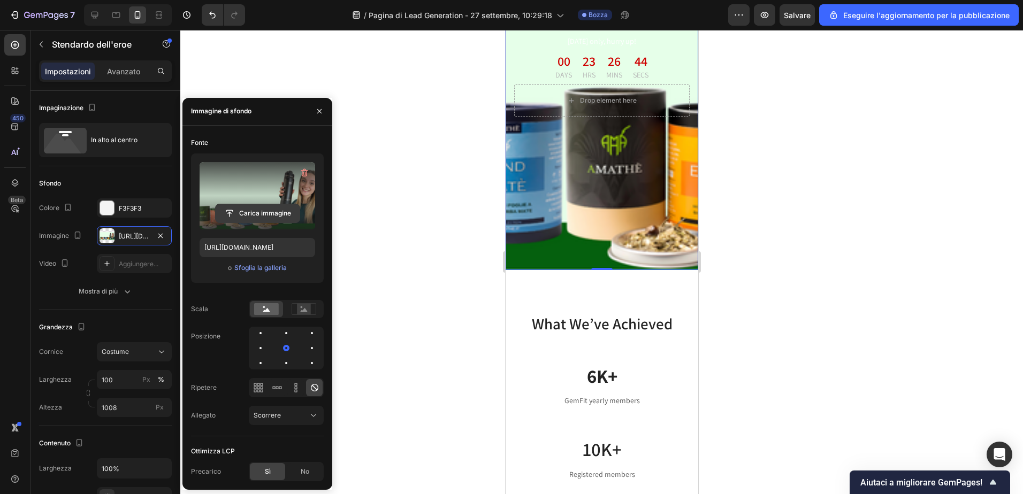
click at [259, 216] on input "file" at bounding box center [258, 213] width 84 height 18
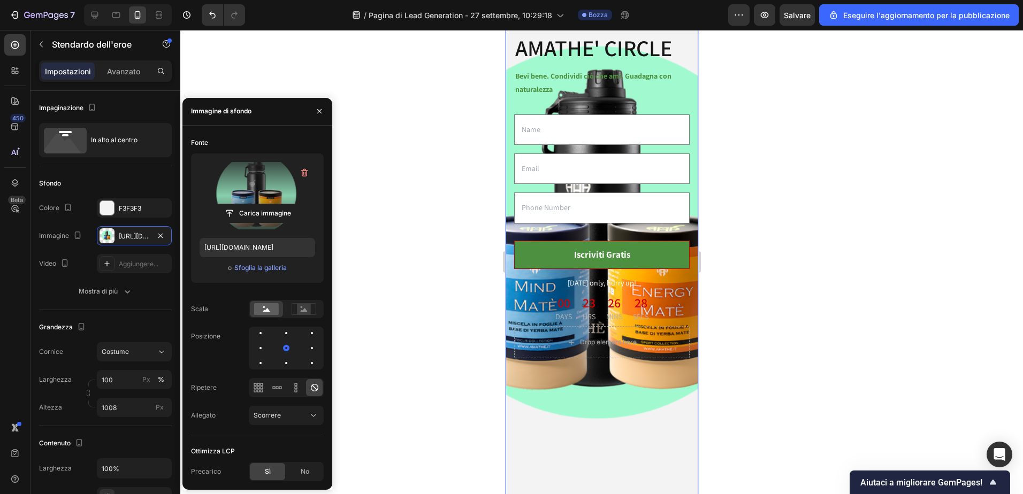
scroll to position [160, 0]
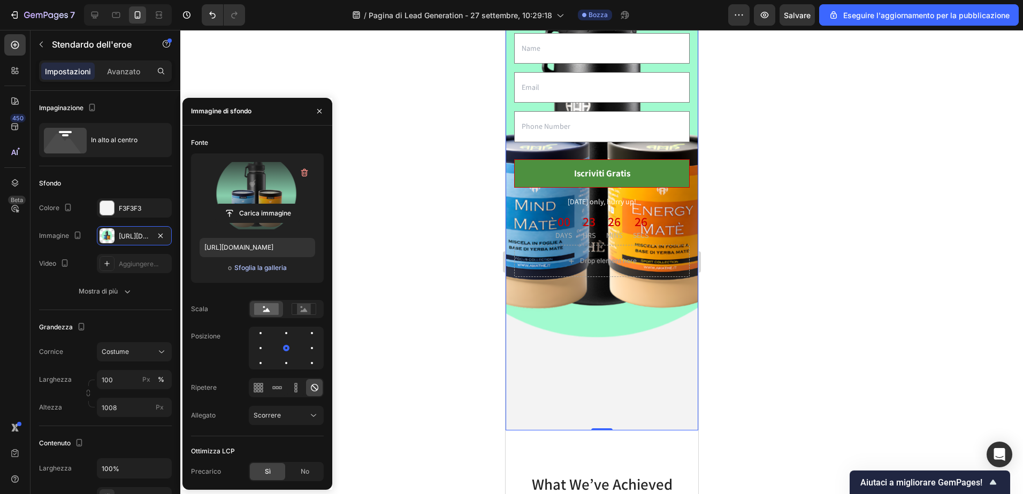
click at [251, 270] on font "Sfoglia la galleria" at bounding box center [260, 268] width 52 height 10
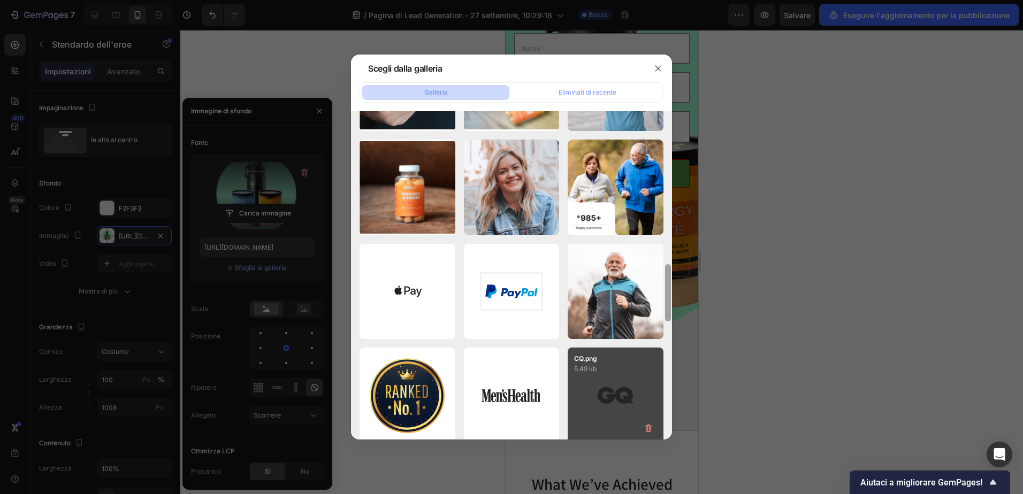
drag, startPoint x: 669, startPoint y: 134, endPoint x: 626, endPoint y: 366, distance: 236.0
click at [647, 374] on div "Drena Matè(6).png 323.62 kb Brown Minimalist Beau...4).png 1456.01 kb logo6.png…" at bounding box center [511, 275] width 321 height 328
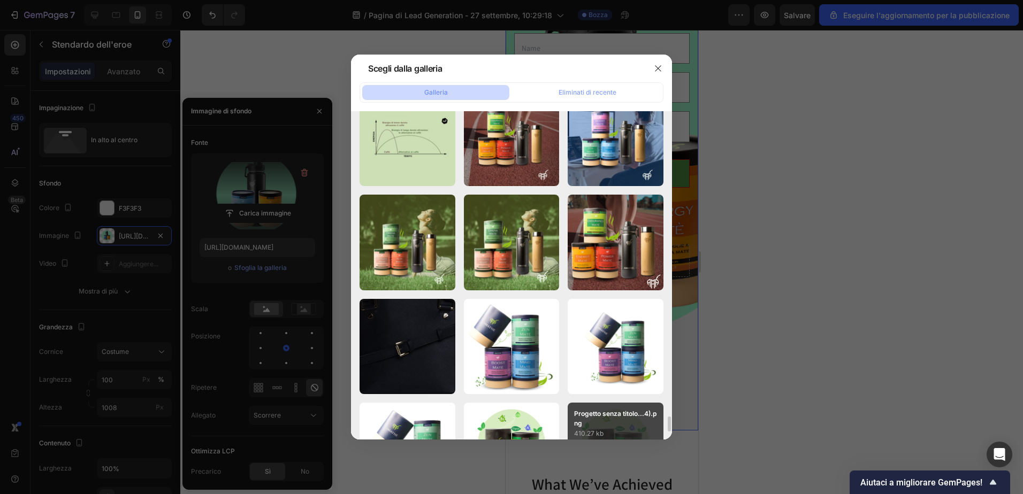
scroll to position [6749, 0]
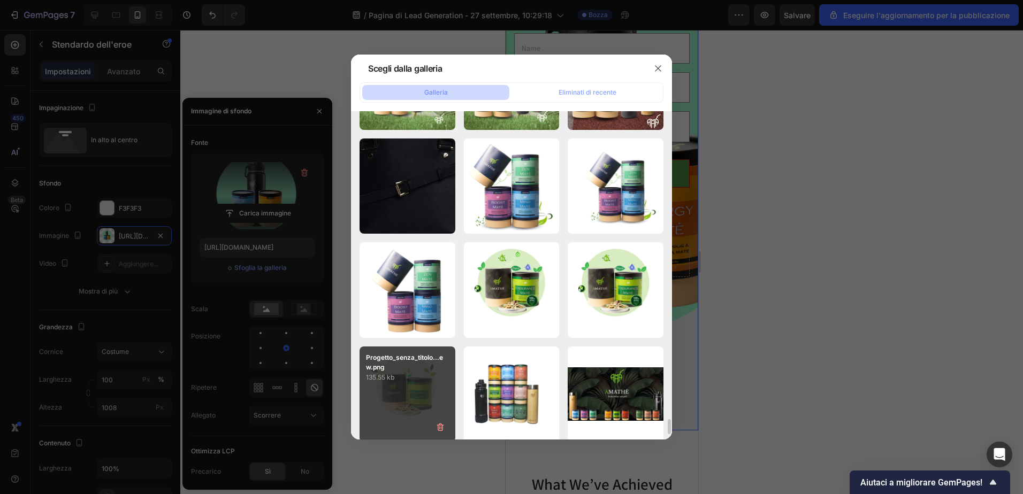
click at [409, 385] on div "Progetto_senza_titolo...ew.png 135.55 kb" at bounding box center [407, 395] width 96 height 96
type input "https://cdn.shopify.com/s/files/1/0862/6756/0261/files/505691536348939370-18901…"
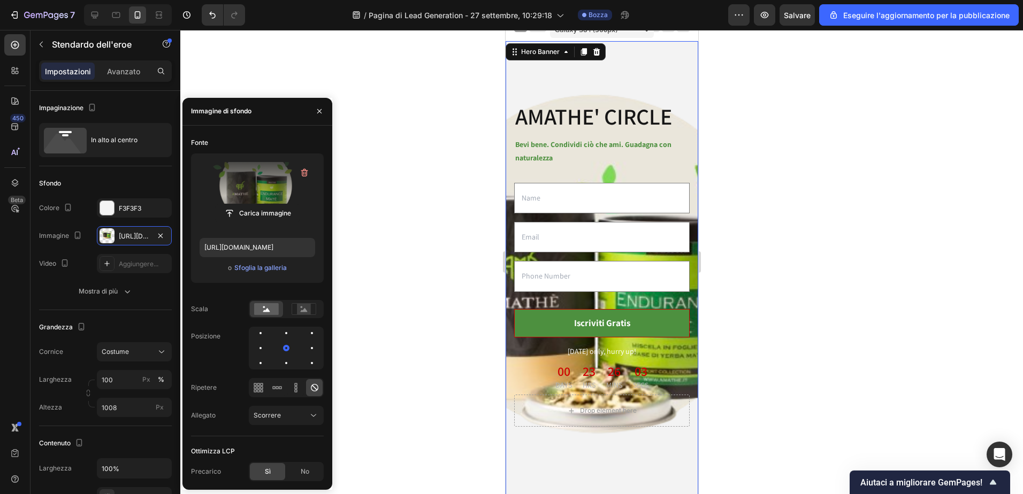
scroll to position [0, 0]
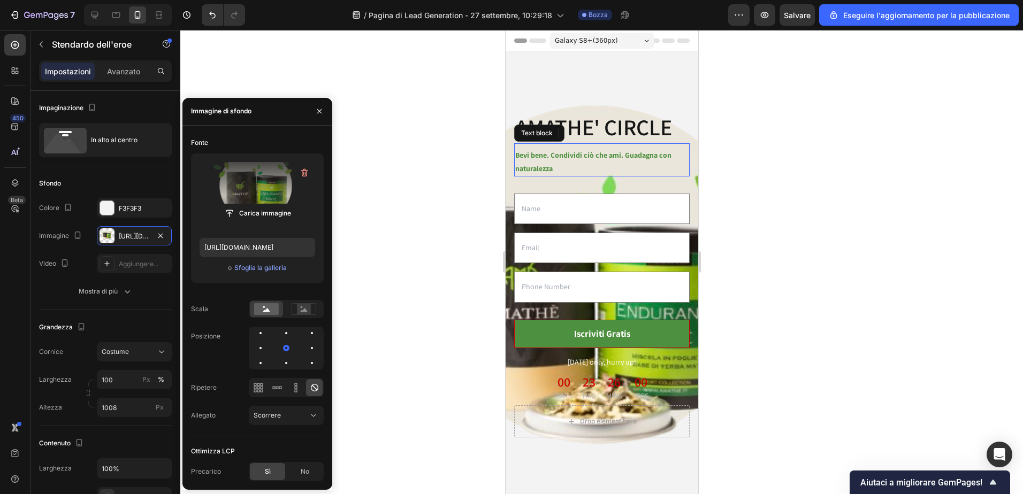
click at [622, 151] on p "Bevi bene. Condividi ciò che ami. Guadagna con naturalezza" at bounding box center [601, 162] width 173 height 27
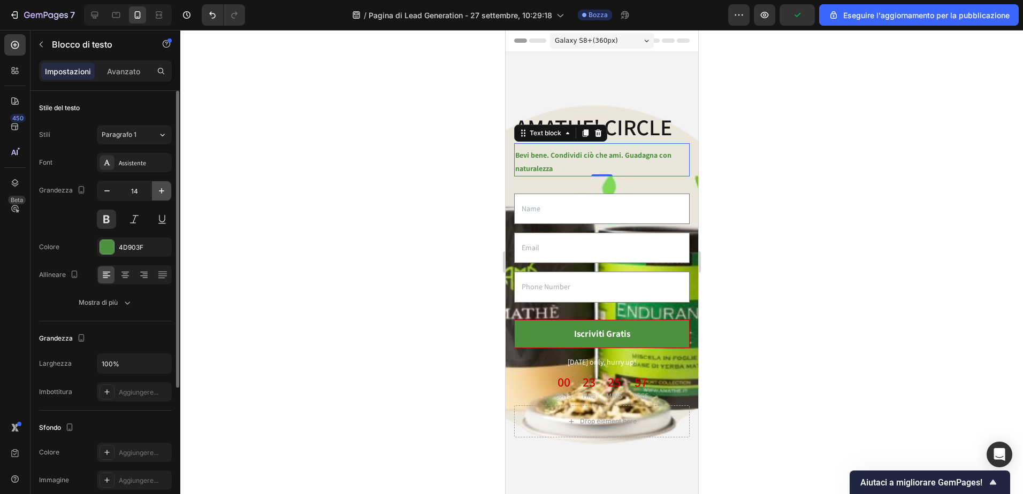
click at [161, 190] on icon "button" at bounding box center [161, 191] width 11 height 11
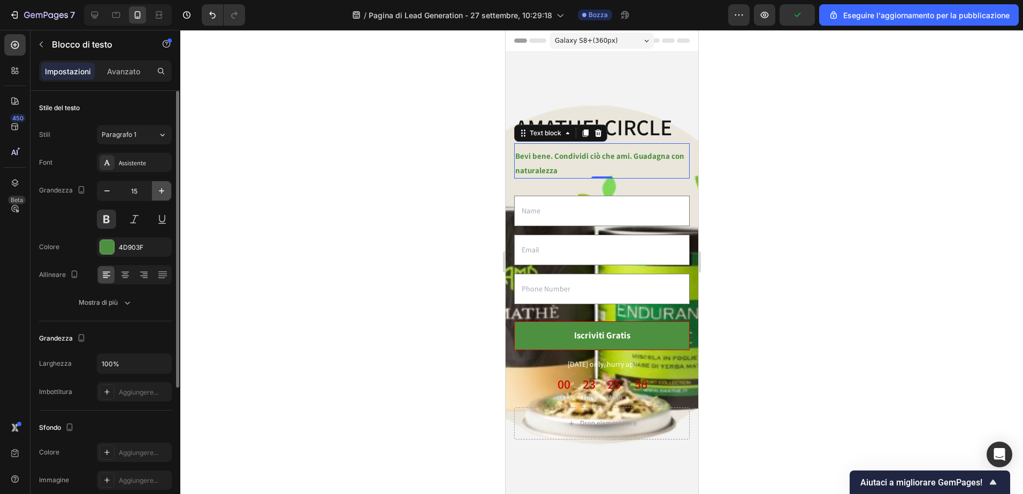
click at [161, 190] on icon "button" at bounding box center [161, 191] width 11 height 11
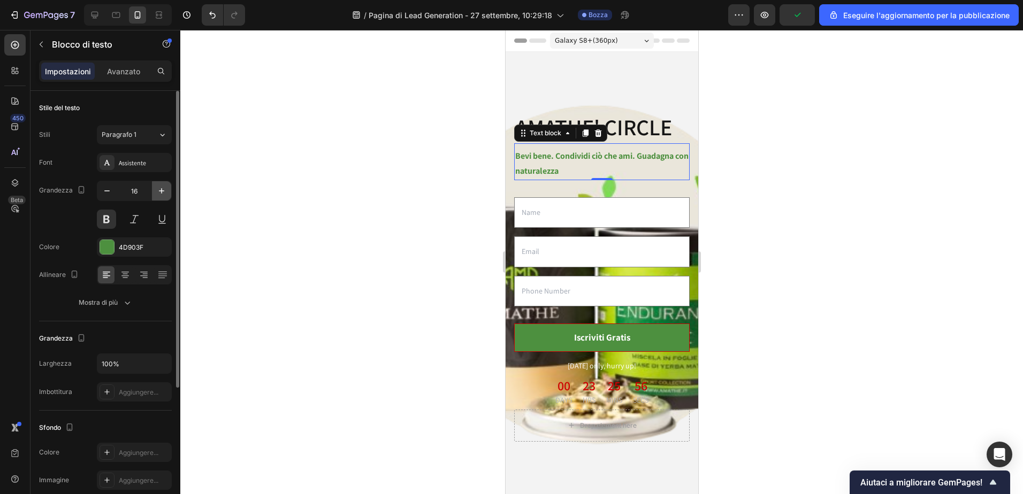
click at [161, 190] on icon "button" at bounding box center [161, 191] width 11 height 11
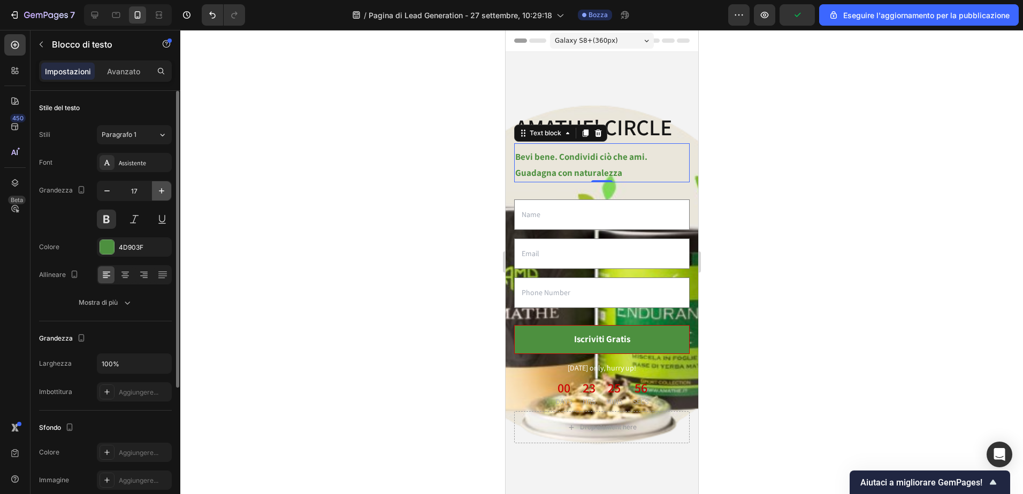
click at [161, 190] on icon "button" at bounding box center [161, 191] width 11 height 11
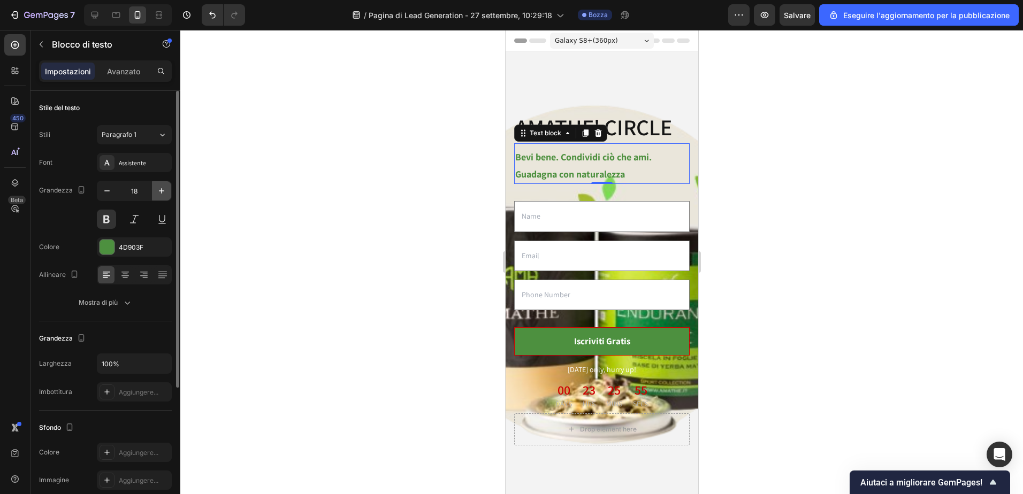
click at [161, 190] on icon "button" at bounding box center [161, 191] width 11 height 11
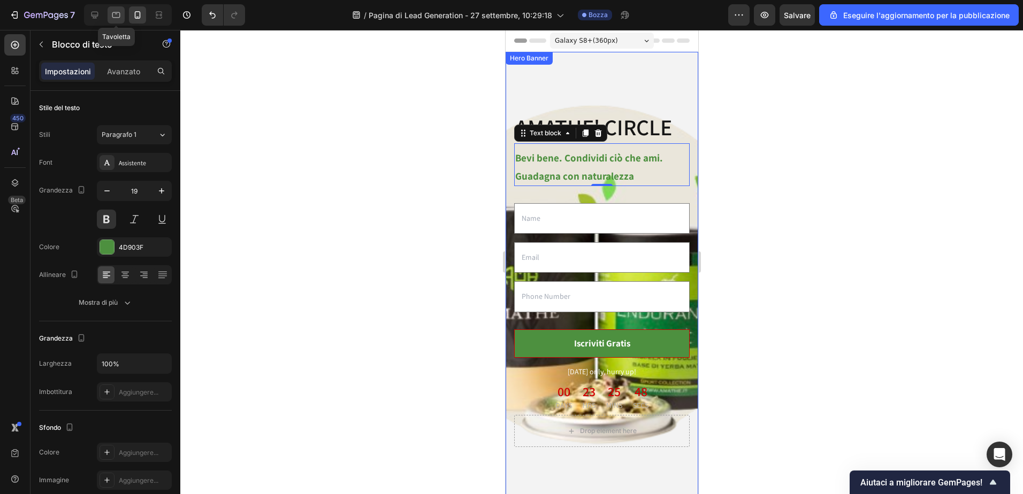
click at [115, 19] on icon at bounding box center [116, 15] width 11 height 11
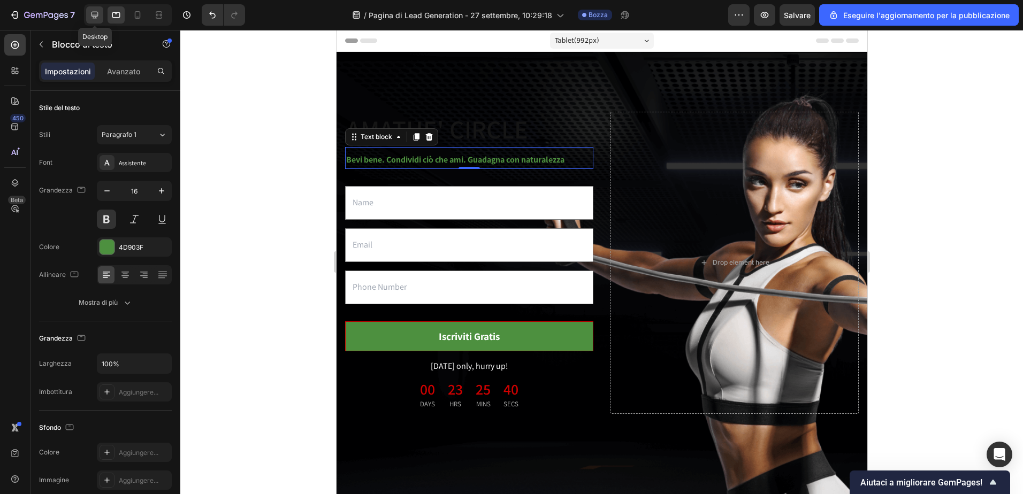
click at [100, 16] on icon at bounding box center [94, 15] width 11 height 11
type input "21"
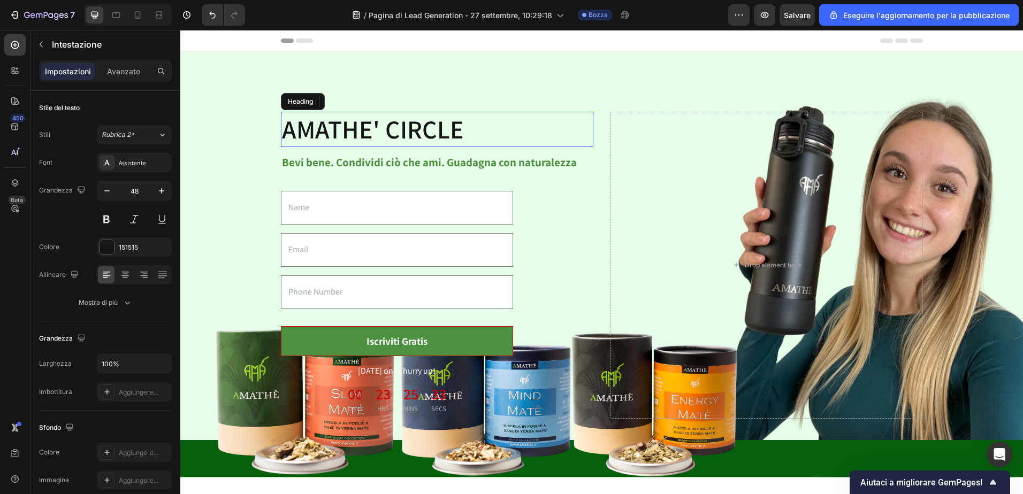
click at [472, 127] on h2 "AMATHE' CIRCLE" at bounding box center [437, 129] width 312 height 35
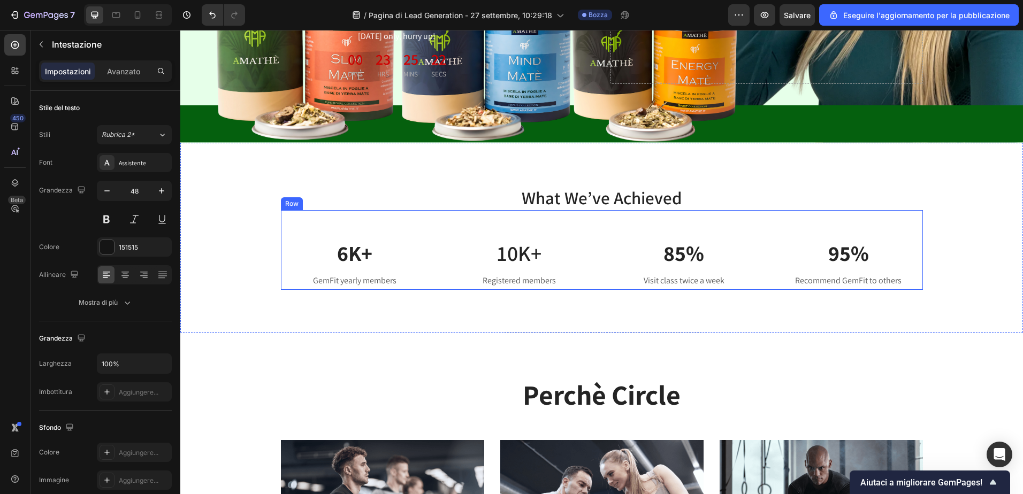
scroll to position [321, 0]
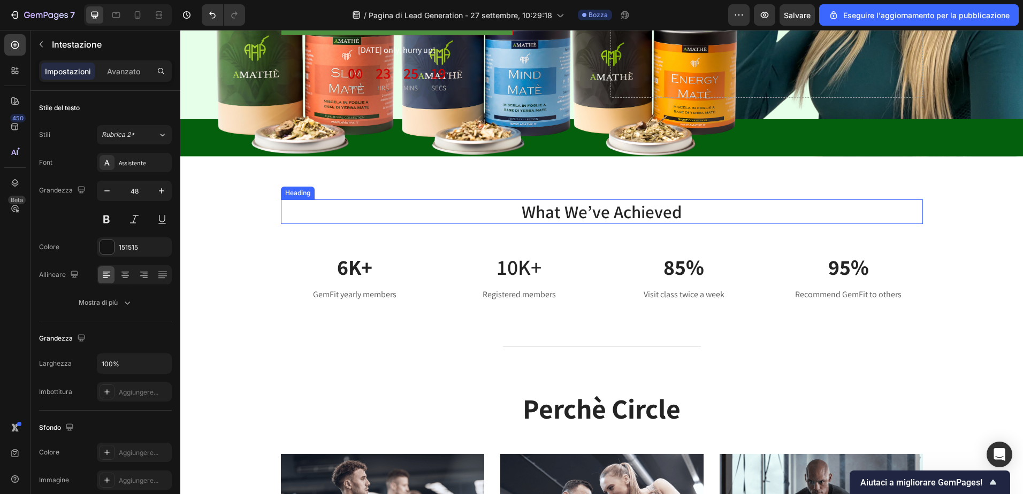
click at [669, 202] on p "What We’ve Achieved" at bounding box center [602, 212] width 640 height 23
click at [678, 203] on p "What We’ve Achieved" at bounding box center [602, 212] width 640 height 23
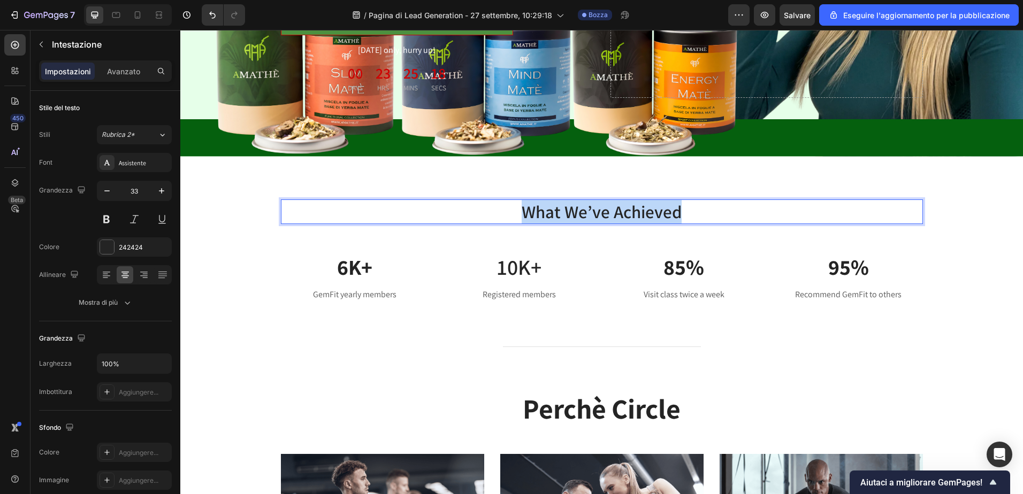
drag, startPoint x: 678, startPoint y: 203, endPoint x: 520, endPoint y: 207, distance: 158.4
click at [520, 207] on p "What We’ve Achieved" at bounding box center [602, 212] width 640 height 23
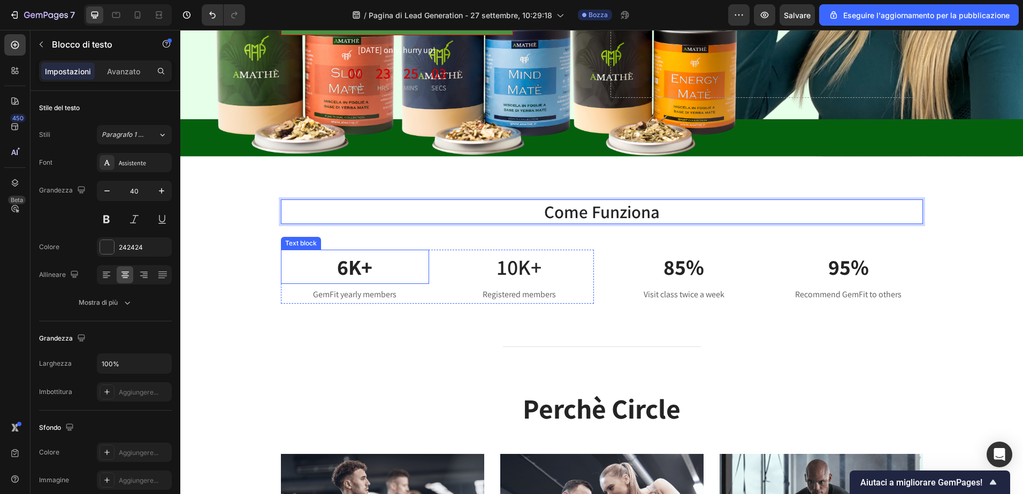
click at [359, 264] on p "6K+" at bounding box center [355, 267] width 147 height 32
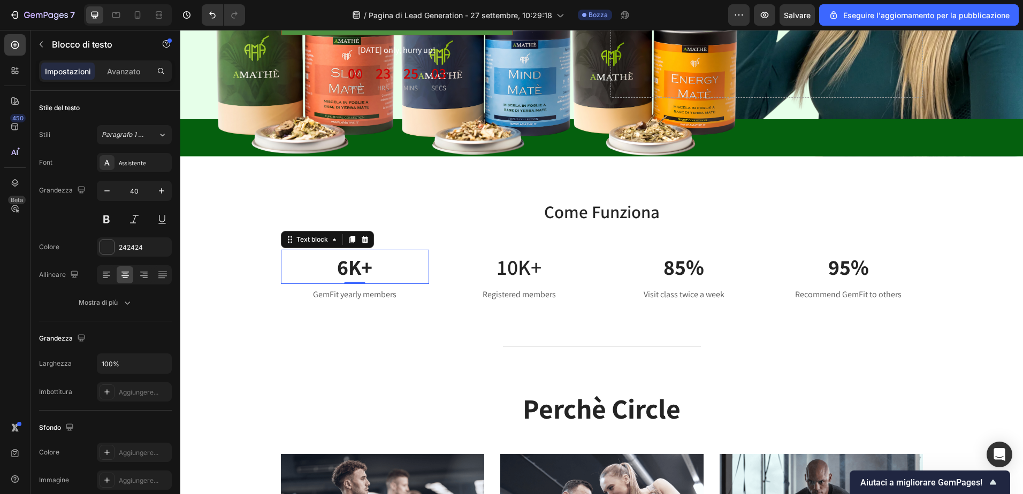
click at [366, 264] on p "6K+" at bounding box center [355, 267] width 147 height 32
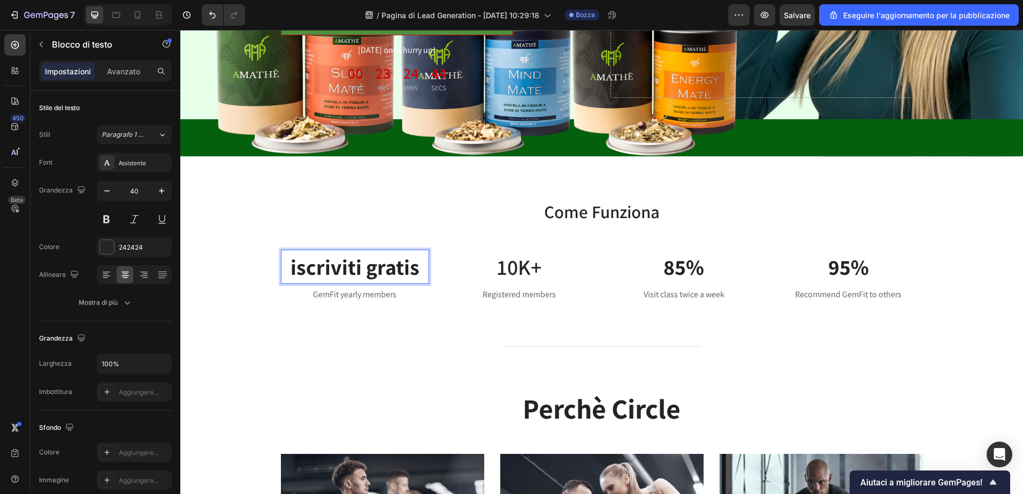
click at [292, 263] on p "iscriviti gratis" at bounding box center [355, 267] width 147 height 32
click at [532, 272] on p "10K+" at bounding box center [519, 267] width 147 height 32
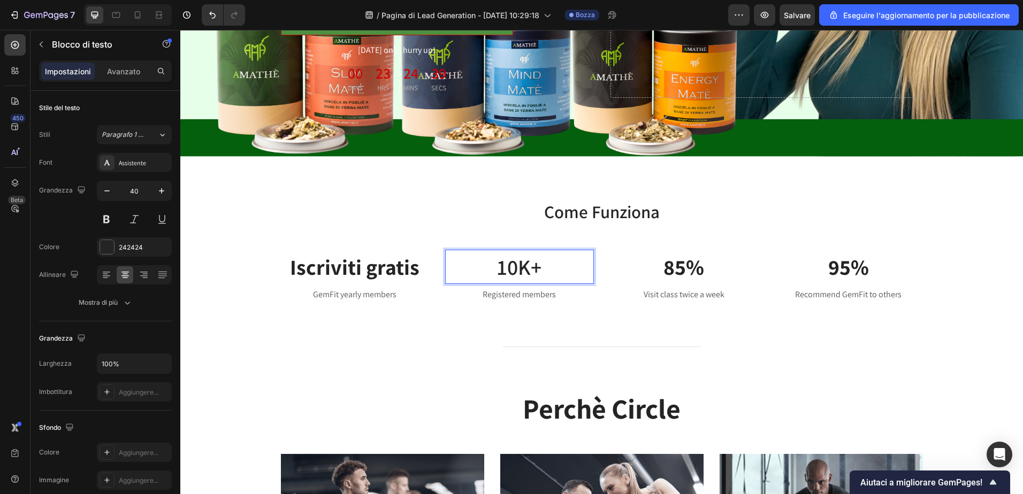
click at [554, 267] on p "10K+" at bounding box center [519, 267] width 147 height 32
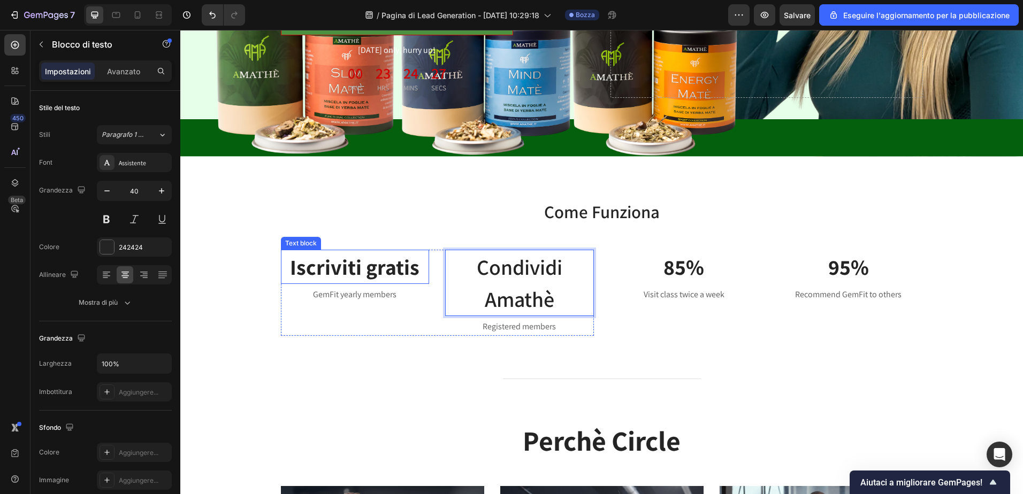
click at [385, 269] on p "Iscriviti gratis" at bounding box center [355, 267] width 147 height 32
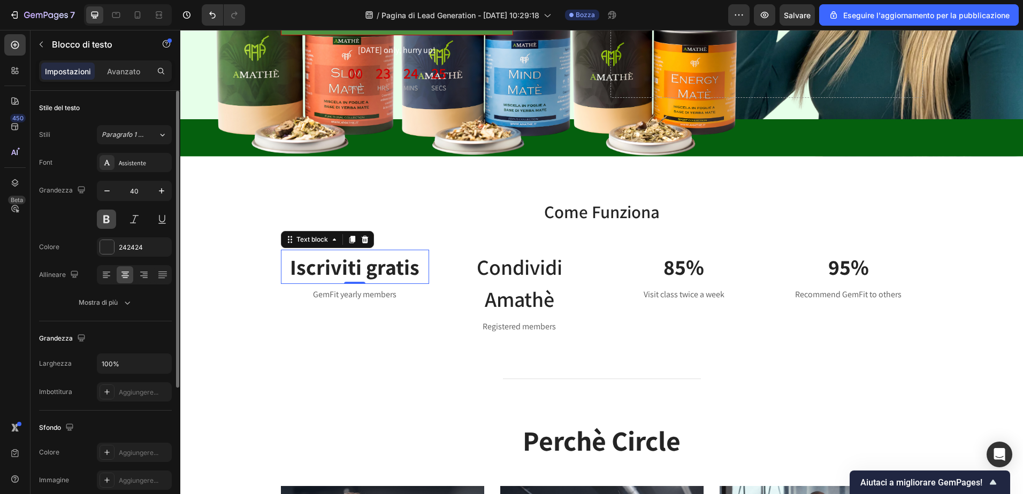
click at [104, 217] on button at bounding box center [106, 219] width 19 height 19
click at [385, 216] on p "Come Funziona" at bounding box center [602, 212] width 640 height 23
click at [308, 259] on p "Iscriviti gratis" at bounding box center [355, 267] width 147 height 32
click at [111, 218] on button at bounding box center [106, 219] width 19 height 19
click at [174, 243] on div at bounding box center [176, 308] width 8 height 434
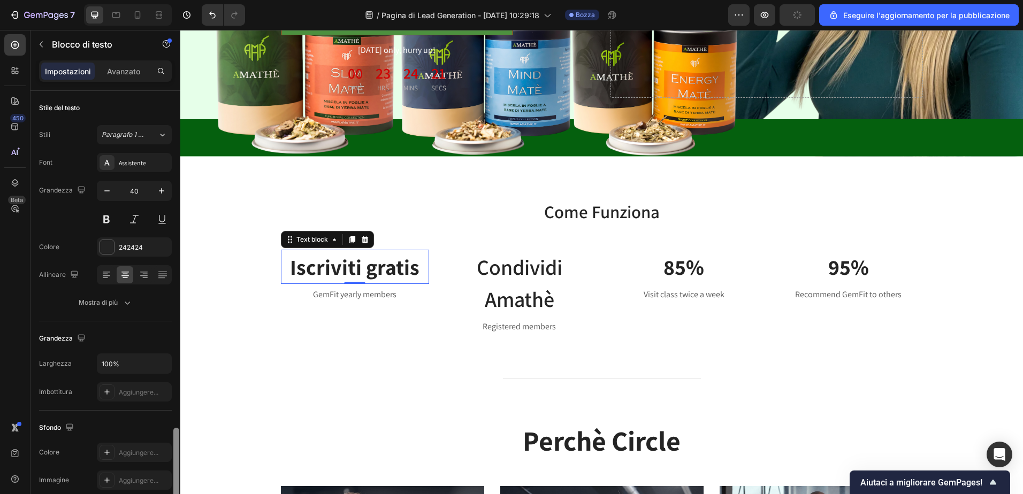
scroll to position [200, 0]
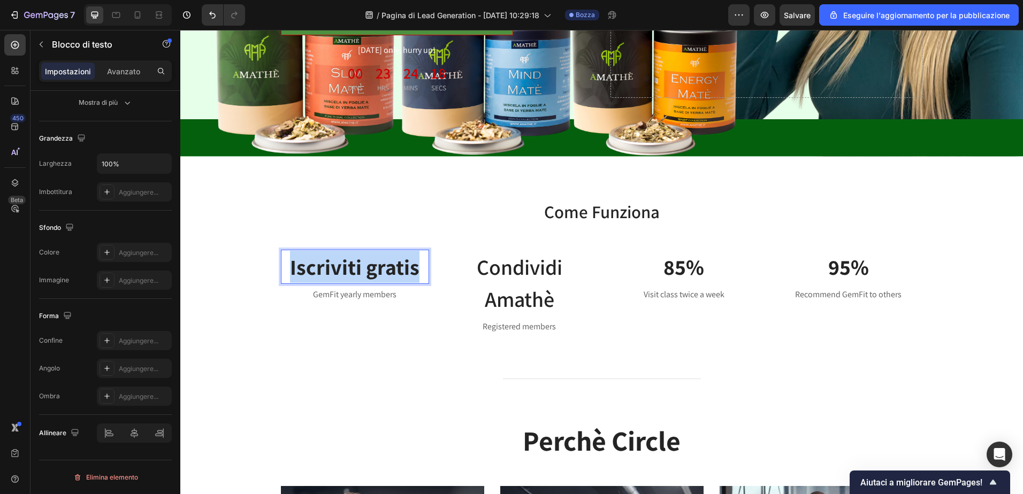
drag, startPoint x: 289, startPoint y: 265, endPoint x: 417, endPoint y: 263, distance: 128.4
click at [417, 263] on p "Iscriviti gratis" at bounding box center [355, 267] width 147 height 32
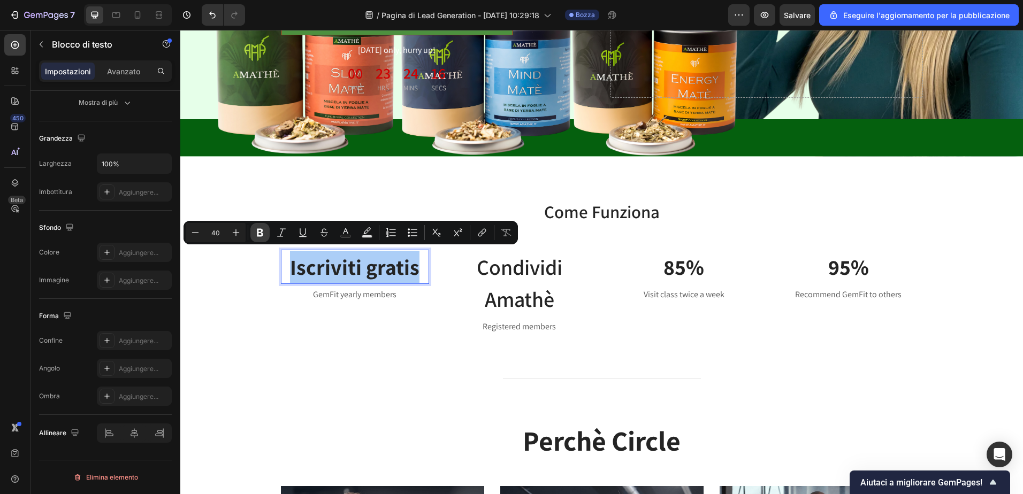
click at [256, 234] on icon "Barra degli strumenti contestuale dell'editor" at bounding box center [260, 232] width 11 height 11
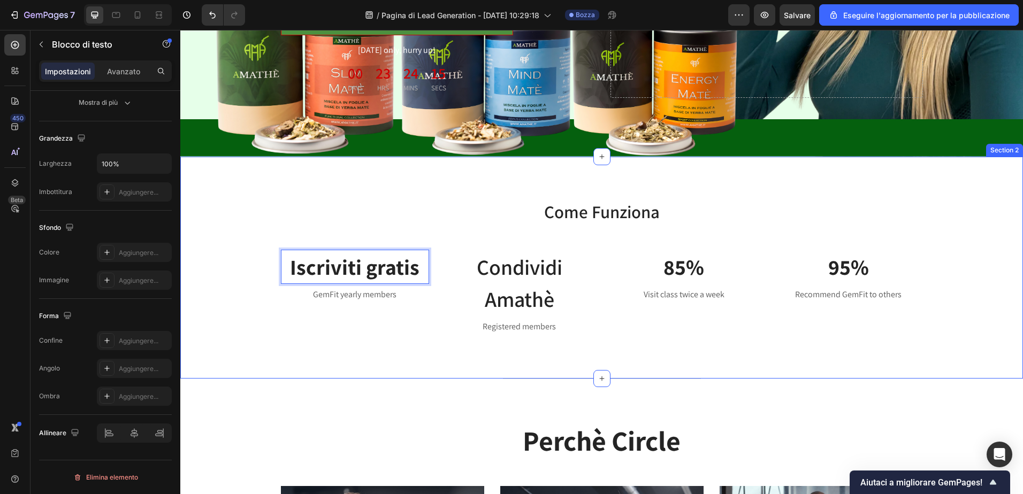
click at [270, 204] on div "Come Funziona Heading Row Iscriviti gratis Text block 0 GemFit yearly members T…" at bounding box center [601, 268] width 826 height 137
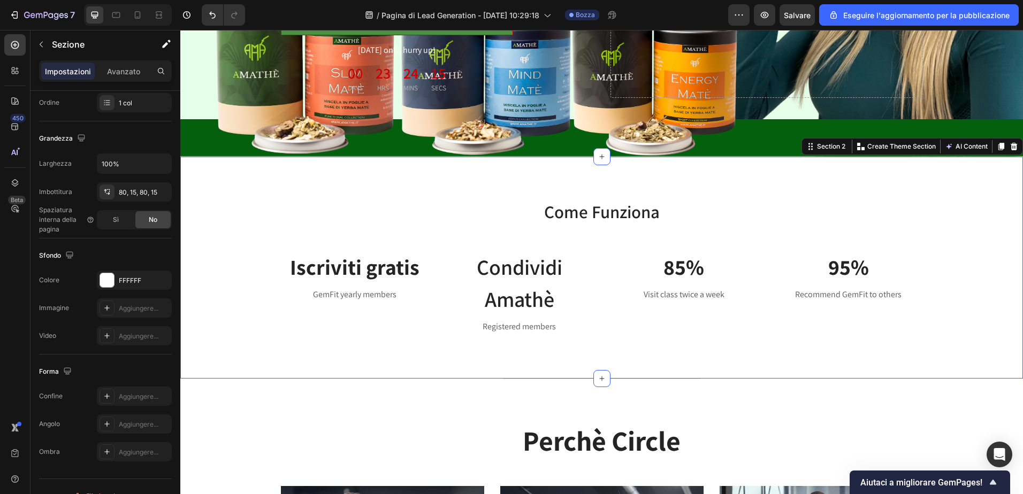
scroll to position [0, 0]
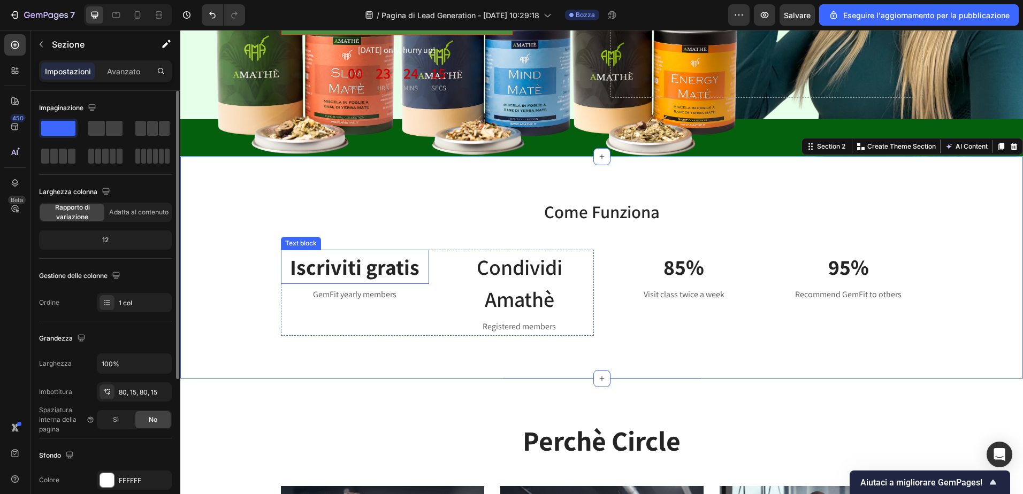
click at [313, 258] on strong "Iscriviti gratis" at bounding box center [354, 267] width 129 height 28
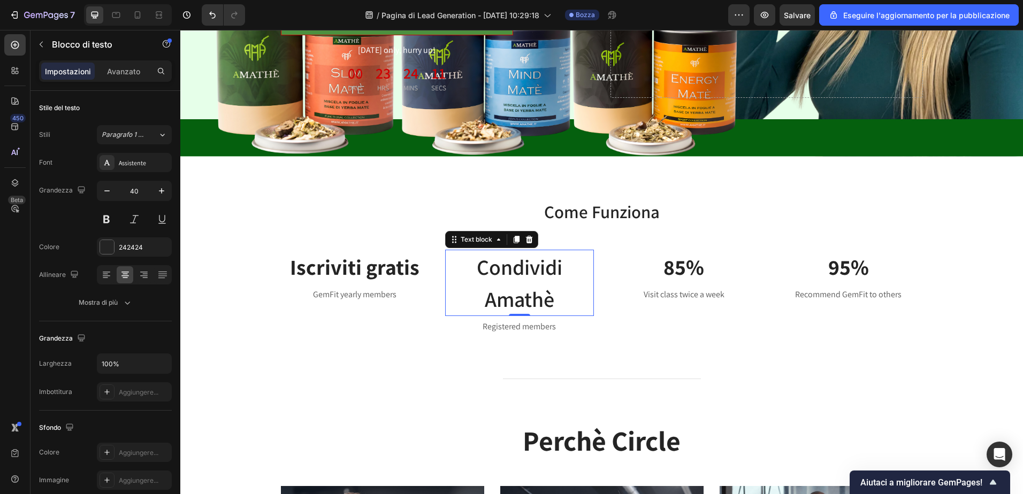
click at [493, 266] on p "Condividi Amathè" at bounding box center [519, 283] width 147 height 64
click at [327, 262] on strong "Iscriviti gratis" at bounding box center [354, 267] width 129 height 28
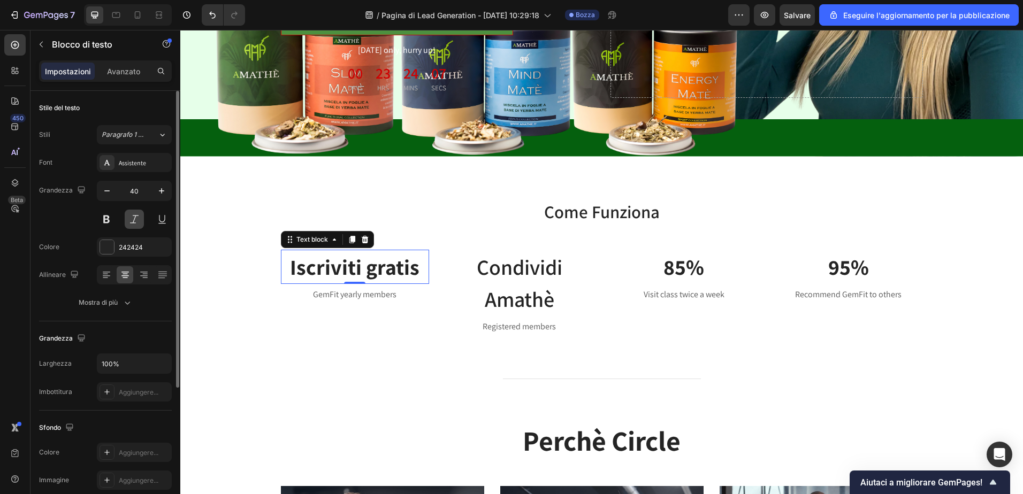
click at [134, 216] on button at bounding box center [134, 219] width 19 height 19
click at [106, 216] on button at bounding box center [106, 219] width 19 height 19
click at [137, 218] on button at bounding box center [134, 219] width 19 height 19
click at [339, 263] on strong "Iscriviti gratis" at bounding box center [354, 267] width 129 height 28
click at [498, 269] on p "Condividi Amathè" at bounding box center [519, 283] width 147 height 64
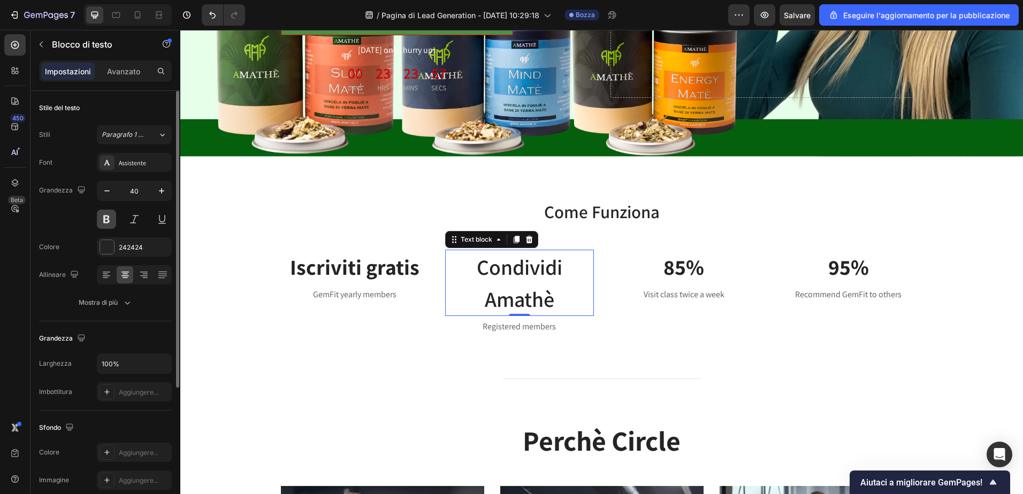
click at [106, 218] on button at bounding box center [106, 219] width 19 height 19
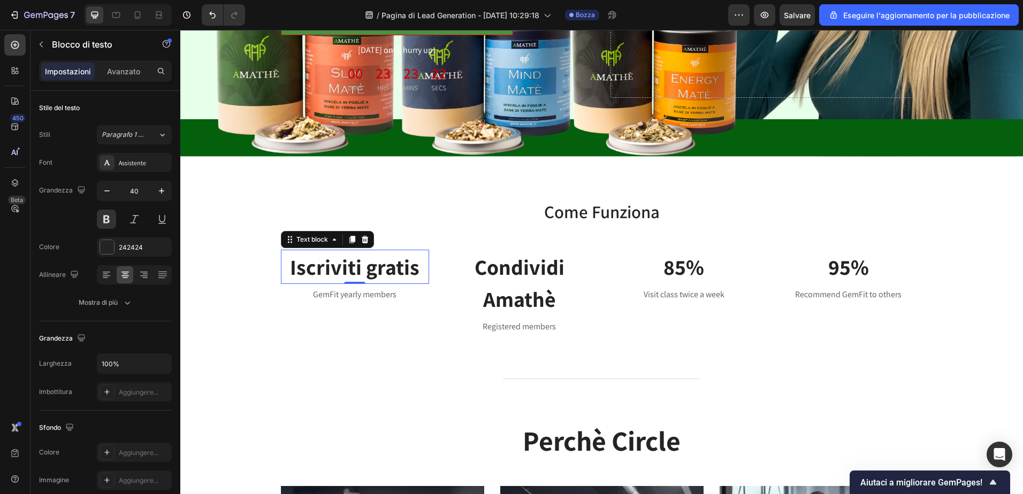
click at [371, 266] on strong "Iscriviti gratis" at bounding box center [354, 267] width 129 height 28
click at [112, 191] on icon "button" at bounding box center [107, 191] width 11 height 11
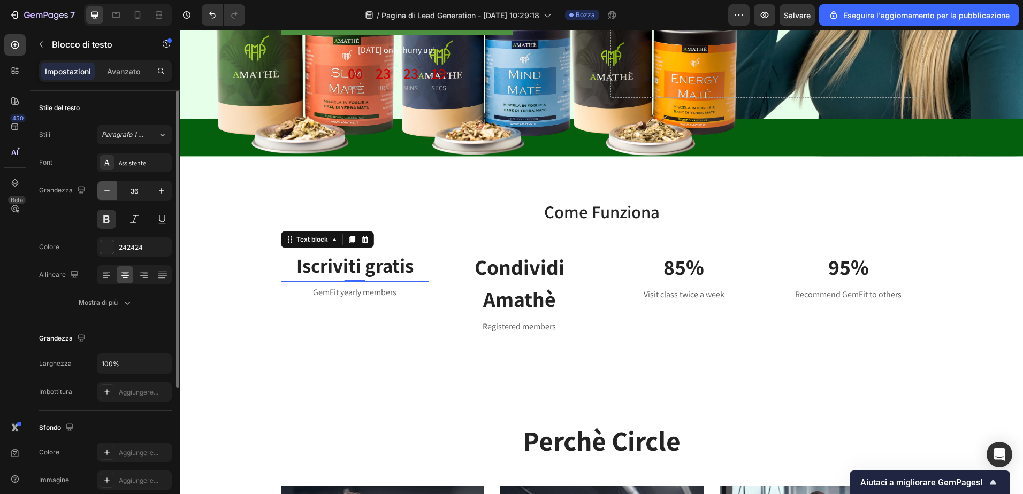
click at [112, 191] on icon "button" at bounding box center [107, 191] width 11 height 11
type input "33"
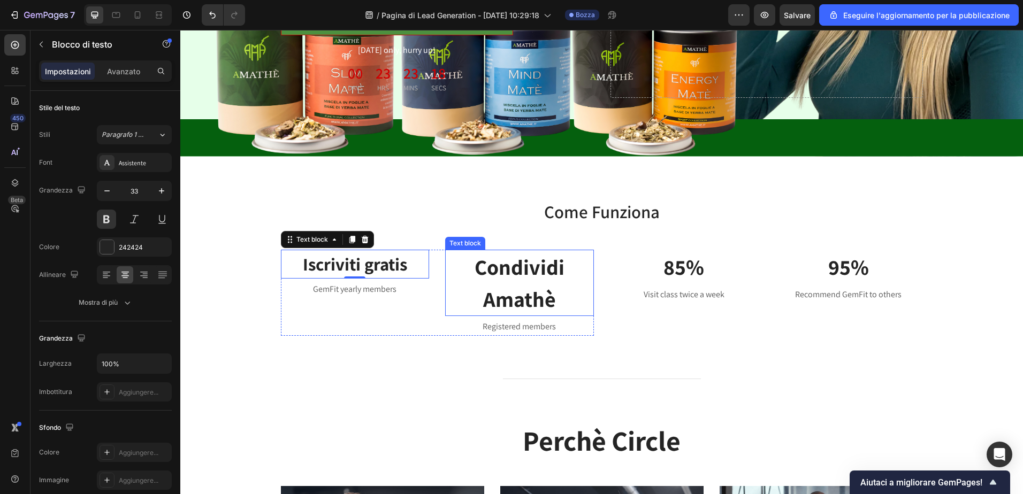
click at [516, 275] on p "Condividi Amathè" at bounding box center [519, 283] width 147 height 64
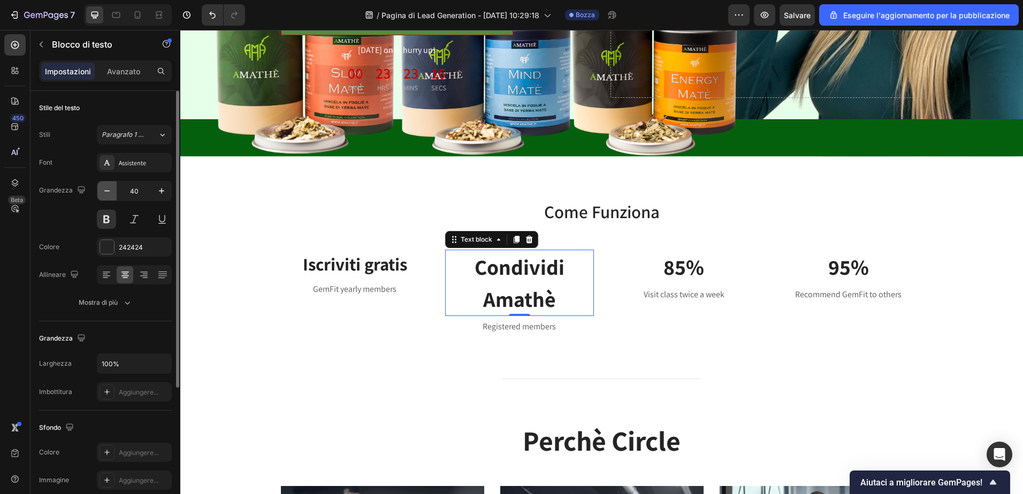
click at [108, 194] on icon "button" at bounding box center [107, 191] width 11 height 11
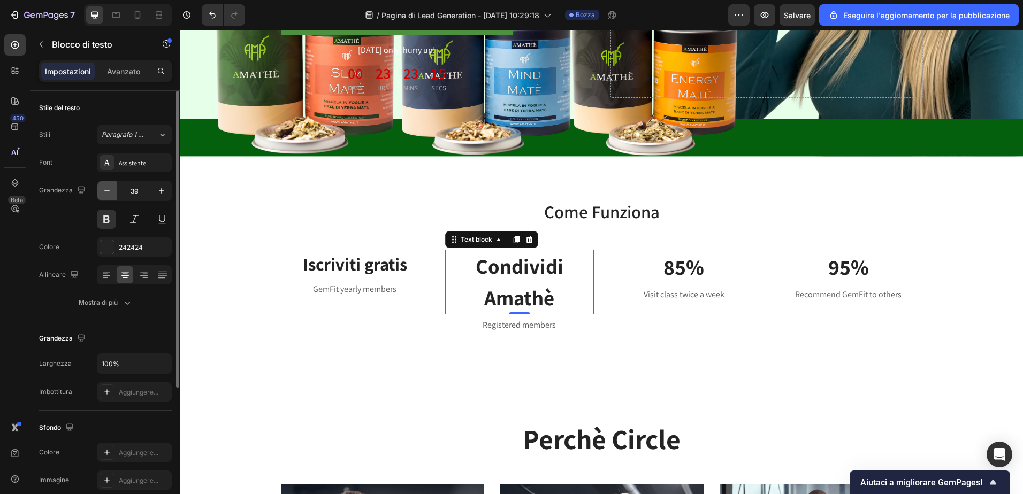
click at [108, 194] on icon "button" at bounding box center [107, 191] width 11 height 11
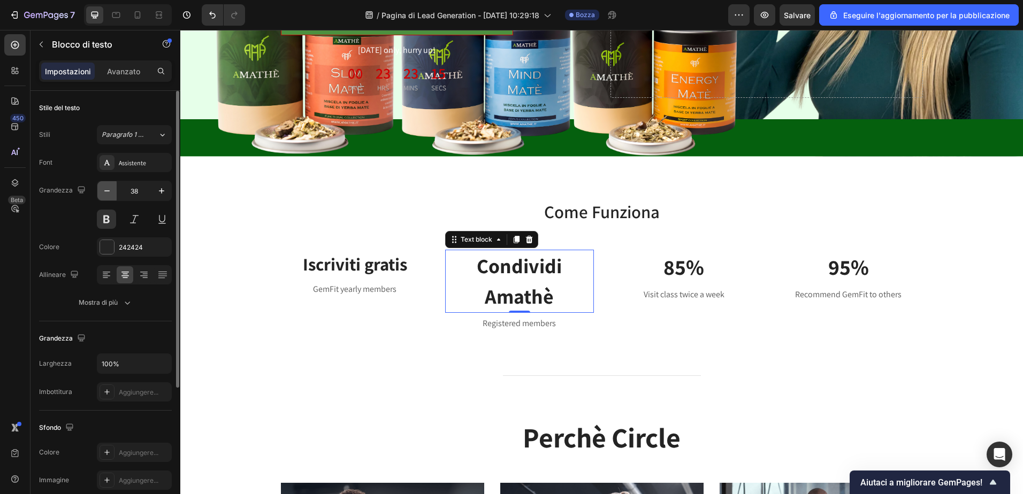
click at [108, 194] on icon "button" at bounding box center [107, 191] width 11 height 11
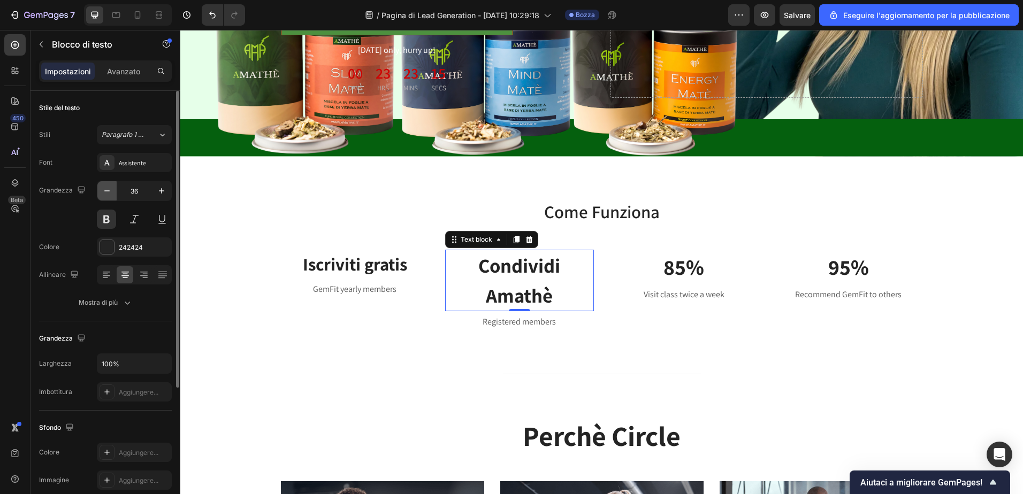
click at [108, 194] on icon "button" at bounding box center [107, 191] width 11 height 11
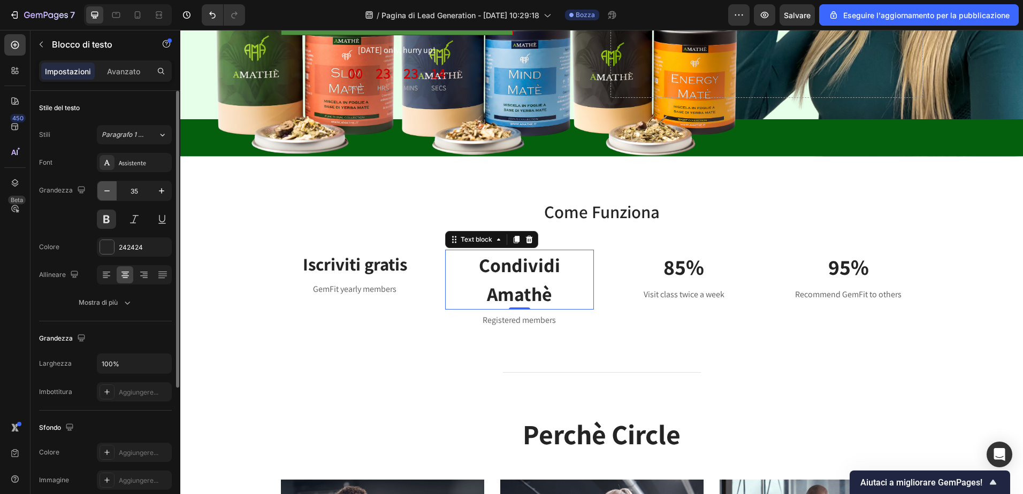
click at [108, 194] on icon "button" at bounding box center [107, 191] width 11 height 11
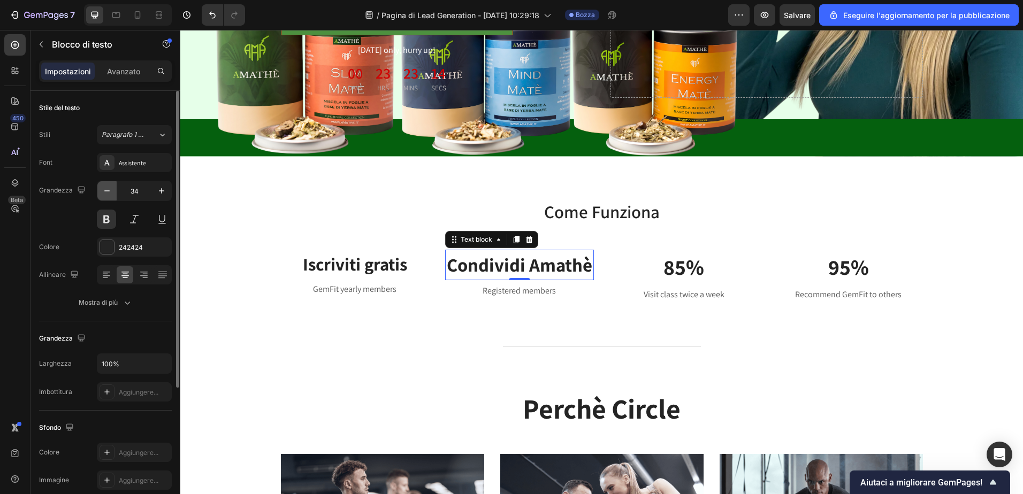
click at [108, 194] on icon "button" at bounding box center [107, 191] width 11 height 11
type input "33"
click at [320, 264] on strong "Iscriviti gratis" at bounding box center [355, 263] width 104 height 23
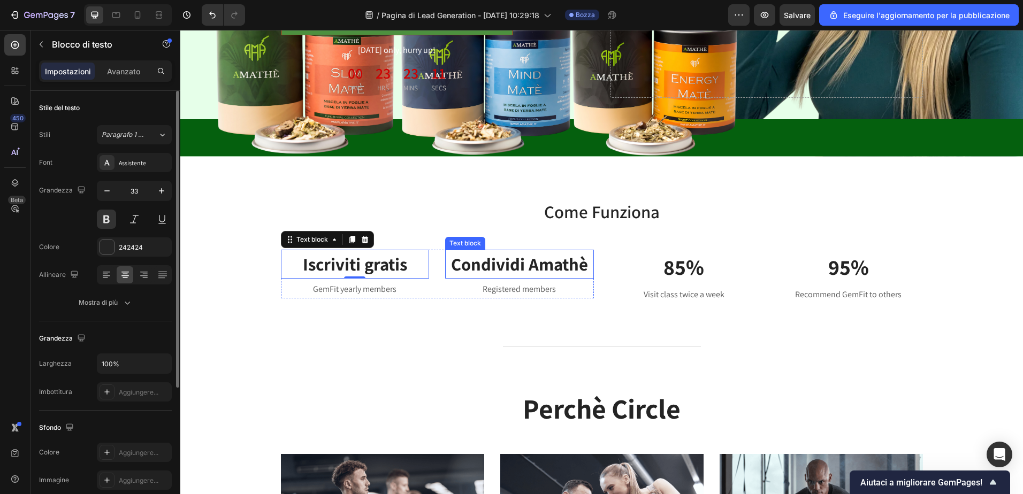
click at [521, 262] on p "Condividi Amathè" at bounding box center [519, 264] width 147 height 27
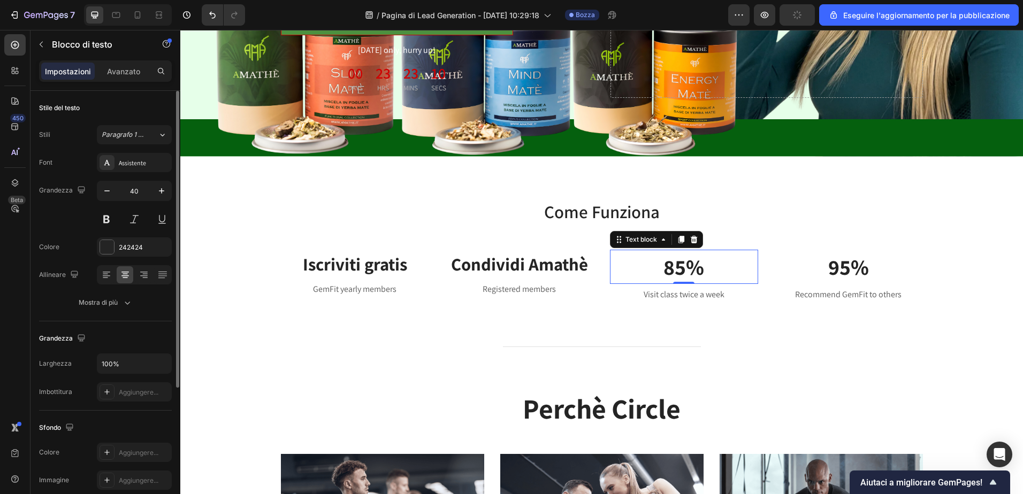
click at [723, 261] on p "85%" at bounding box center [684, 267] width 147 height 32
click at [714, 262] on p "85%" at bounding box center [684, 267] width 147 height 32
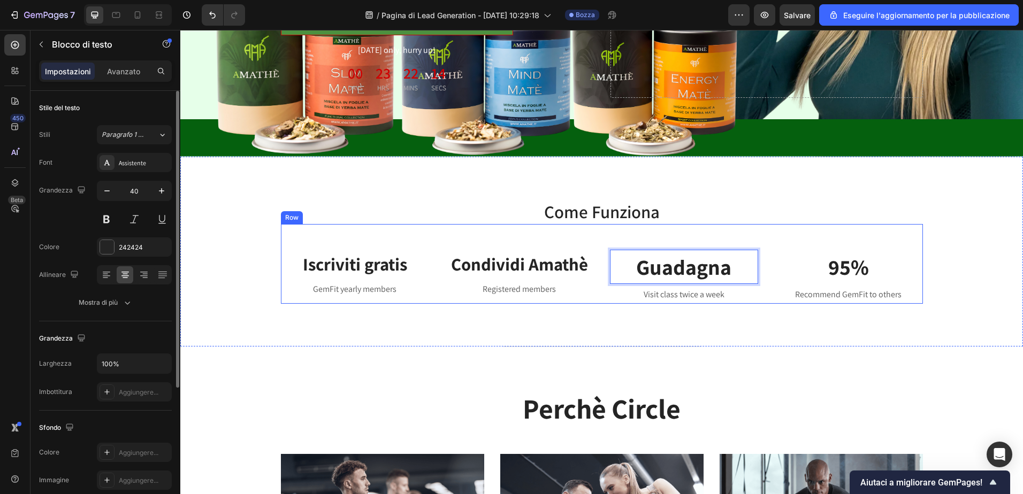
click at [302, 229] on div "Iscriviti gratis Text block GemFit yearly members Text block Condividi Amathè T…" at bounding box center [602, 264] width 642 height 80
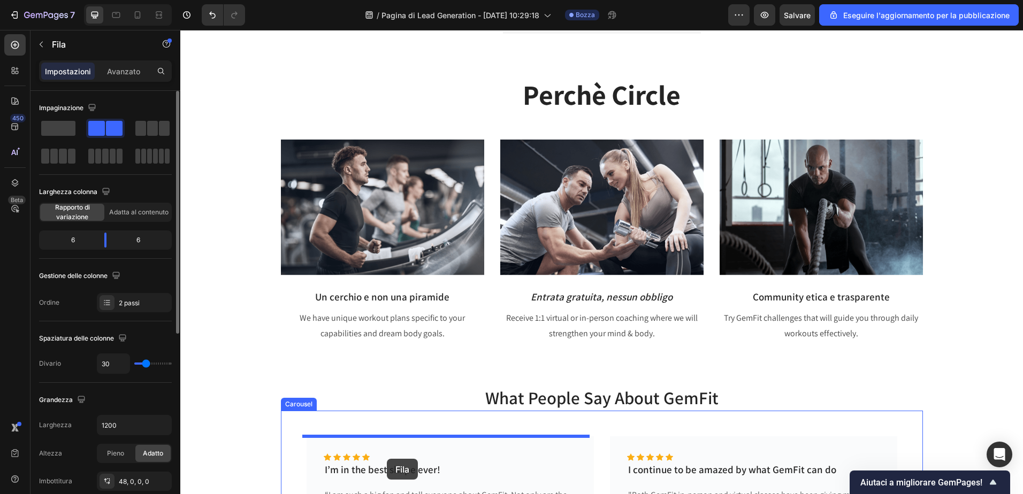
scroll to position [645, 0]
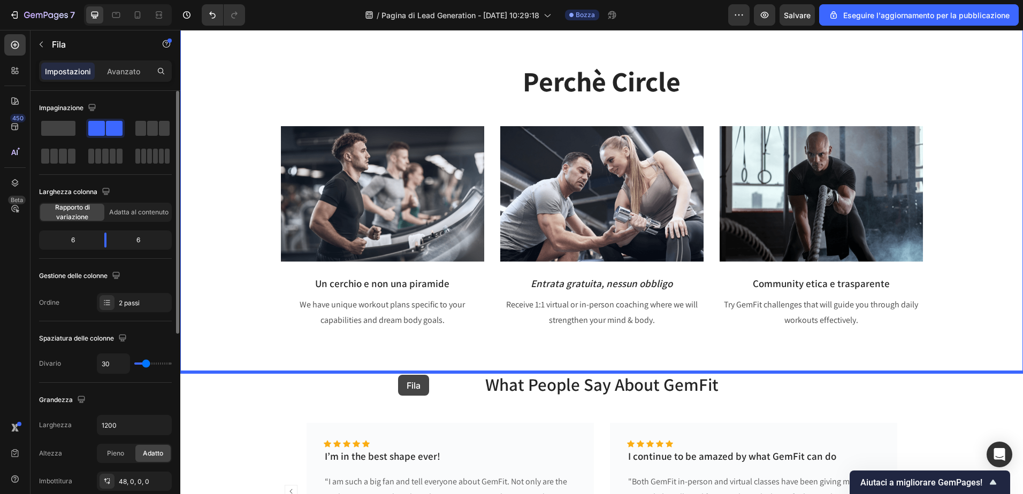
drag, startPoint x: 360, startPoint y: 226, endPoint x: 398, endPoint y: 375, distance: 153.5
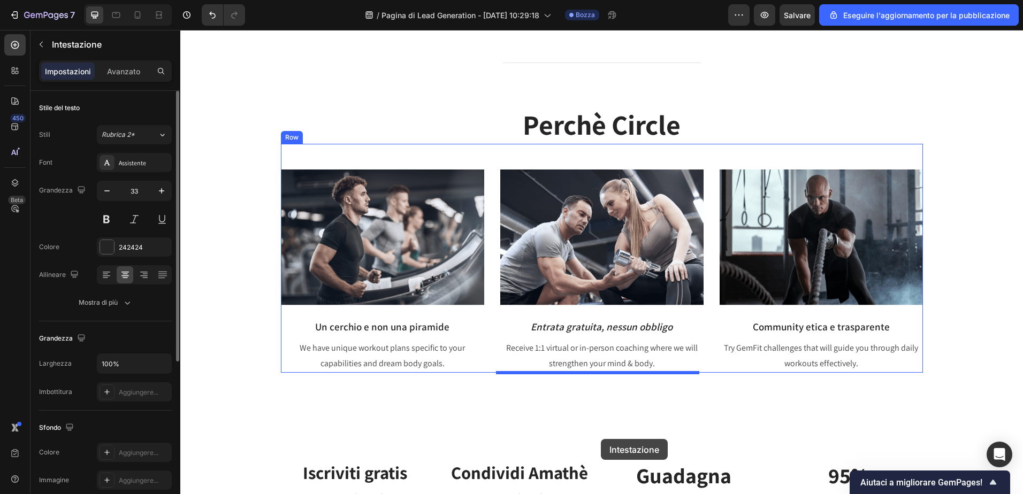
scroll to position [598, 0]
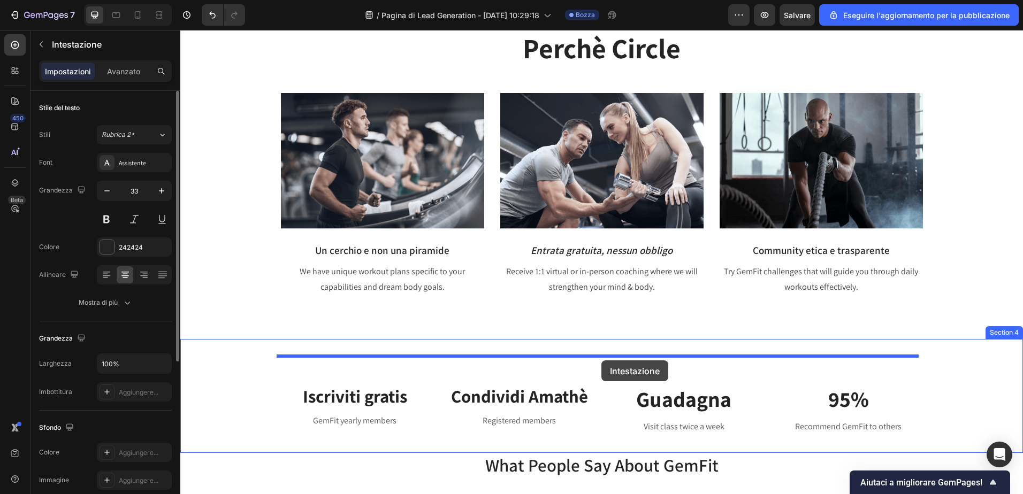
drag, startPoint x: 595, startPoint y: 313, endPoint x: 601, endPoint y: 361, distance: 48.0
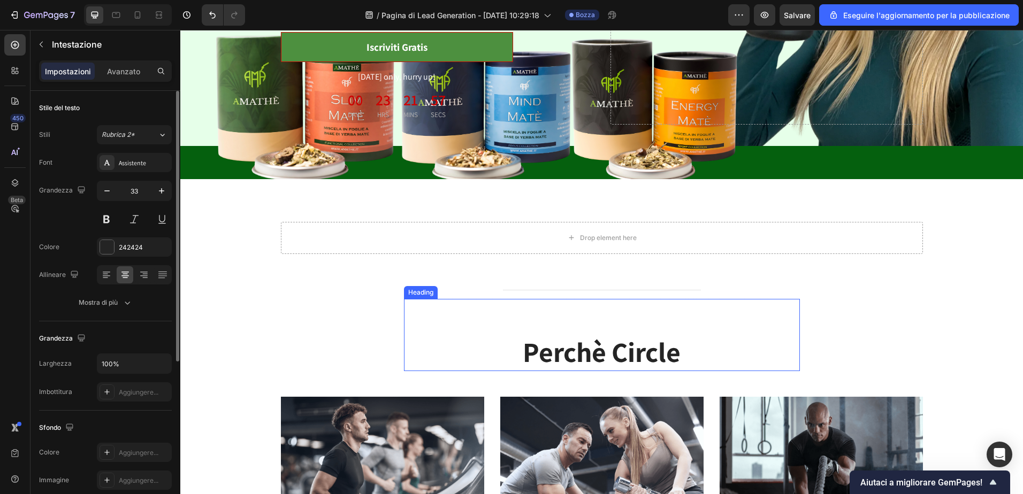
scroll to position [277, 0]
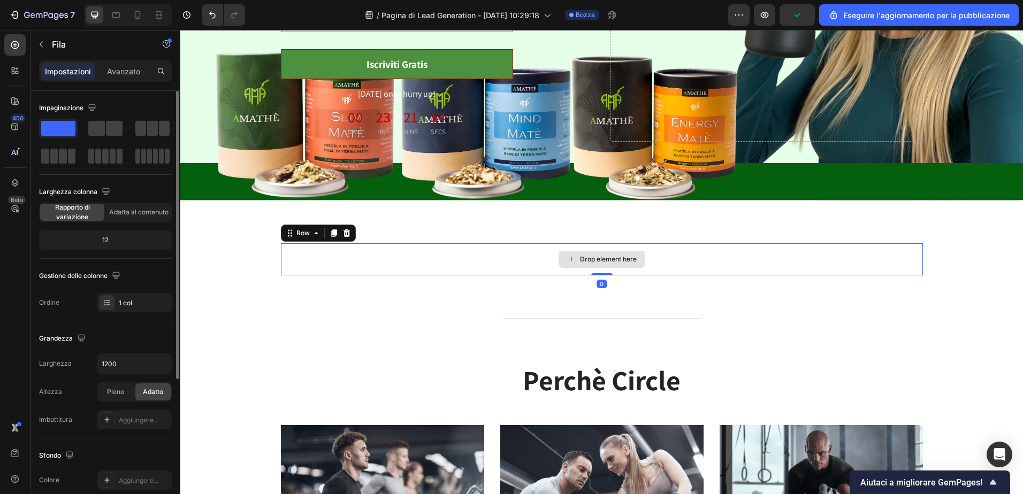
click at [432, 253] on div "Drop element here" at bounding box center [602, 259] width 642 height 32
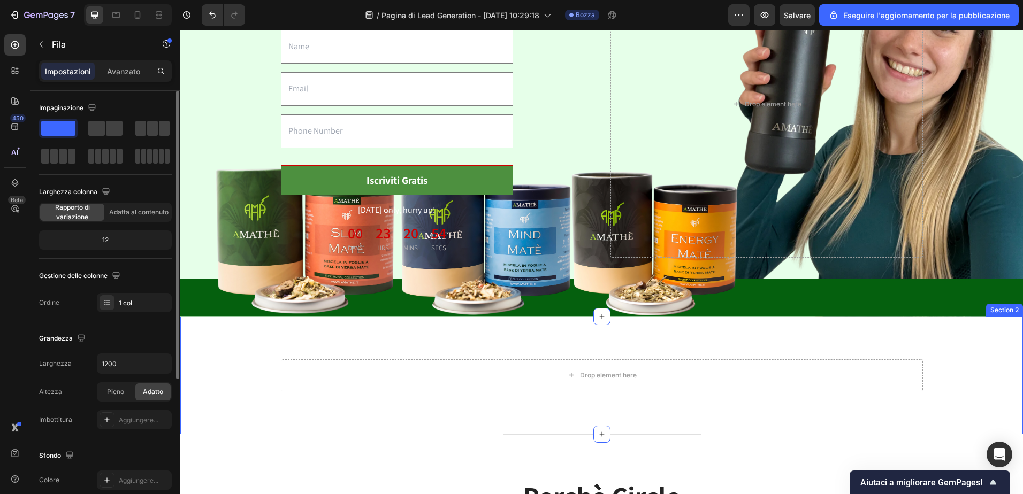
scroll to position [160, 0]
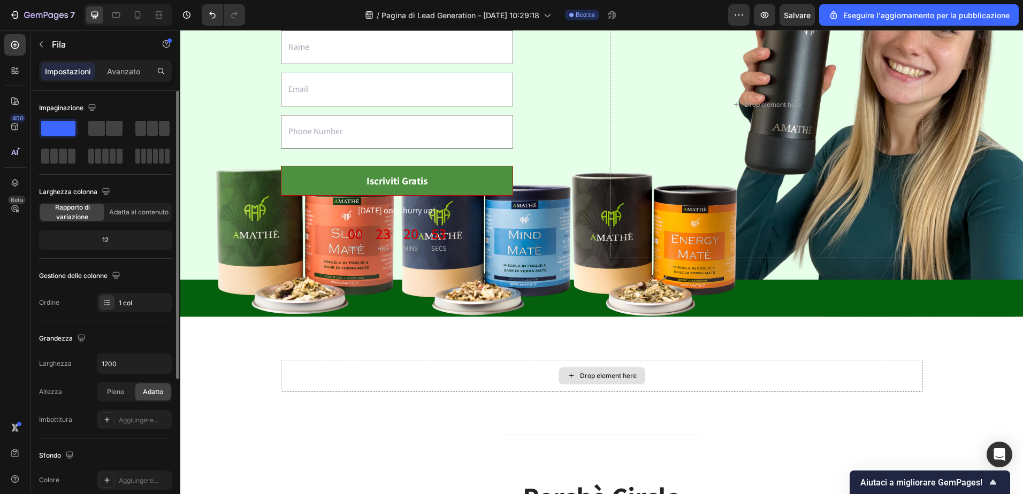
click at [611, 372] on div "Drop element here" at bounding box center [608, 376] width 57 height 9
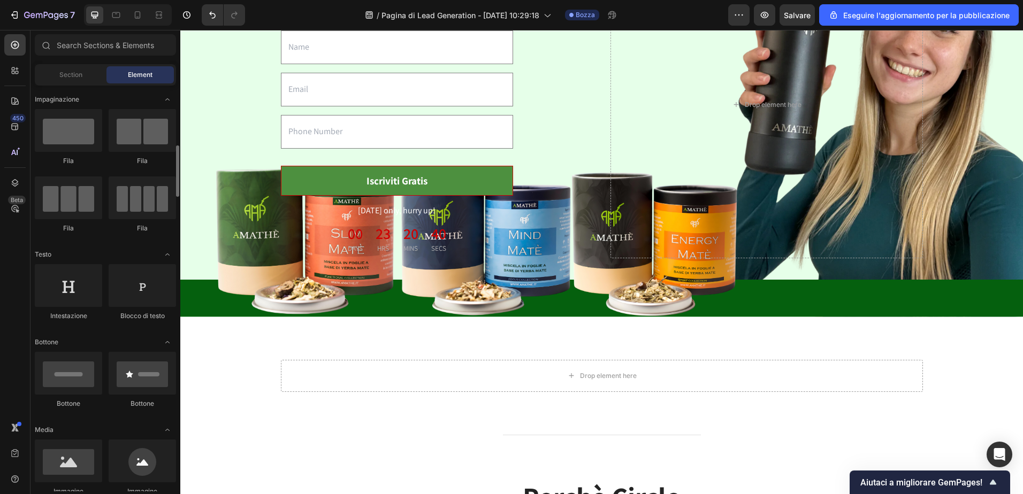
scroll to position [107, 0]
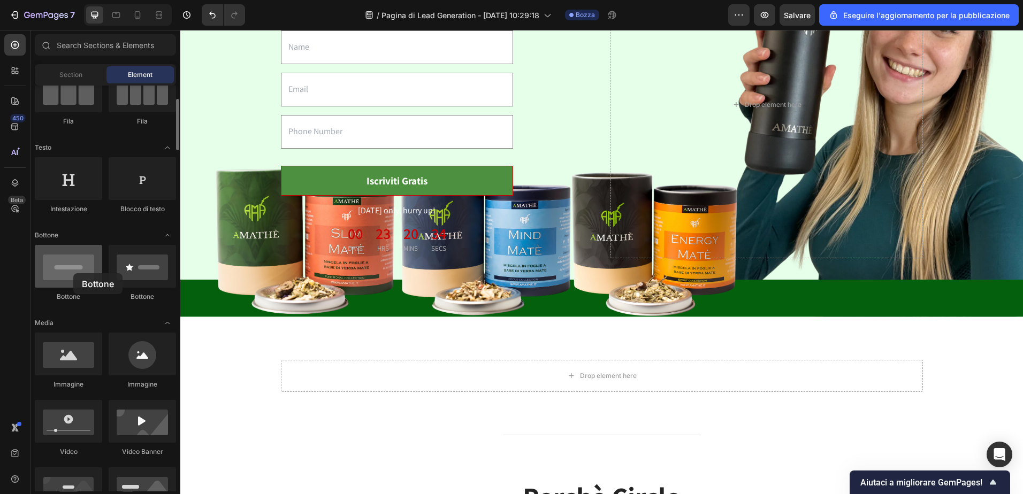
click at [73, 273] on div at bounding box center [68, 266] width 67 height 43
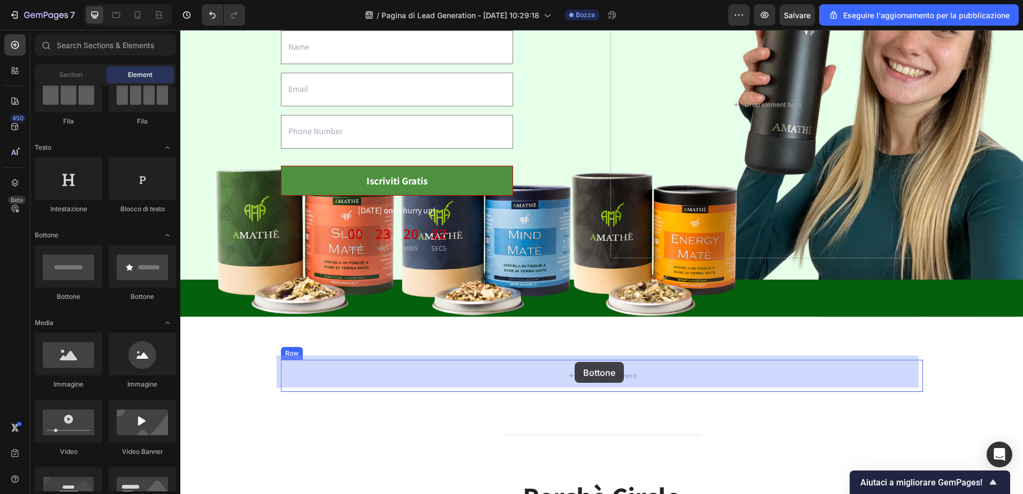
drag, startPoint x: 254, startPoint y: 303, endPoint x: 574, endPoint y: 362, distance: 326.3
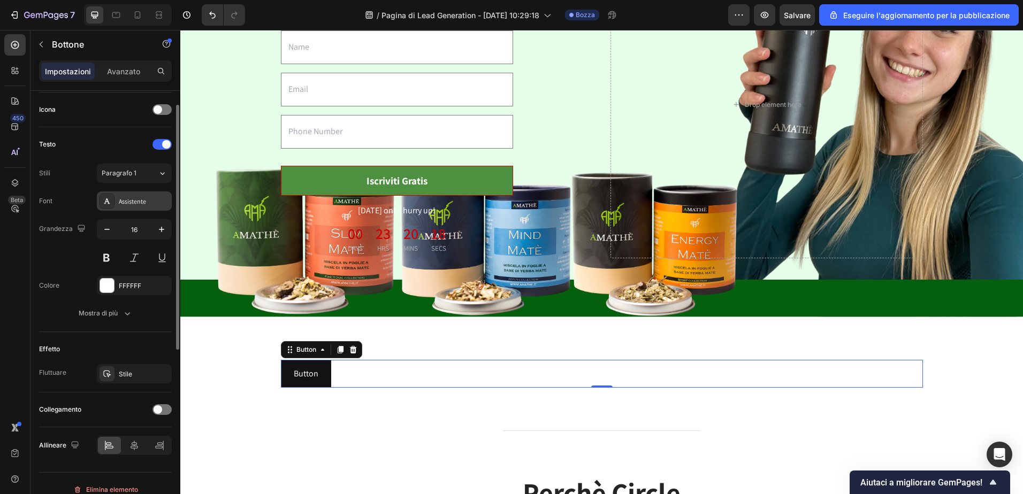
scroll to position [160, 0]
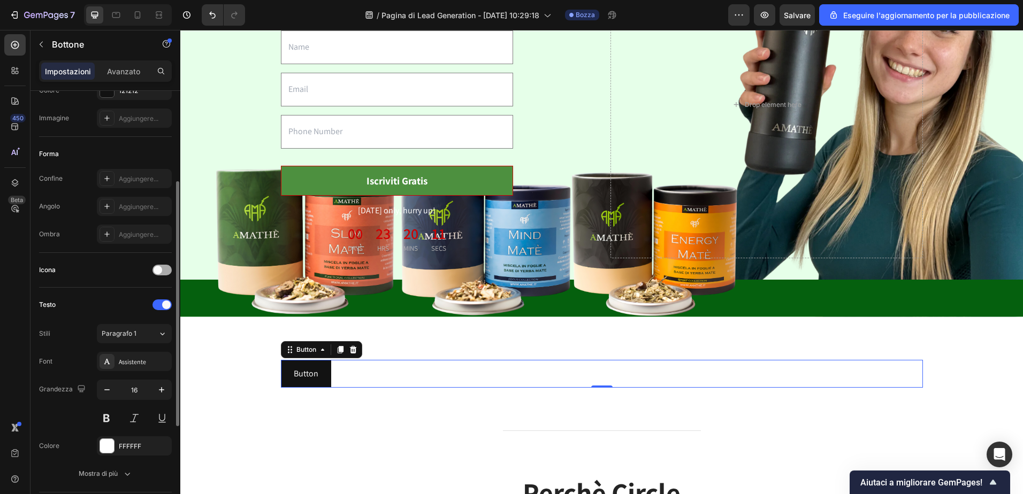
click at [160, 273] on span at bounding box center [158, 270] width 9 height 9
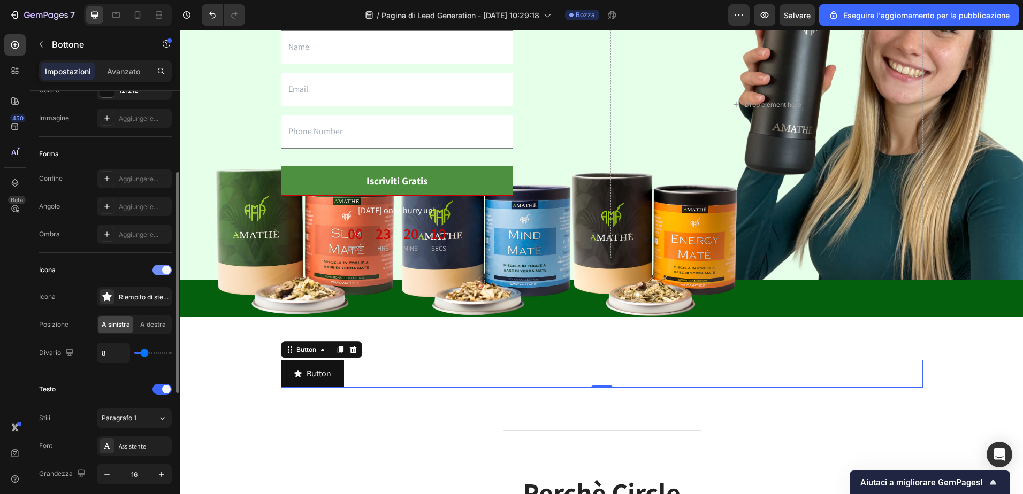
click at [160, 273] on div at bounding box center [161, 270] width 19 height 11
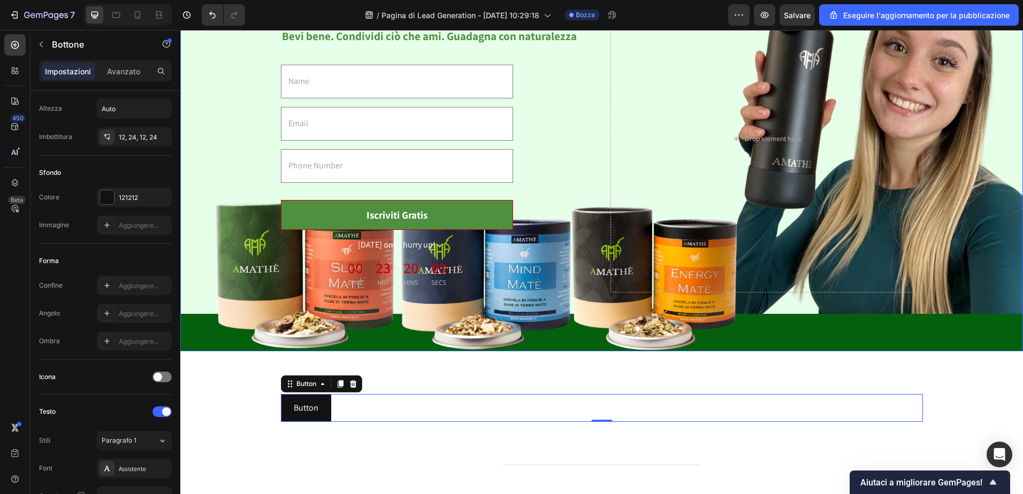
scroll to position [107, 0]
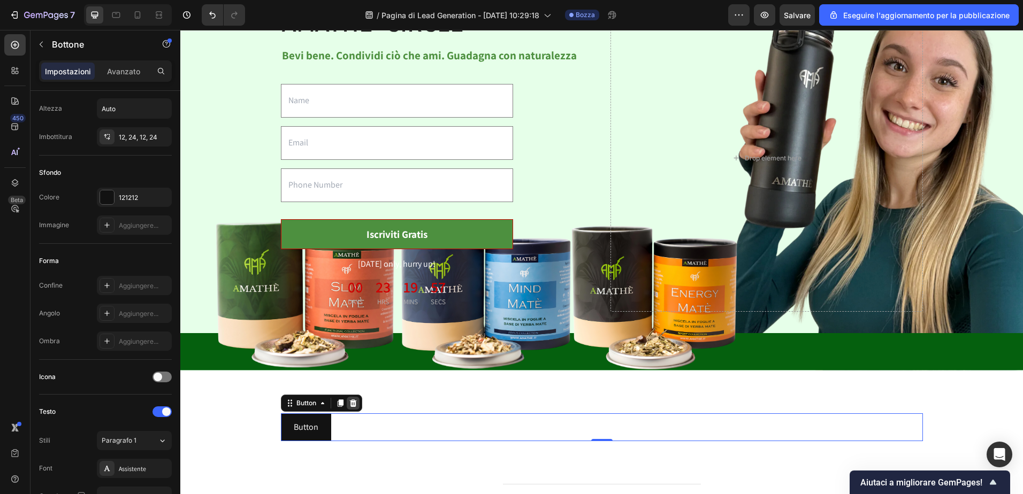
click at [350, 399] on icon at bounding box center [353, 403] width 9 height 9
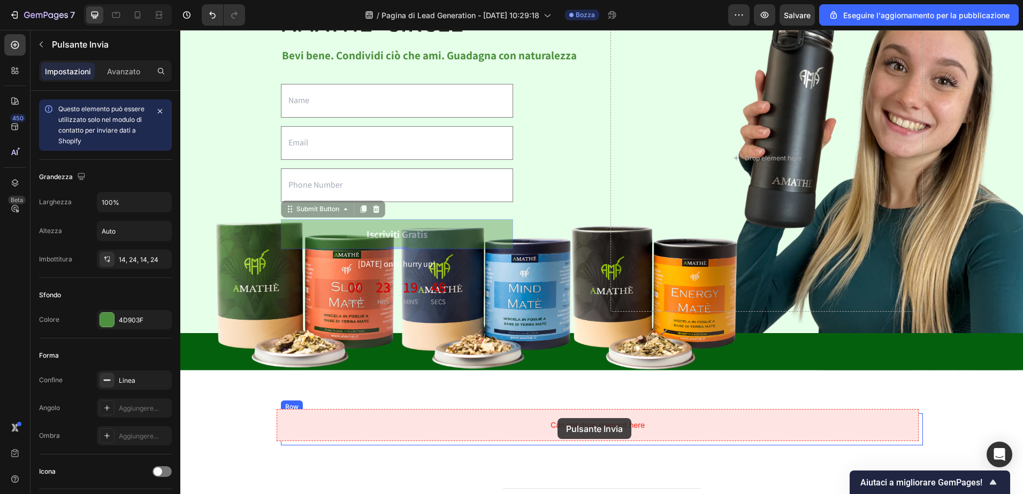
drag, startPoint x: 415, startPoint y: 229, endPoint x: 557, endPoint y: 418, distance: 236.8
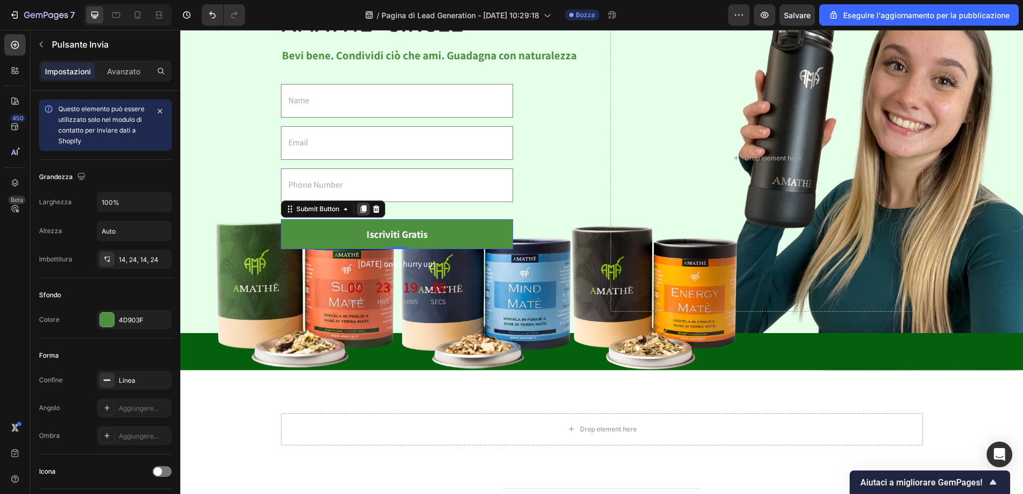
click at [360, 207] on icon at bounding box center [363, 208] width 6 height 7
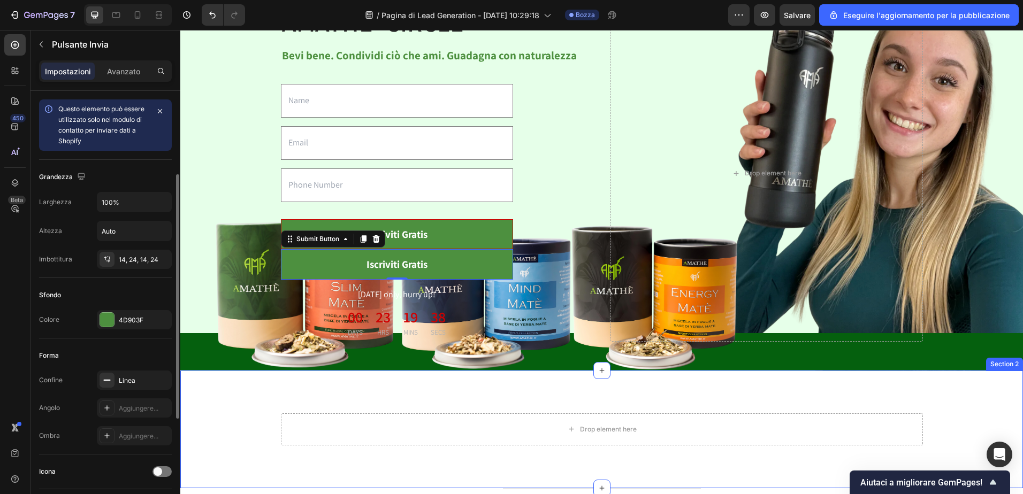
scroll to position [53, 0]
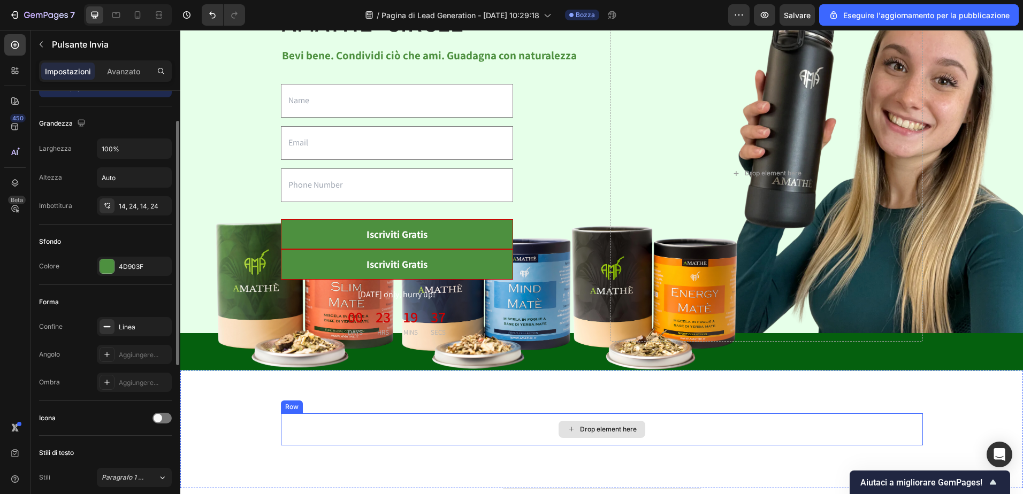
click at [615, 425] on div "Drop element here" at bounding box center [608, 429] width 57 height 9
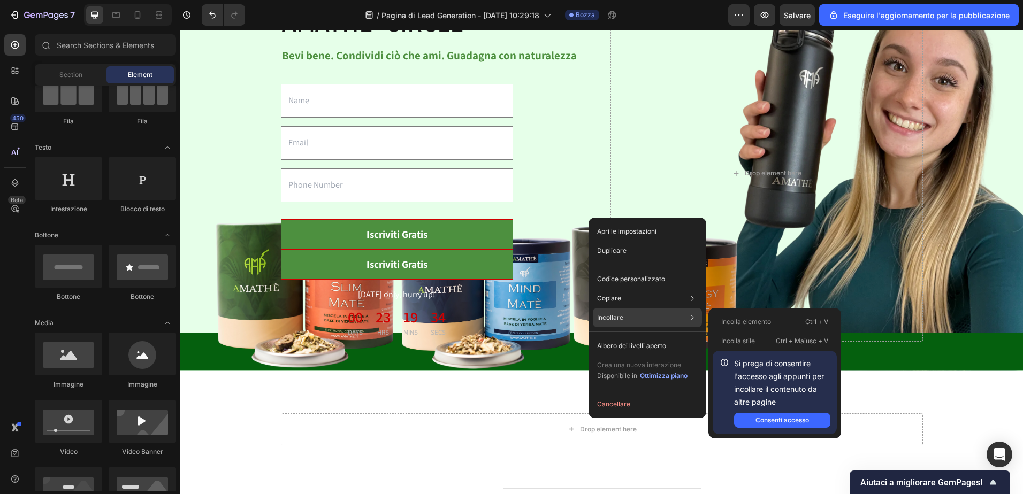
click at [609, 318] on p "Incollare" at bounding box center [610, 318] width 26 height 10
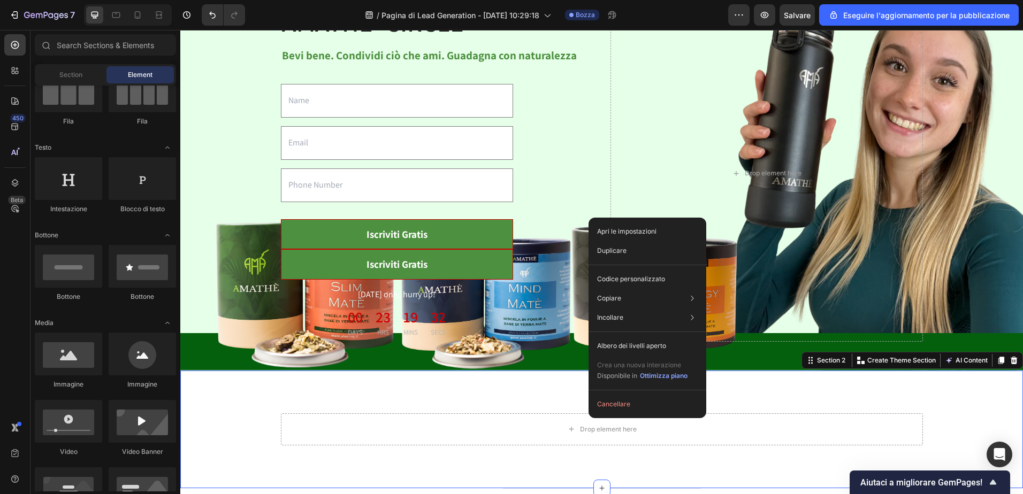
click at [451, 388] on div "Drop element here Row Section 2 You can create reusable sections Create Theme S…" at bounding box center [601, 430] width 842 height 118
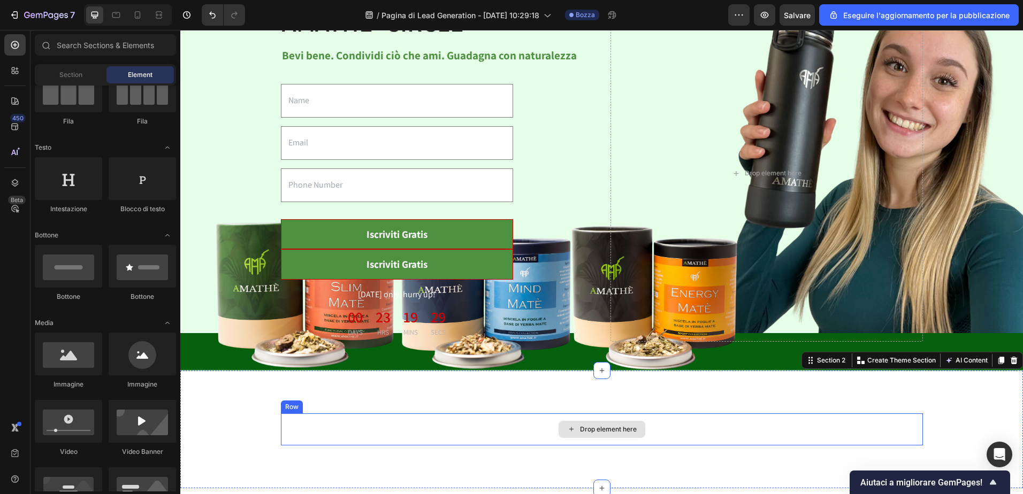
click at [610, 425] on div "Drop element here" at bounding box center [608, 429] width 57 height 9
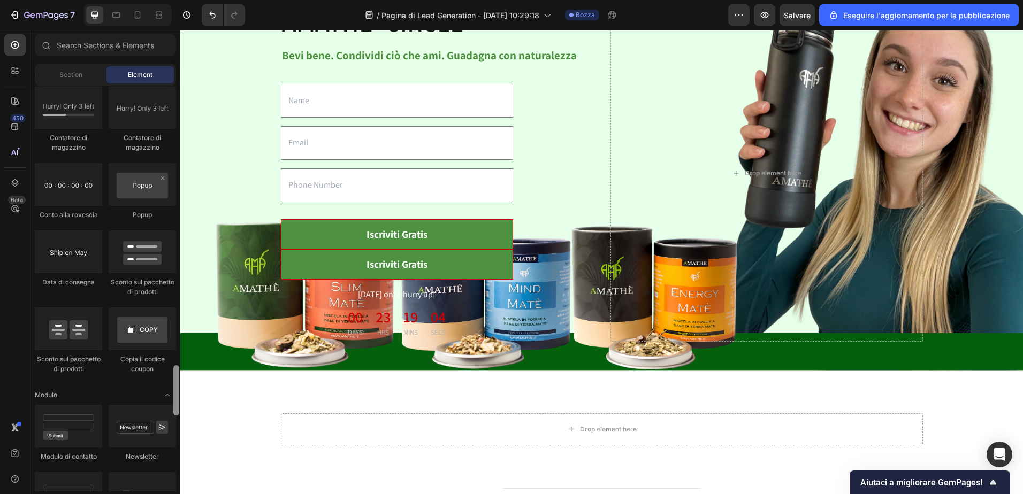
scroll to position [2213, 0]
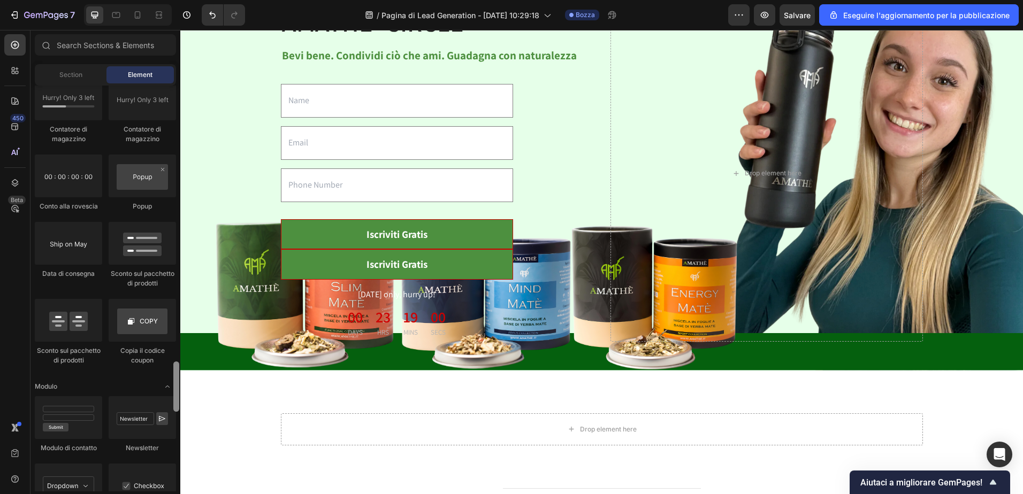
drag, startPoint x: 179, startPoint y: 325, endPoint x: 174, endPoint y: 381, distance: 56.4
click at [174, 381] on div at bounding box center [176, 387] width 6 height 50
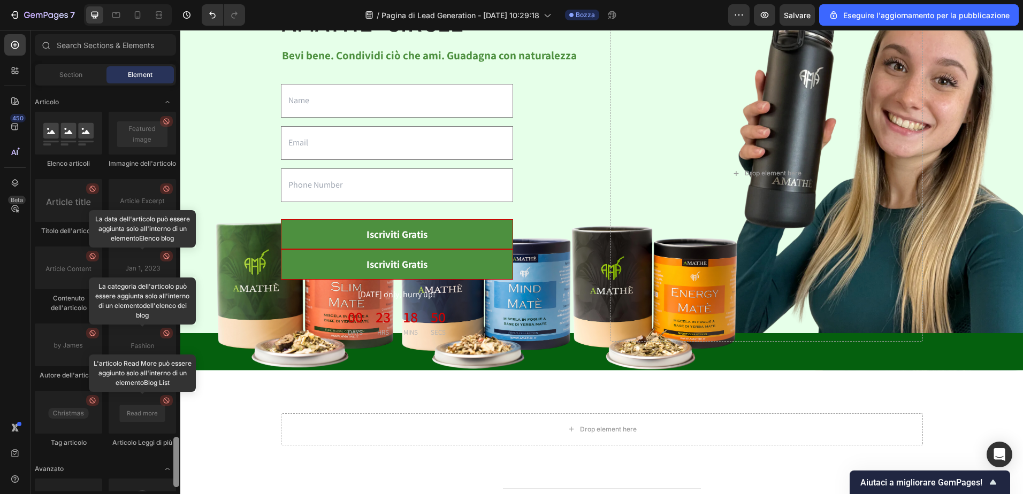
scroll to position [2791, 0]
drag, startPoint x: 177, startPoint y: 374, endPoint x: 172, endPoint y: 446, distance: 72.4
click at [172, 446] on div at bounding box center [176, 289] width 8 height 406
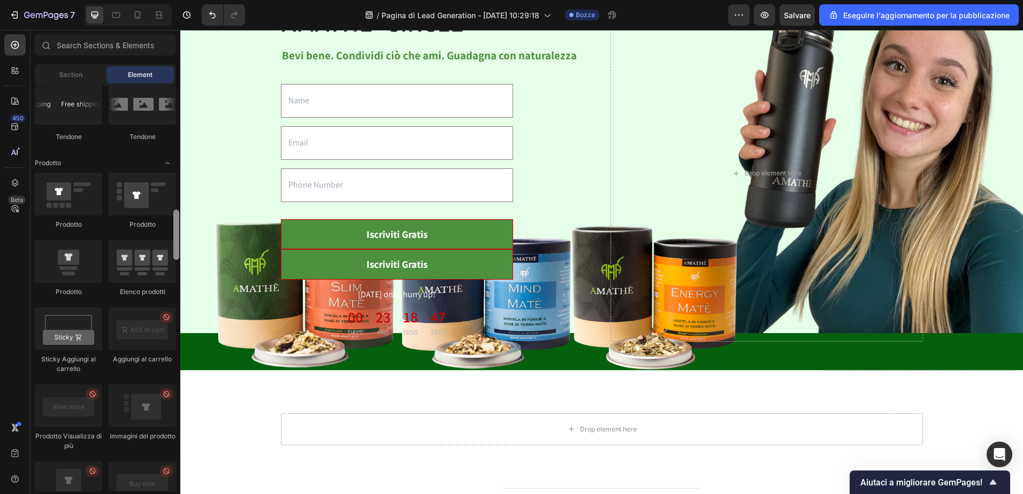
scroll to position [1123, 0]
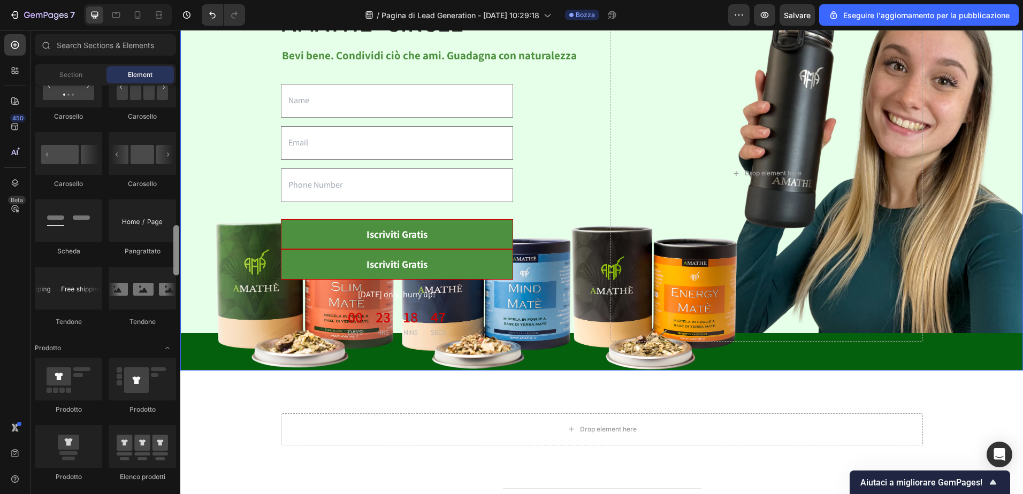
drag, startPoint x: 357, startPoint y: 476, endPoint x: 190, endPoint y: 131, distance: 383.5
click at [597, 421] on div "Drop element here" at bounding box center [601, 429] width 87 height 17
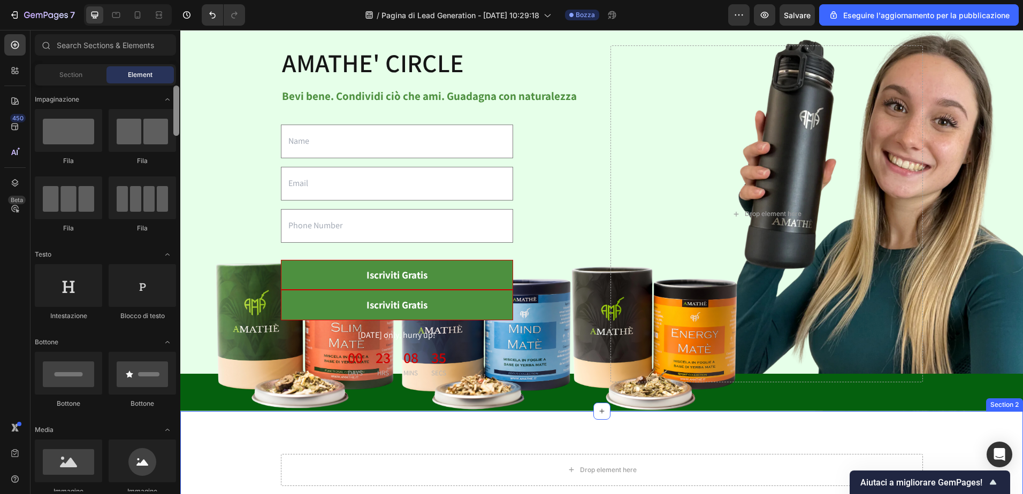
scroll to position [267, 0]
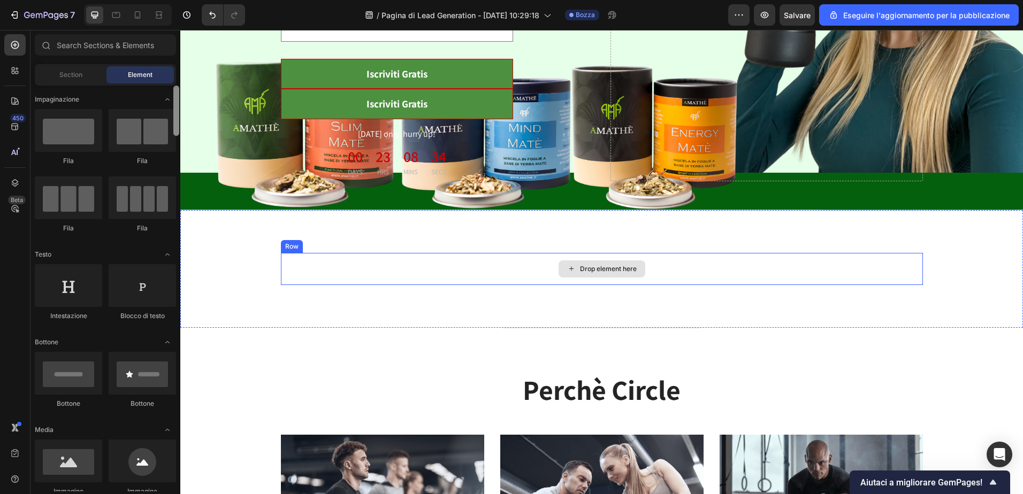
click at [595, 265] on div "Drop element here" at bounding box center [608, 269] width 57 height 9
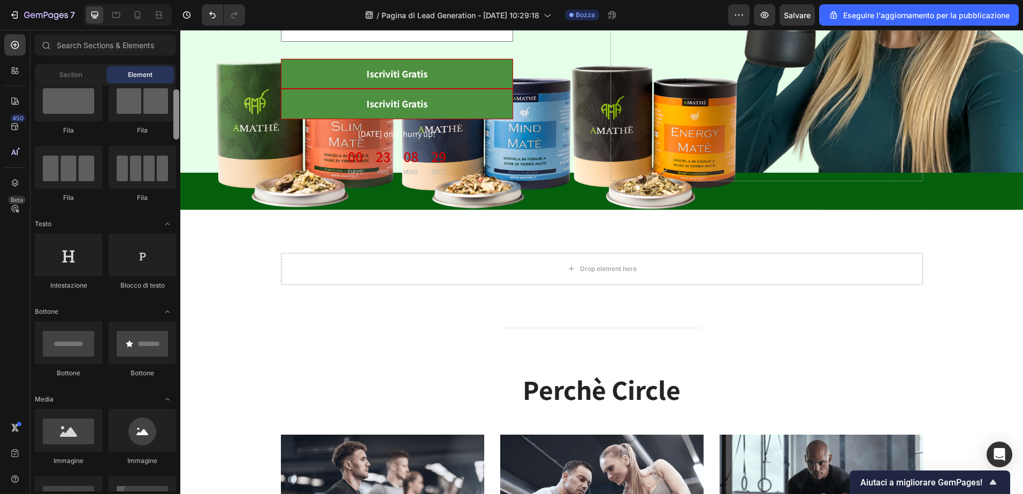
scroll to position [0, 0]
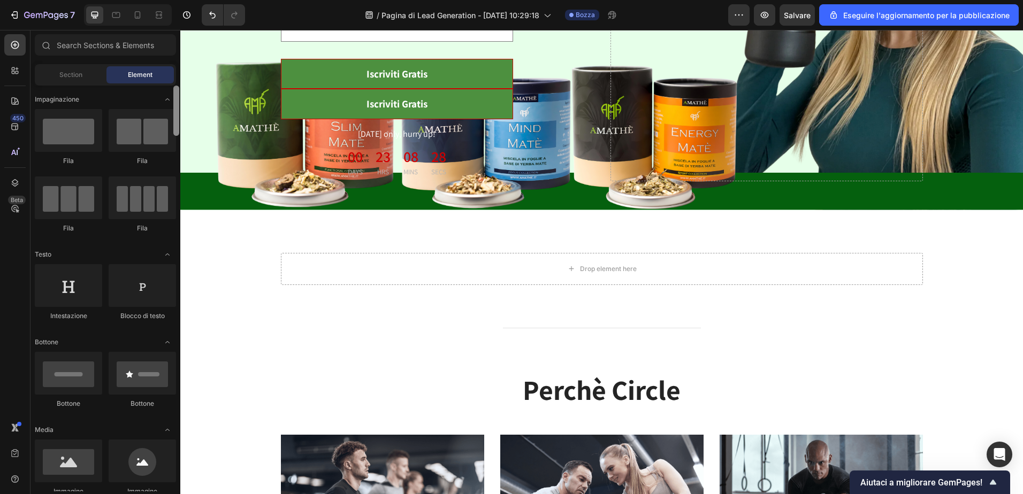
click at [178, 98] on div at bounding box center [176, 111] width 6 height 50
click at [74, 74] on span "Section" at bounding box center [70, 75] width 23 height 10
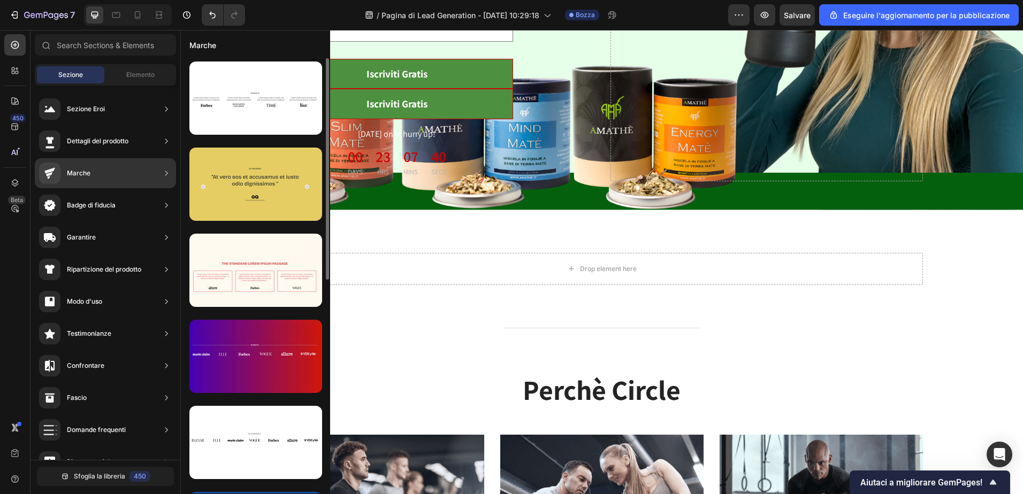
click at [257, 198] on div at bounding box center [255, 184] width 133 height 73
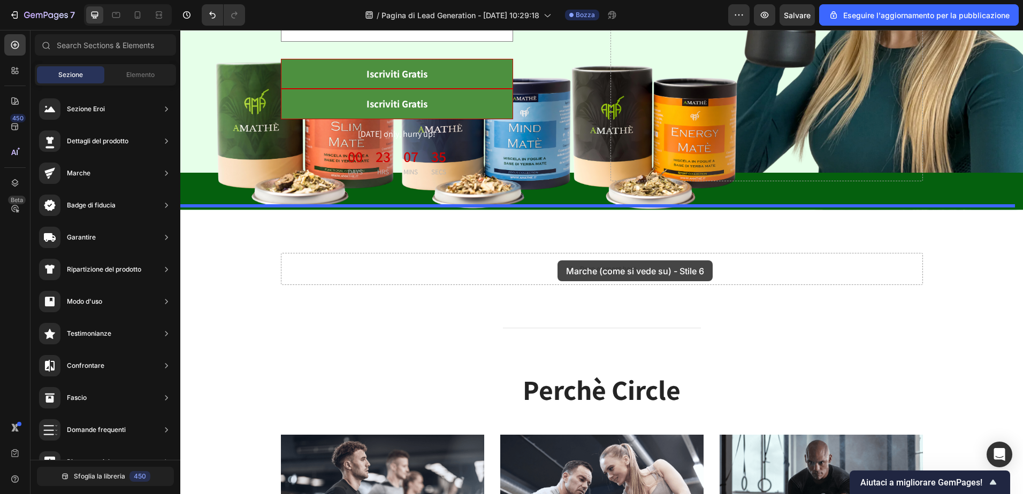
drag, startPoint x: 460, startPoint y: 223, endPoint x: 557, endPoint y: 260, distance: 104.5
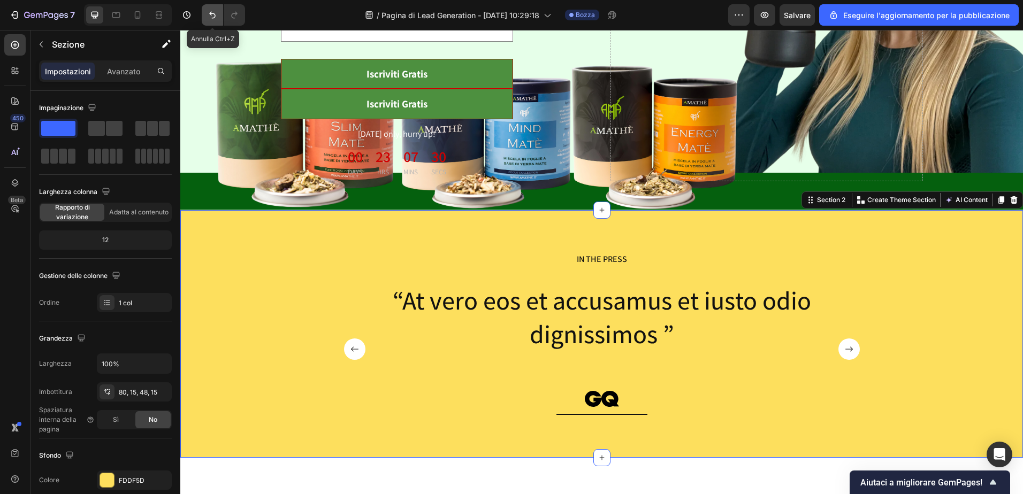
click at [207, 14] on icon "Annulla/Ripeti" at bounding box center [212, 15] width 11 height 11
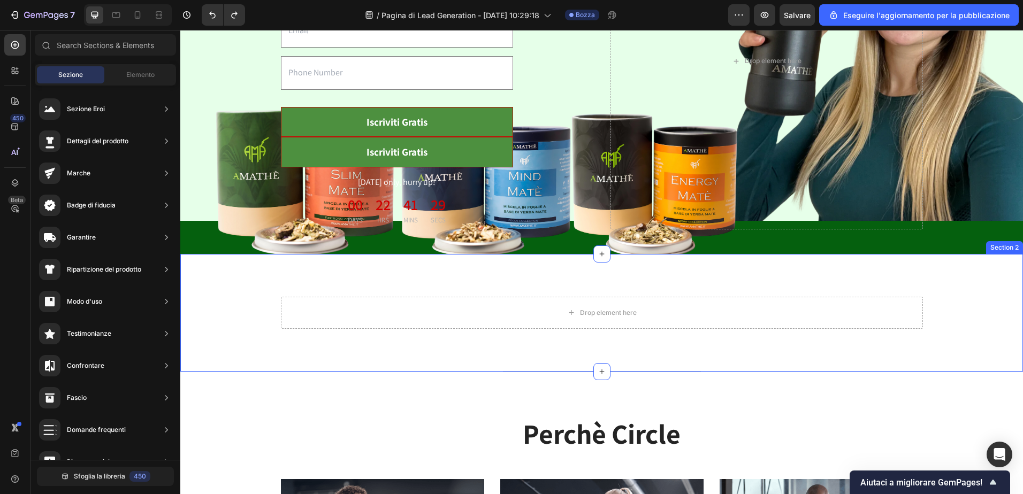
scroll to position [214, 0]
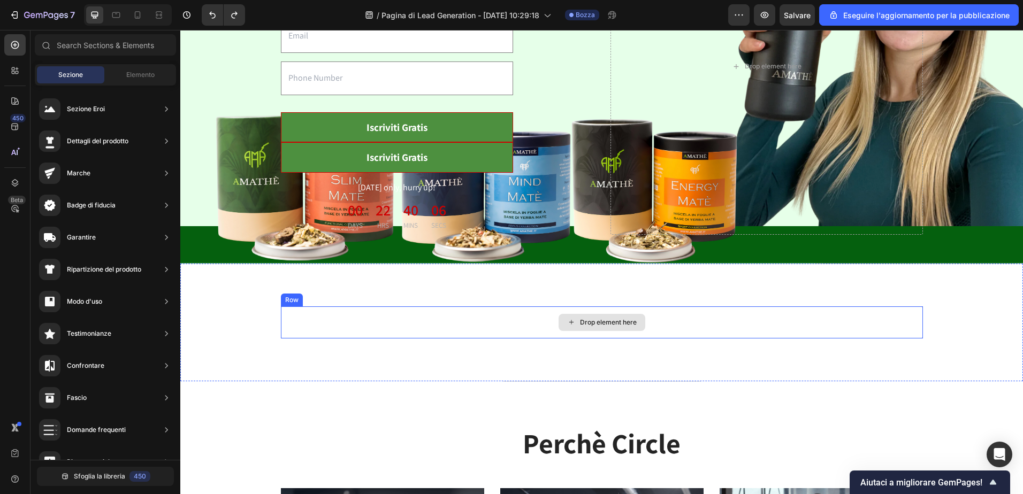
click at [611, 326] on div "Drop element here" at bounding box center [601, 322] width 87 height 17
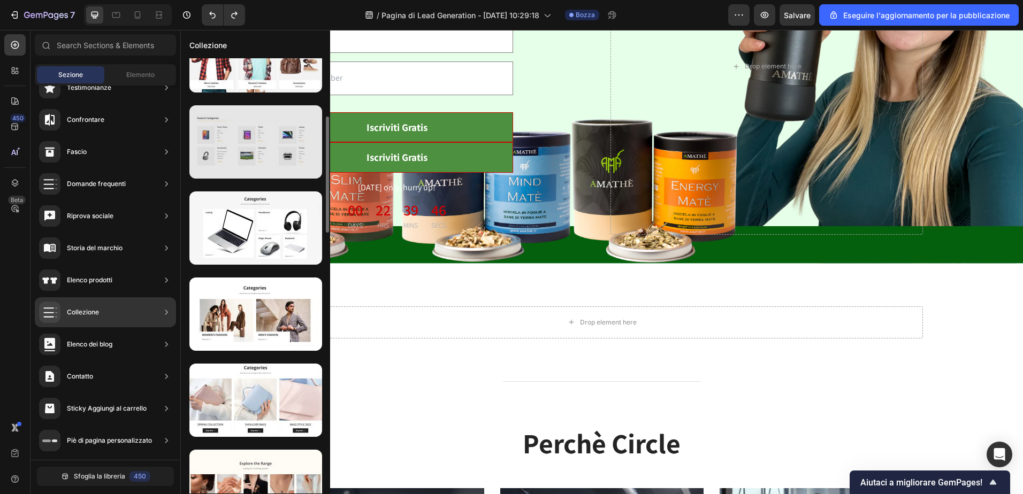
scroll to position [366, 0]
